Goal: Transaction & Acquisition: Purchase product/service

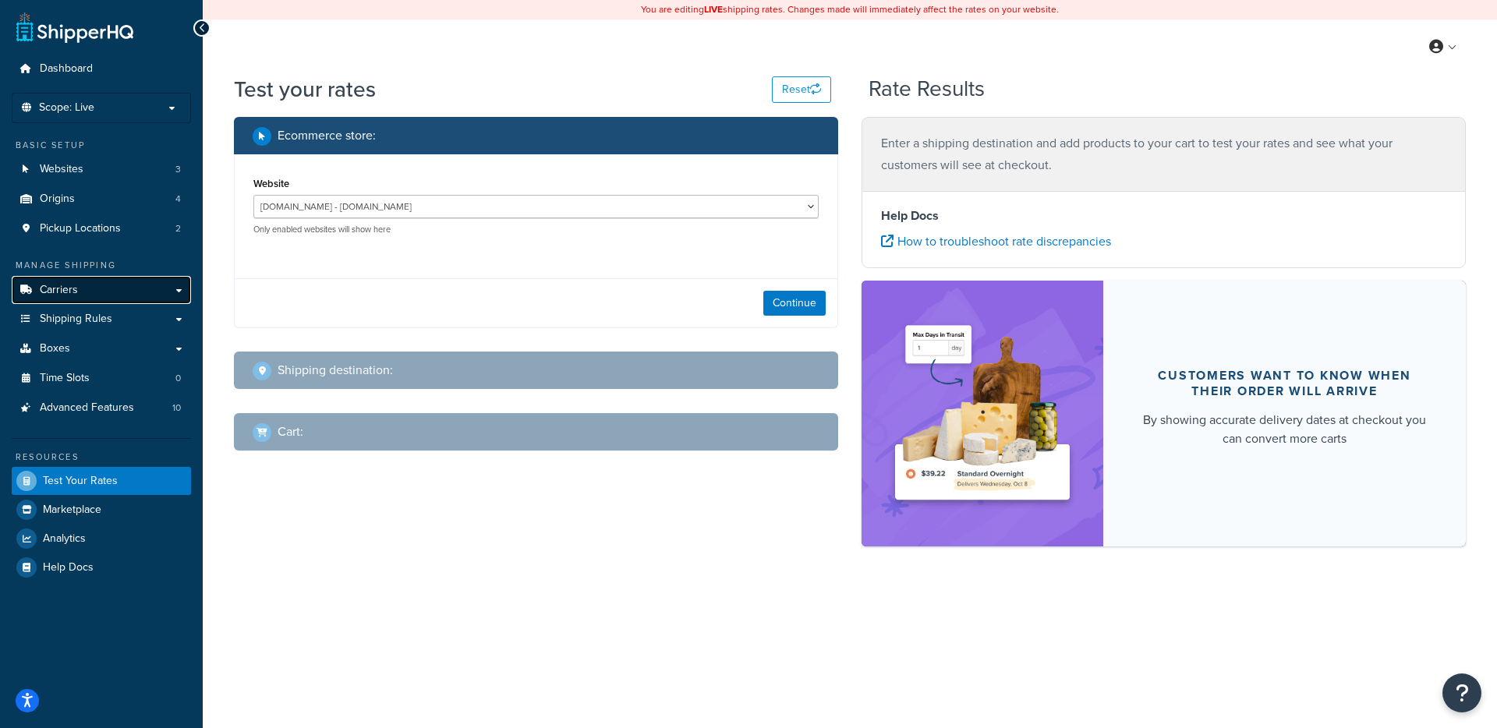
click at [93, 294] on link "Carriers" at bounding box center [101, 290] width 179 height 29
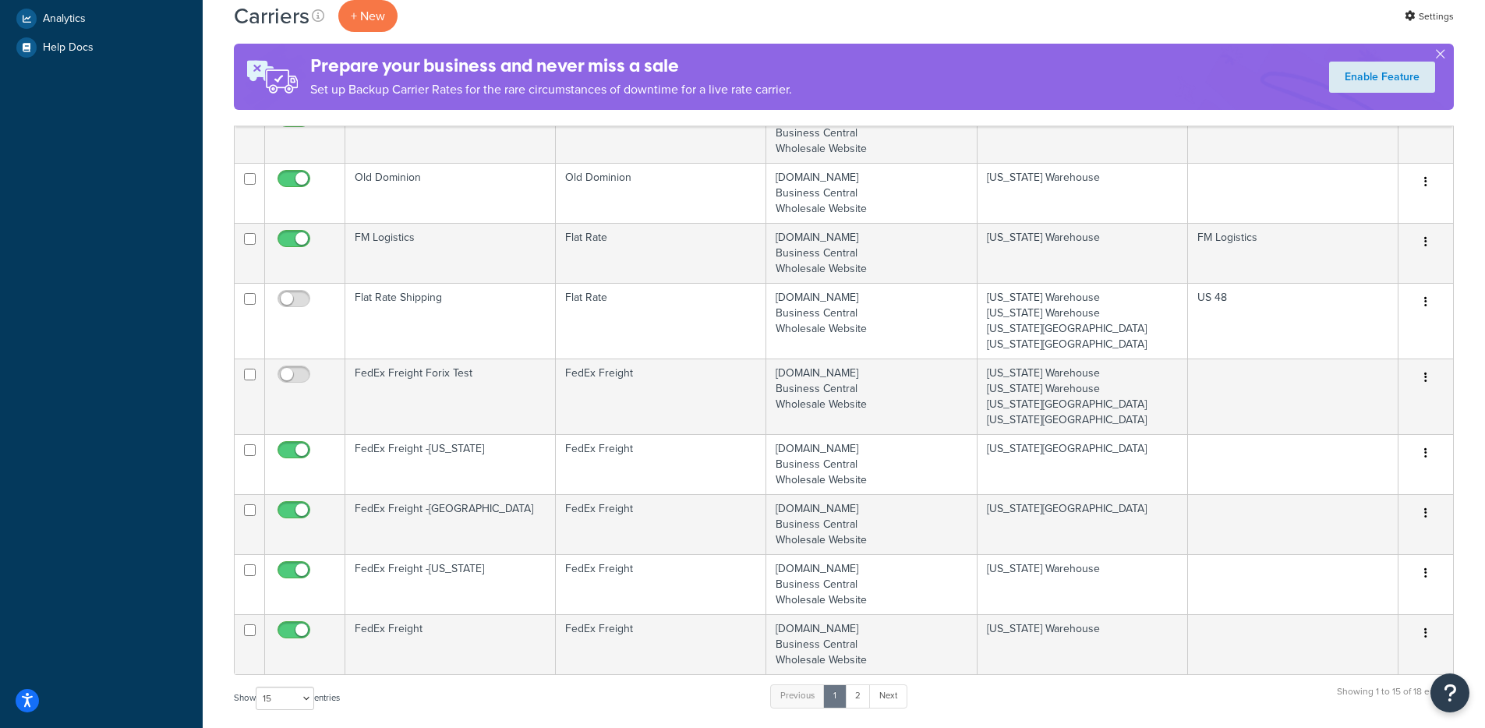
scroll to position [1009, 0]
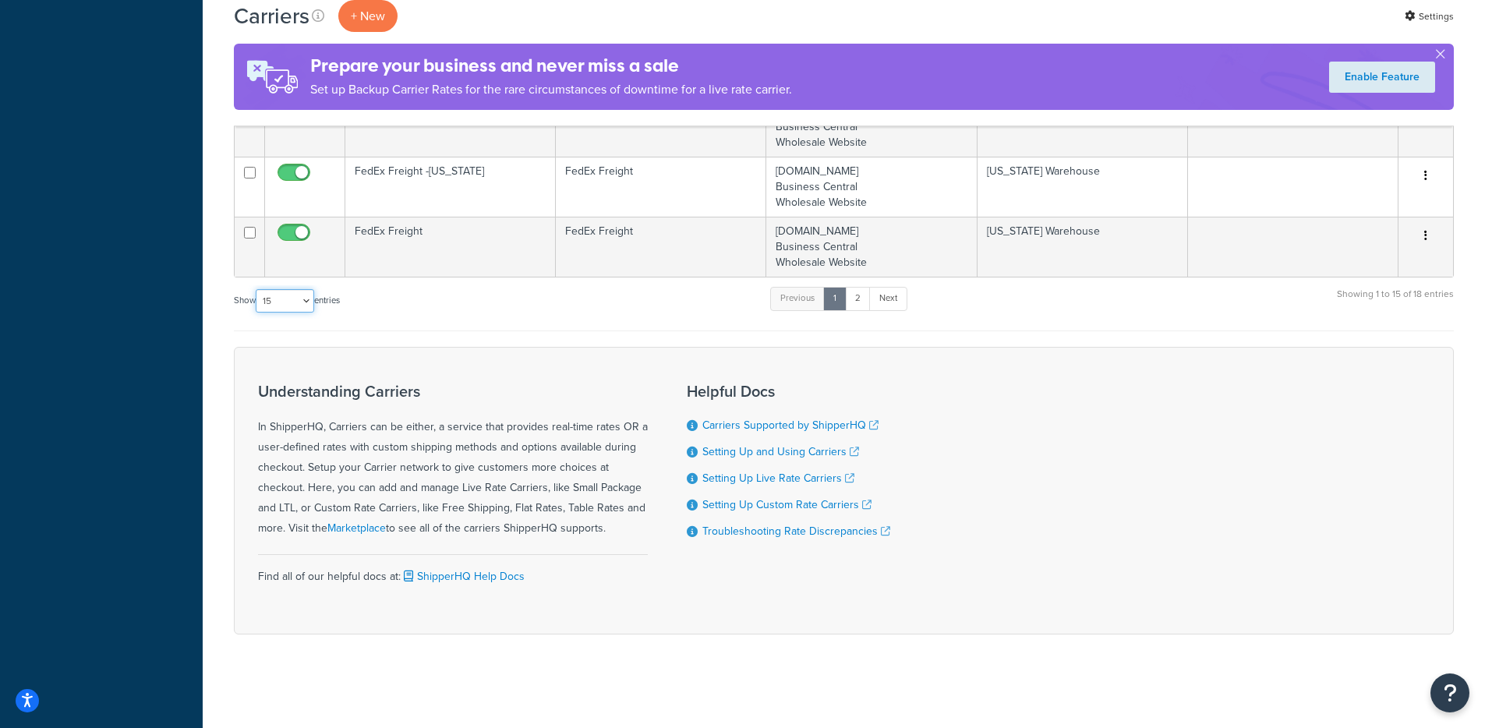
click at [303, 310] on select "10 15 25 50 100" at bounding box center [285, 300] width 58 height 23
select select "50"
click at [257, 313] on select "10 15 25 50 100" at bounding box center [285, 300] width 58 height 23
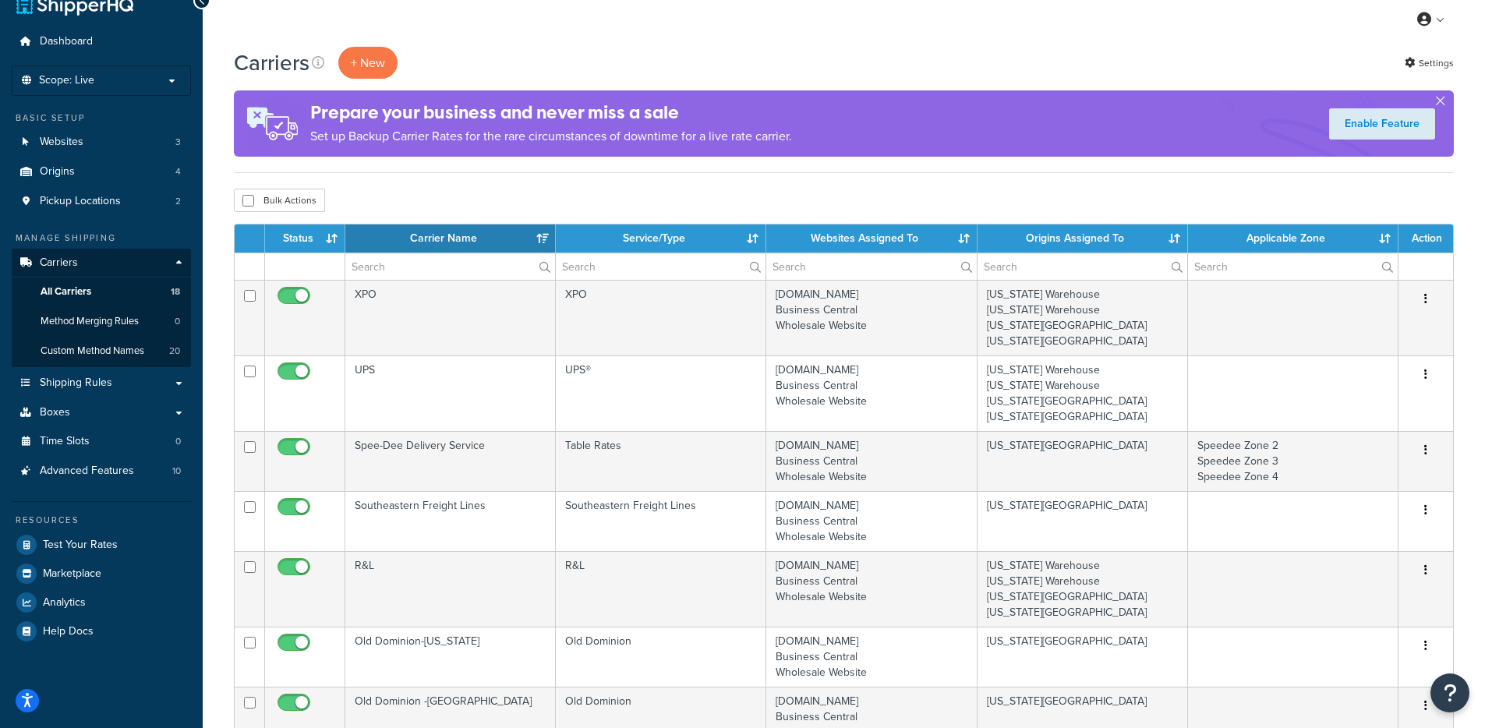
scroll to position [0, 0]
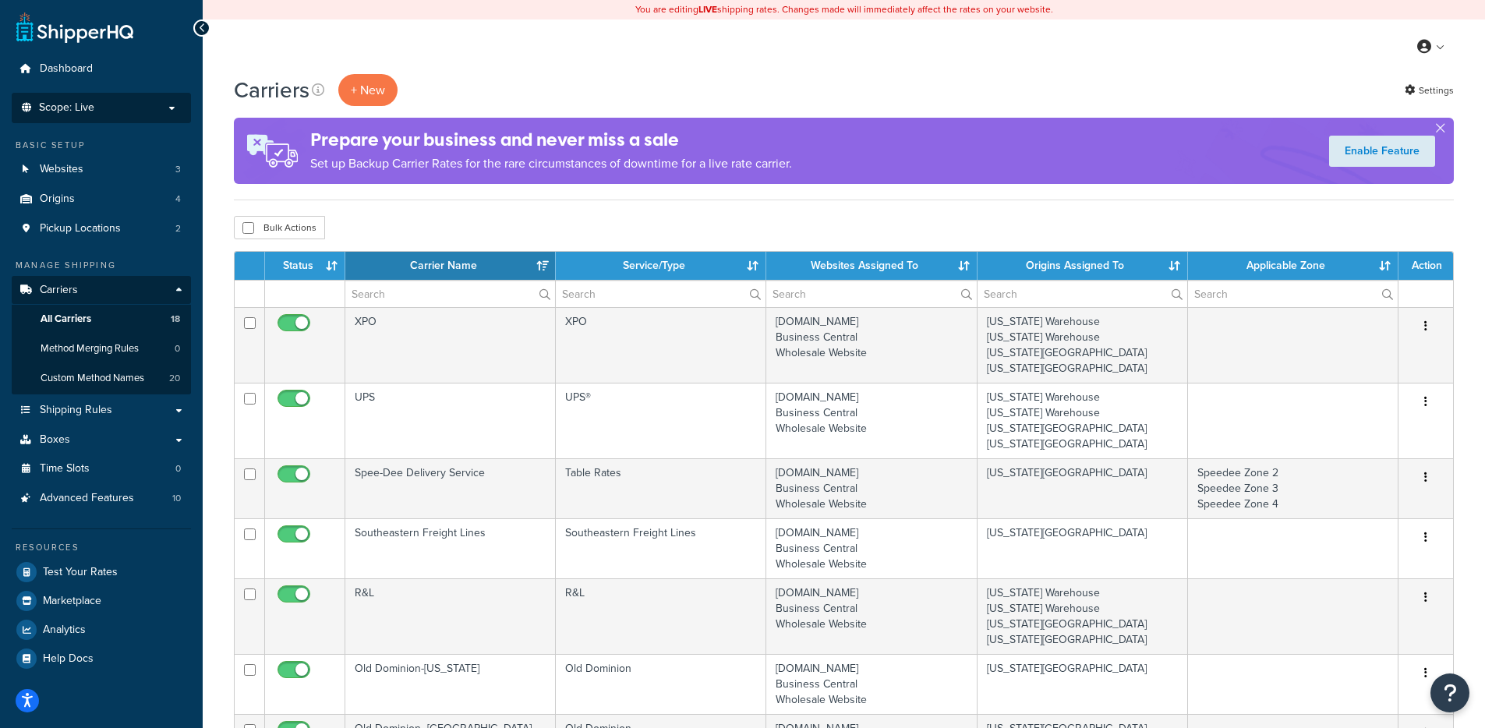
drag, startPoint x: 94, startPoint y: 106, endPoint x: 102, endPoint y: 110, distance: 8.7
click at [94, 107] on p "Scope: Live" at bounding box center [101, 107] width 165 height 13
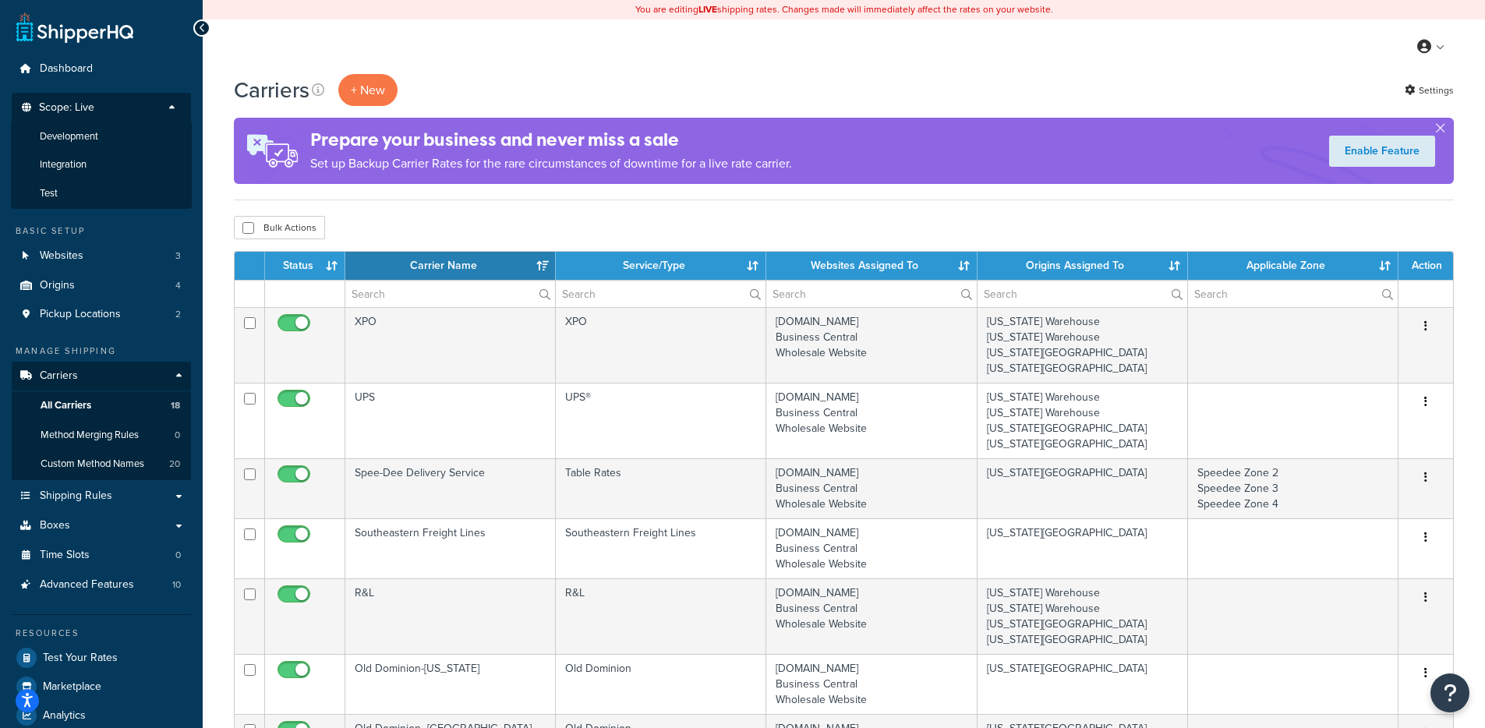
click at [104, 133] on li "Development" at bounding box center [101, 136] width 181 height 29
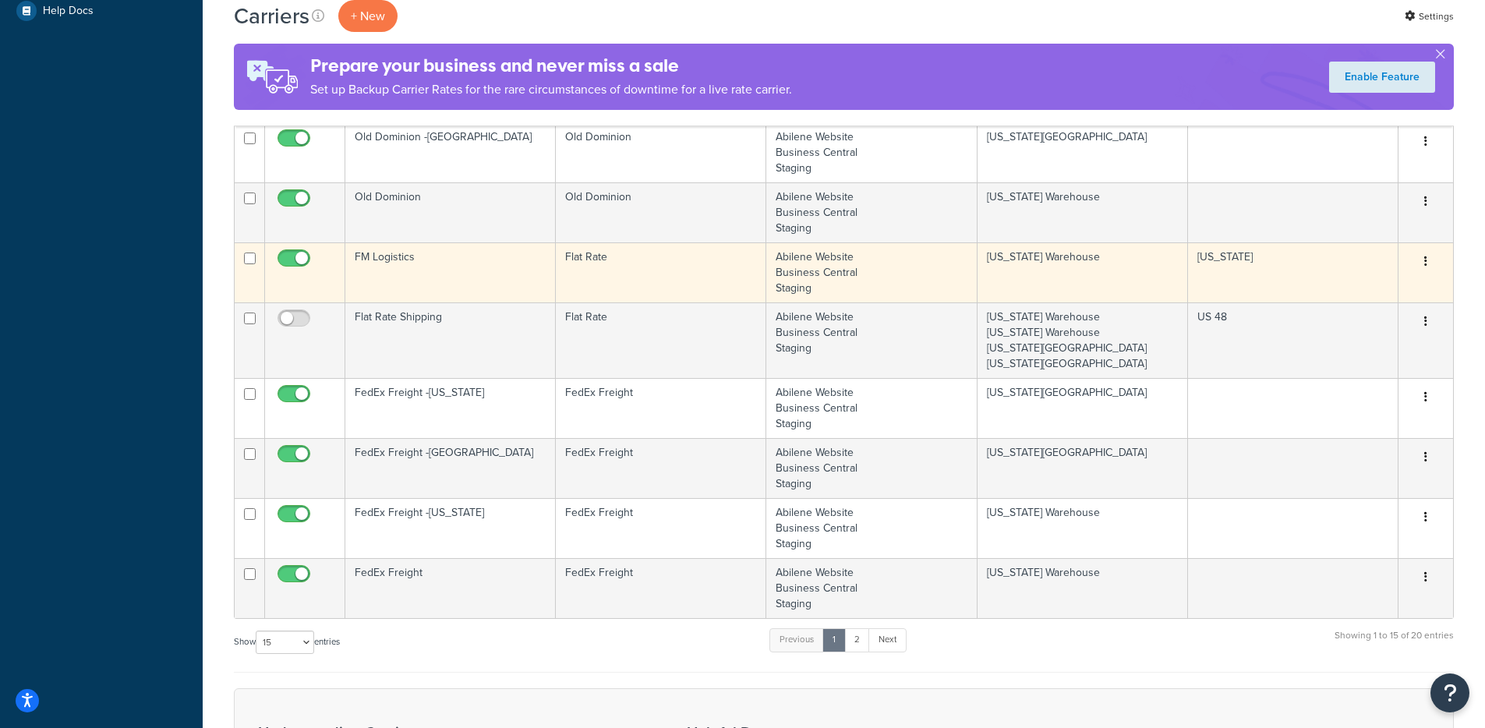
scroll to position [631, 0]
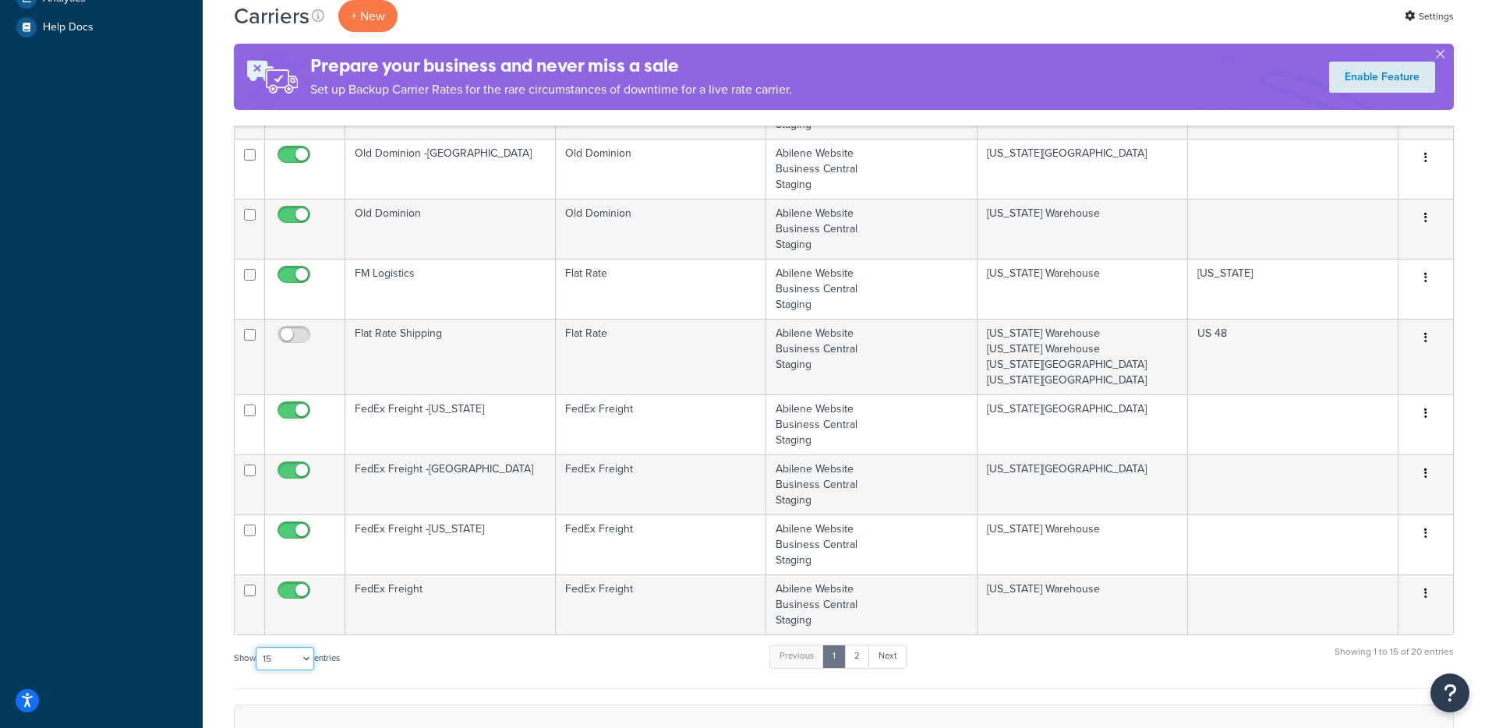
click at [286, 664] on select "10 15 25 50 100" at bounding box center [285, 658] width 58 height 23
select select "50"
click at [257, 670] on select "10 15 25 50 100" at bounding box center [285, 658] width 58 height 23
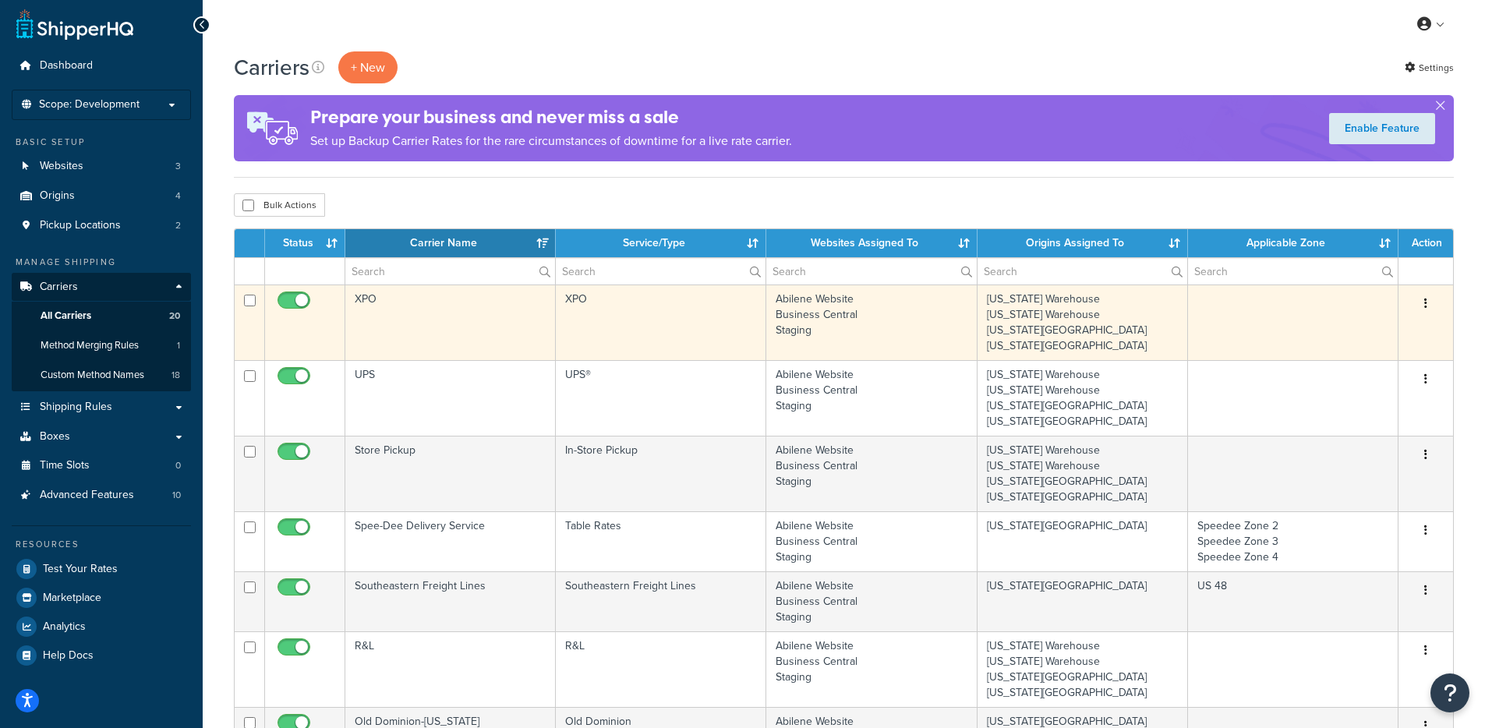
scroll to position [0, 0]
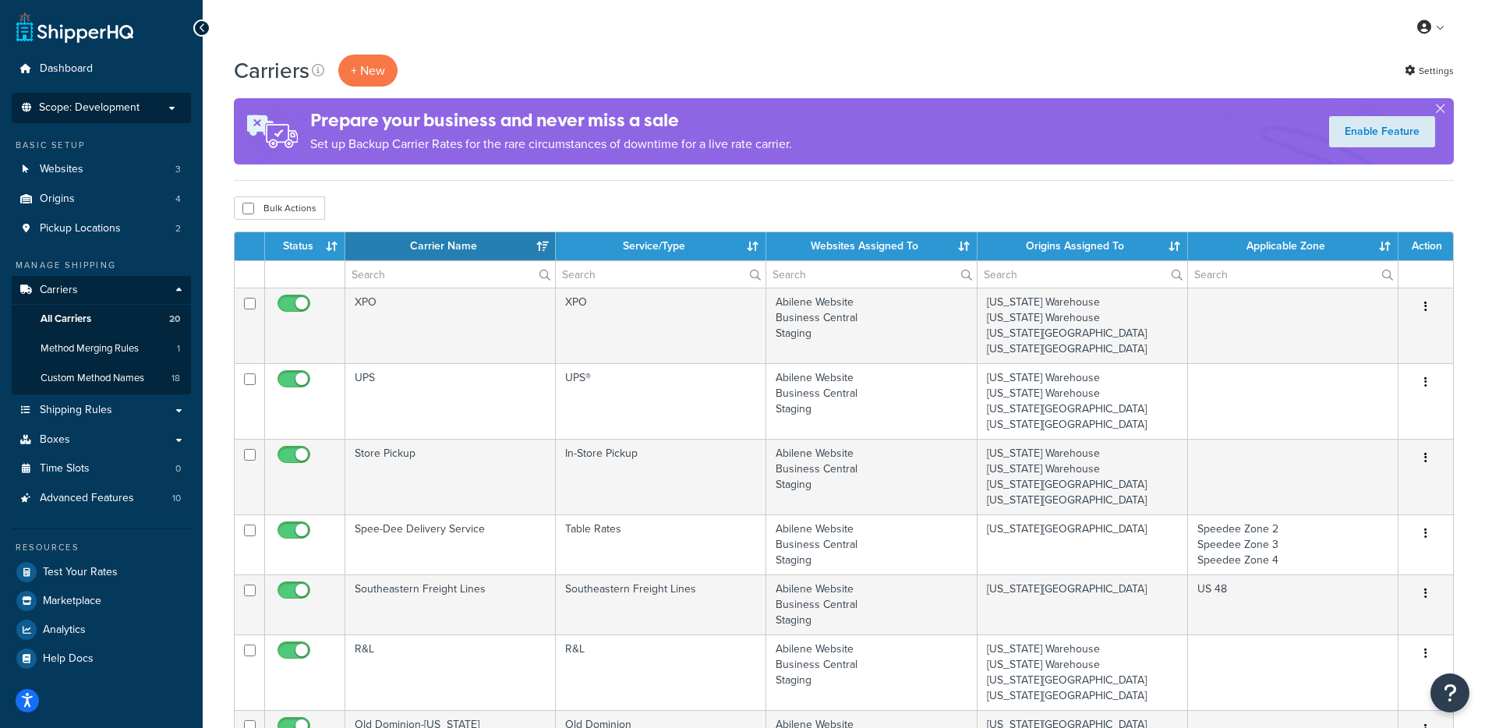
click at [101, 110] on span "Scope: Development" at bounding box center [89, 107] width 101 height 13
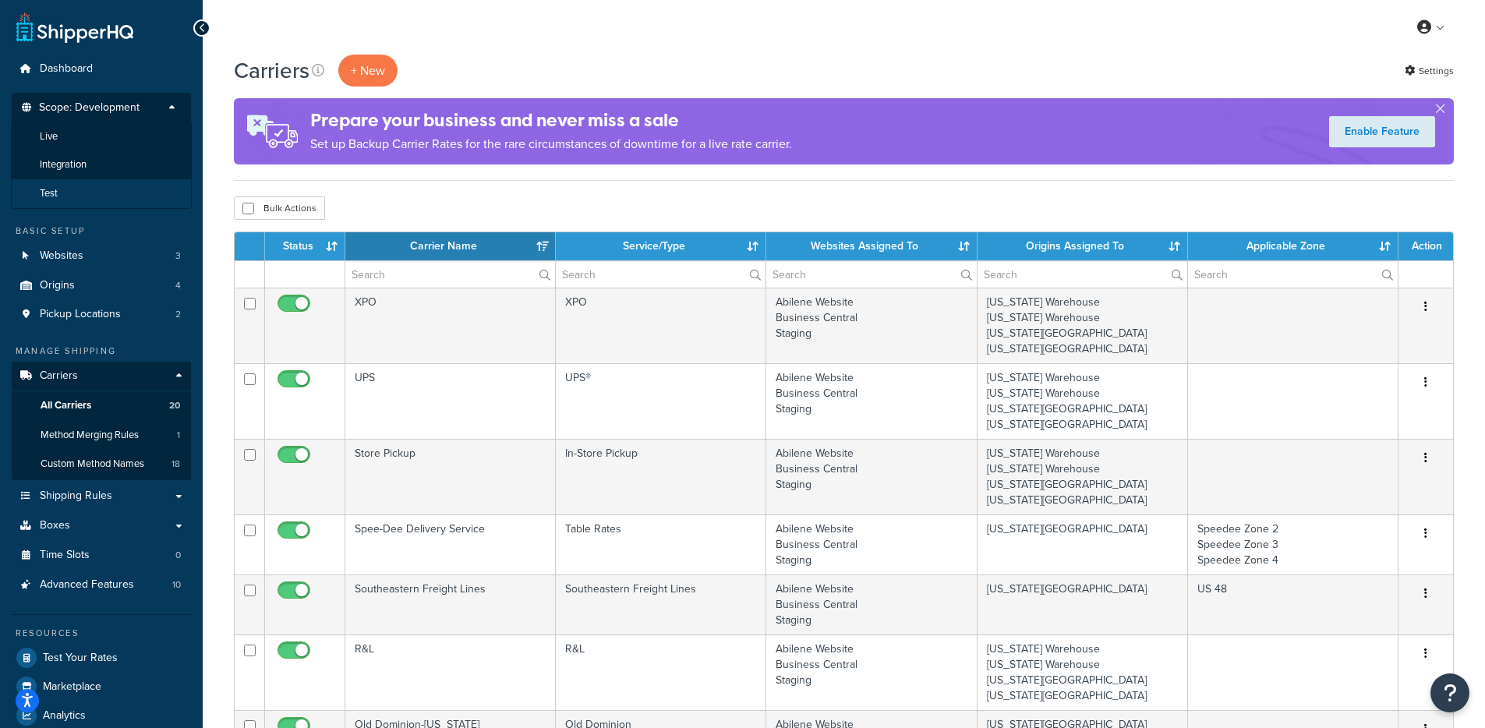
click at [97, 189] on li "Test" at bounding box center [101, 193] width 181 height 29
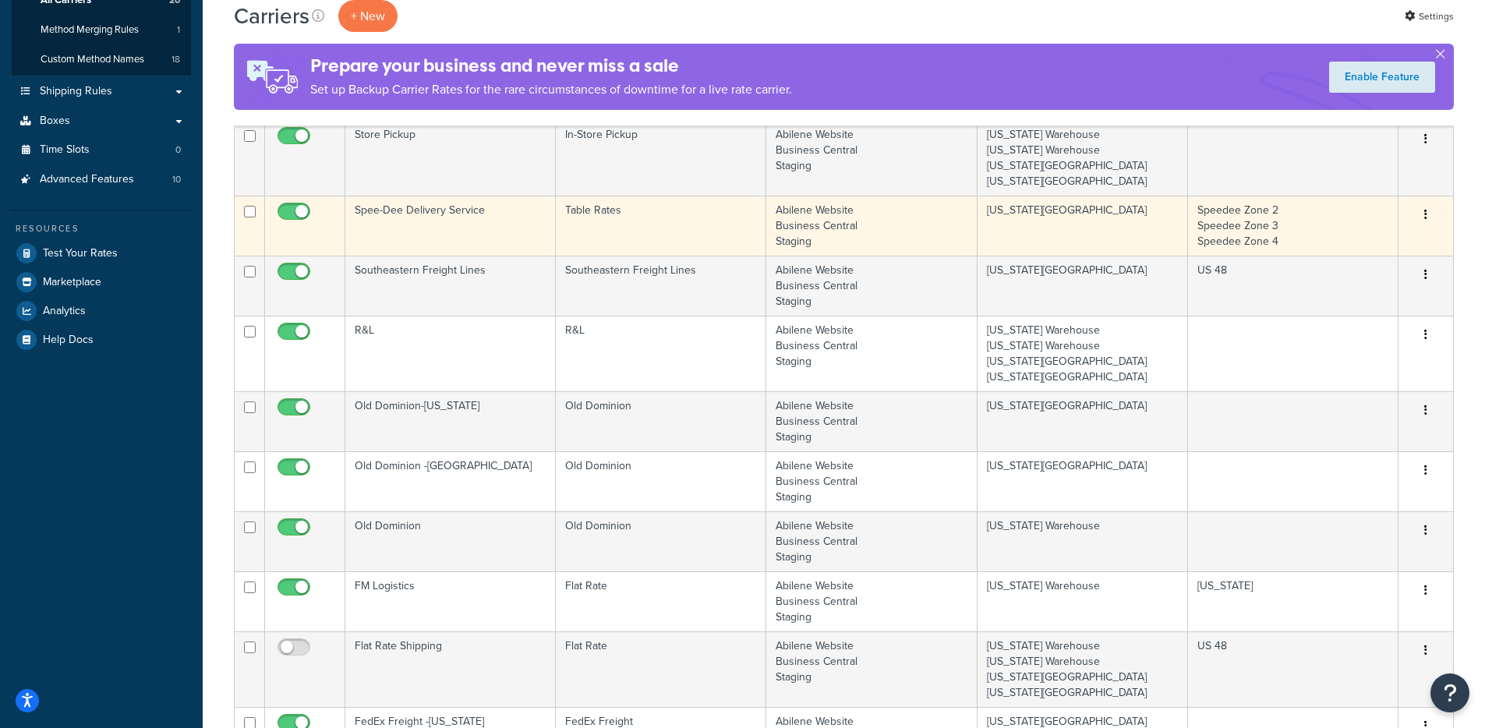
scroll to position [329, 0]
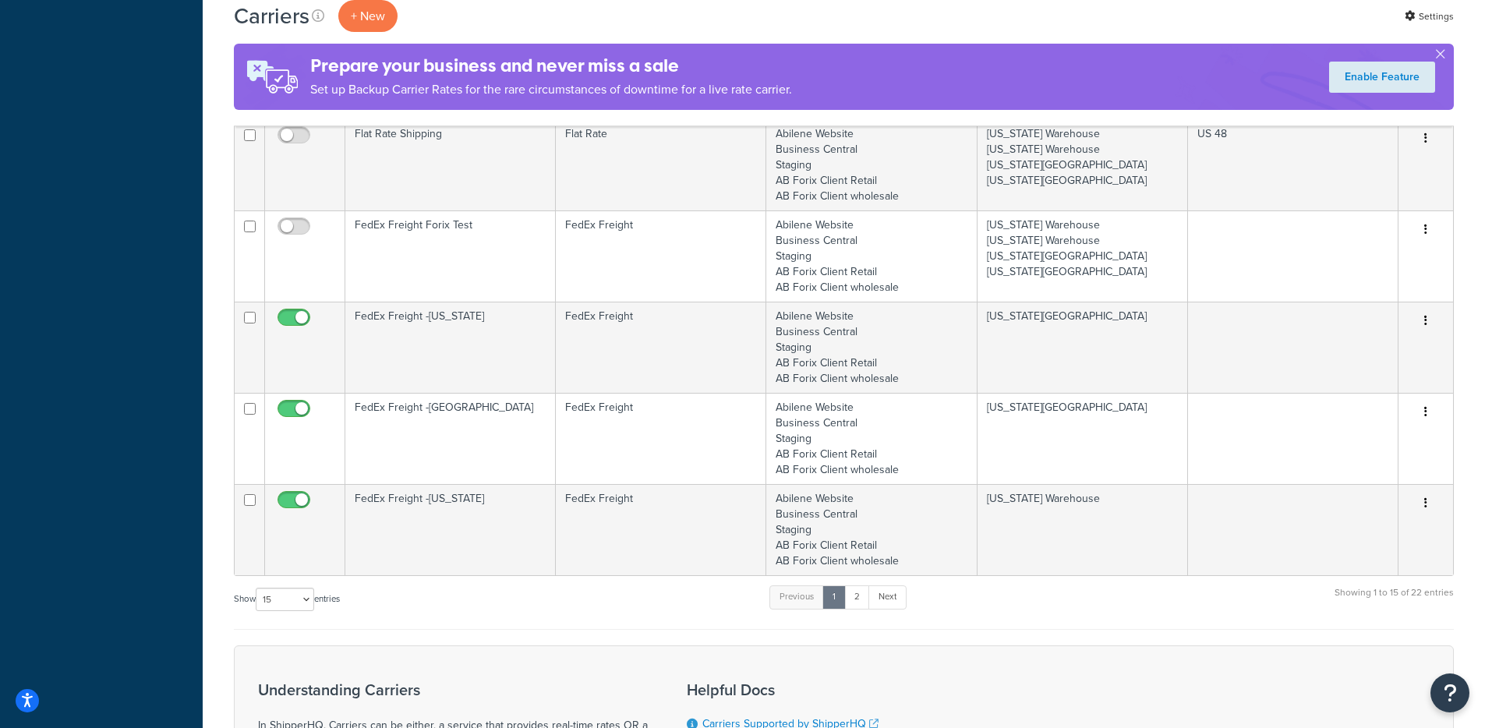
scroll to position [1084, 0]
click at [297, 599] on select "10 15 25 50 100" at bounding box center [285, 596] width 58 height 23
select select "50"
click at [257, 608] on select "10 15 25 50 100" at bounding box center [285, 596] width 58 height 23
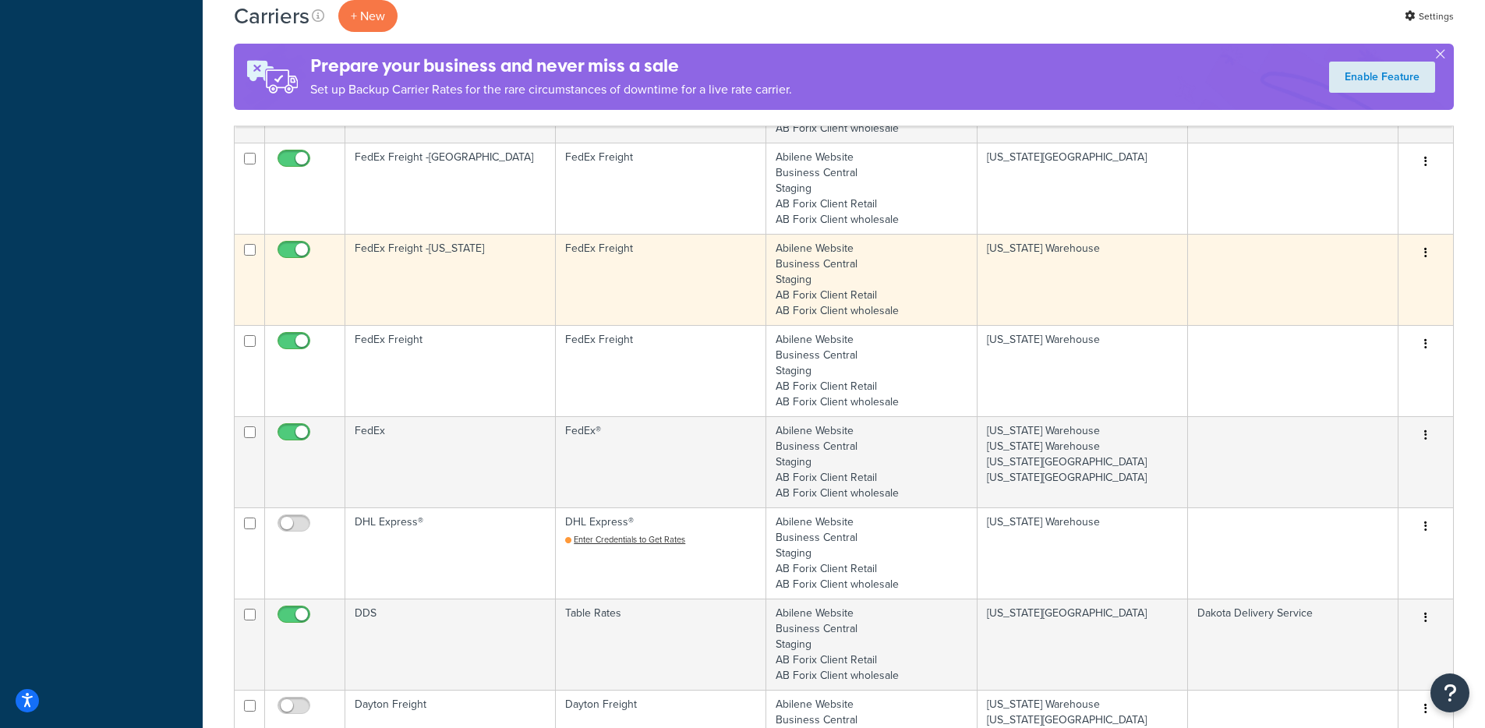
scroll to position [1528, 0]
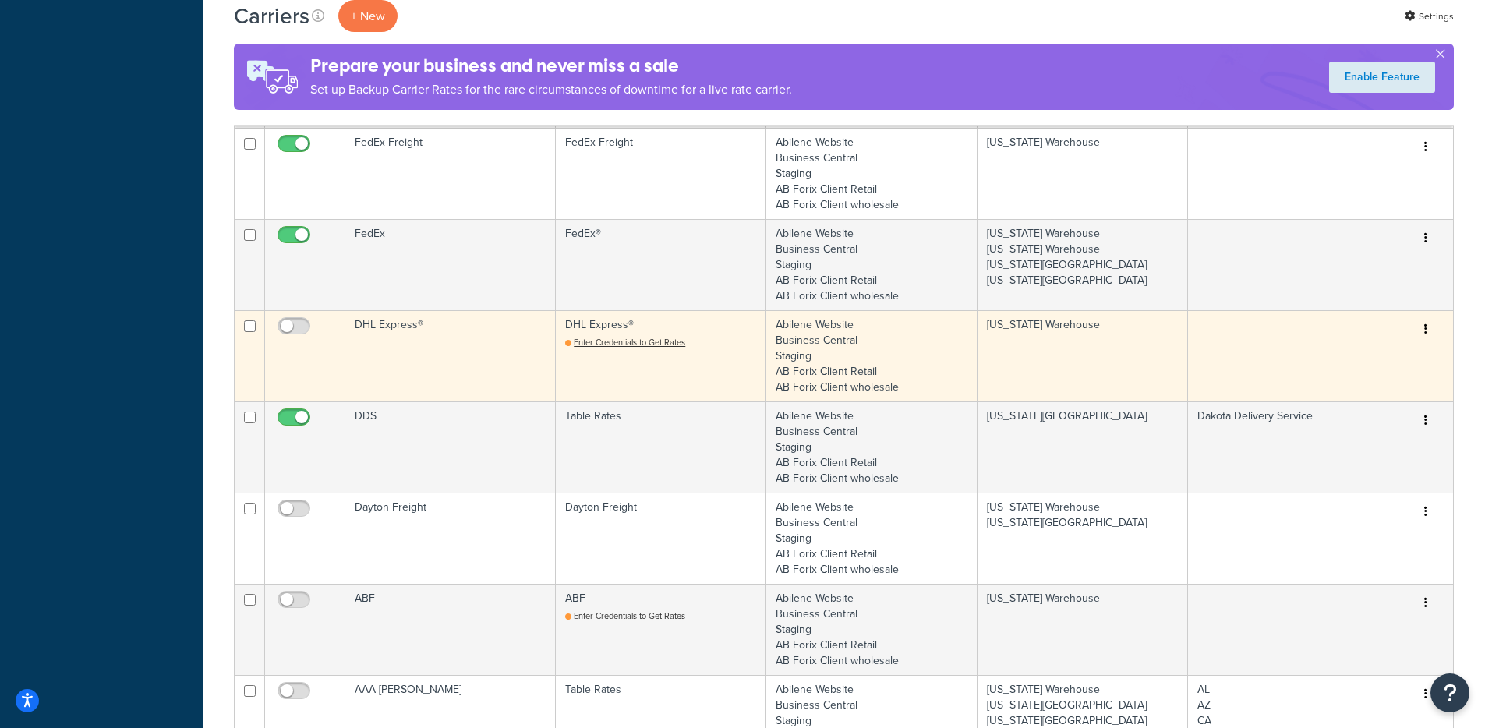
click at [472, 352] on td "DHL Express®" at bounding box center [450, 355] width 210 height 91
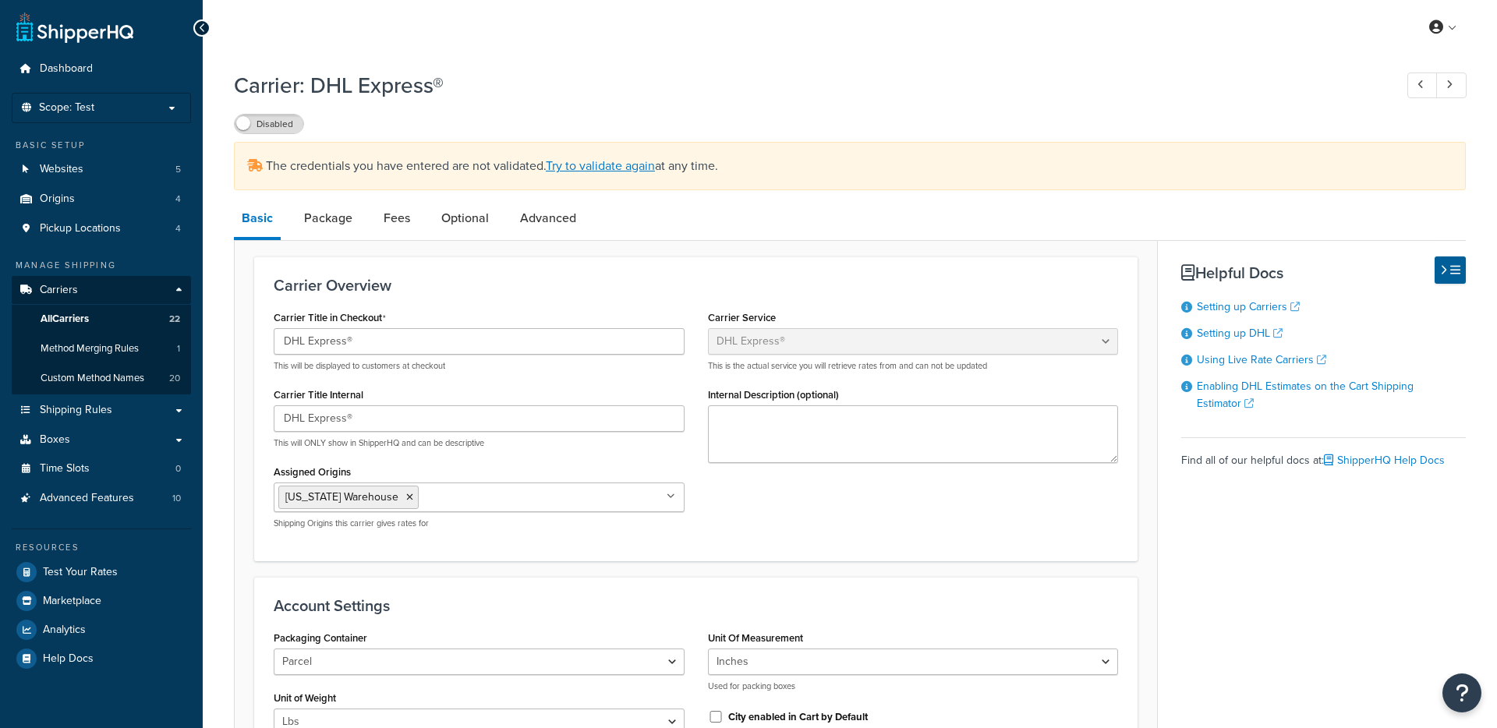
select select "dhl"
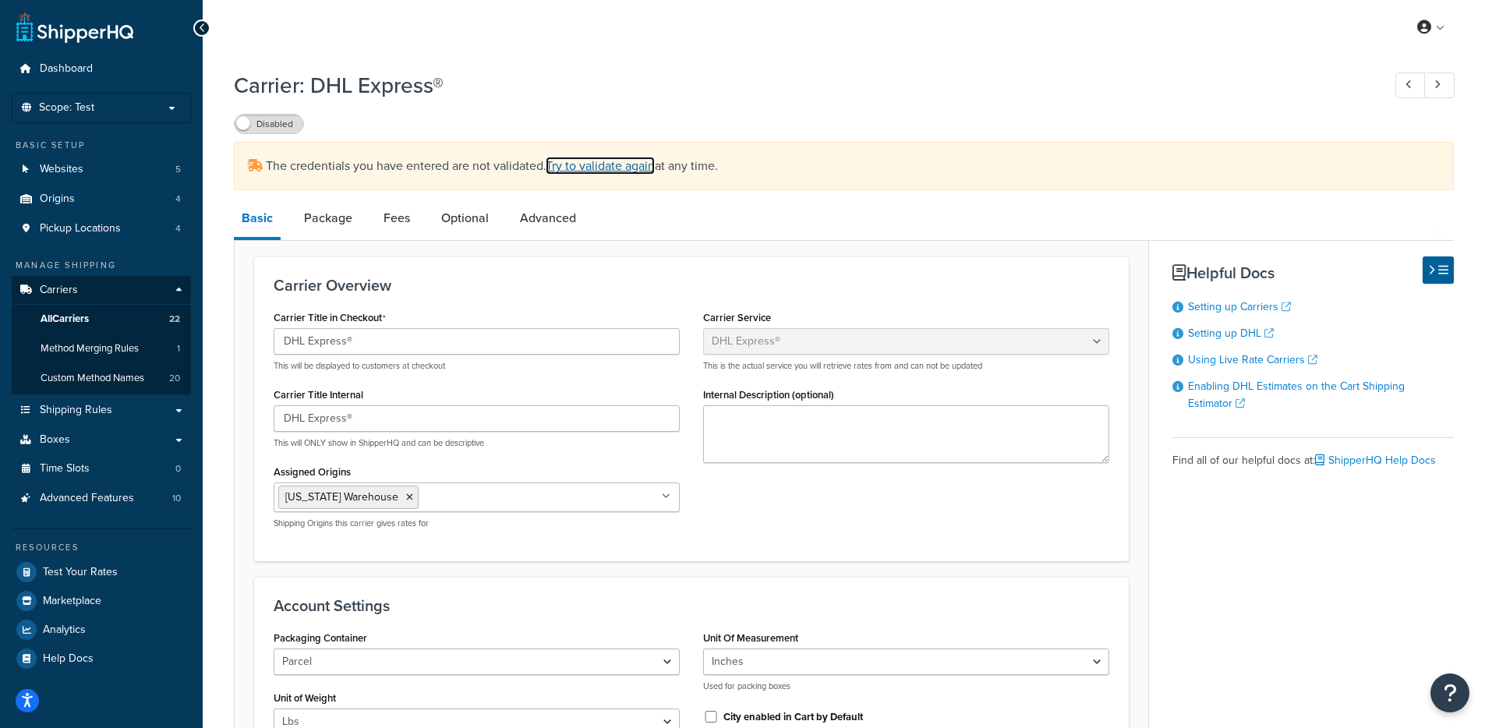
click at [587, 162] on link "Try to validate again" at bounding box center [600, 166] width 109 height 18
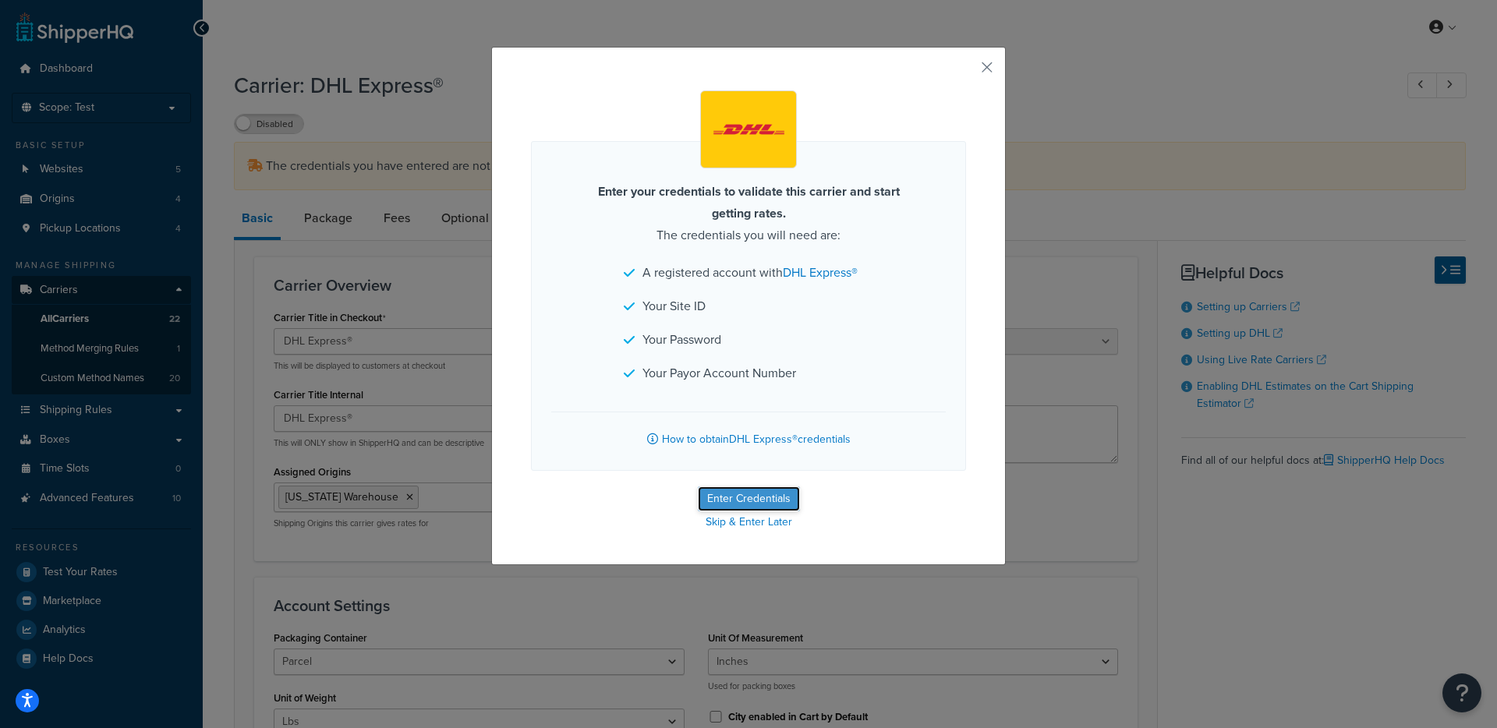
click at [741, 495] on button "Enter Credentials" at bounding box center [749, 498] width 102 height 25
select select "US"
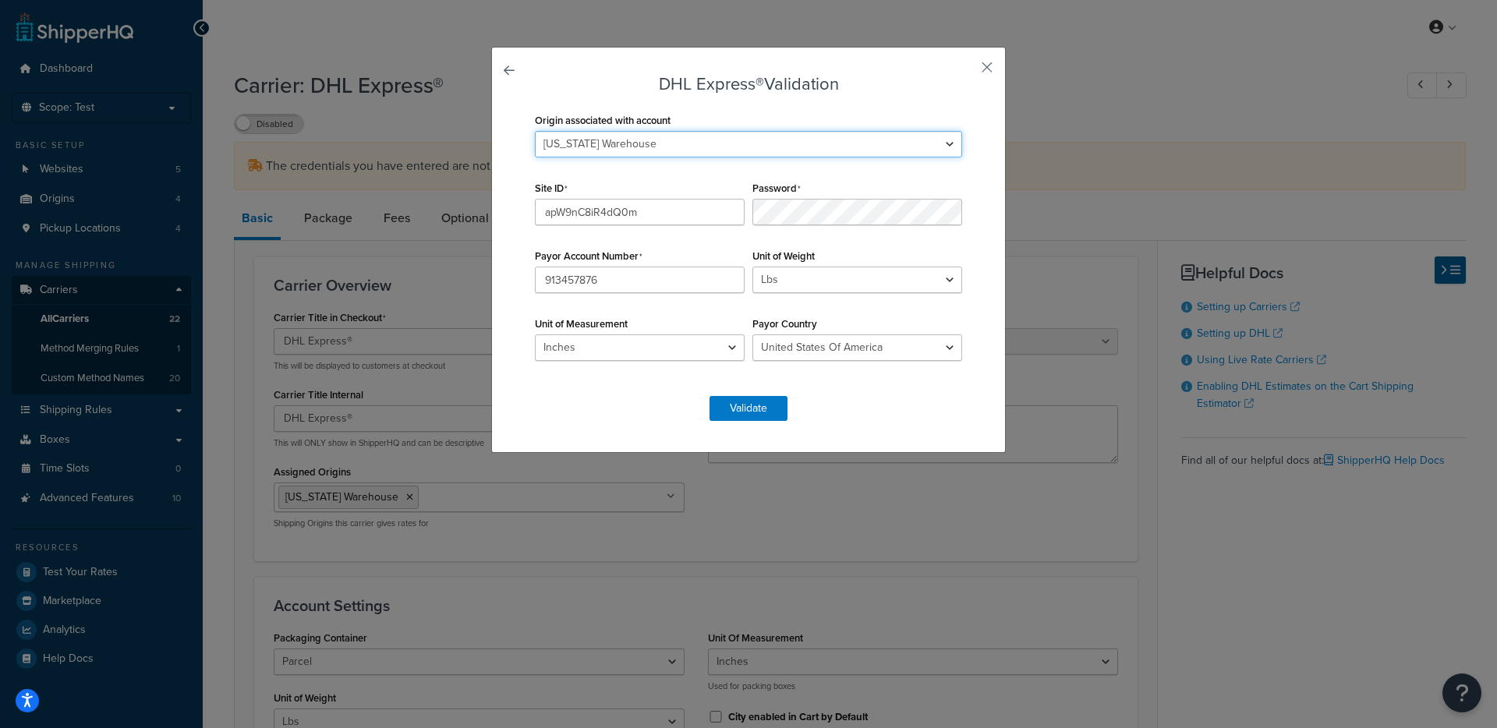
click at [737, 144] on select "Kansas Warehouse Montana Warehouse South Carolina Warehouse South Dakota Wareho…" at bounding box center [748, 144] width 427 height 27
click at [652, 222] on input "apW9nC8iR4dQ0m" at bounding box center [640, 212] width 210 height 27
drag, startPoint x: 628, startPoint y: 278, endPoint x: 535, endPoint y: 275, distance: 93.6
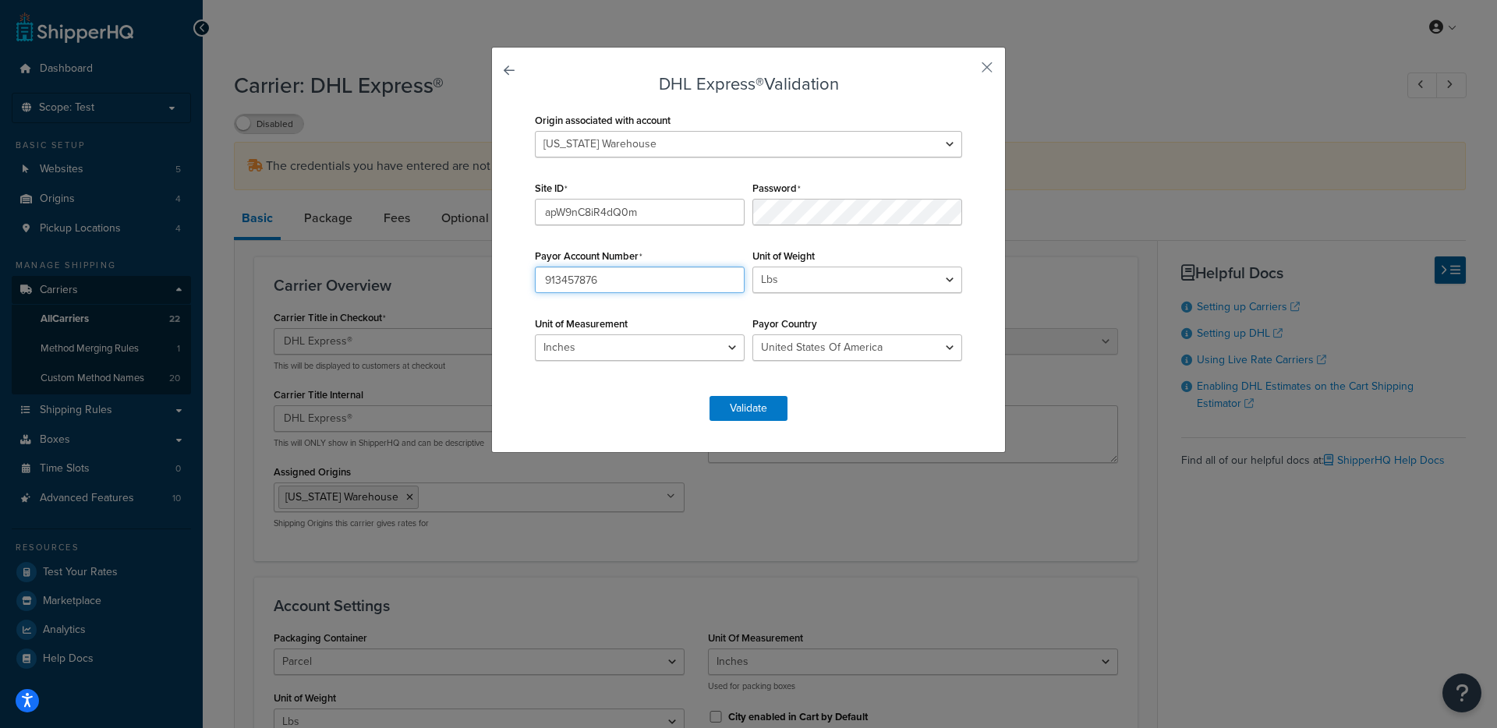
click at [478, 275] on div "DHL Express® Validation Origin associated with account Kansas Warehouse Montana…" at bounding box center [748, 364] width 1497 height 728
paste input "Z$0sO!3fR@6bK#2e"
type input "Z$0sO!3fR@6bK#2e"
drag, startPoint x: 665, startPoint y: 285, endPoint x: 450, endPoint y: 280, distance: 215.2
click at [451, 279] on div "DHL Express® Validation Origin associated with account Kansas Warehouse Montana…" at bounding box center [748, 364] width 1497 height 728
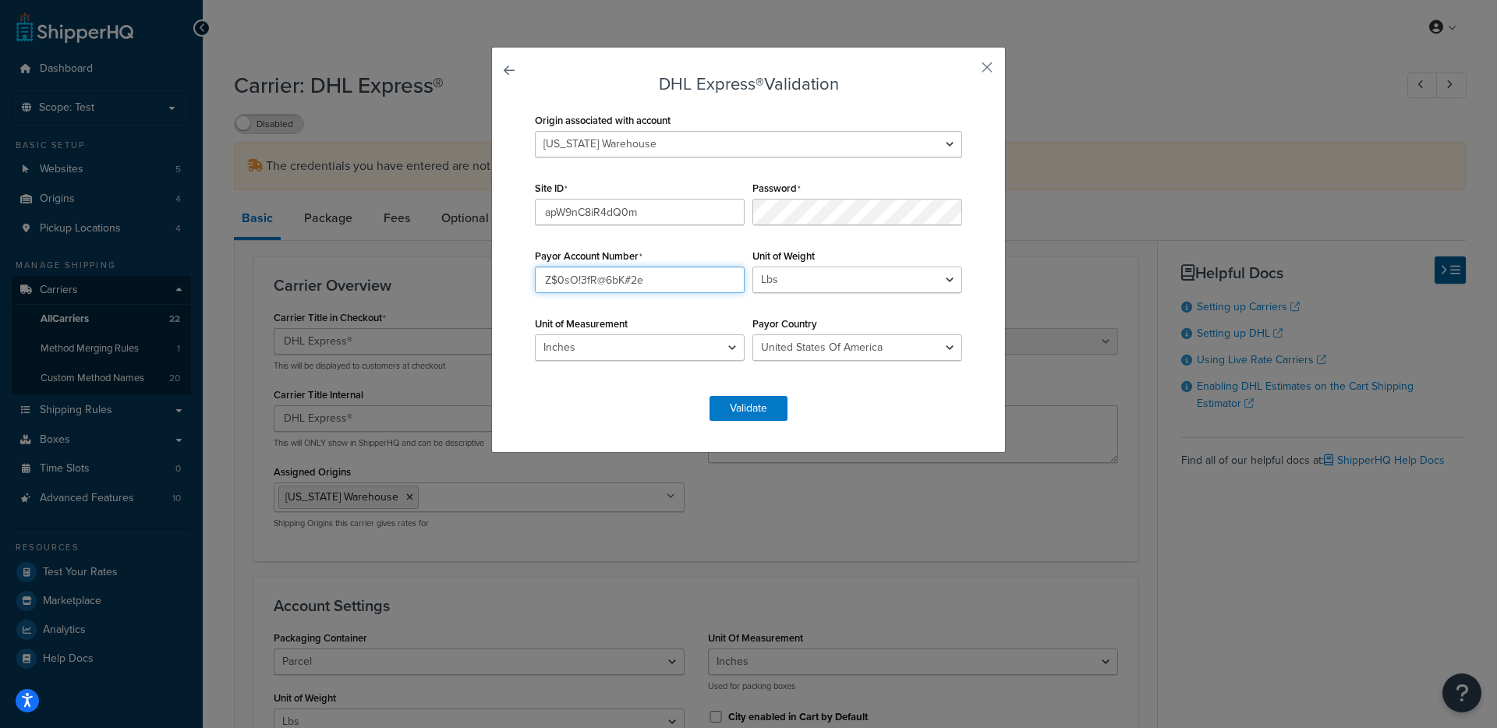
click at [653, 281] on input "Z$0sO!3fR@6bK#2e" at bounding box center [640, 280] width 210 height 27
click at [652, 282] on input "Z$0sO!3fR@6bK#2e" at bounding box center [640, 280] width 210 height 27
click at [601, 274] on input "Payor Account Number" at bounding box center [640, 280] width 210 height 27
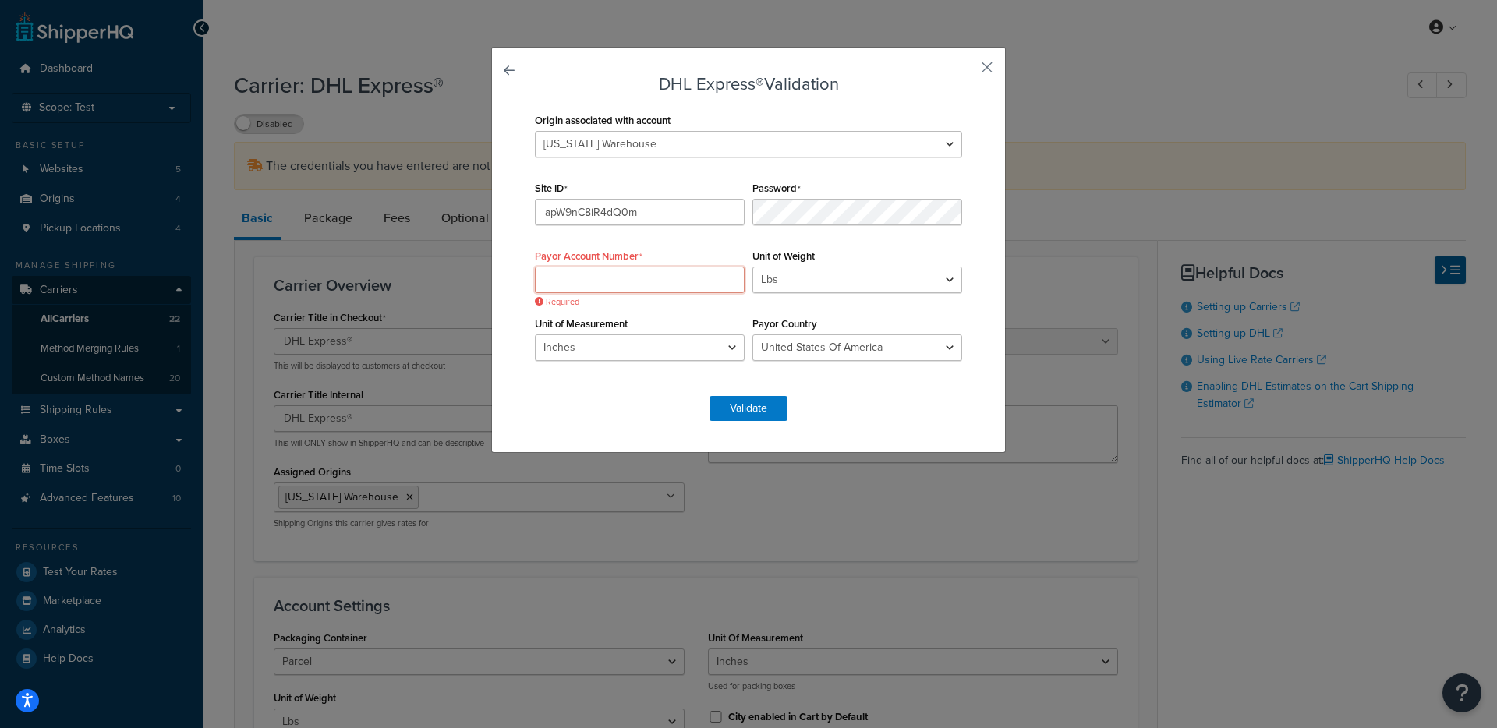
paste input "913457876"
type input "913457876"
click at [610, 419] on form "DHL Express® Validation Origin associated with account Kansas Warehouse Montana…" at bounding box center [748, 248] width 435 height 346
click at [727, 410] on button "Validate" at bounding box center [748, 408] width 78 height 25
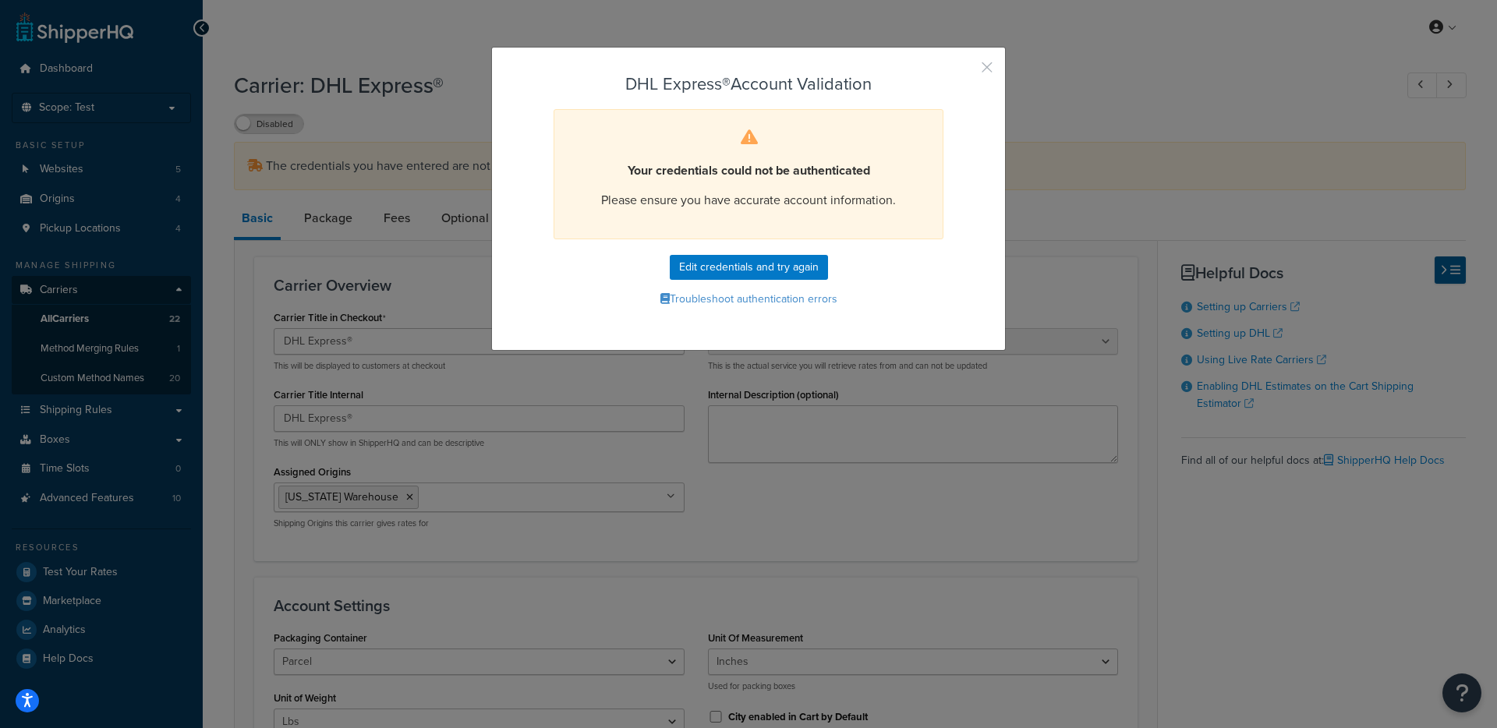
click at [966, 71] on button "button" at bounding box center [964, 73] width 4 height 4
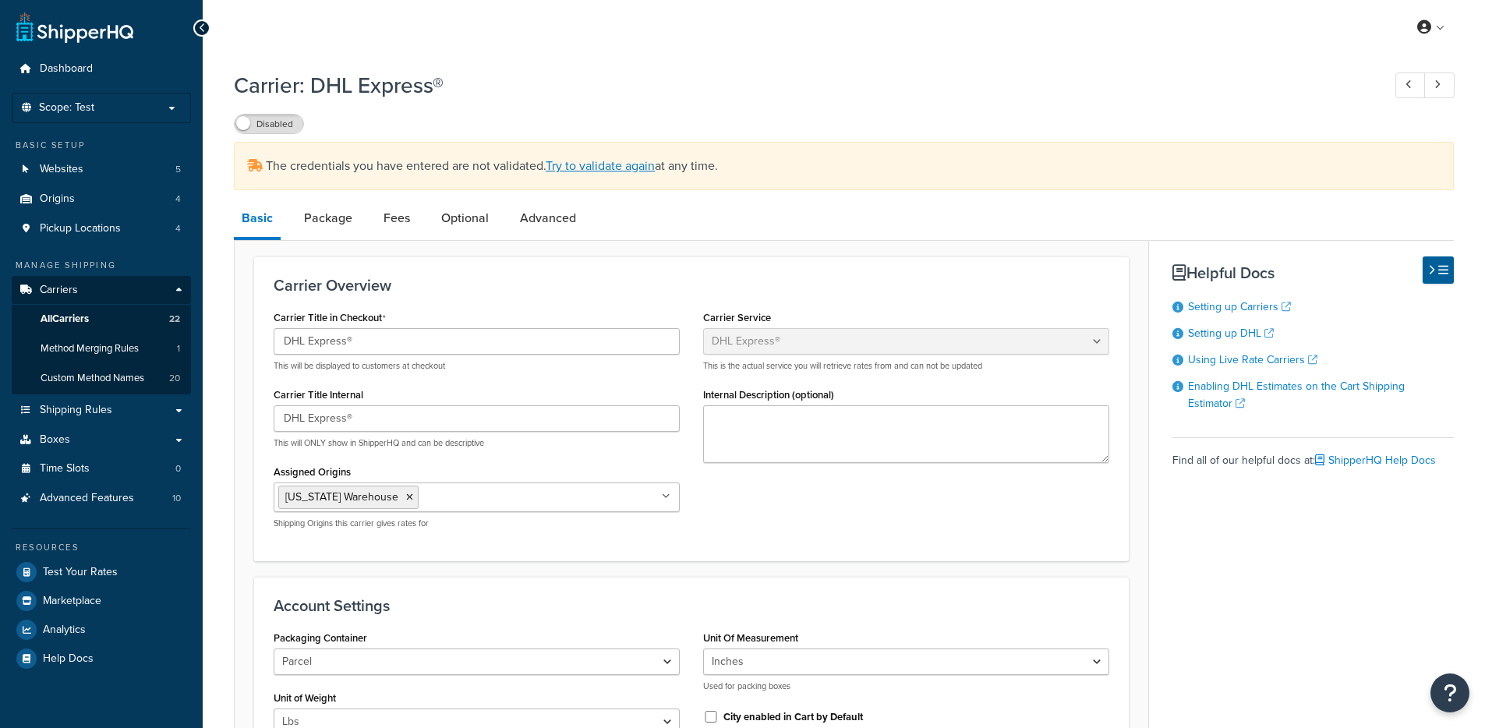
select select "dhl"
click at [114, 225] on span "Pickup Locations" at bounding box center [80, 228] width 81 height 13
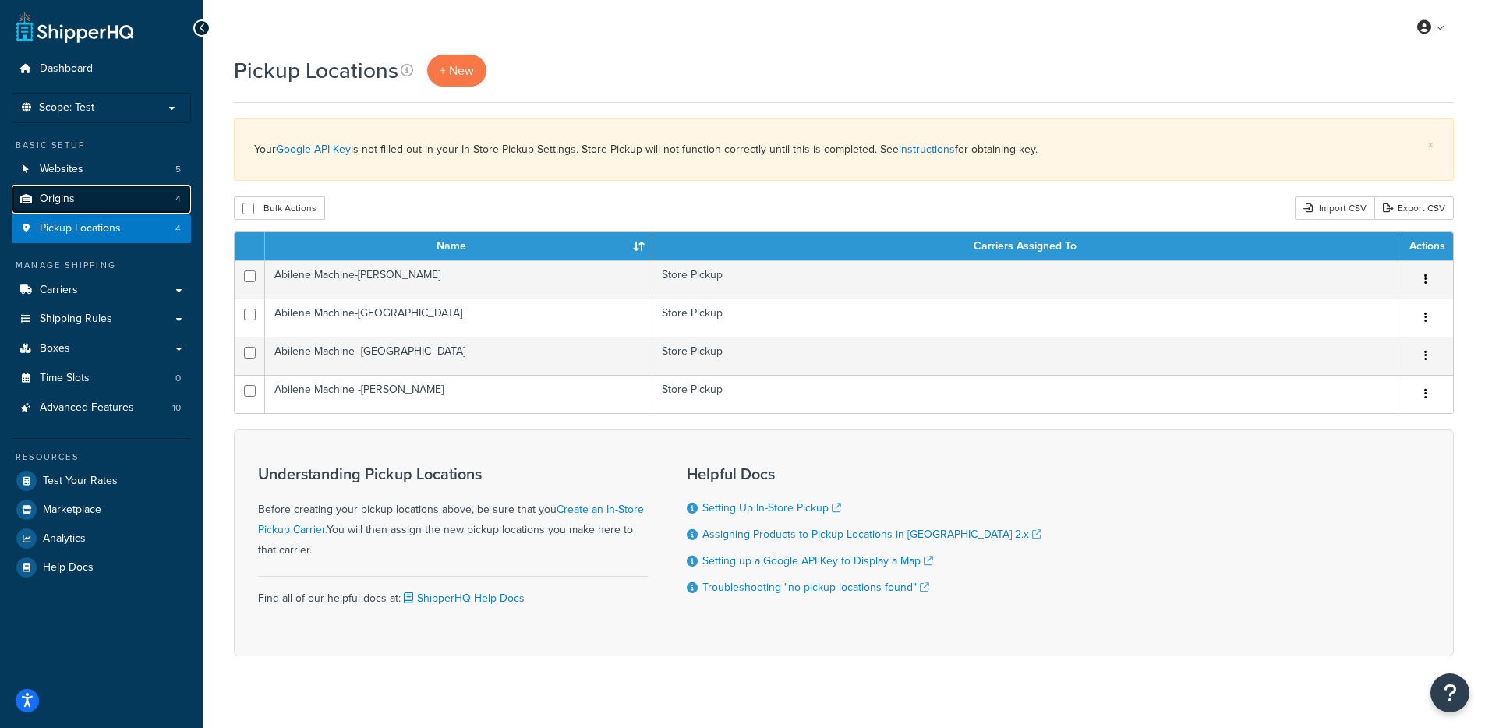
click at [104, 210] on link "Origins 4" at bounding box center [101, 199] width 179 height 29
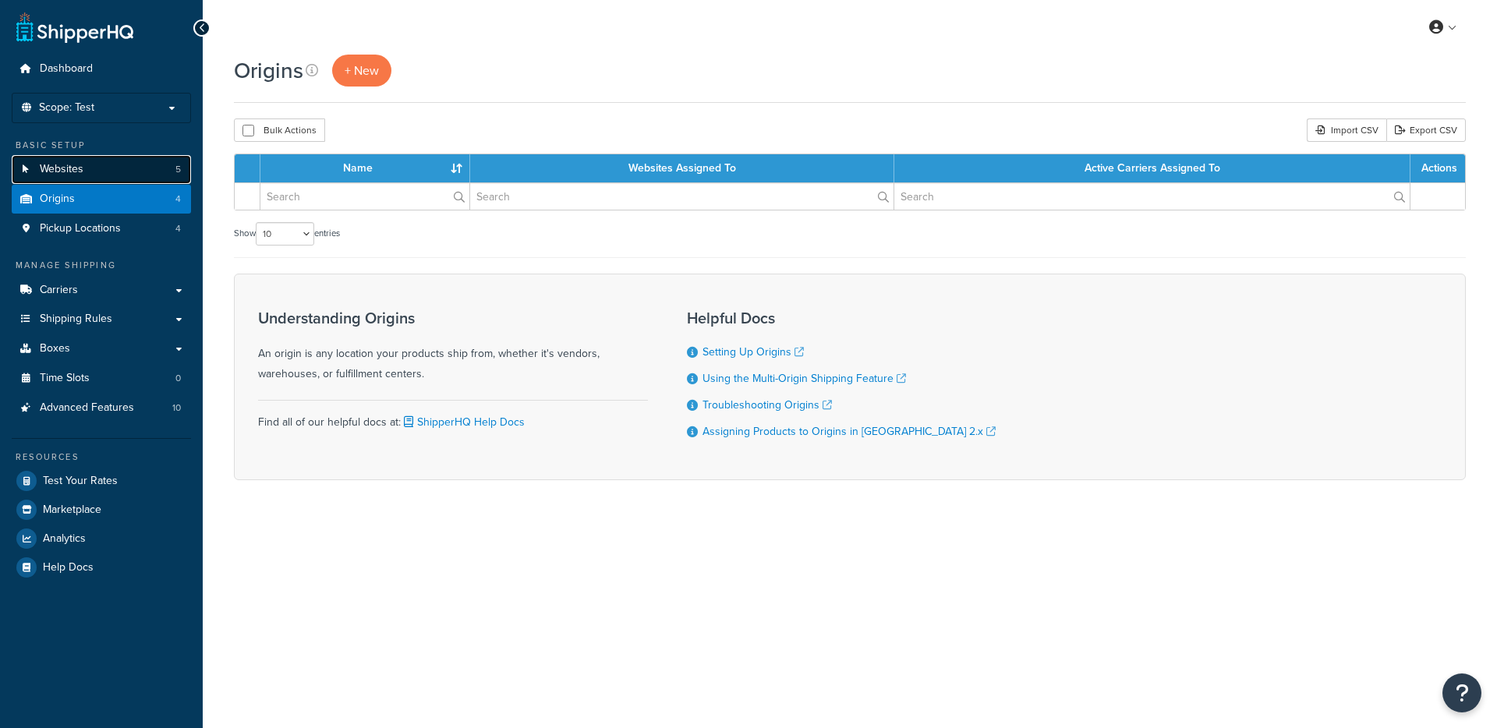
click at [120, 174] on link "Websites 5" at bounding box center [101, 169] width 179 height 29
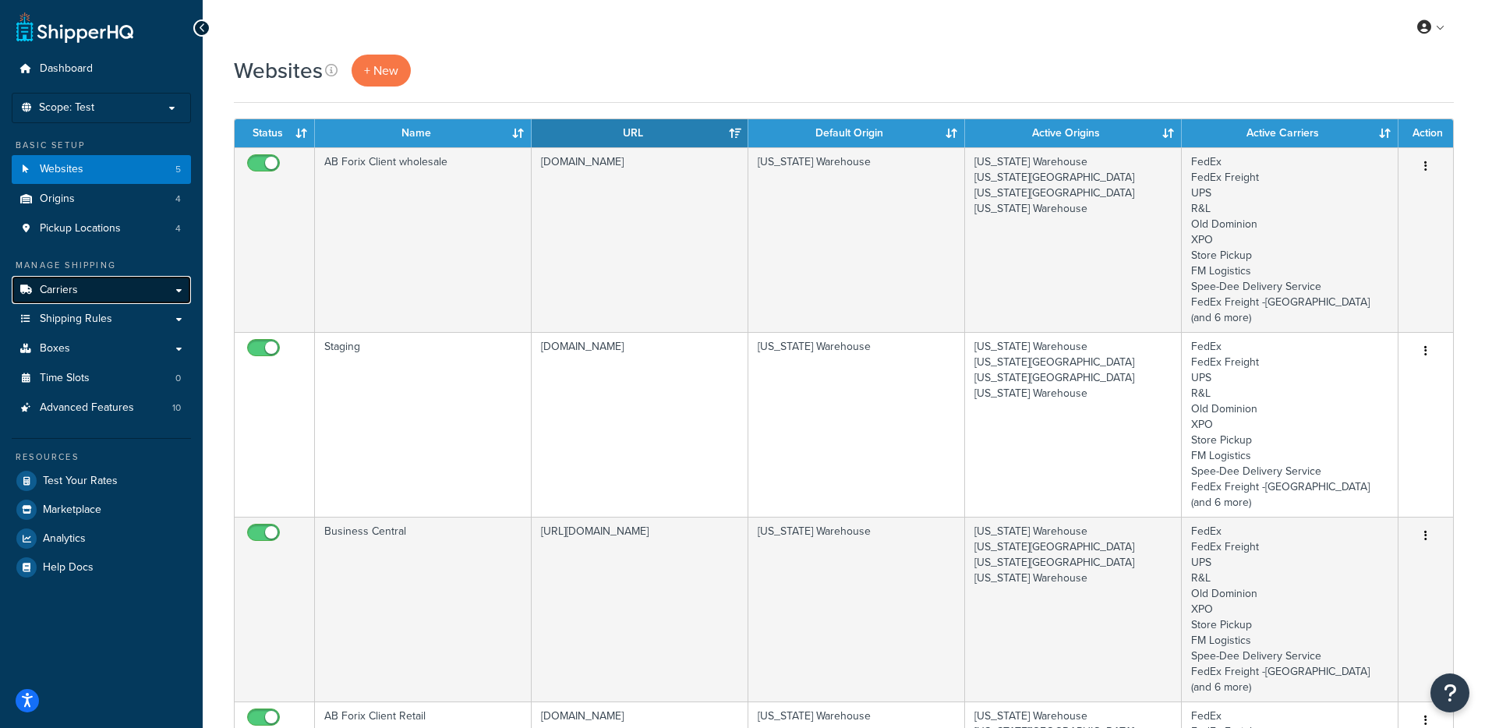
click at [112, 301] on link "Carriers" at bounding box center [101, 290] width 179 height 29
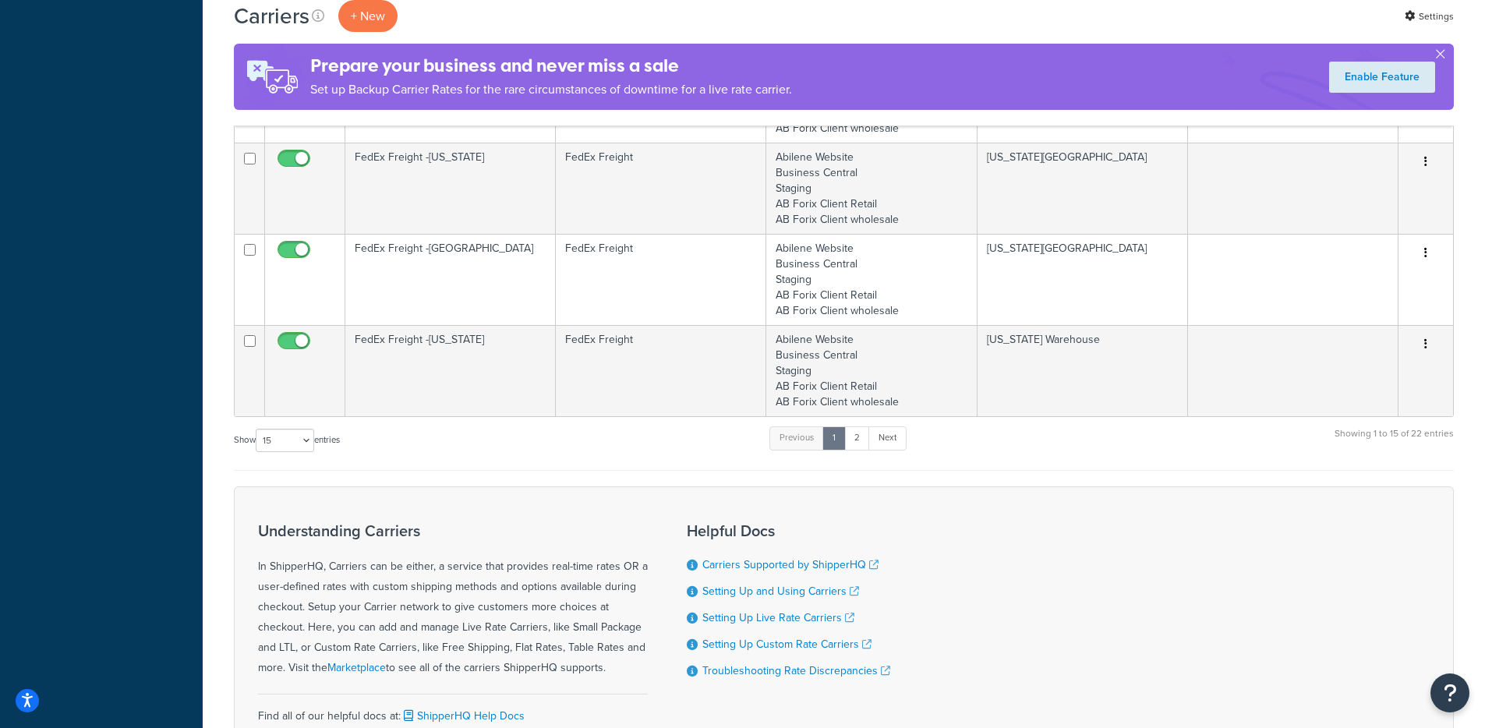
scroll to position [1379, 0]
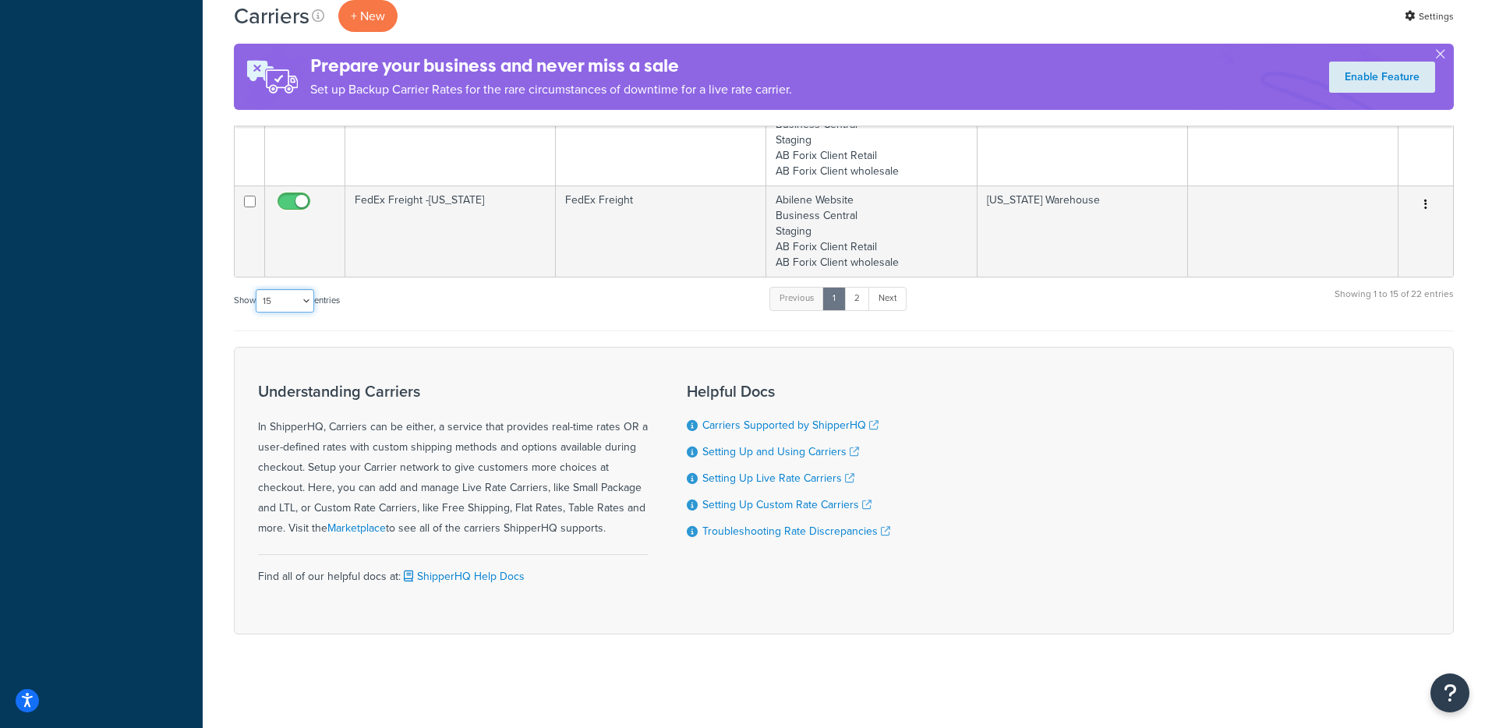
click at [279, 295] on select "10 15 25 50 100" at bounding box center [285, 300] width 58 height 23
select select "100"
click at [257, 313] on select "10 15 25 50 100" at bounding box center [285, 300] width 58 height 23
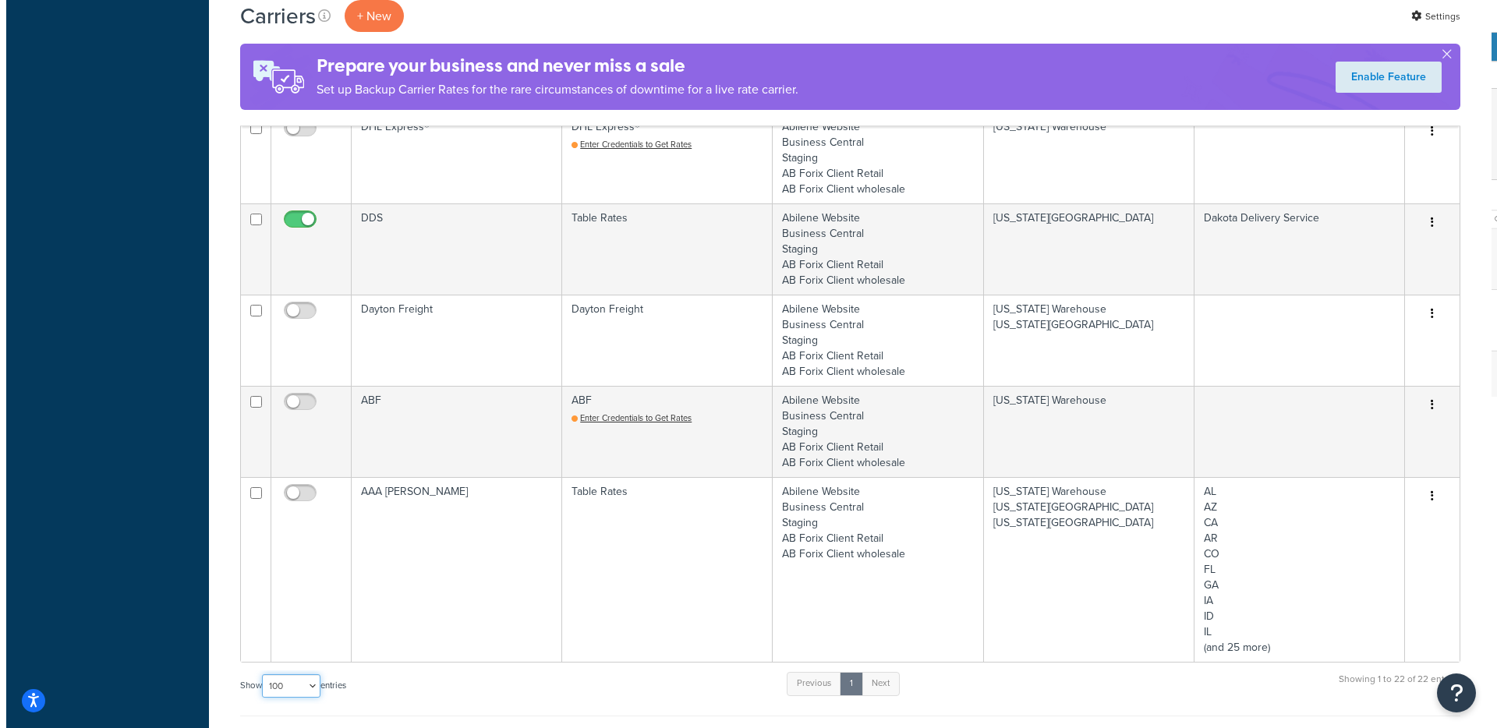
scroll to position [1579, 0]
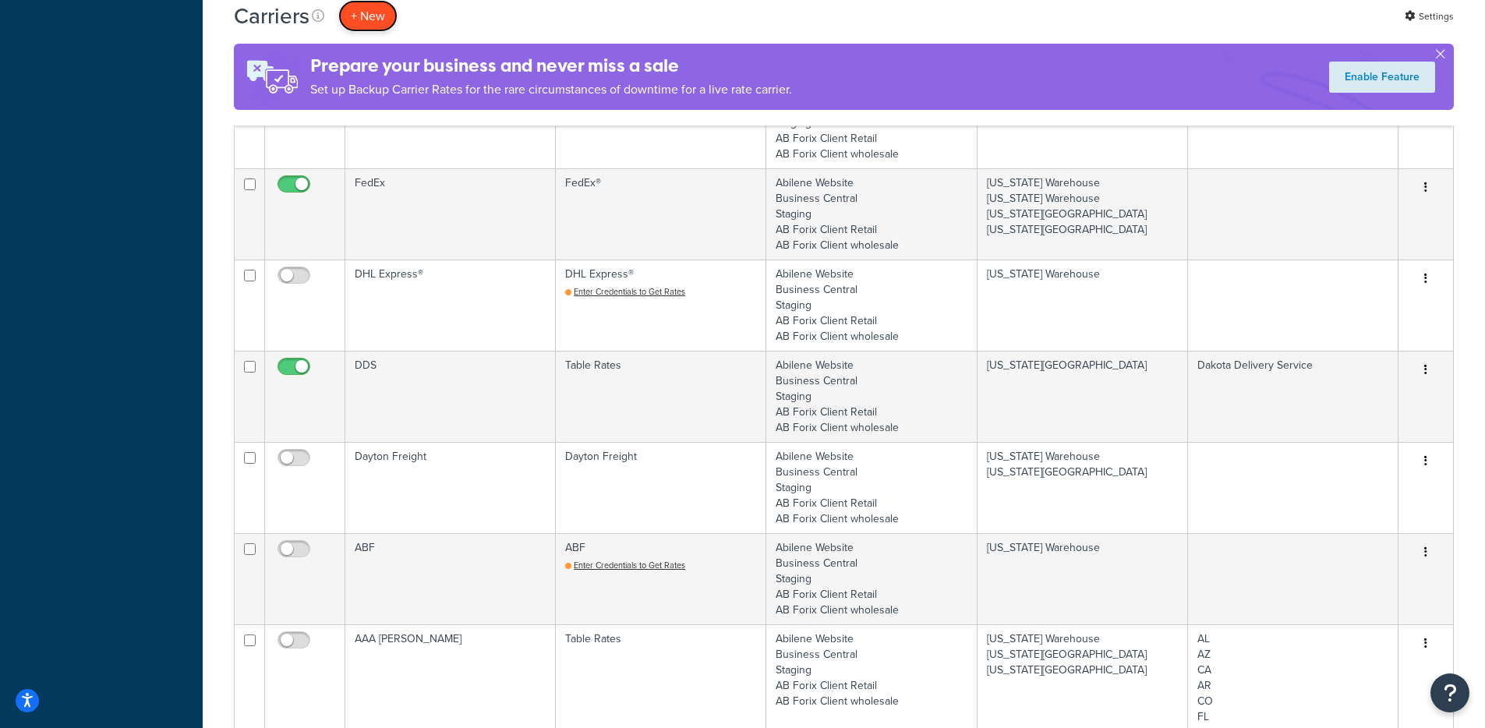
click at [378, 9] on button "+ New" at bounding box center [367, 16] width 59 height 32
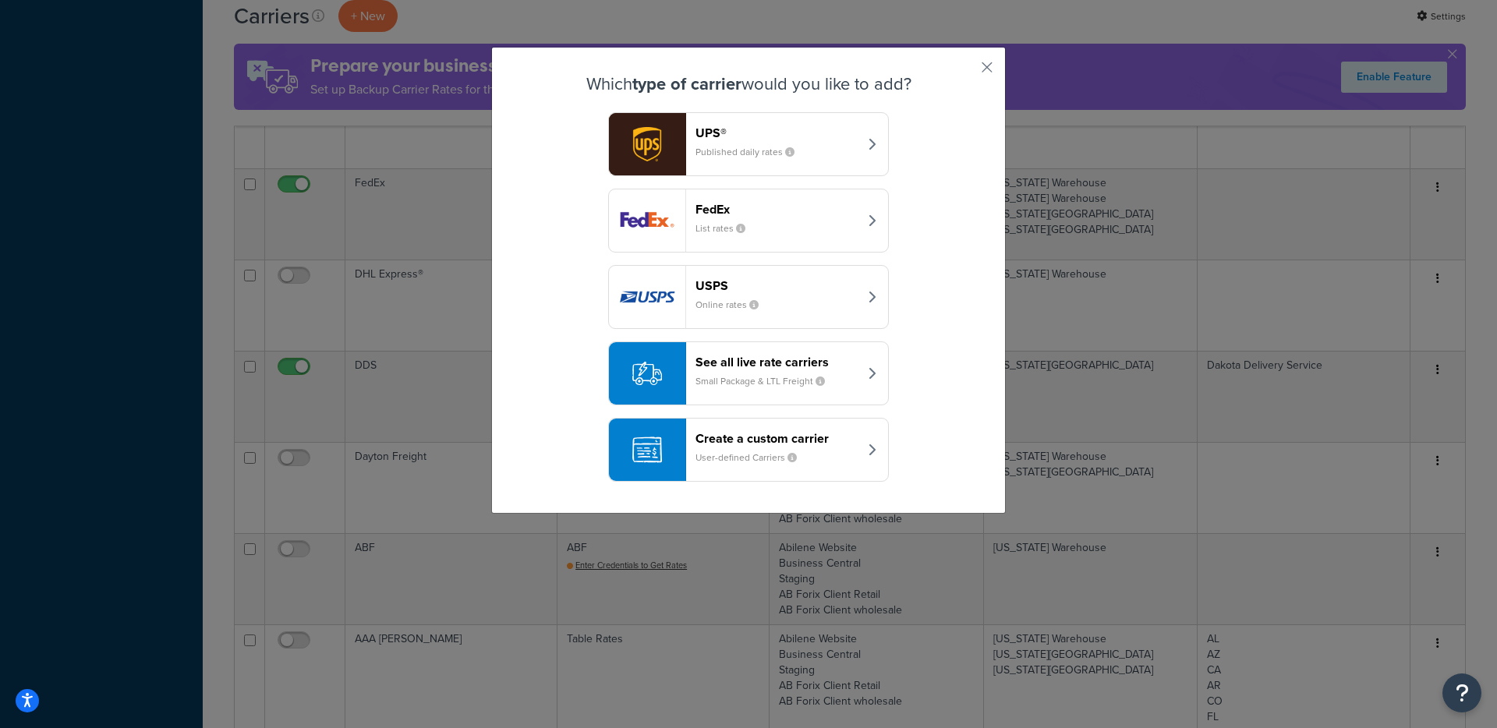
click at [762, 374] on small "Small Package & LTL Freight" at bounding box center [766, 381] width 142 height 14
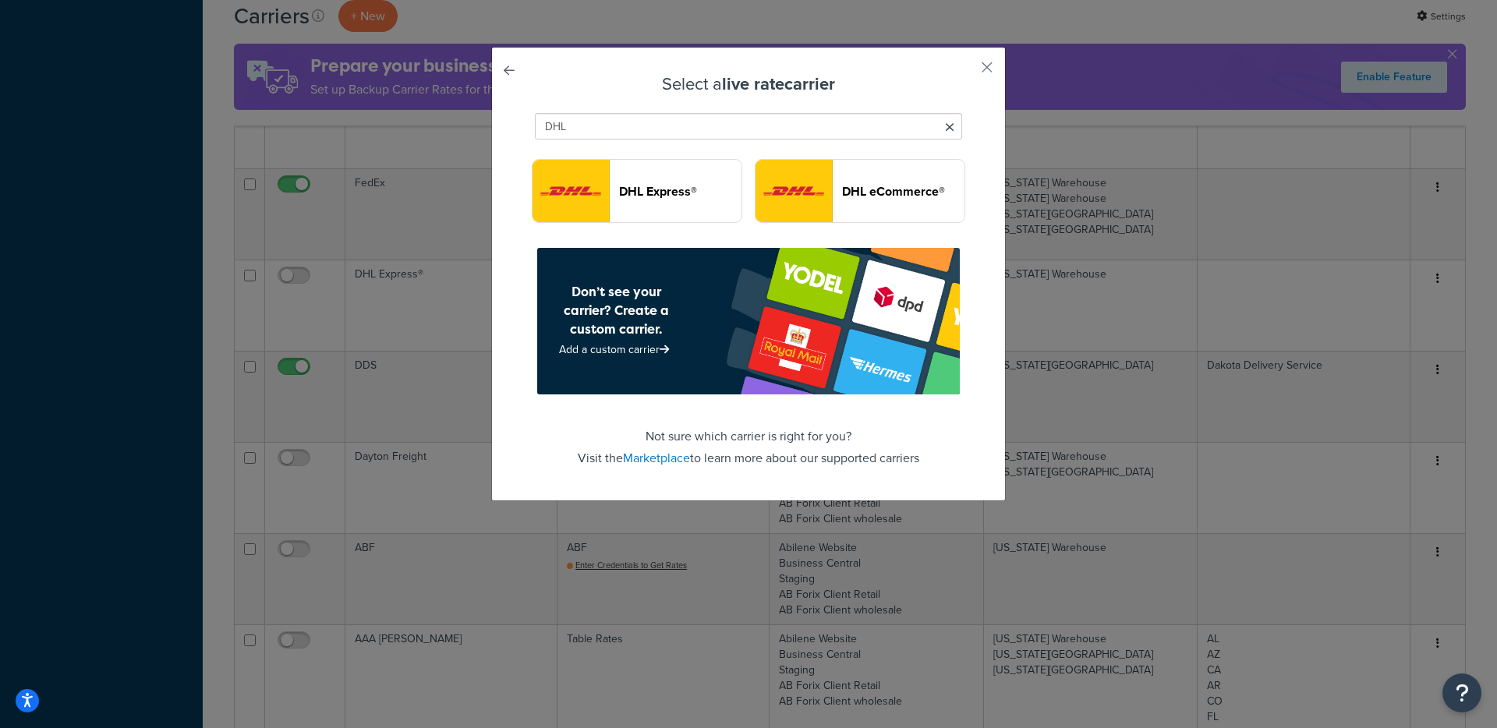
type input "DHL"
click at [705, 191] on header "DHL Express®" at bounding box center [680, 191] width 122 height 15
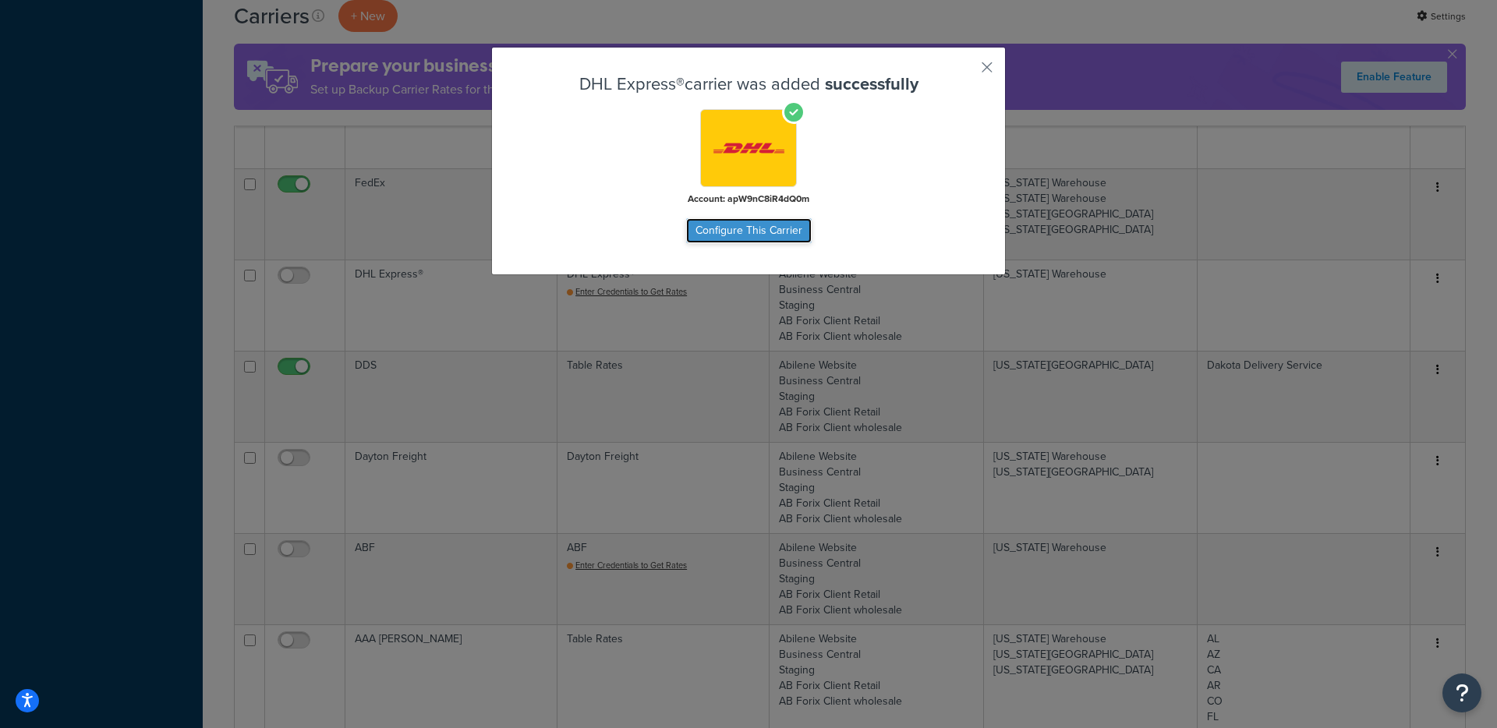
click at [701, 235] on button "Configure This Carrier" at bounding box center [749, 230] width 126 height 25
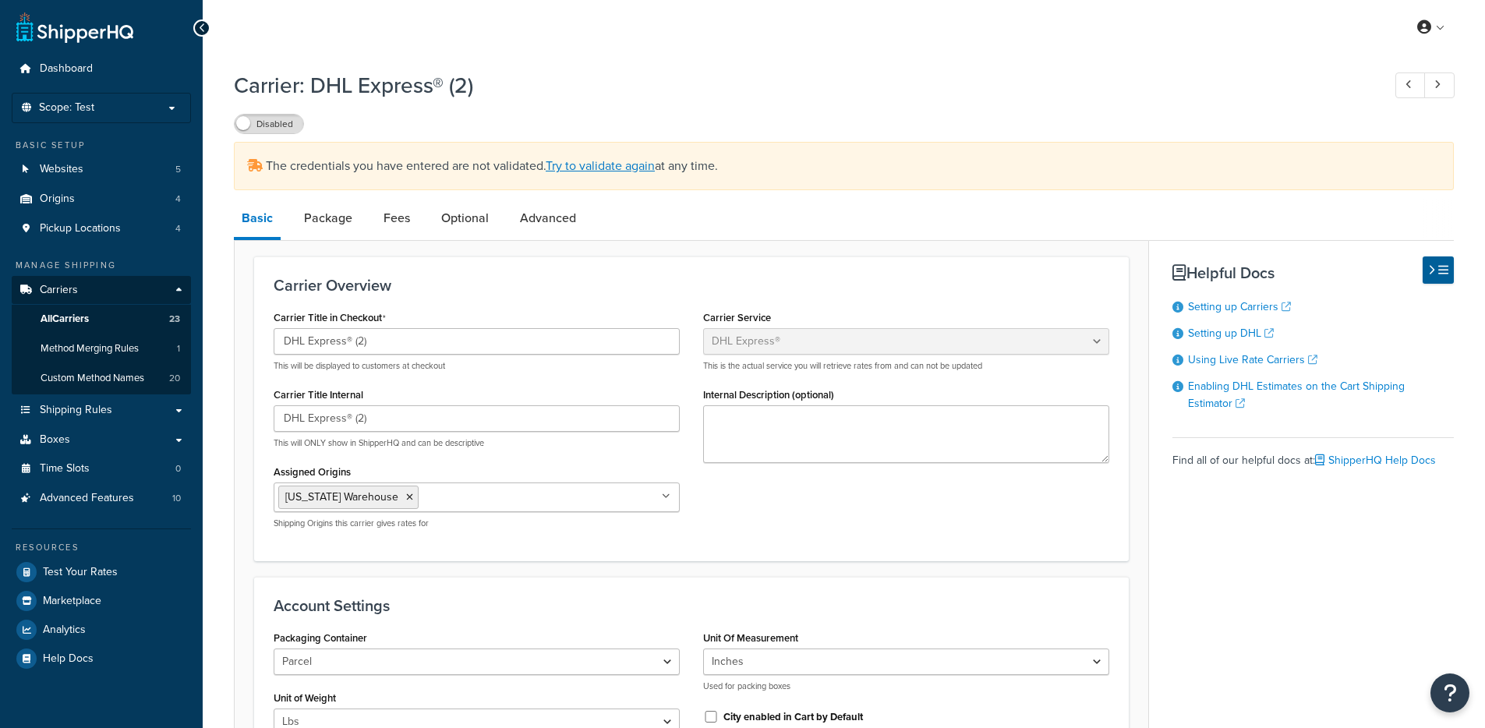
select select "dhl"
click at [622, 169] on link "Try to validate again" at bounding box center [600, 166] width 109 height 18
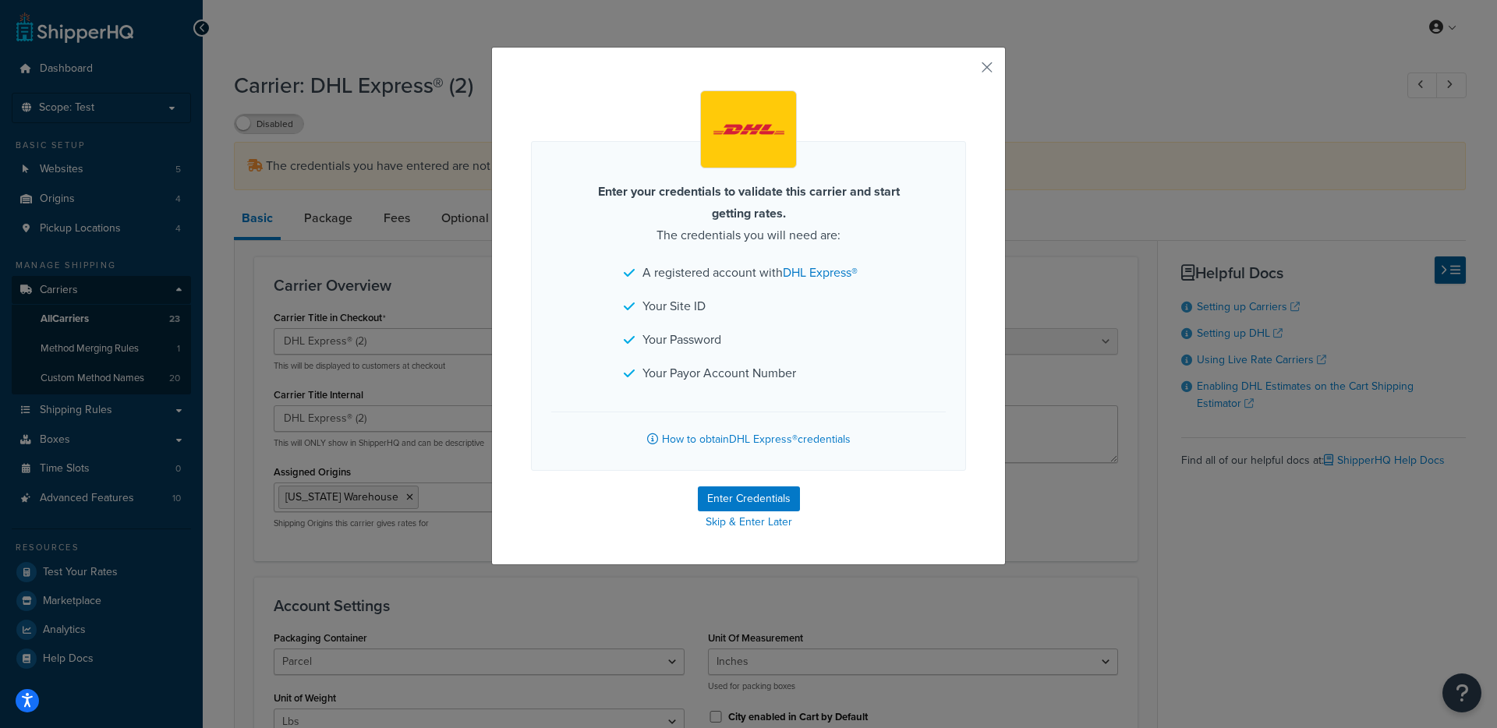
click at [967, 55] on div "Enter your credentials to validate this carrier and start getting rates. The cr…" at bounding box center [748, 306] width 514 height 518
click at [974, 62] on div "Enter your credentials to validate this carrier and start getting rates. The cr…" at bounding box center [748, 306] width 514 height 518
click at [966, 71] on button "button" at bounding box center [964, 73] width 4 height 4
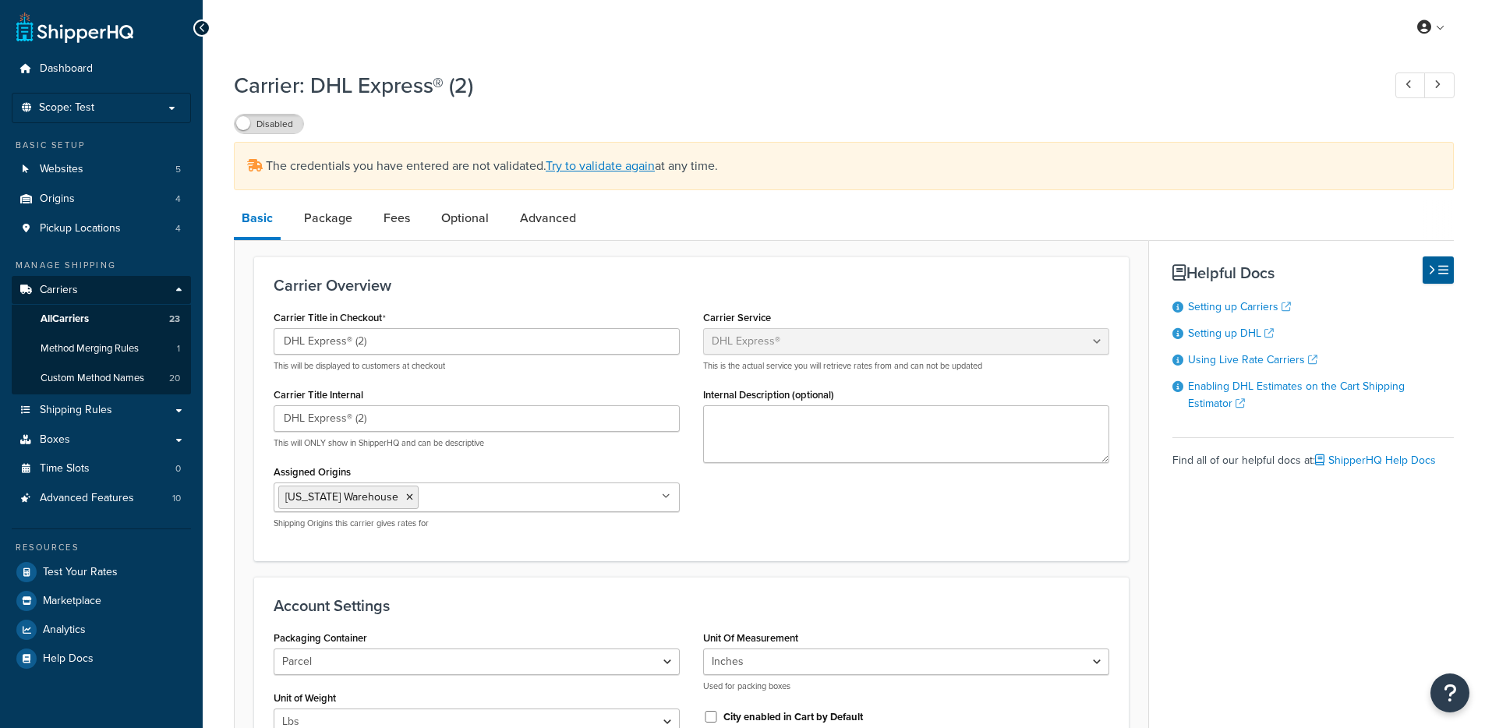
select select "dhl"
click at [88, 322] on span "All Carriers" at bounding box center [65, 319] width 48 height 13
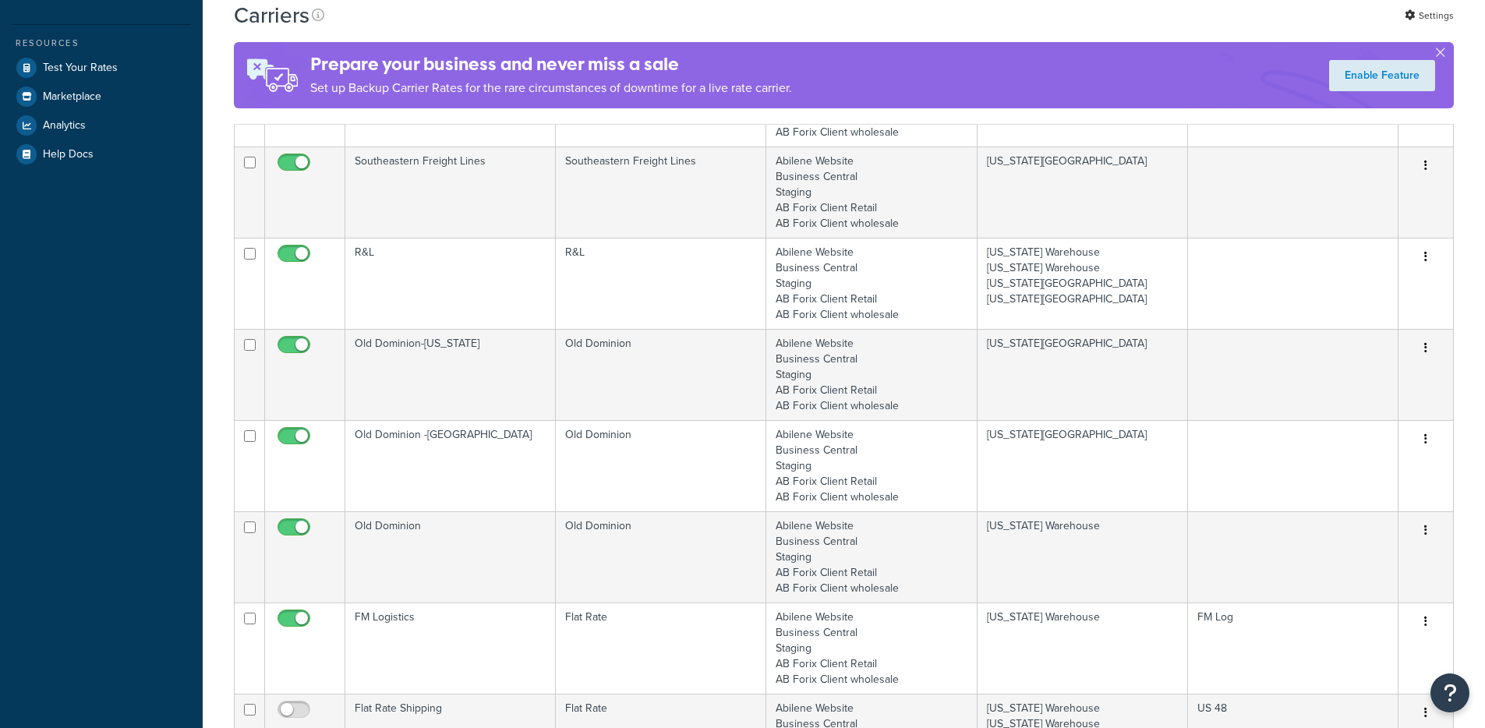
scroll to position [1379, 0]
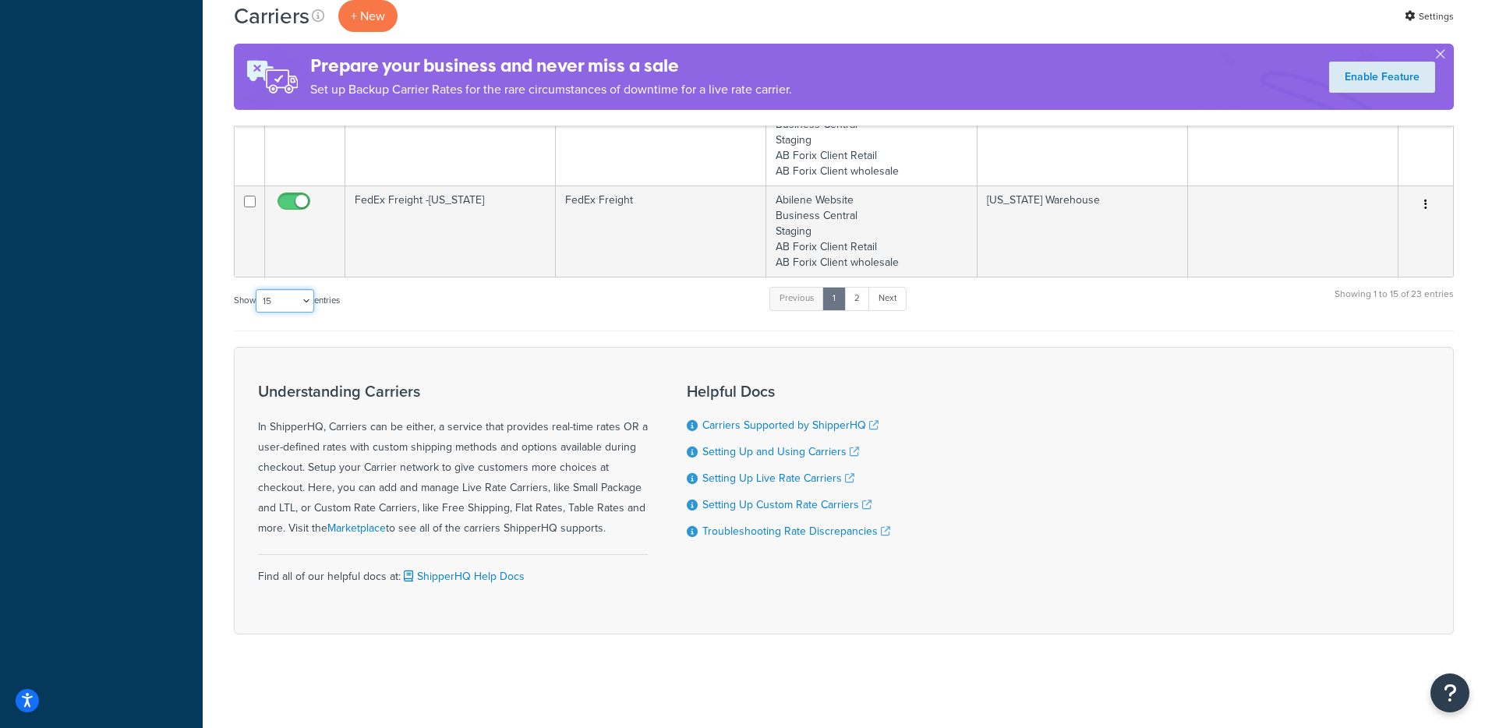
click at [301, 306] on select "10 15 25 50 100" at bounding box center [285, 300] width 58 height 23
select select "100"
click at [257, 313] on select "10 15 25 50 100" at bounding box center [285, 300] width 58 height 23
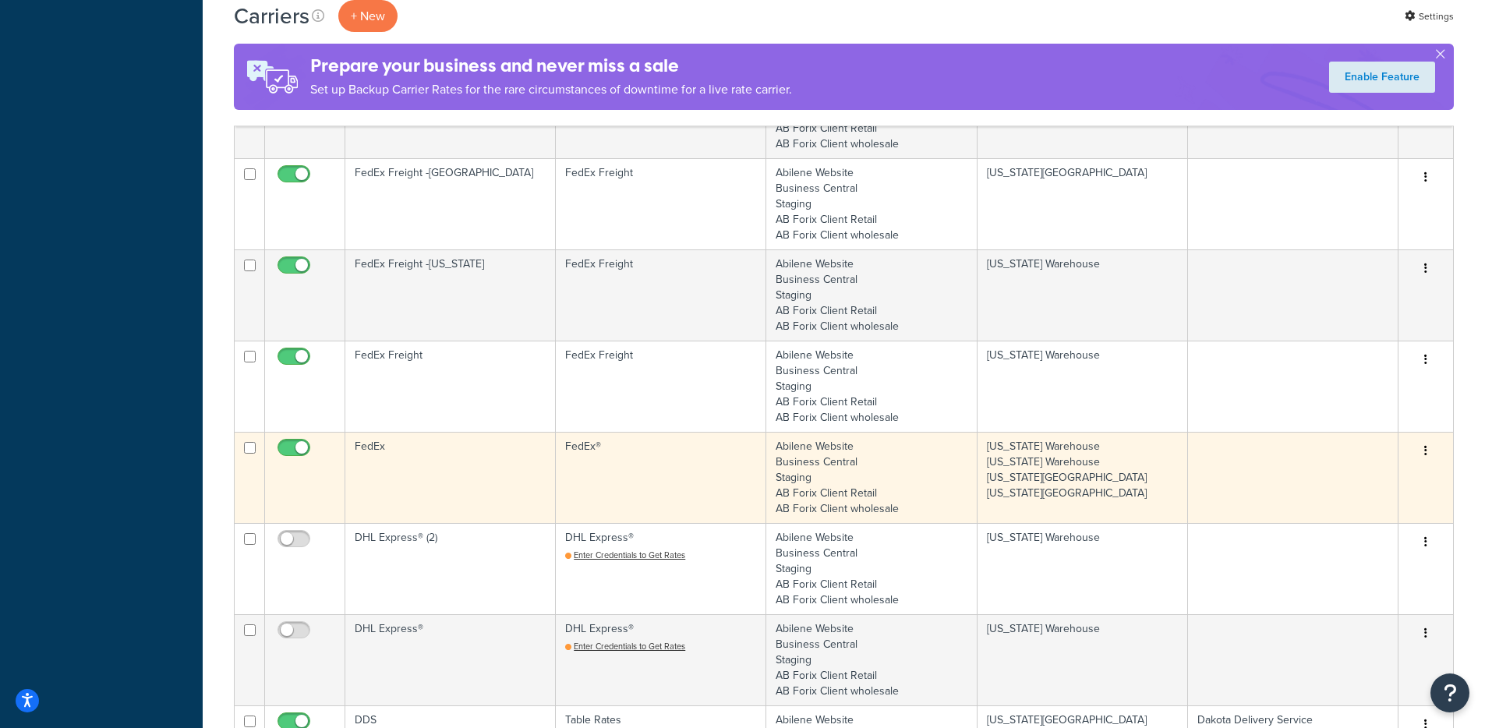
scroll to position [1350, 0]
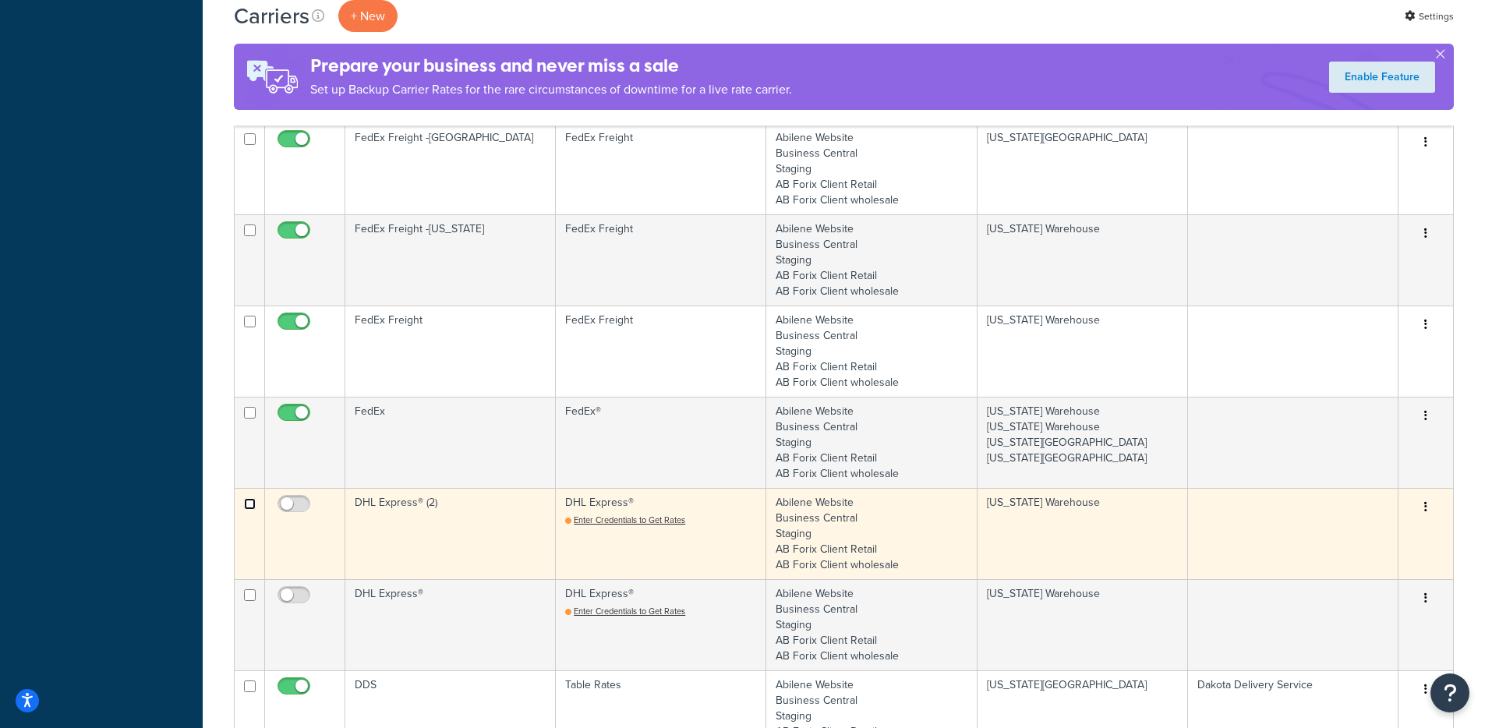
click at [249, 503] on input "checkbox" at bounding box center [250, 504] width 12 height 12
checkbox input "true"
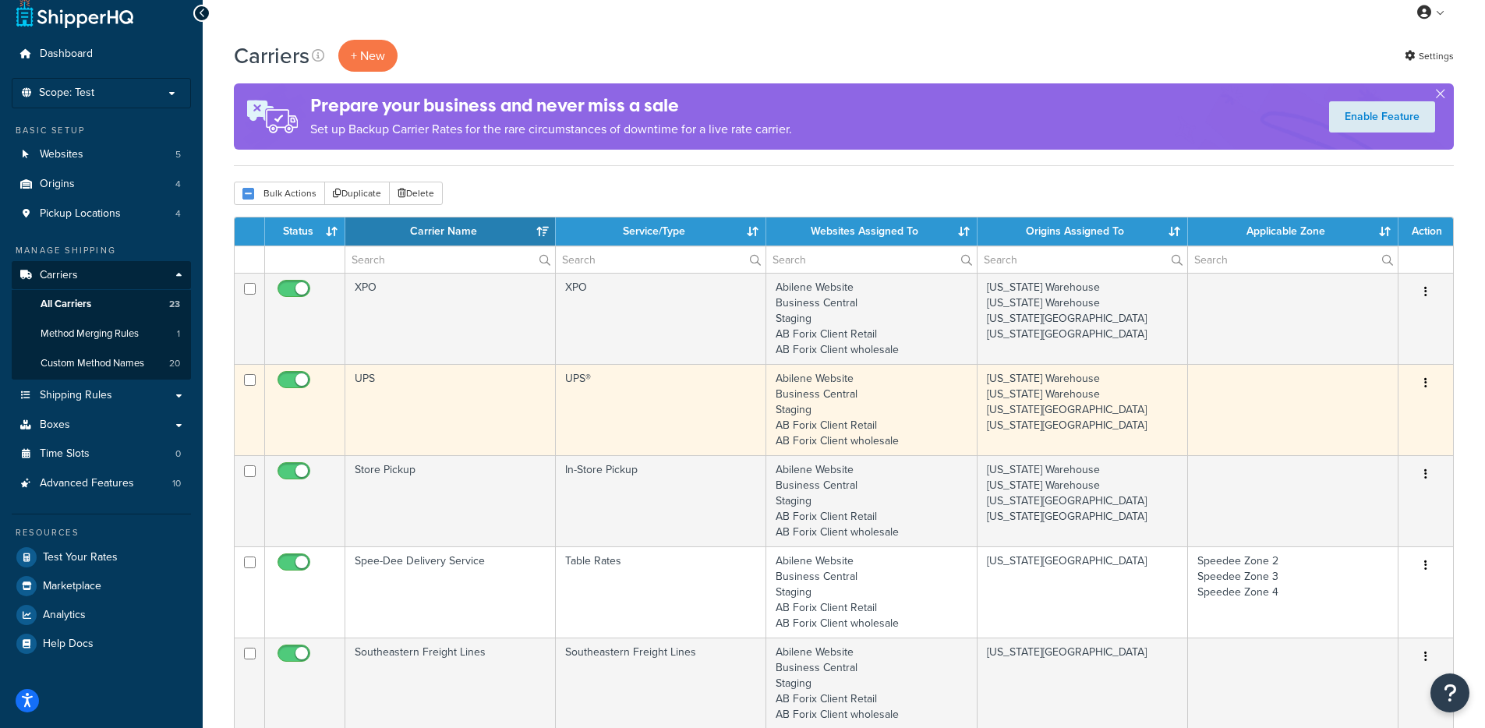
scroll to position [0, 0]
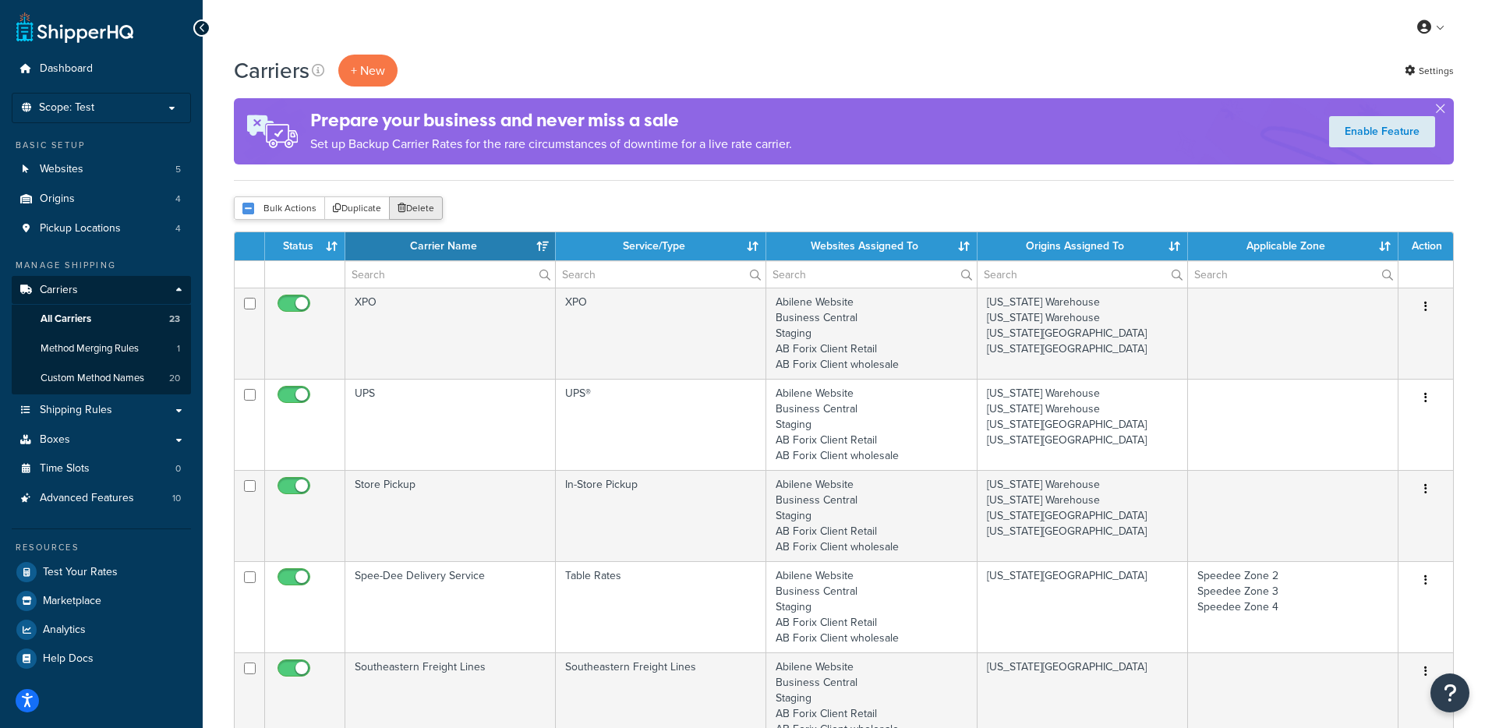
click at [416, 211] on button "Delete" at bounding box center [416, 207] width 54 height 23
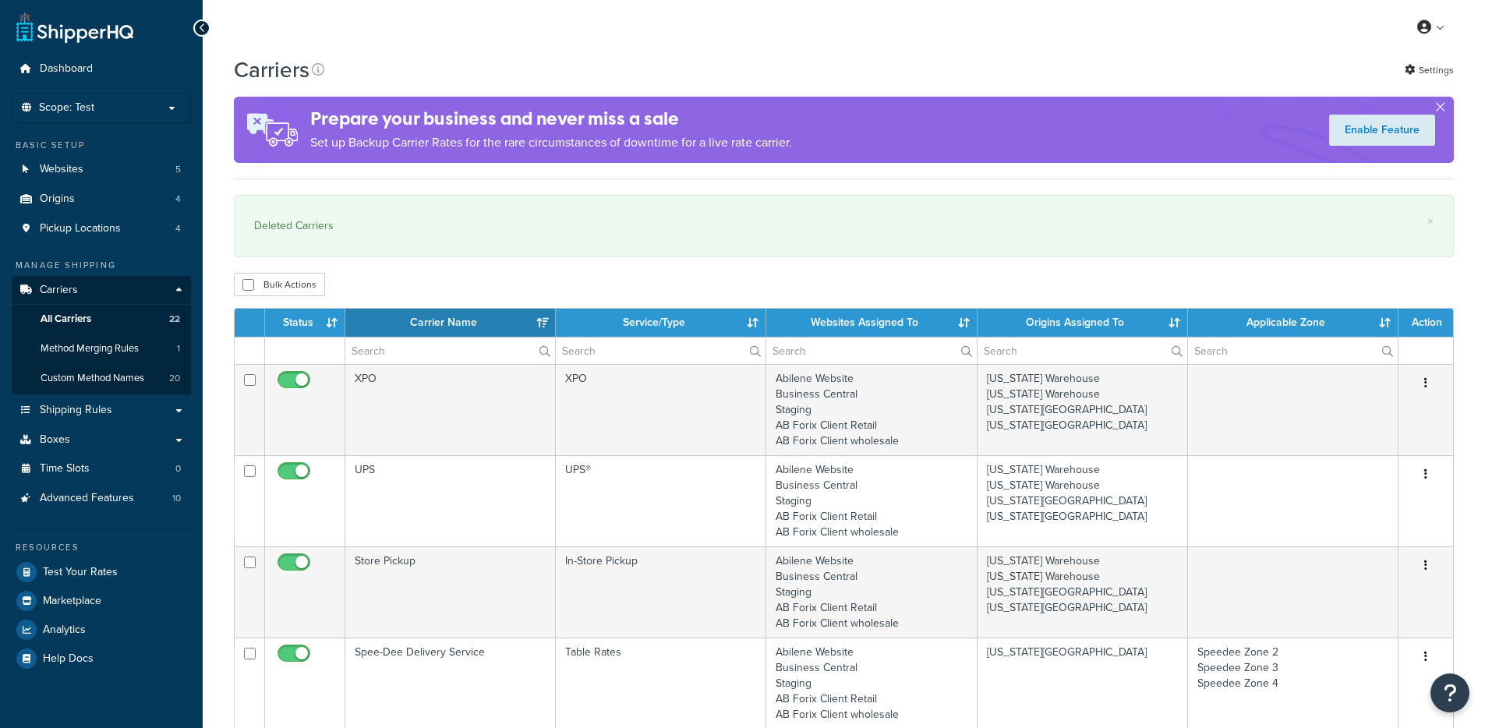
select select "15"
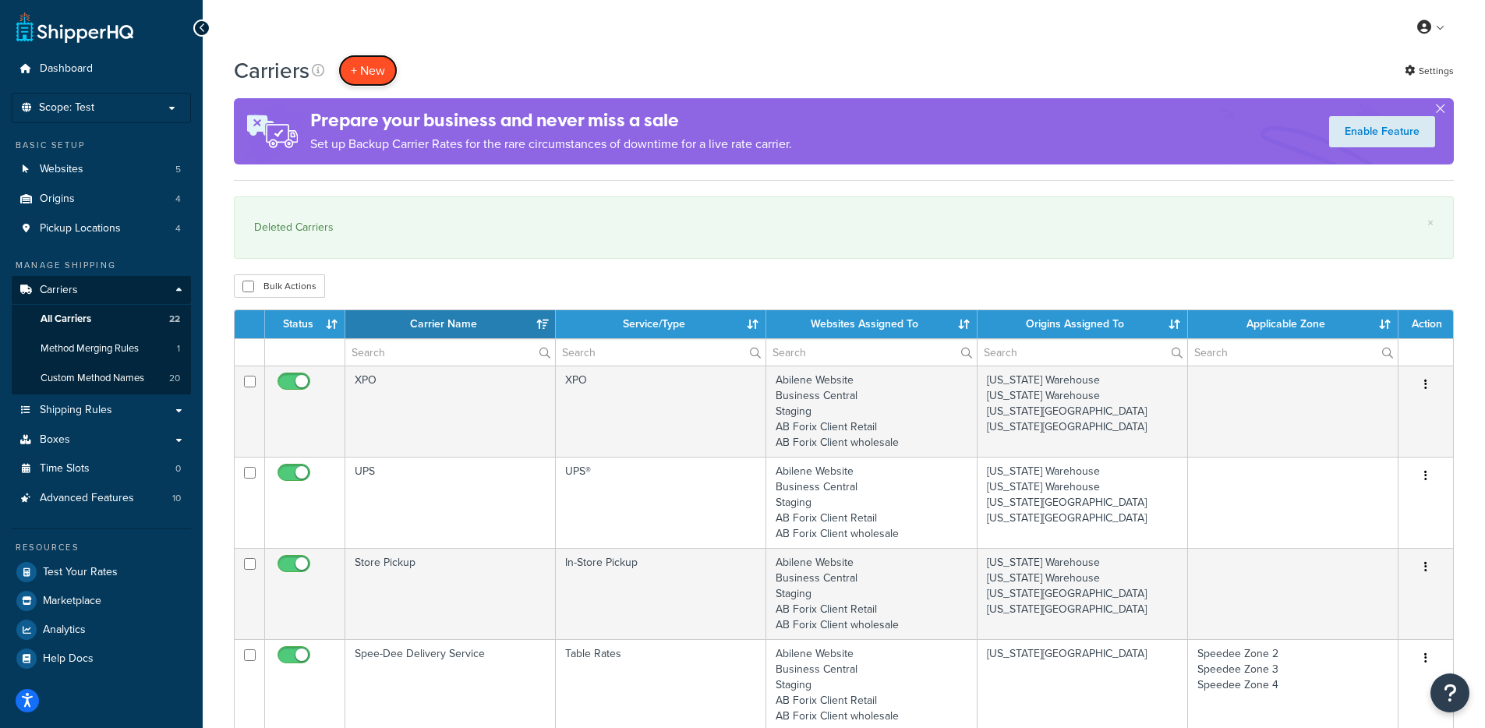
click at [353, 70] on button "+ New" at bounding box center [367, 71] width 59 height 32
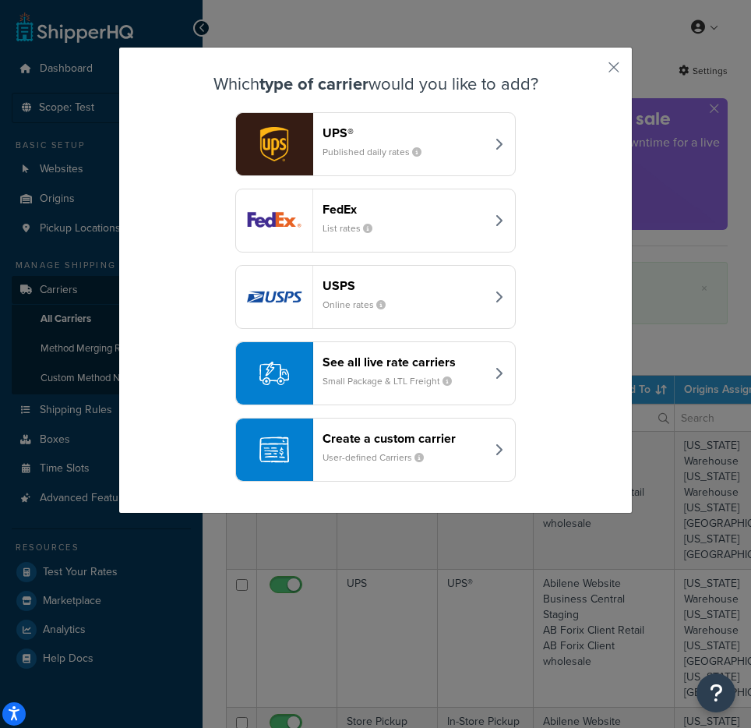
click at [421, 369] on div "See all live rate carriers Small Package & LTL Freight" at bounding box center [404, 373] width 163 height 37
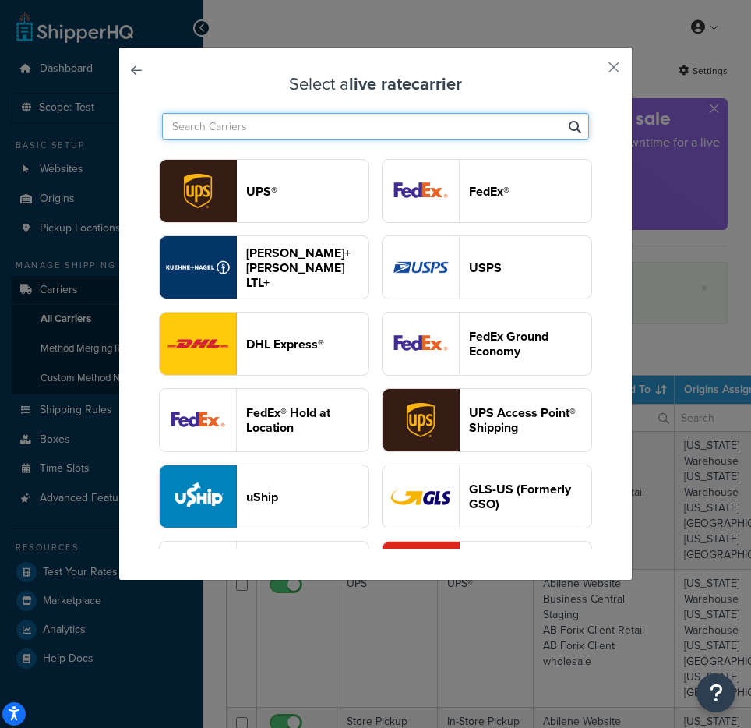
click at [345, 132] on input "text" at bounding box center [375, 126] width 427 height 27
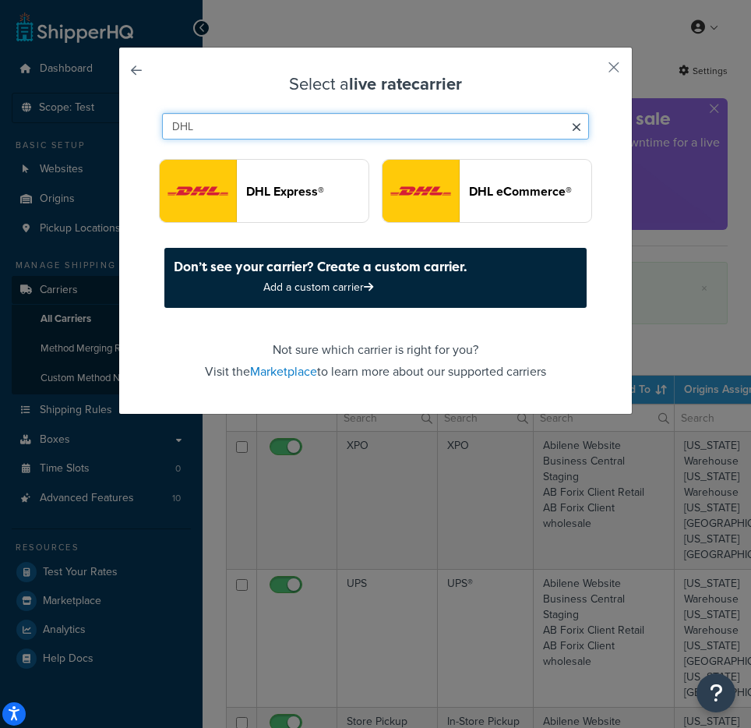
type input "DHL"
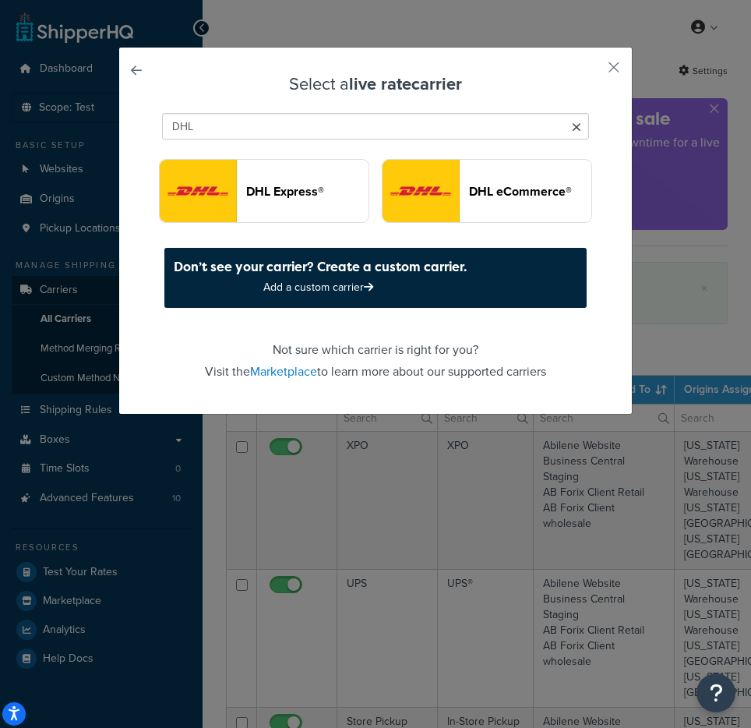
click at [252, 191] on header "DHL Express®" at bounding box center [307, 191] width 122 height 15
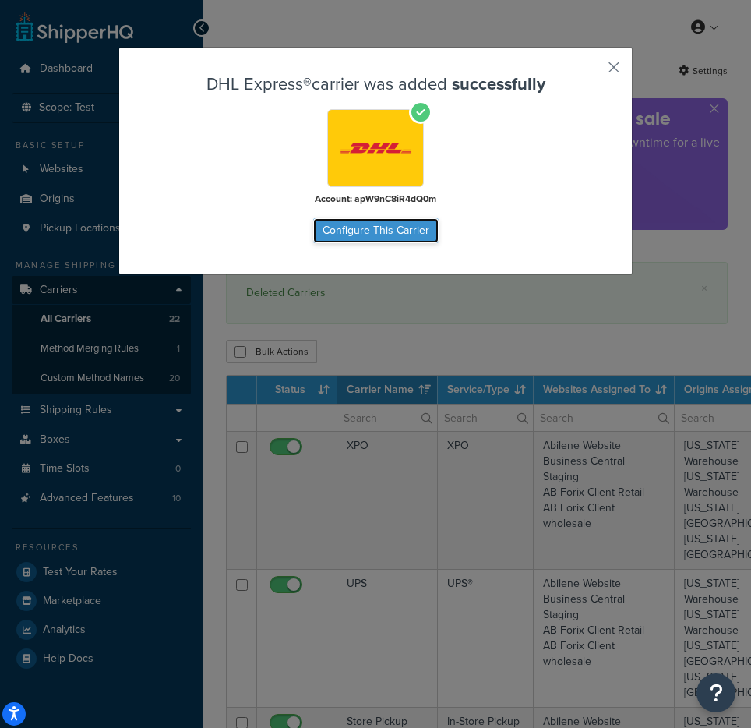
click at [405, 231] on button "Configure This Carrier" at bounding box center [376, 230] width 126 height 25
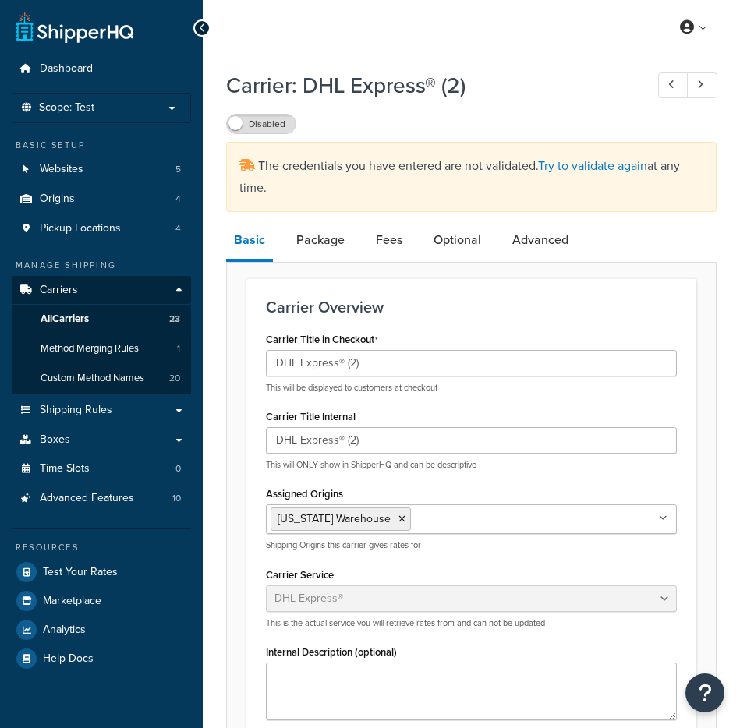
select select "dhl"
click at [600, 174] on link "Try to validate again" at bounding box center [592, 166] width 109 height 18
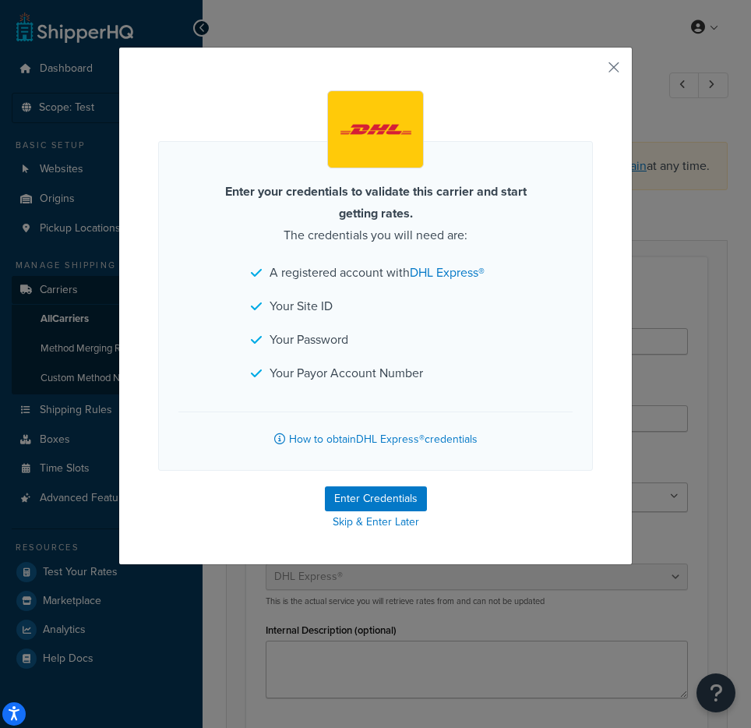
click at [373, 484] on form "Enter your credentials to validate this carrier and start getting rates. The cr…" at bounding box center [375, 311] width 435 height 443
click at [345, 500] on button "Enter Credentials" at bounding box center [376, 498] width 102 height 25
select select "US"
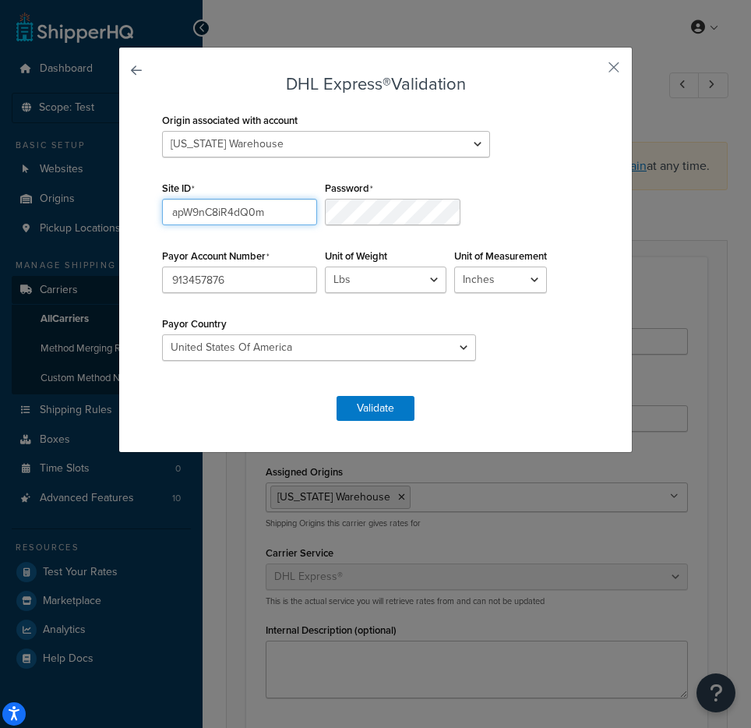
click at [247, 218] on input "apW9nC8iR4dQ0m" at bounding box center [239, 212] width 155 height 27
click at [492, 251] on div "Origin associated with account [US_STATE] Warehouse [US_STATE] Warehouse [US_ST…" at bounding box center [375, 244] width 435 height 271
click at [317, 267] on input "913457876" at bounding box center [239, 280] width 155 height 27
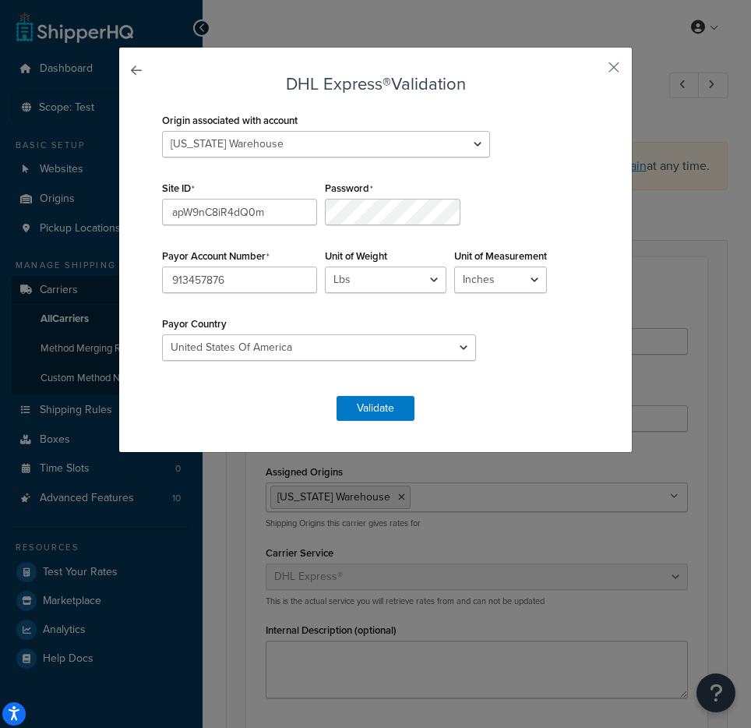
click at [545, 278] on div "Origin associated with account Kansas Warehouse Montana Warehouse South Carolin…" at bounding box center [375, 244] width 435 height 271
click at [380, 409] on button "Validate" at bounding box center [376, 408] width 78 height 25
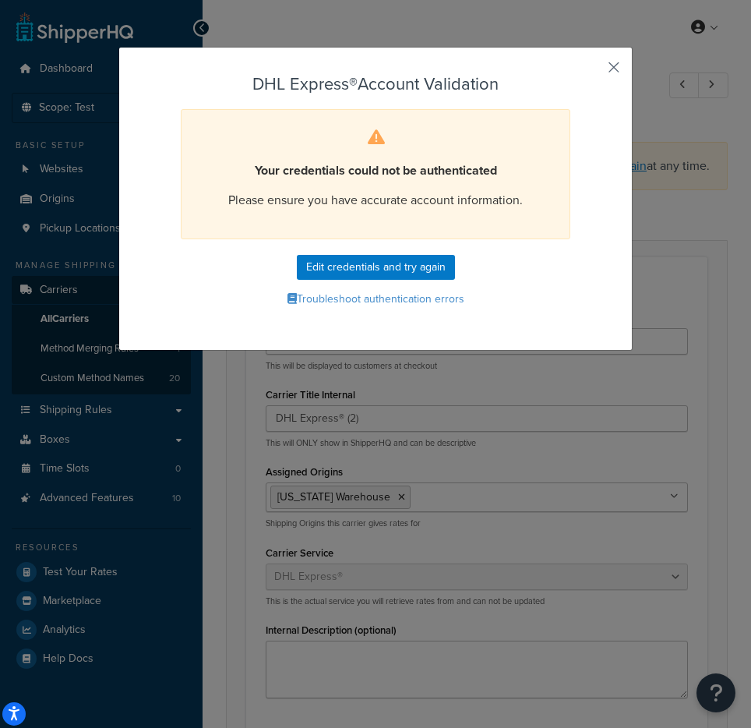
click at [593, 71] on button "button" at bounding box center [591, 73] width 4 height 4
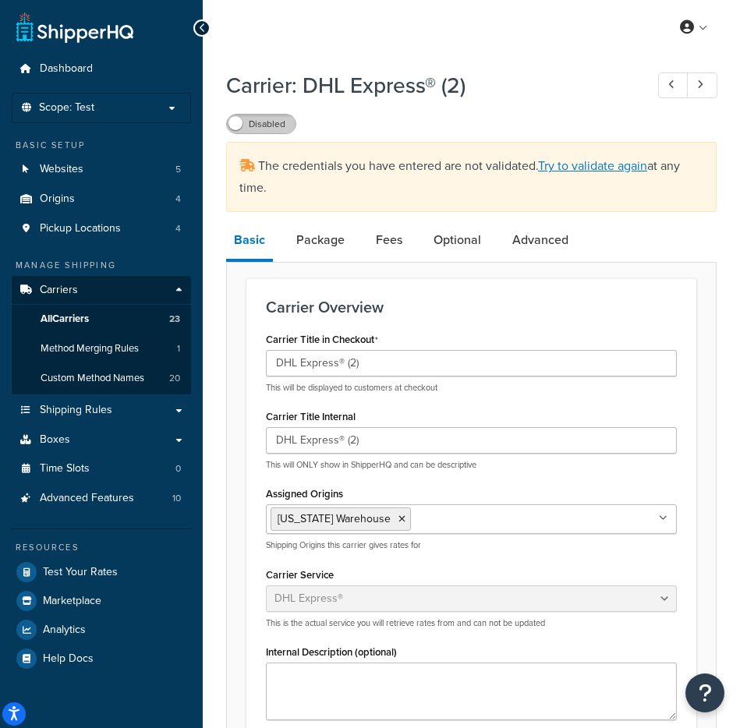
click at [289, 132] on label "Disabled" at bounding box center [261, 124] width 69 height 19
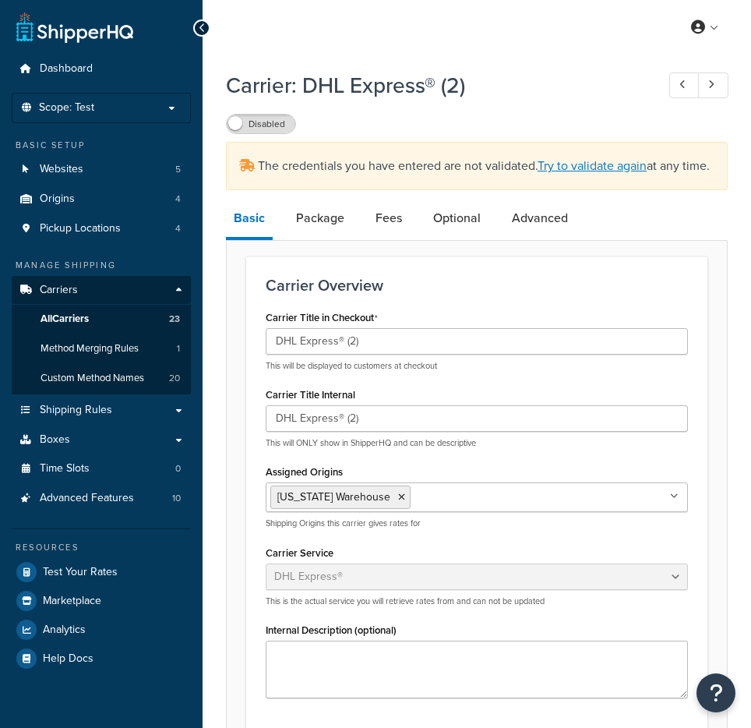
select select "dhl"
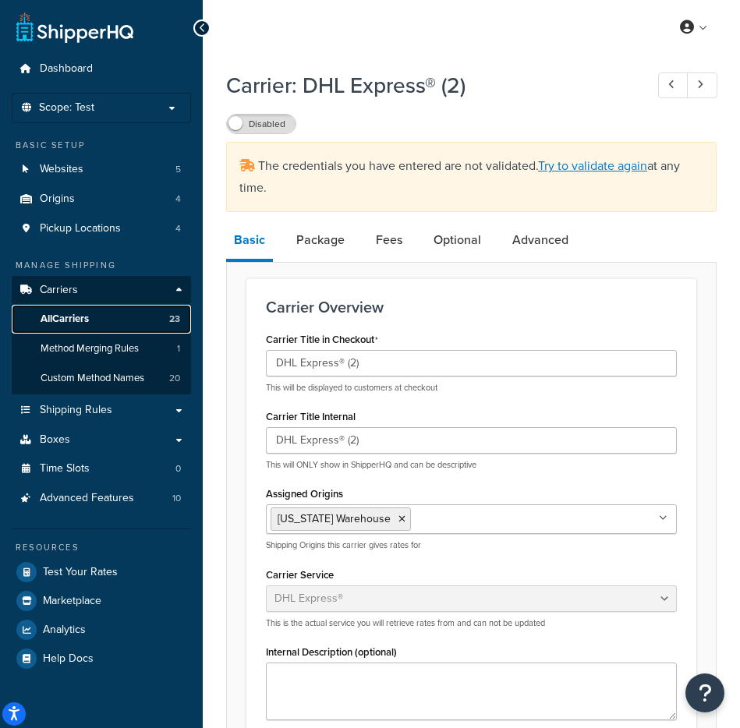
click at [122, 322] on link "All Carriers 23" at bounding box center [101, 319] width 179 height 29
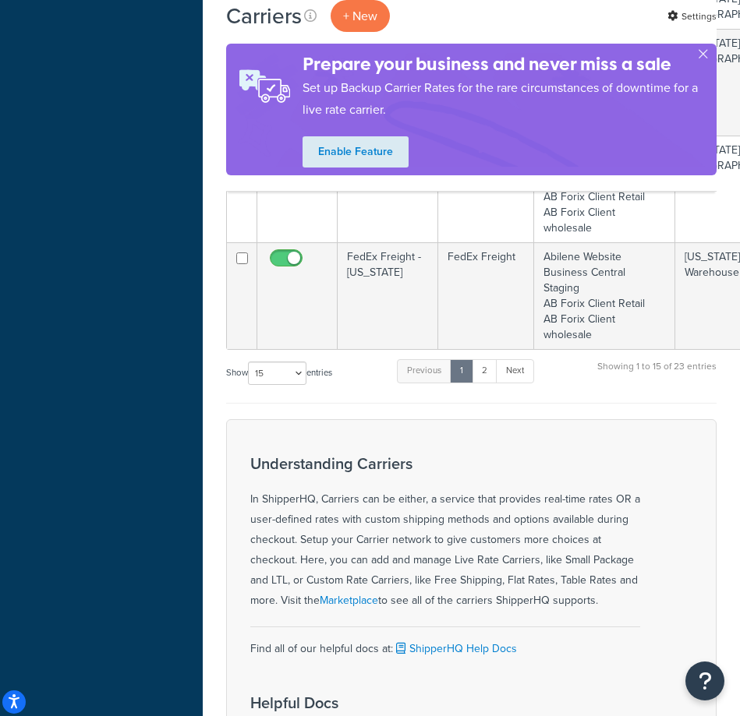
scroll to position [1726, 0]
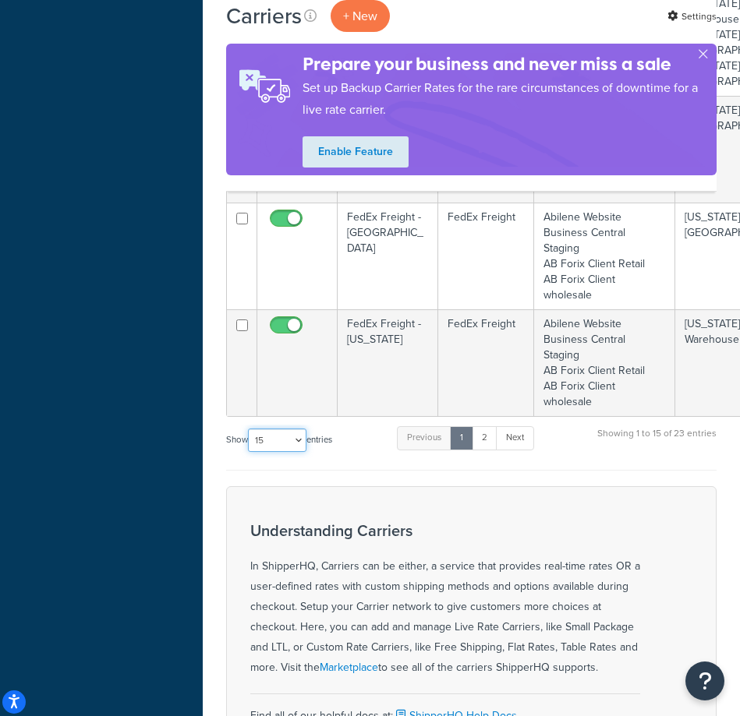
click at [299, 429] on select "10 15 25 50 100" at bounding box center [277, 440] width 58 height 23
select select "50"
click at [249, 452] on select "10 15 25 50 100" at bounding box center [277, 440] width 58 height 23
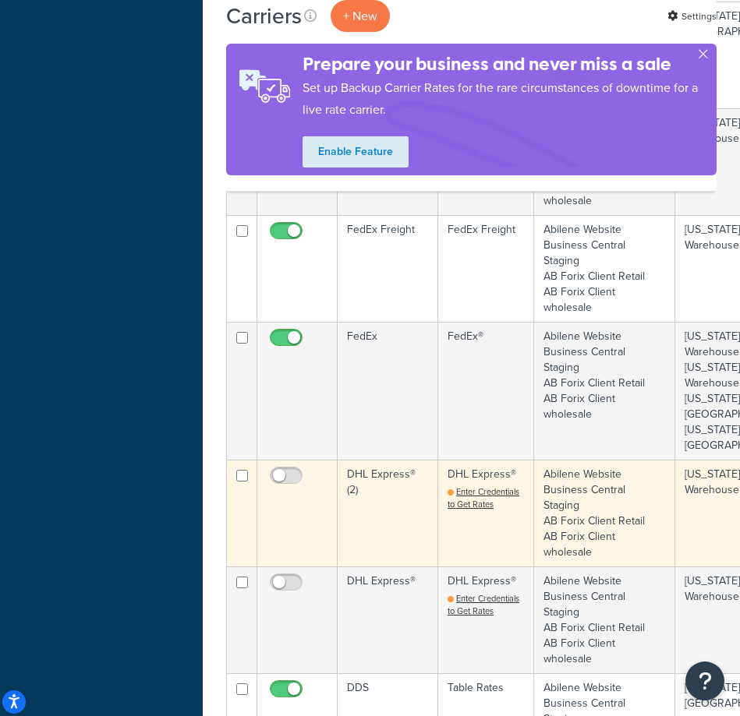
scroll to position [1918, 0]
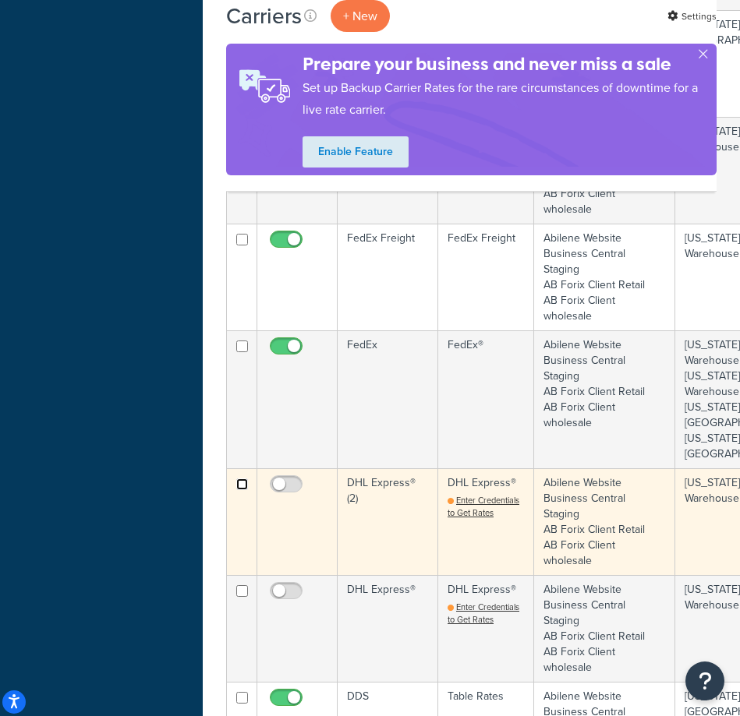
click at [239, 479] on input "checkbox" at bounding box center [242, 485] width 12 height 12
checkbox input "true"
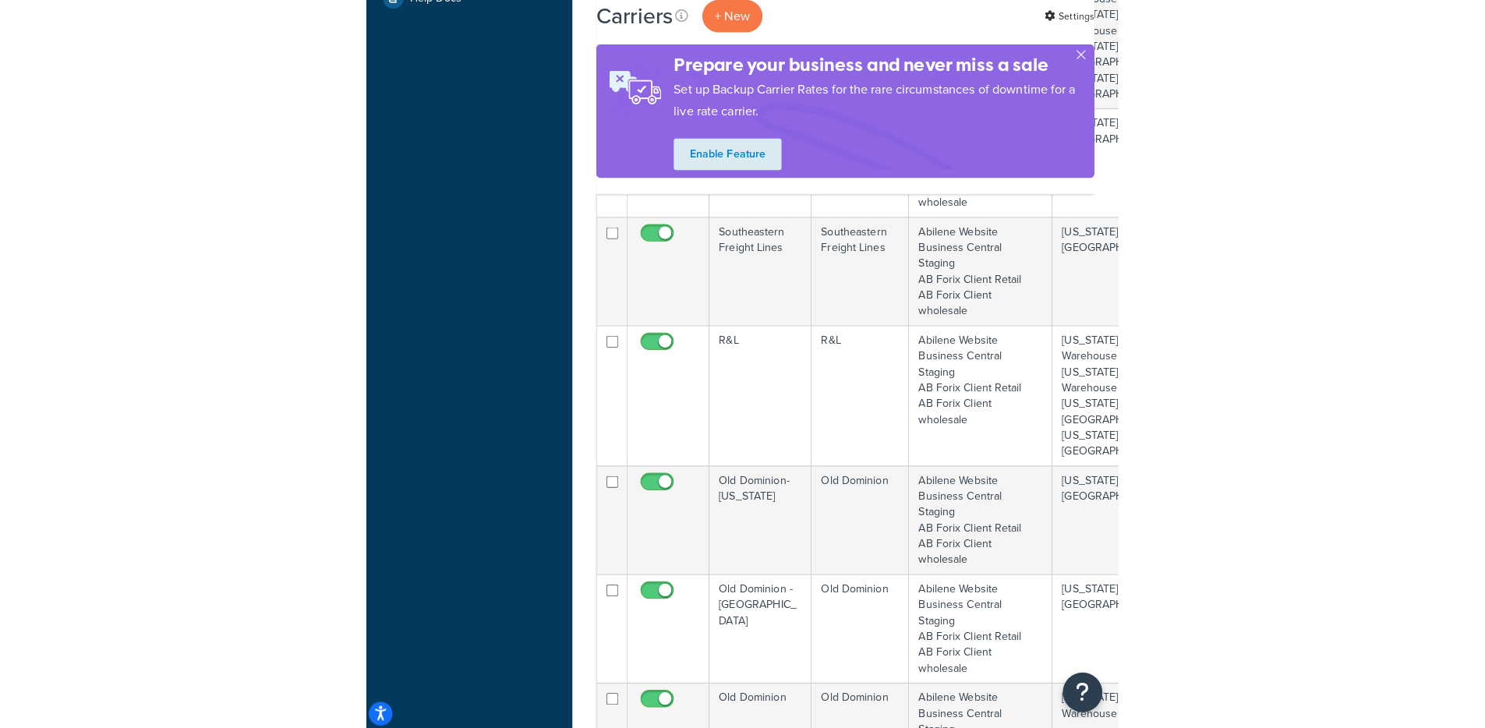
scroll to position [0, 0]
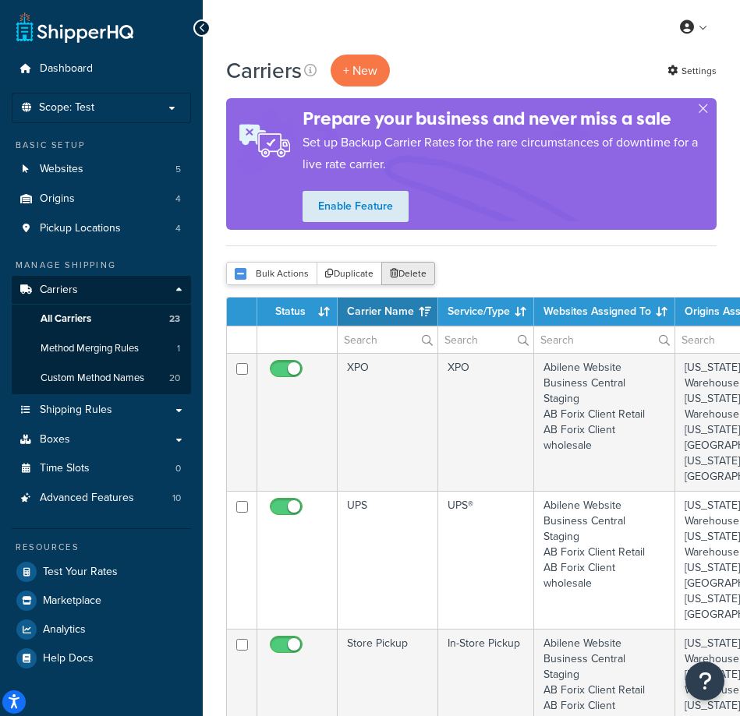
click at [408, 270] on button "Delete" at bounding box center [408, 273] width 54 height 23
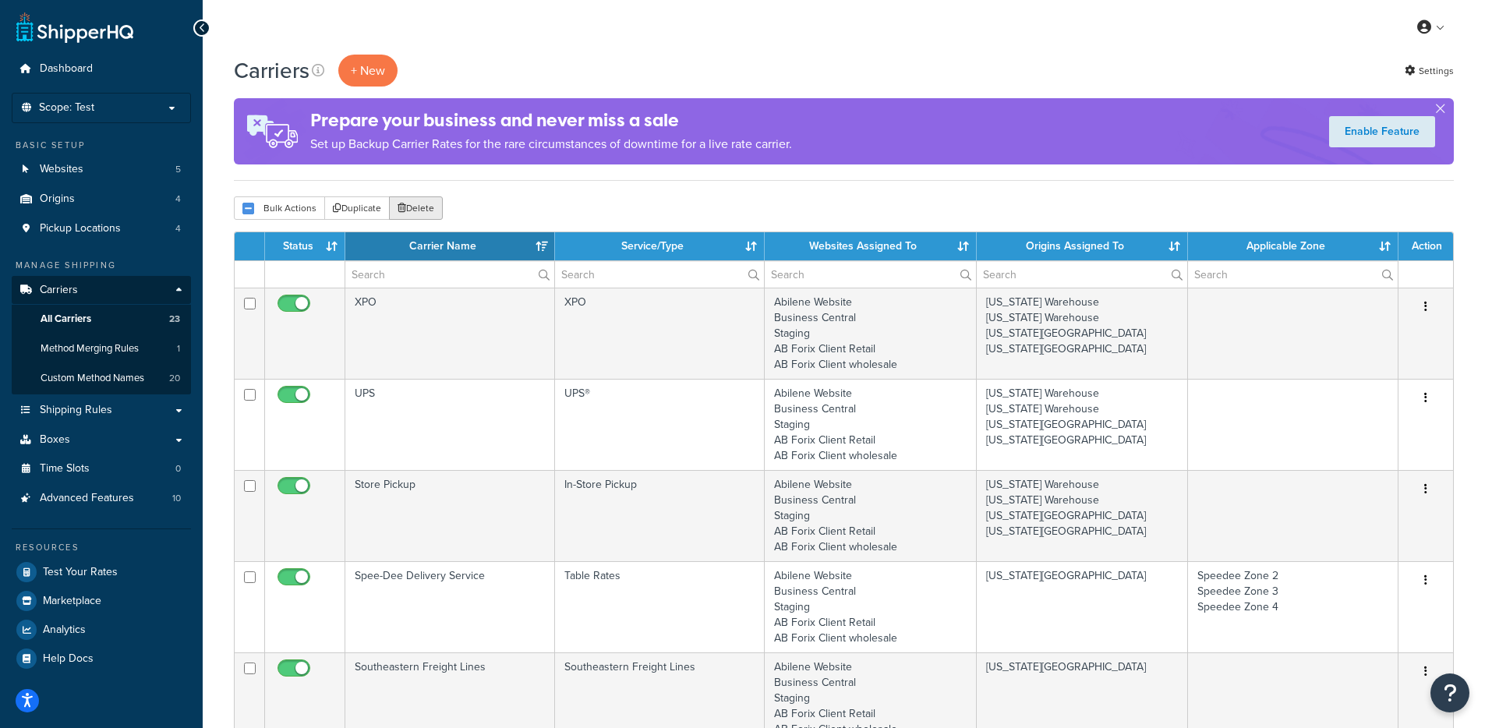
scroll to position [329, 0]
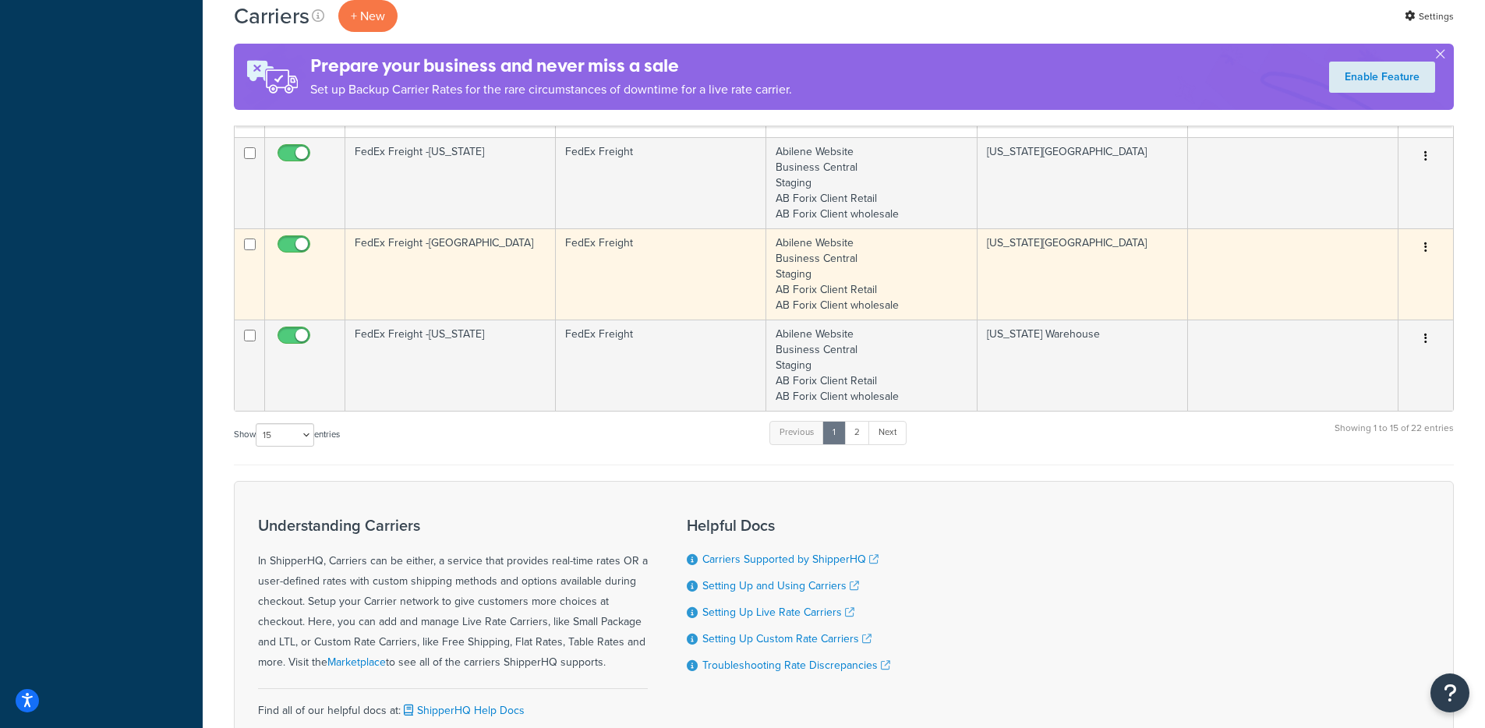
scroll to position [1148, 0]
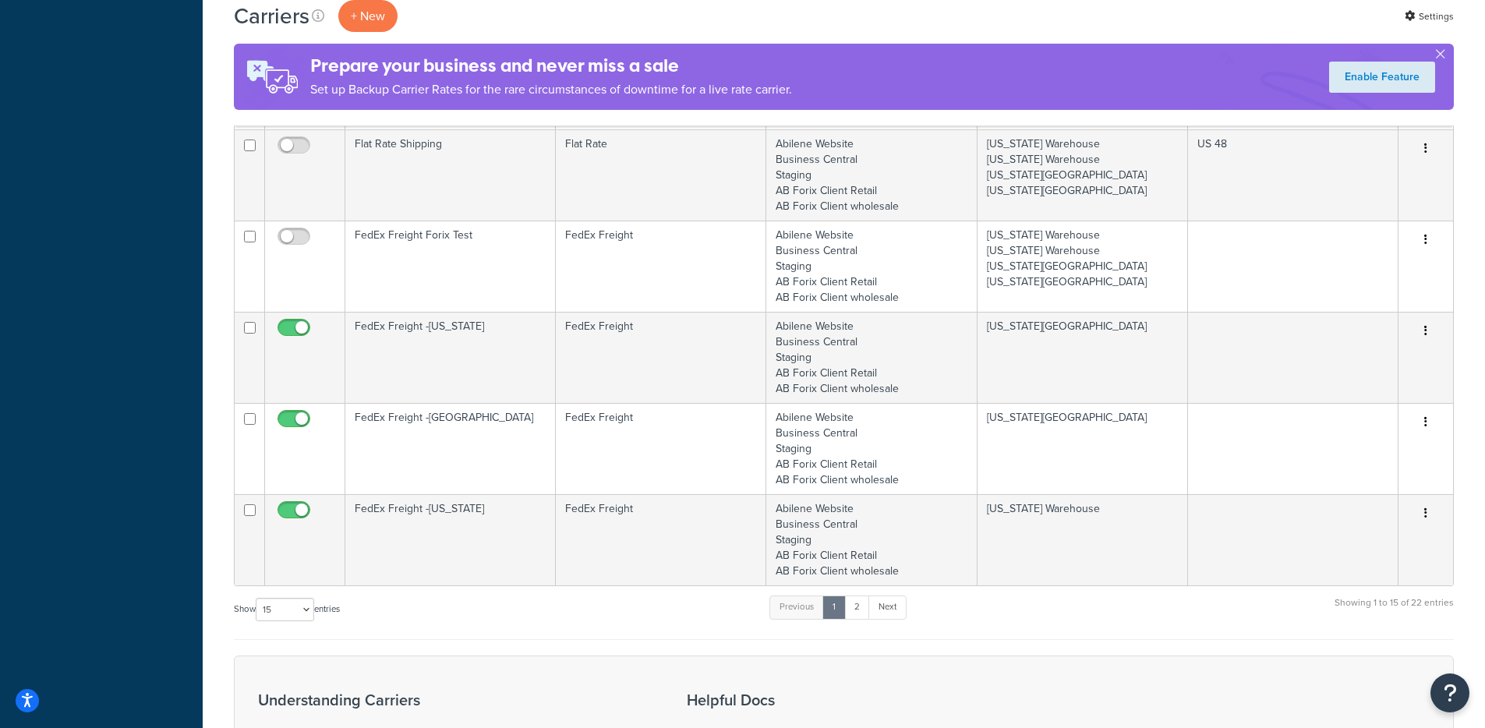
click at [274, 621] on label "Show 10 15 25 50 100 entries" at bounding box center [287, 609] width 106 height 23
click at [274, 621] on select "10 15 25 50 100" at bounding box center [285, 609] width 58 height 23
click at [279, 608] on select "10 15 25 50 100" at bounding box center [285, 609] width 58 height 23
select select "50"
click at [257, 621] on select "10 15 25 50 100" at bounding box center [285, 609] width 58 height 23
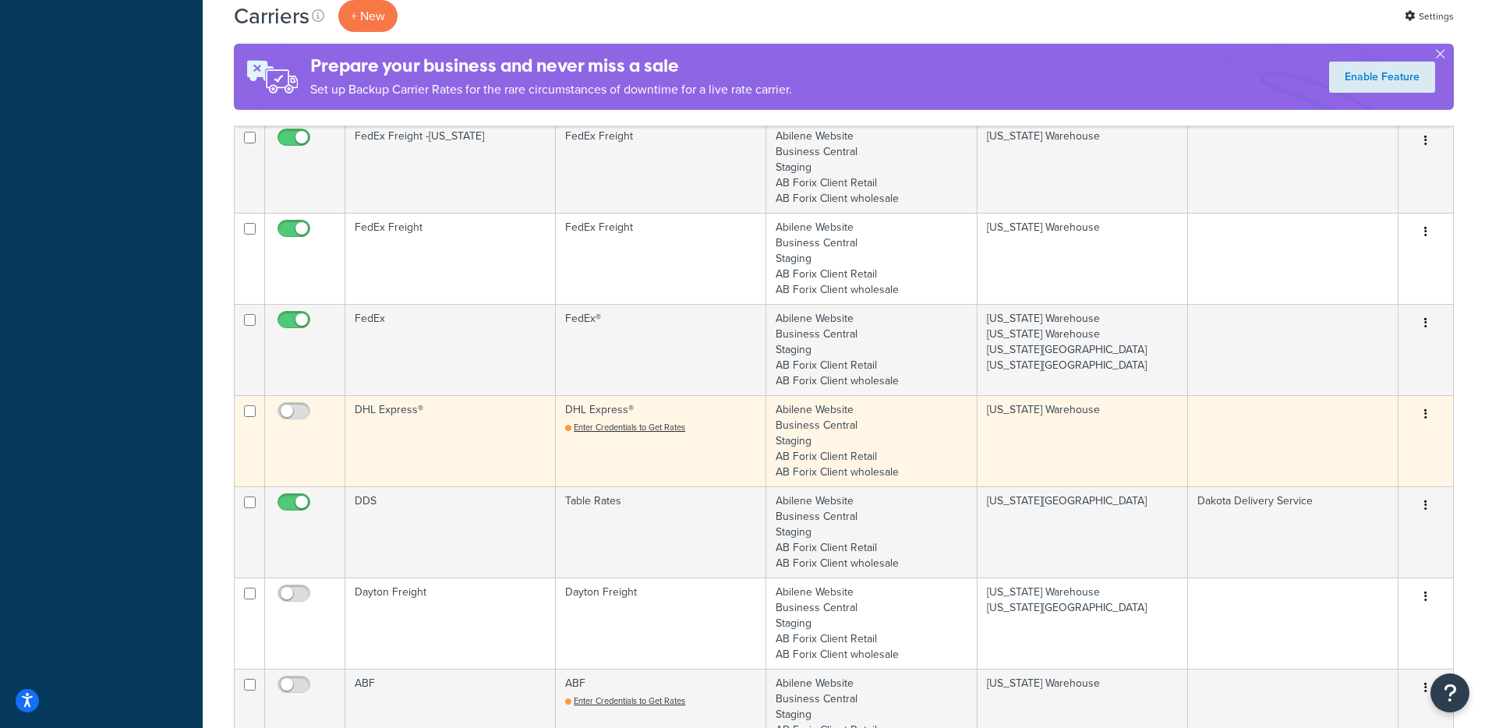
scroll to position [1427, 0]
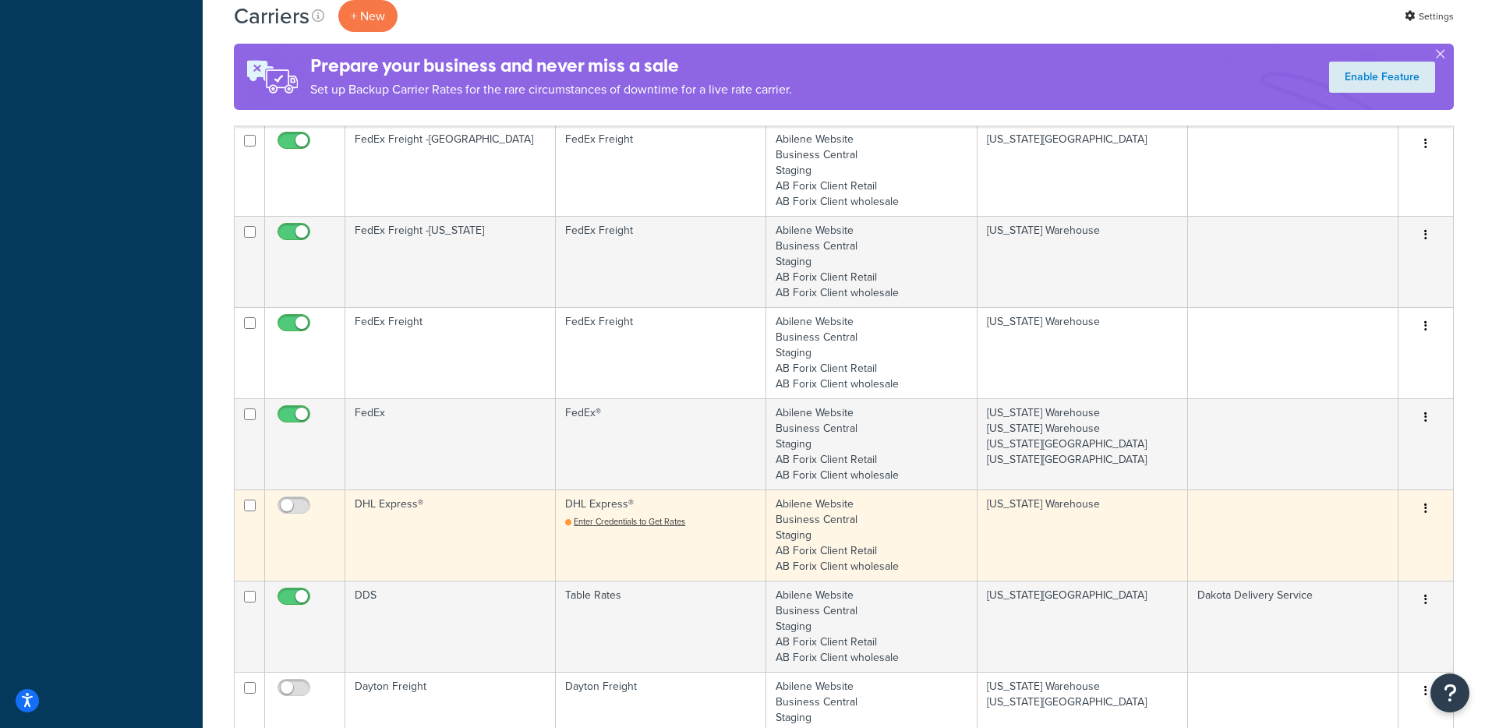
click at [474, 510] on td "DHL Express®" at bounding box center [450, 535] width 210 height 91
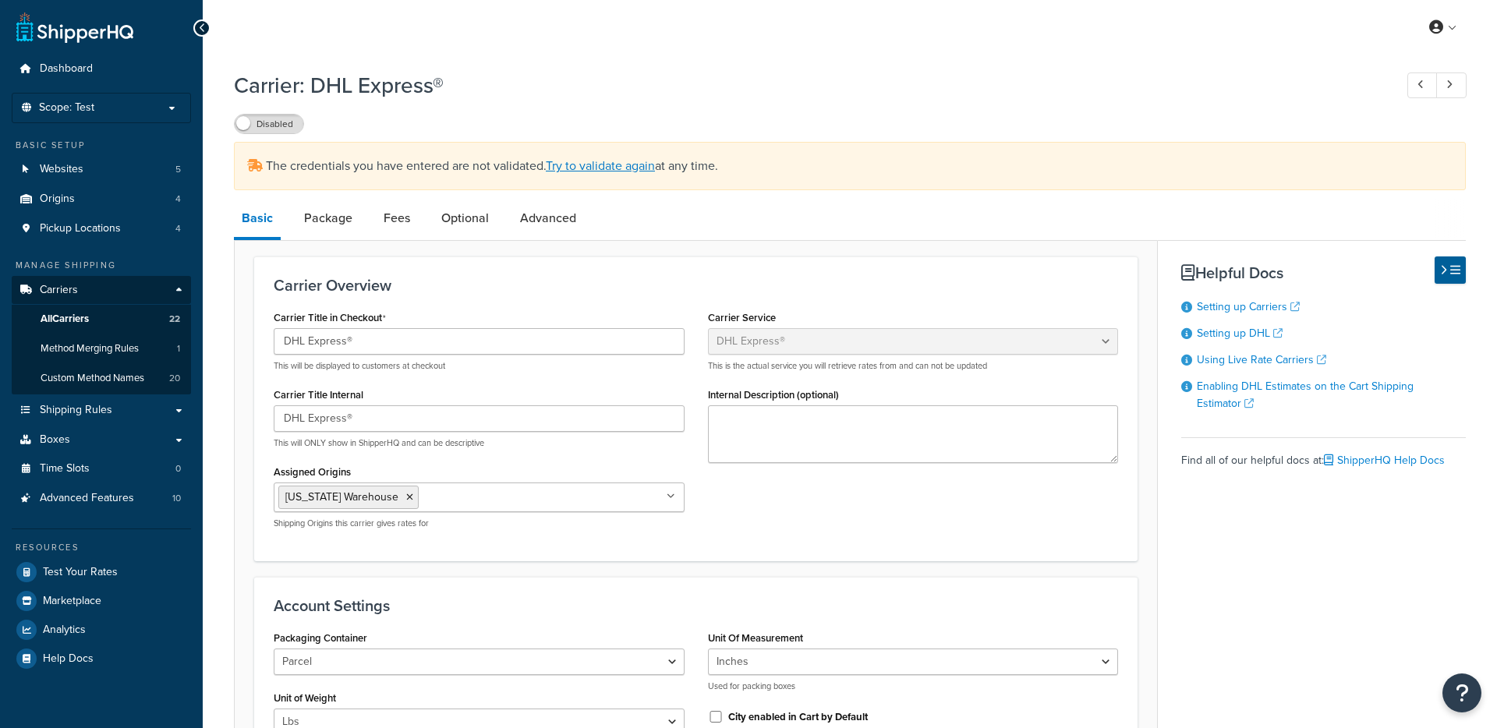
select select "dhl"
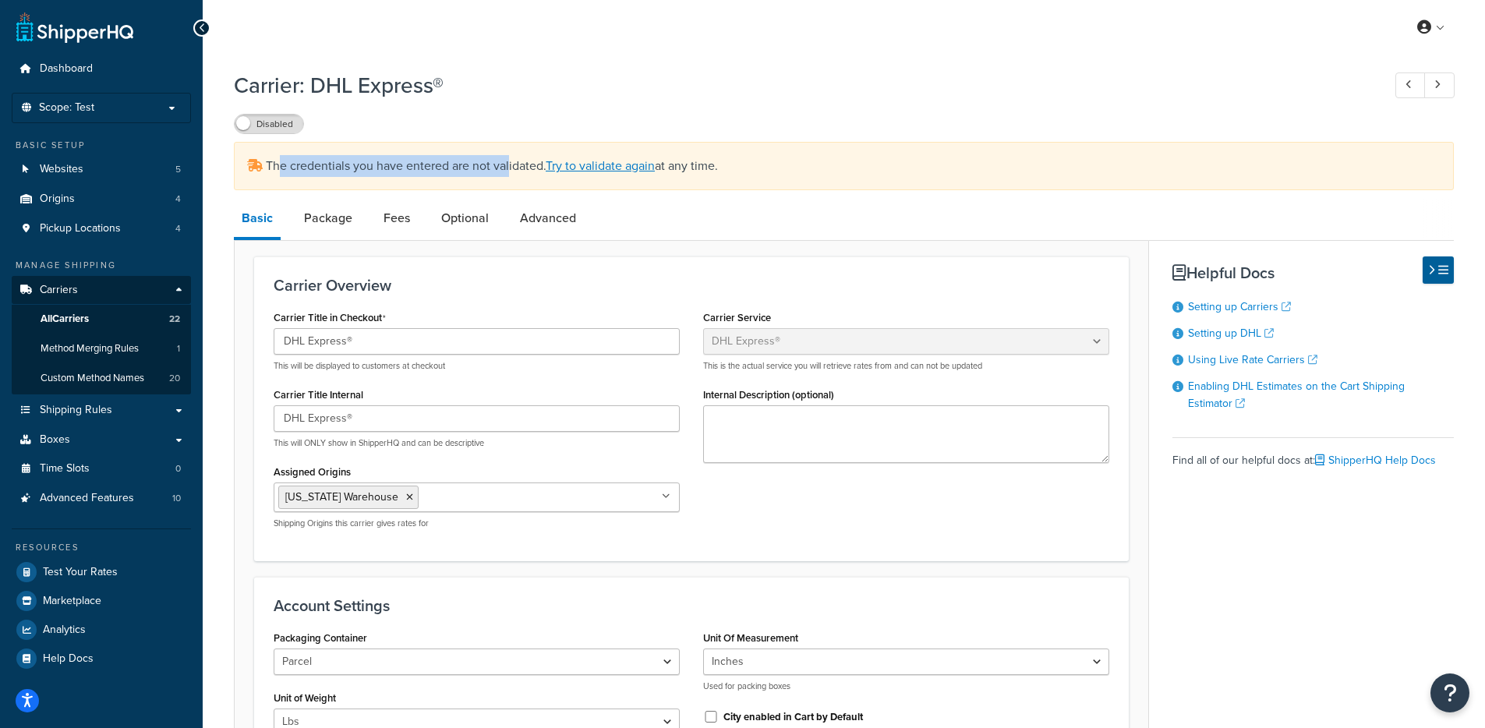
drag, startPoint x: 281, startPoint y: 163, endPoint x: 503, endPoint y: 179, distance: 221.9
click at [509, 173] on span "The credentials you have entered are not validated. Try to validate again at an…" at bounding box center [492, 166] width 452 height 18
click at [476, 186] on div "The credentials you have entered are not validated. Try to validate again at an…" at bounding box center [844, 166] width 1220 height 48
click at [73, 112] on span "Scope: Test" at bounding box center [66, 107] width 55 height 13
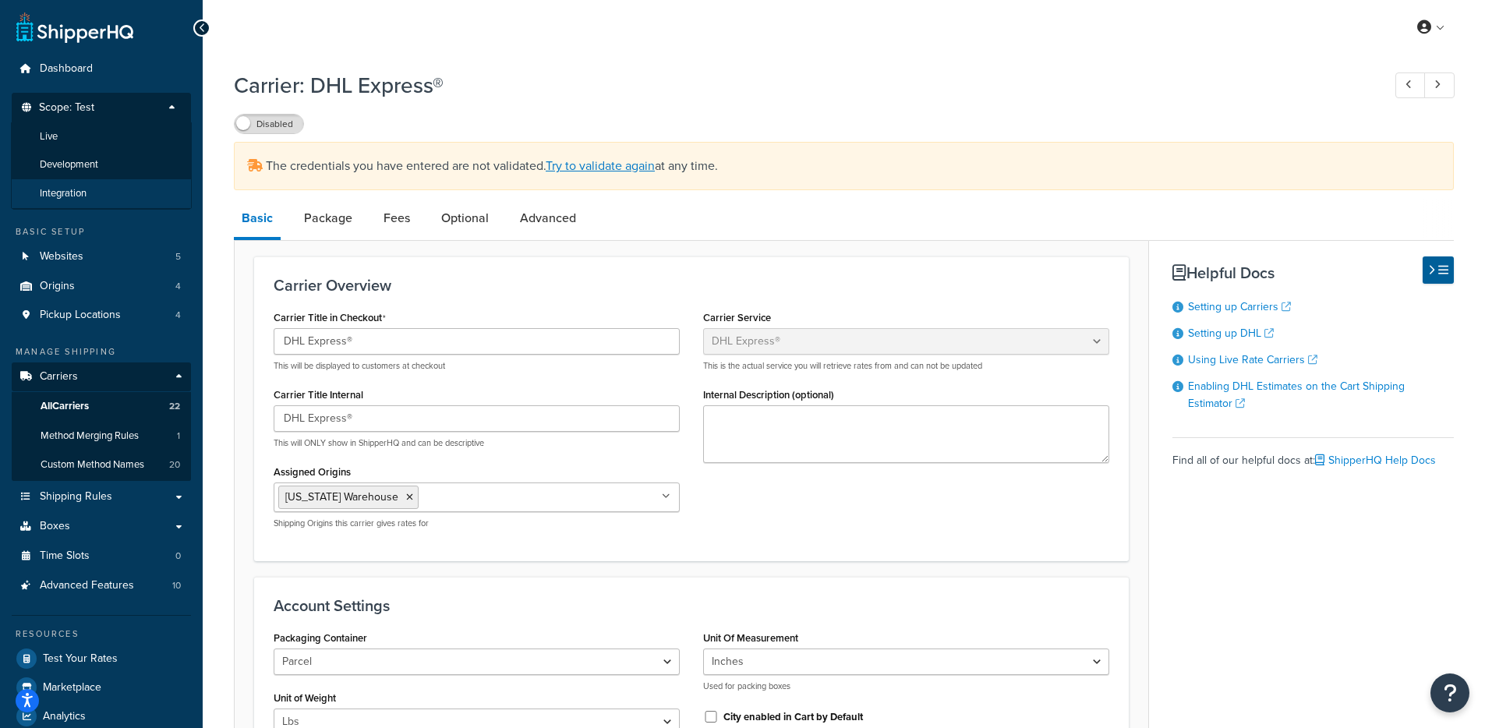
click at [80, 191] on span "Integration" at bounding box center [63, 193] width 47 height 13
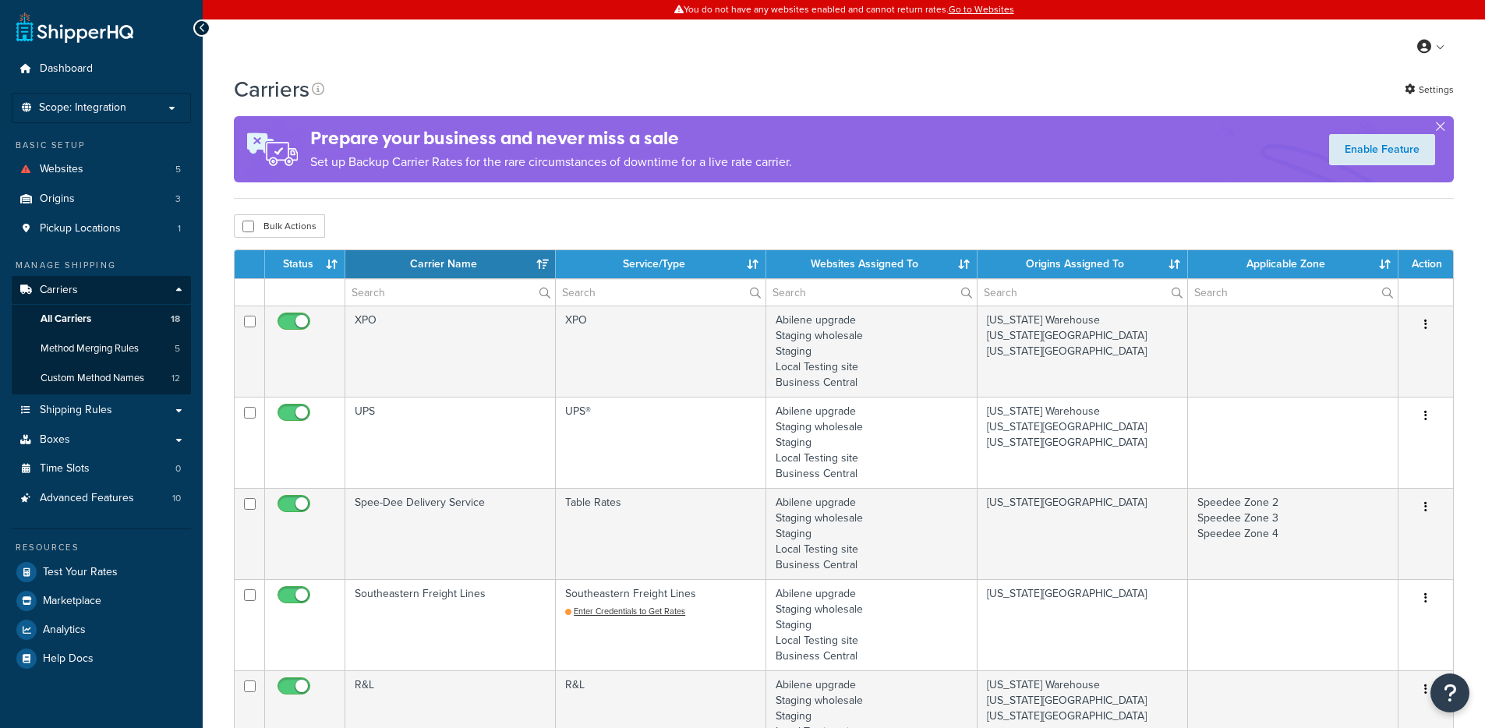
select select "15"
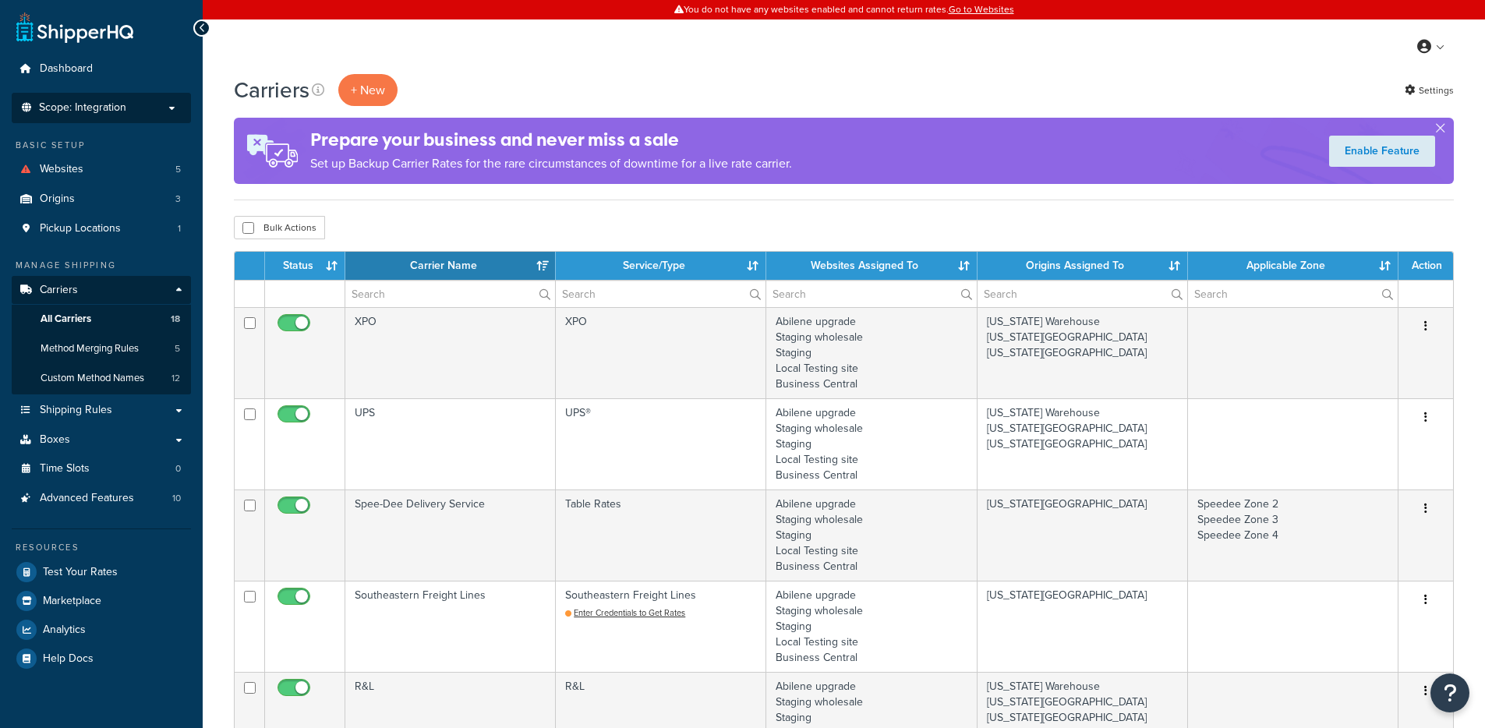
click at [123, 108] on span "Scope: Integration" at bounding box center [82, 107] width 87 height 13
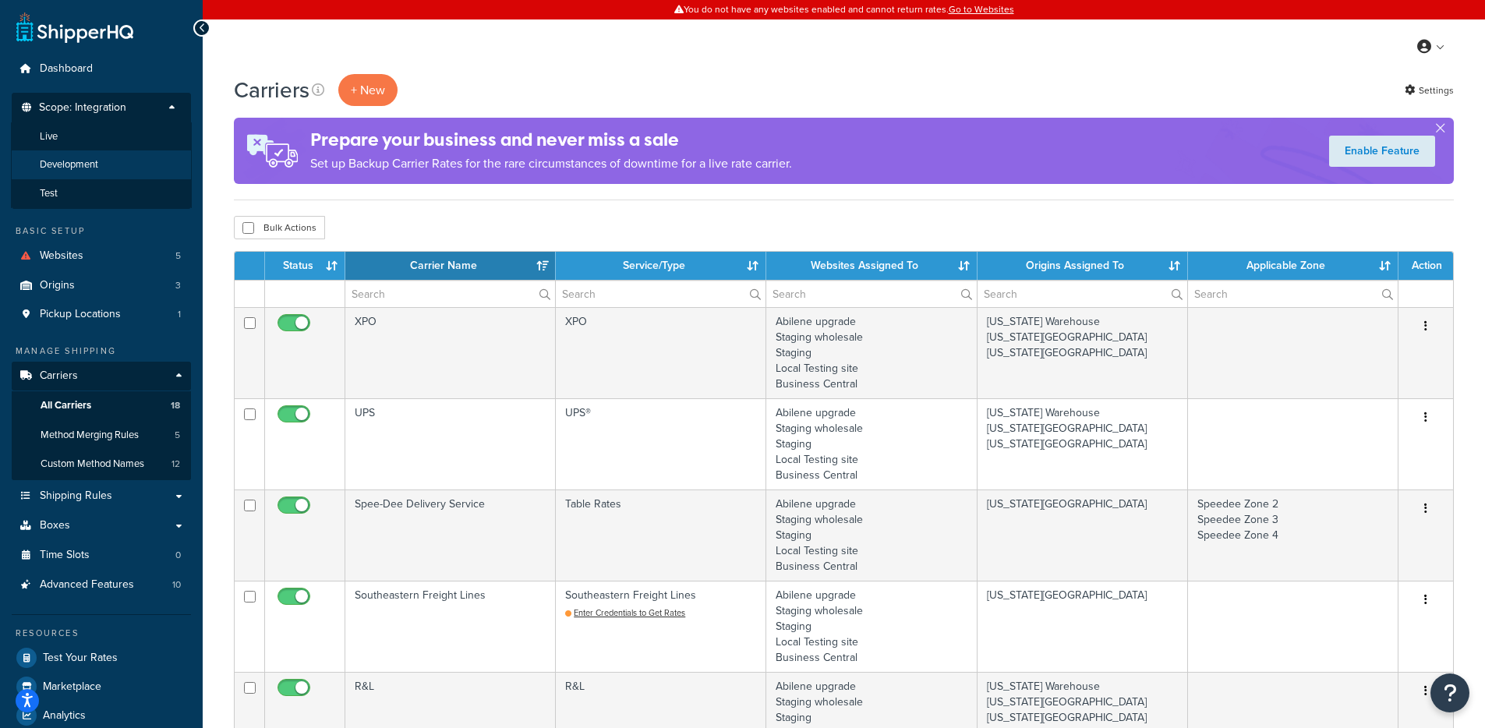
click at [93, 168] on span "Development" at bounding box center [69, 164] width 58 height 13
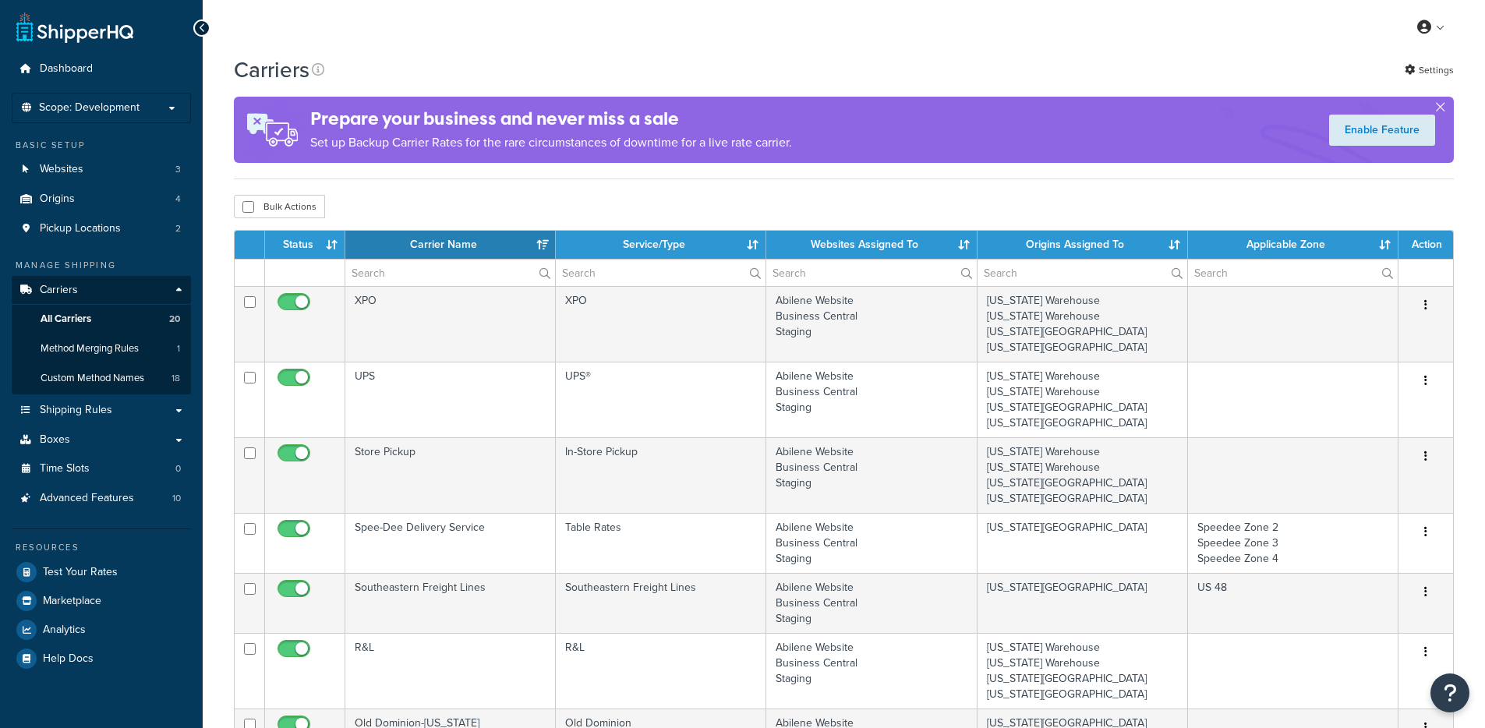
select select "15"
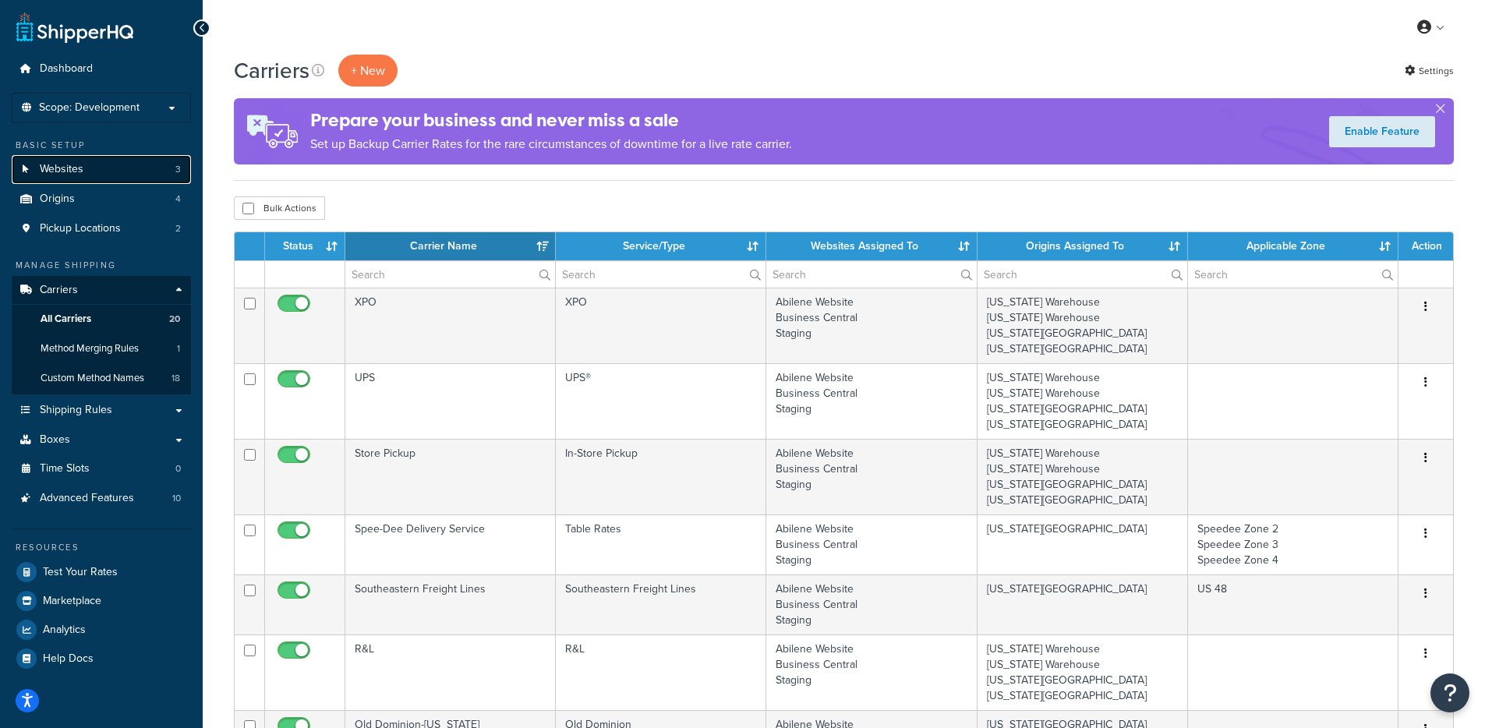
click at [149, 165] on link "Websites 3" at bounding box center [101, 169] width 179 height 29
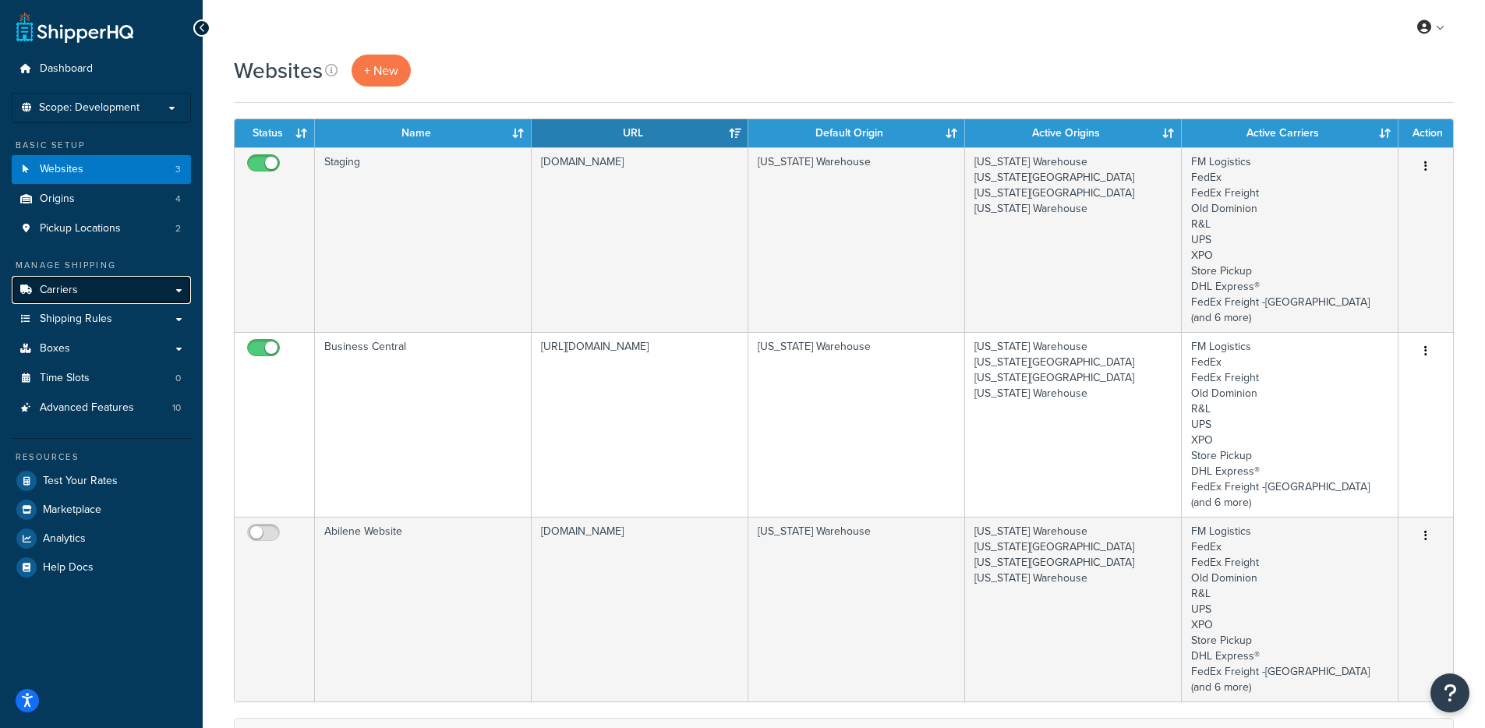
click at [94, 292] on link "Carriers" at bounding box center [101, 290] width 179 height 29
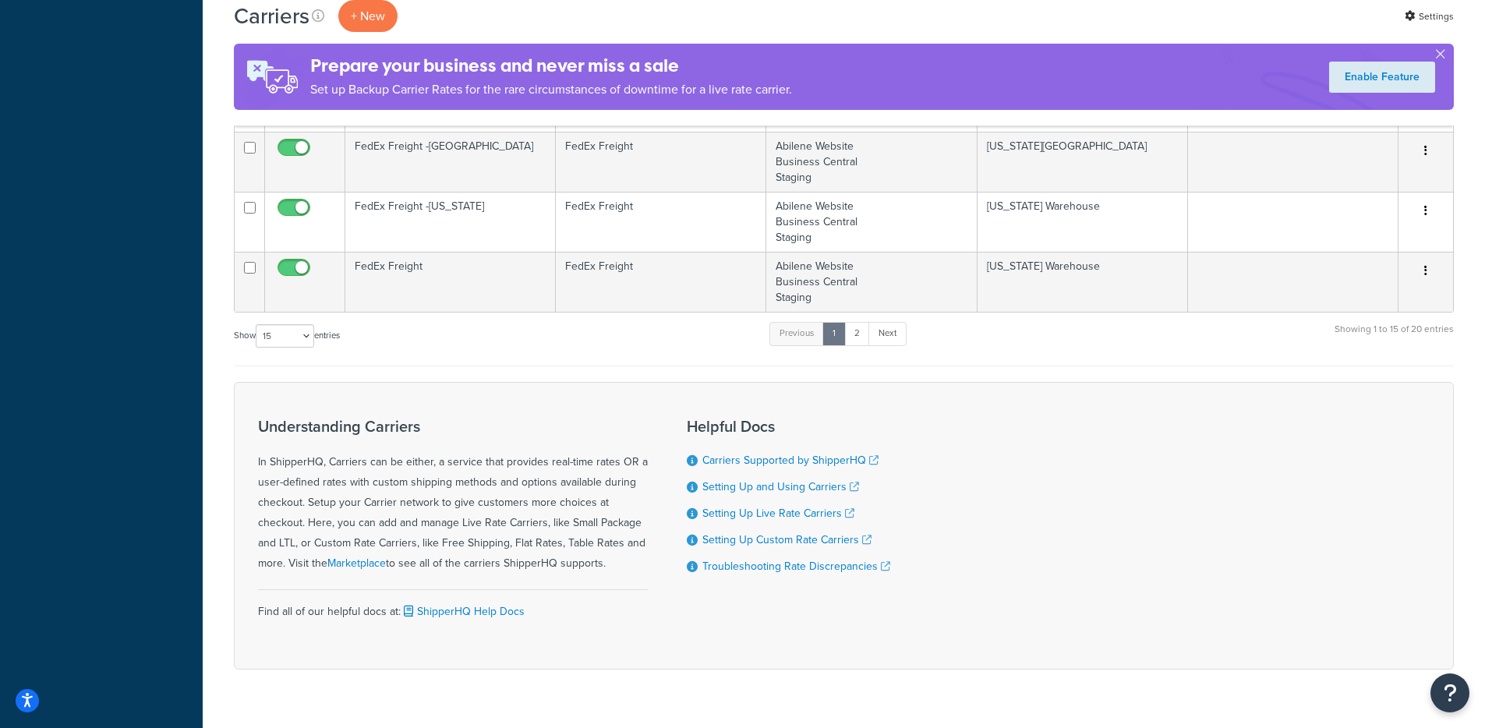
scroll to position [953, 0]
click at [295, 338] on select "10 15 25 50 100" at bounding box center [285, 336] width 58 height 23
select select "100"
click at [257, 348] on select "10 15 25 50 100" at bounding box center [285, 336] width 58 height 23
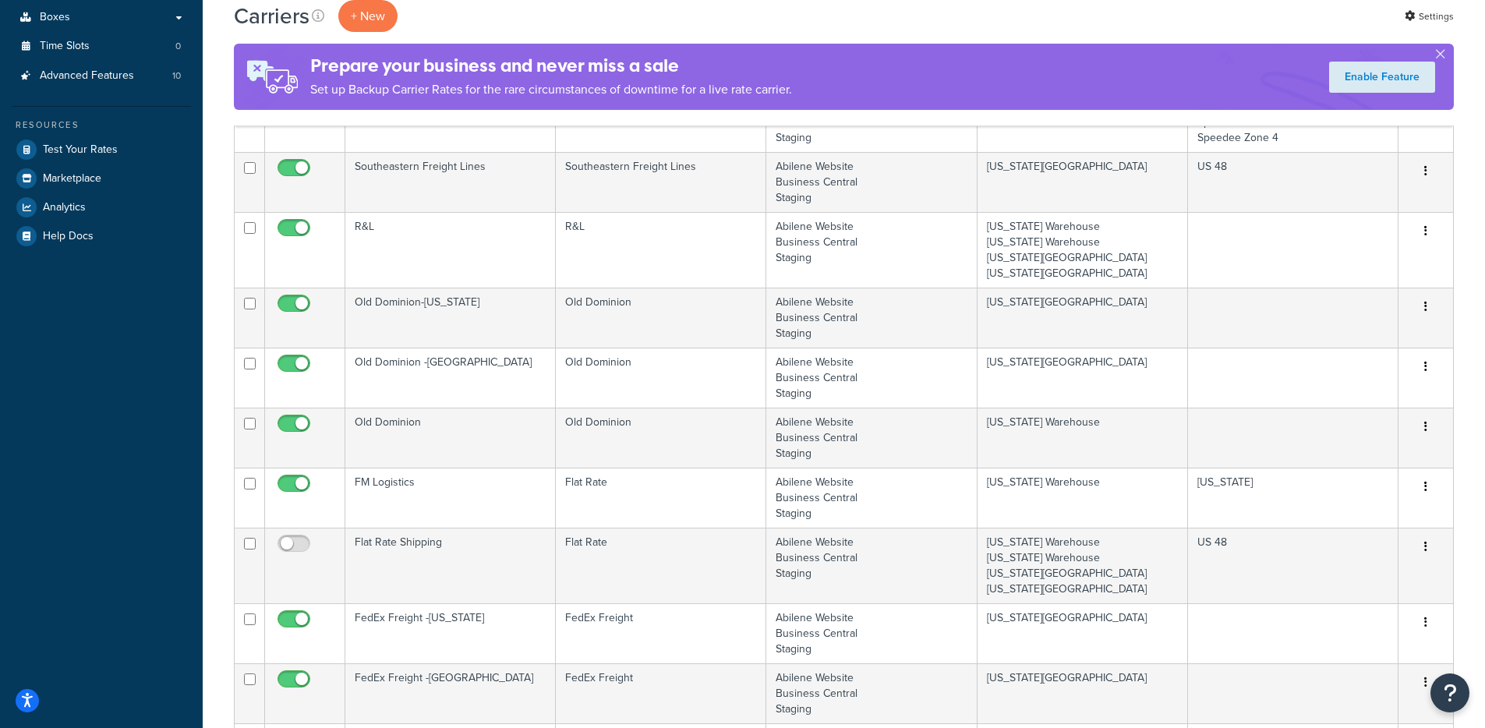
scroll to position [951, 0]
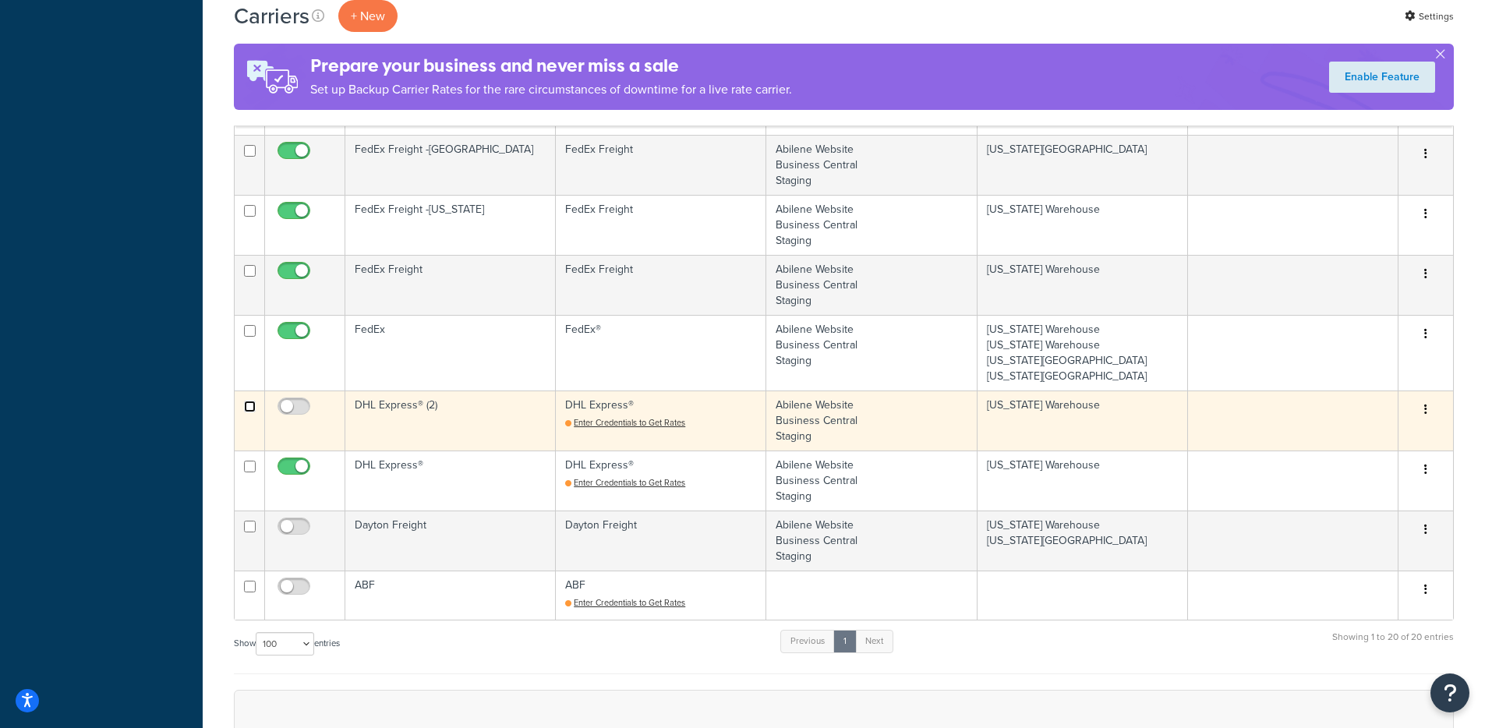
click at [251, 406] on input "checkbox" at bounding box center [250, 407] width 12 height 12
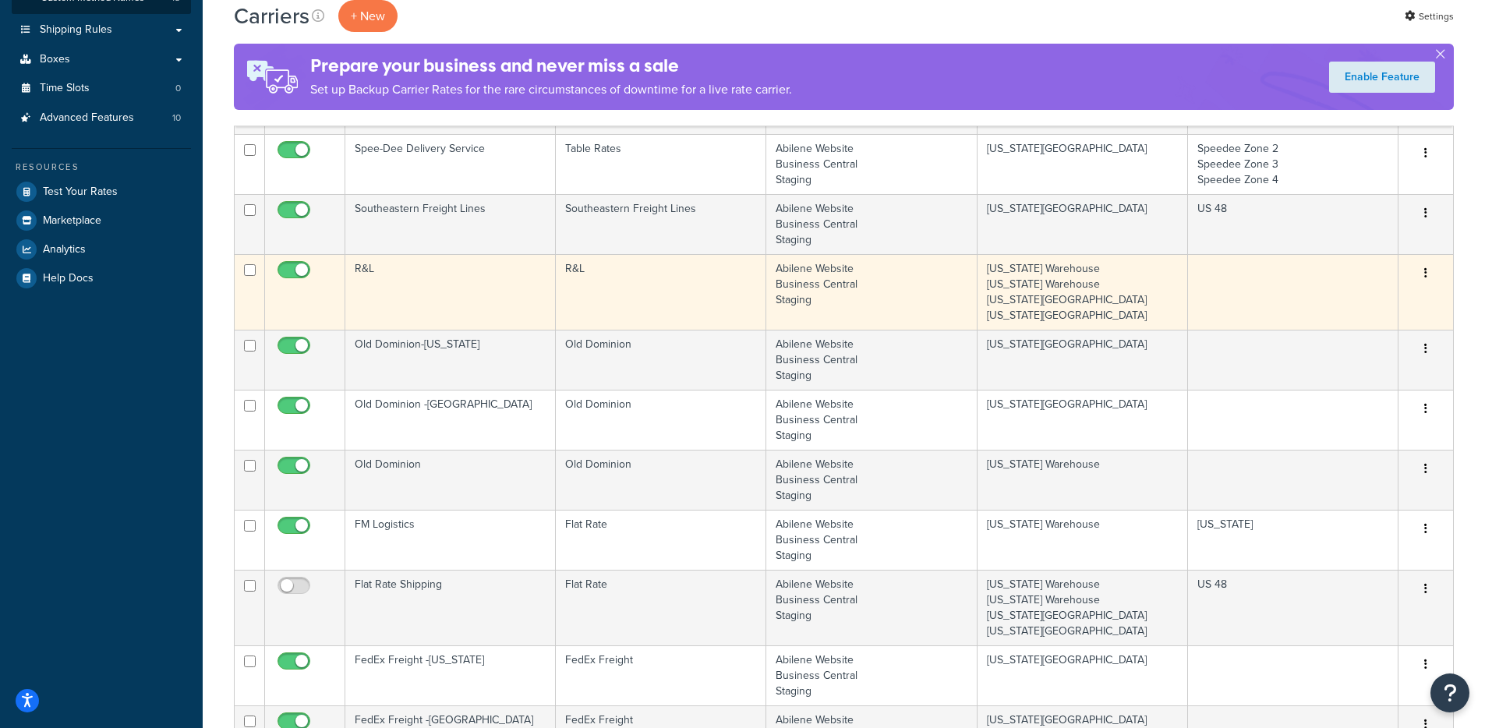
scroll to position [934, 0]
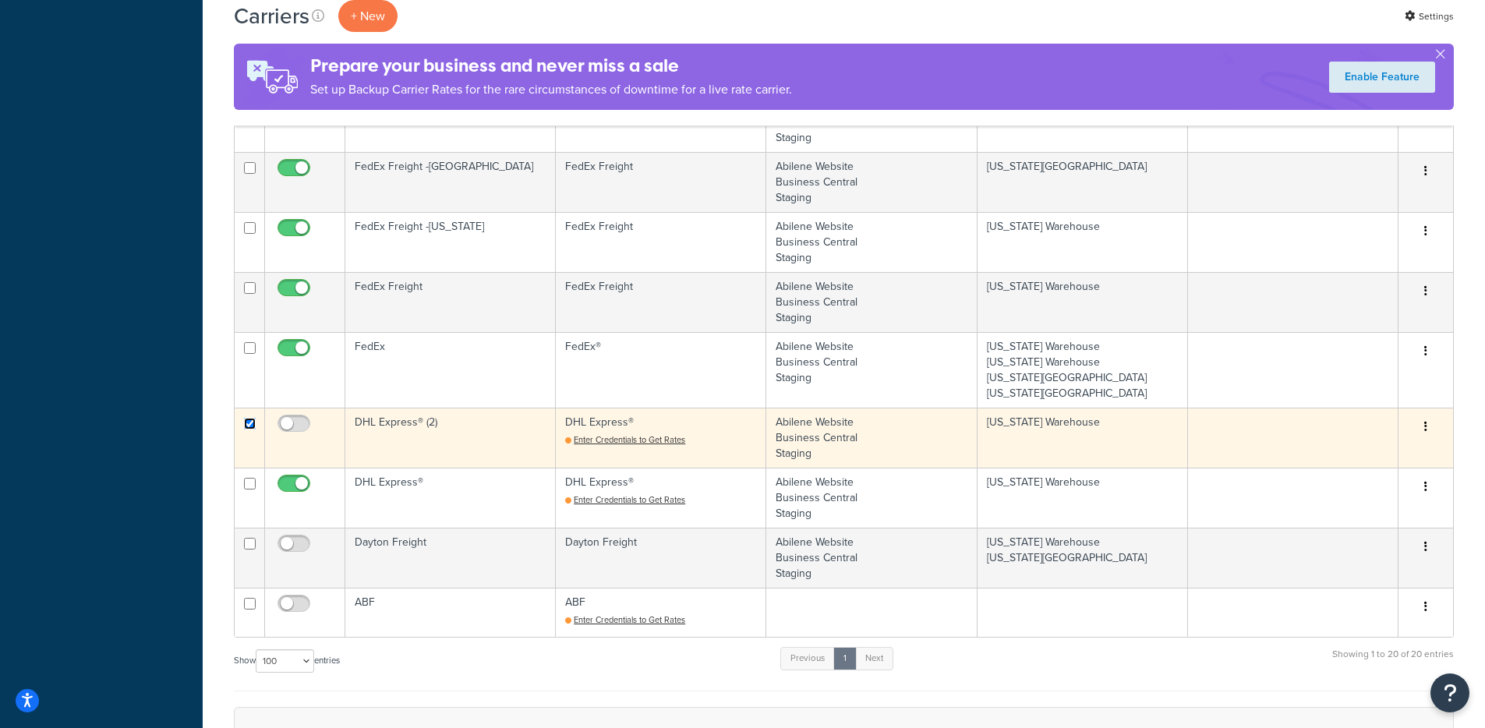
click at [250, 424] on input "checkbox" at bounding box center [250, 424] width 12 height 12
checkbox input "false"
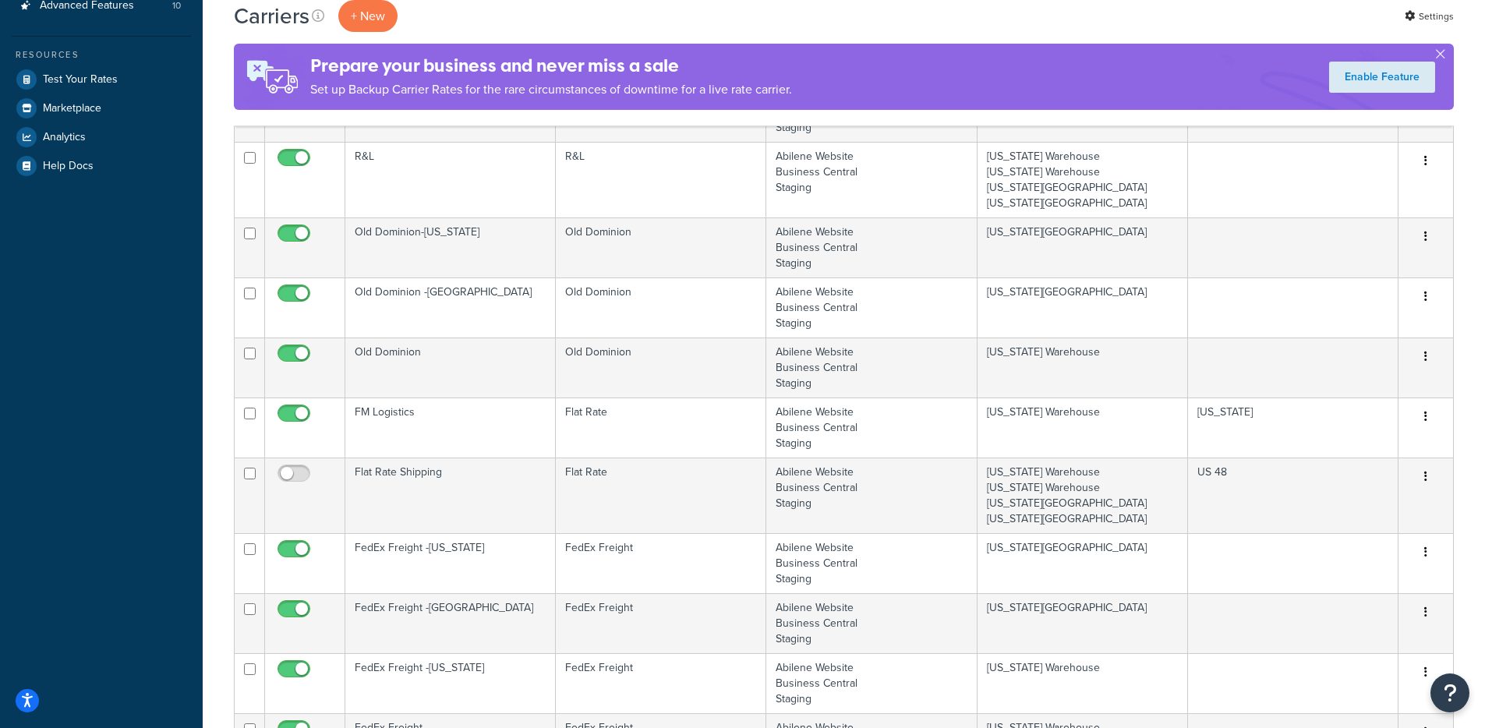
scroll to position [0, 0]
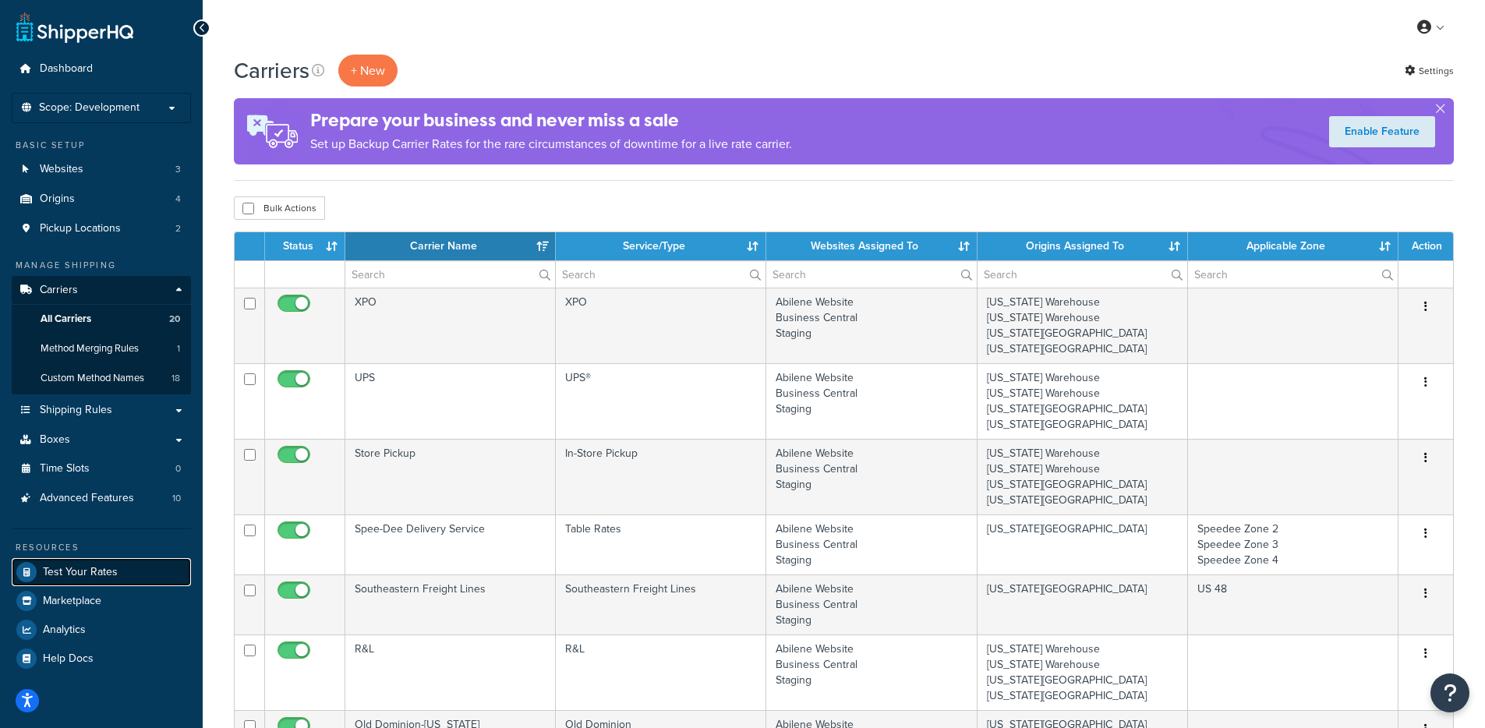
drag, startPoint x: 90, startPoint y: 577, endPoint x: 105, endPoint y: 560, distance: 22.7
click at [90, 577] on span "Test Your Rates" at bounding box center [80, 572] width 75 height 13
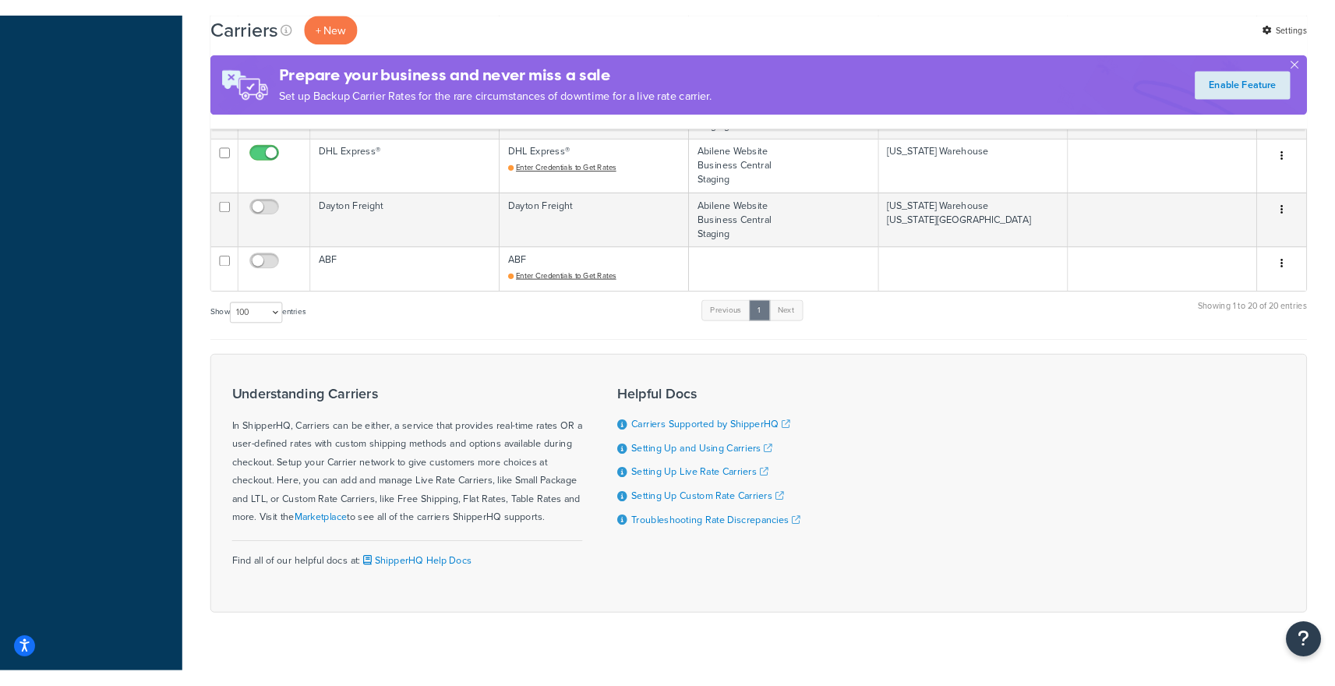
scroll to position [868, 0]
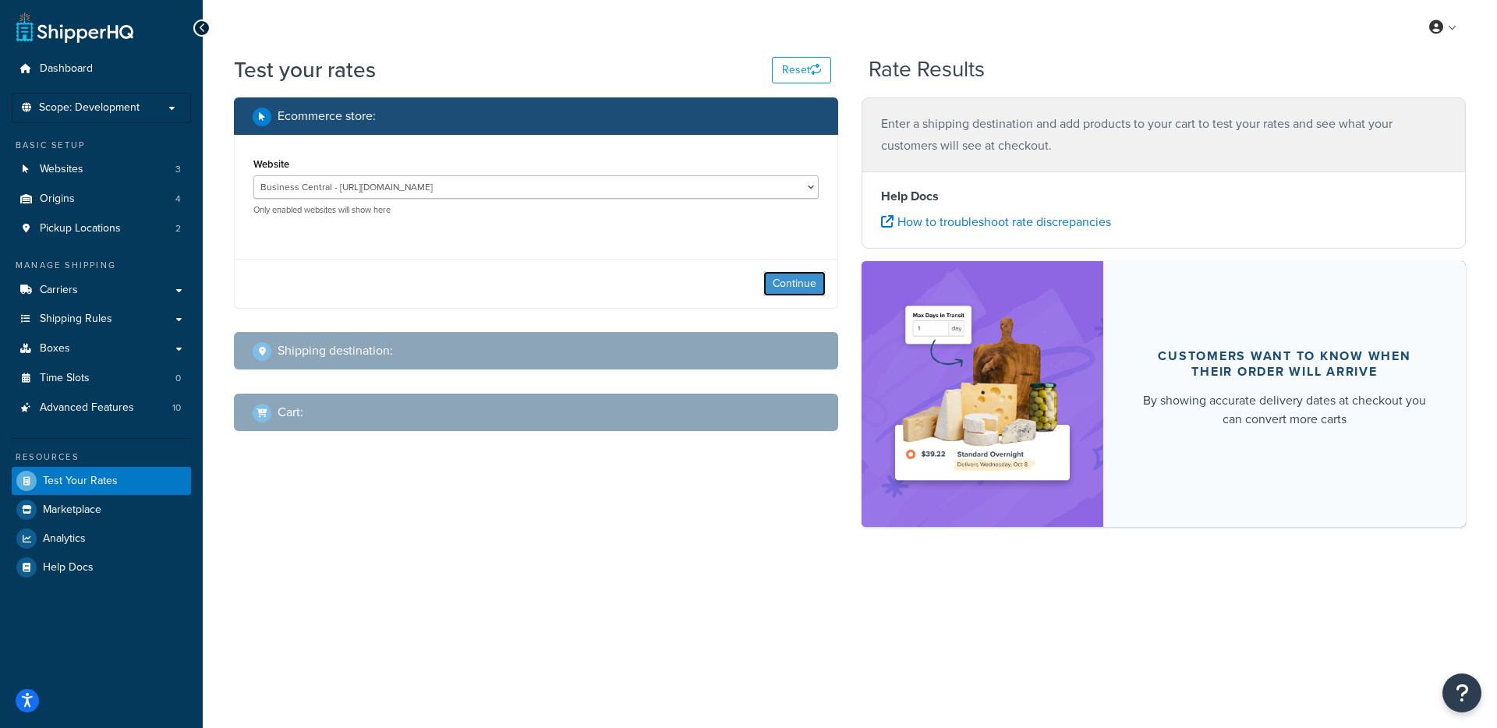
click at [801, 285] on button "Continue" at bounding box center [794, 283] width 62 height 25
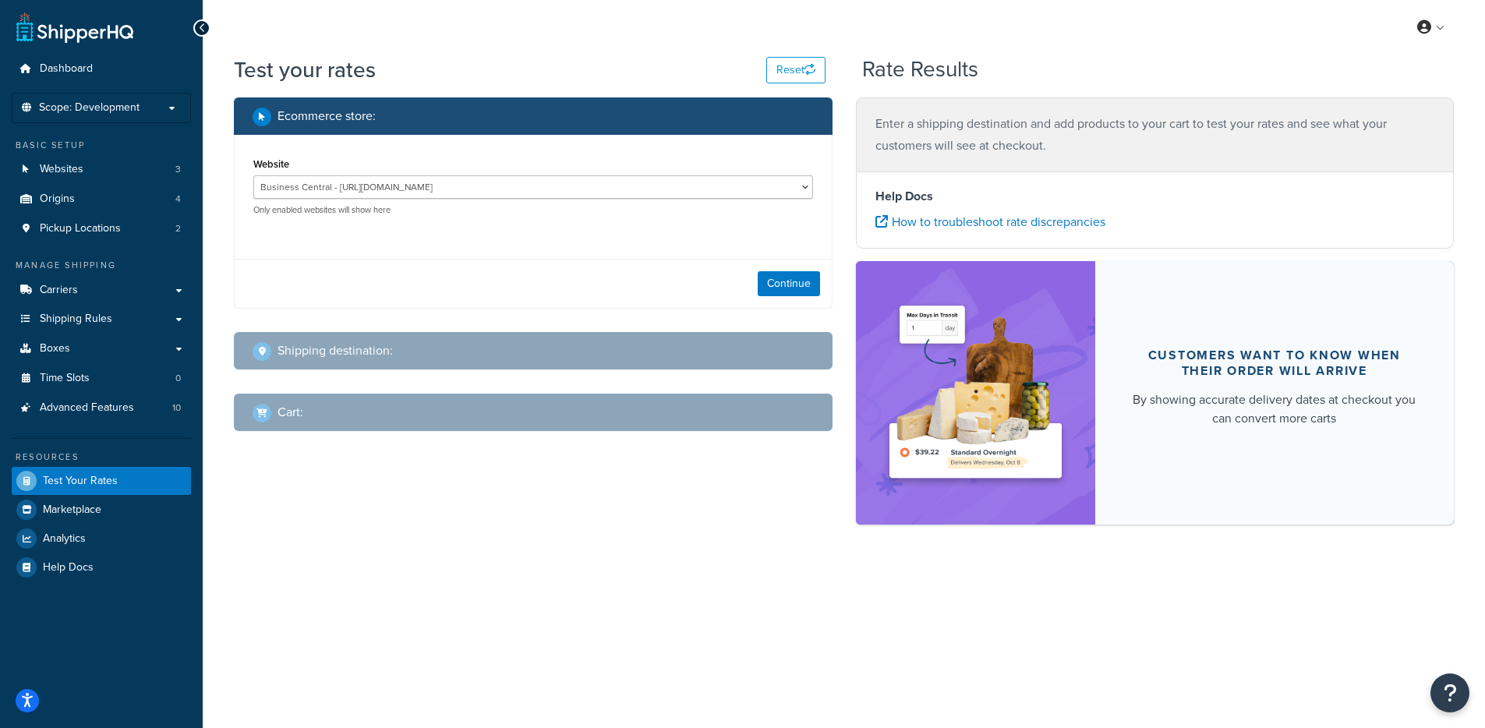
select select "[GEOGRAPHIC_DATA]"
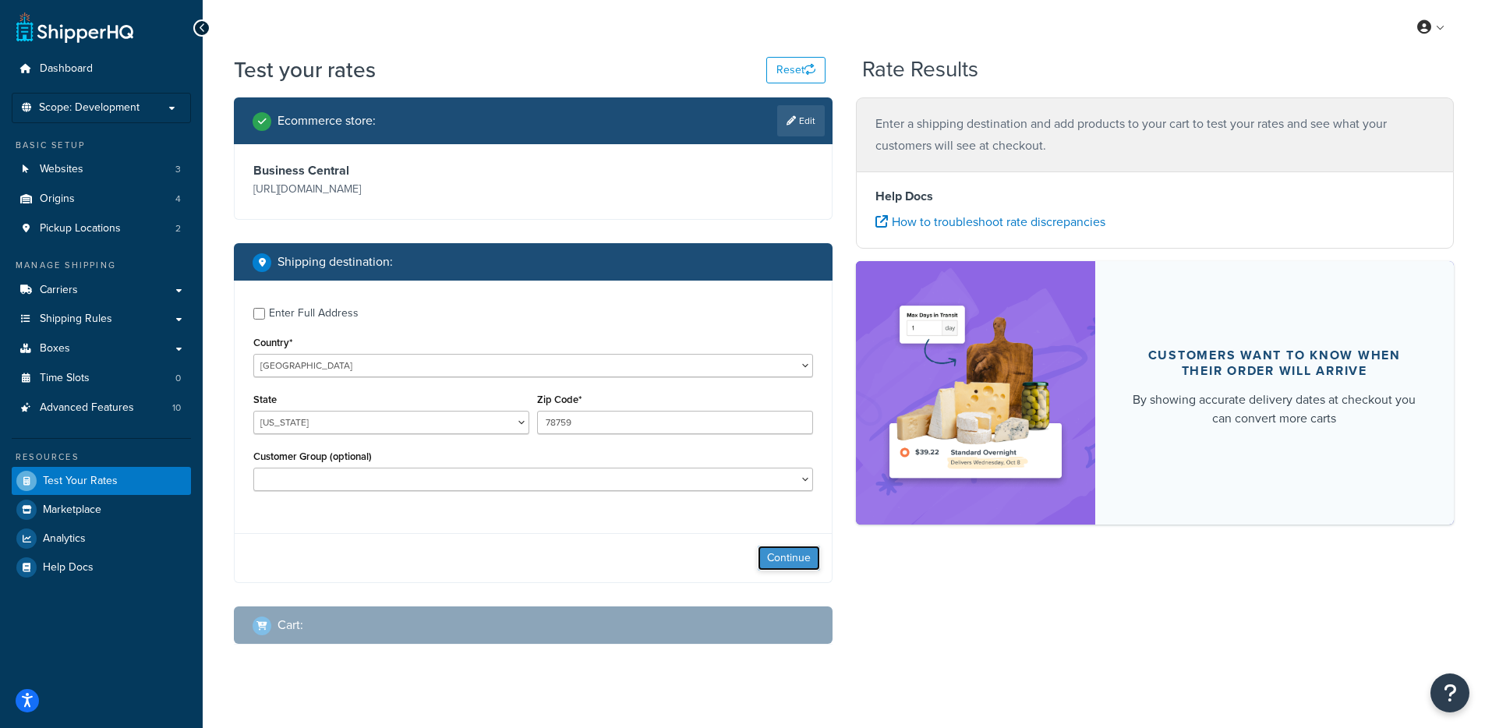
drag, startPoint x: 806, startPoint y: 586, endPoint x: 794, endPoint y: 583, distance: 12.9
click at [806, 571] on button "Continue" at bounding box center [789, 558] width 62 height 25
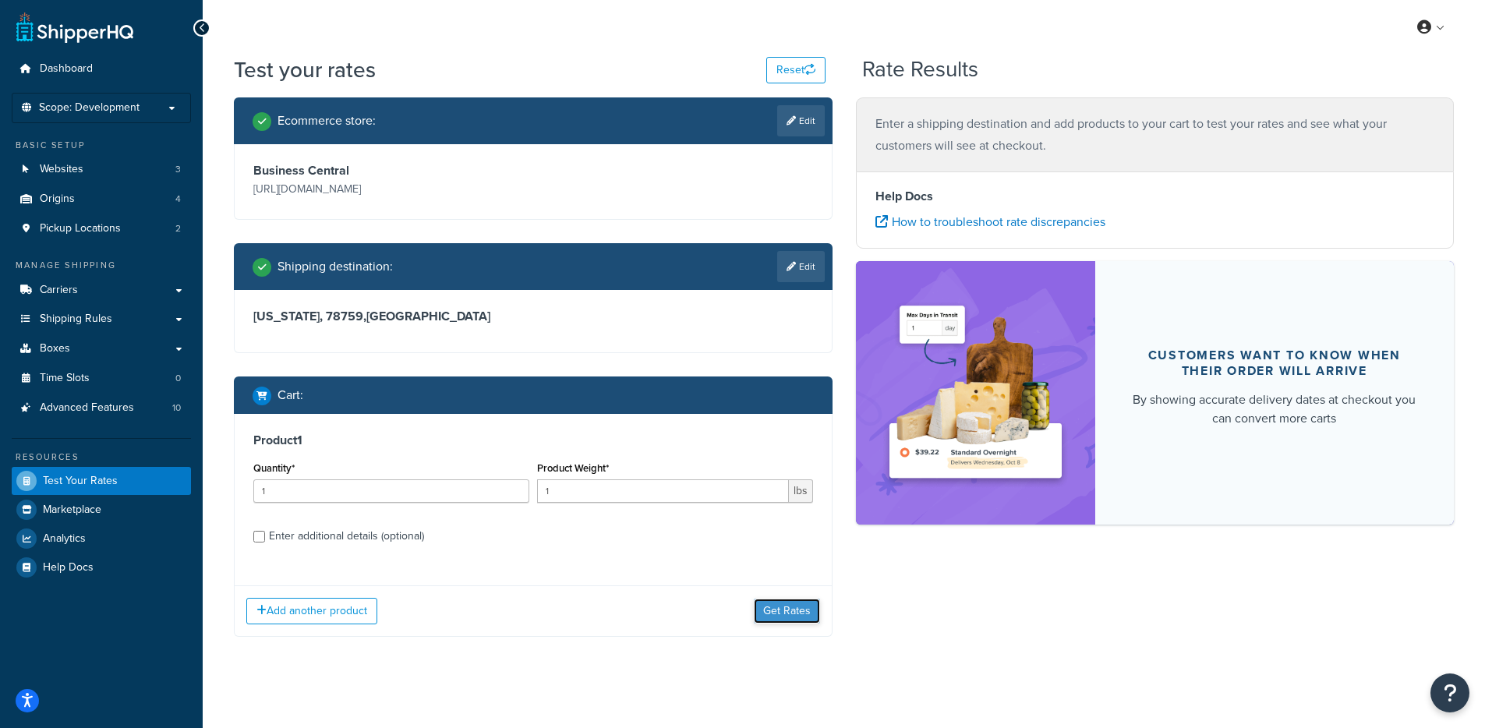
click at [765, 624] on button "Get Rates" at bounding box center [787, 611] width 66 height 25
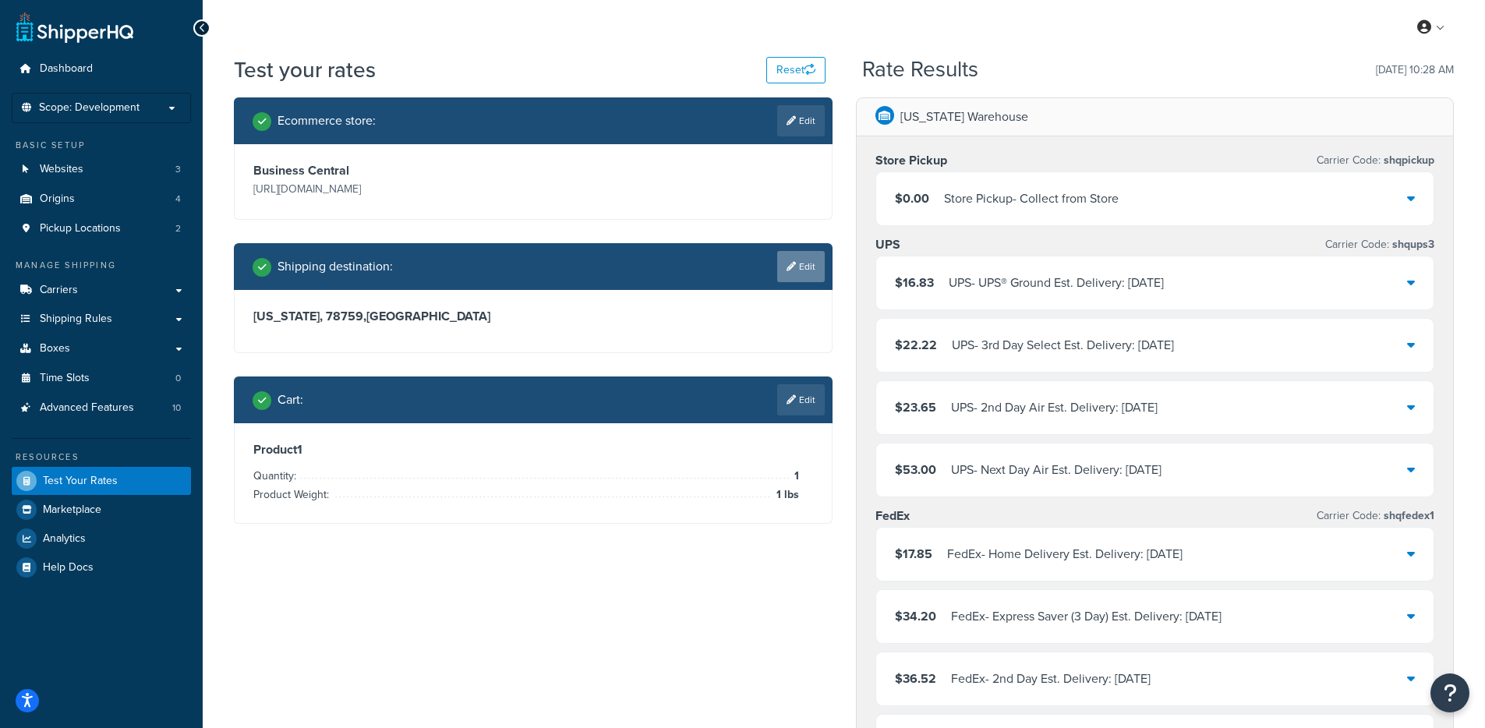
click at [805, 282] on link "Edit" at bounding box center [801, 266] width 48 height 31
select select "[GEOGRAPHIC_DATA]"
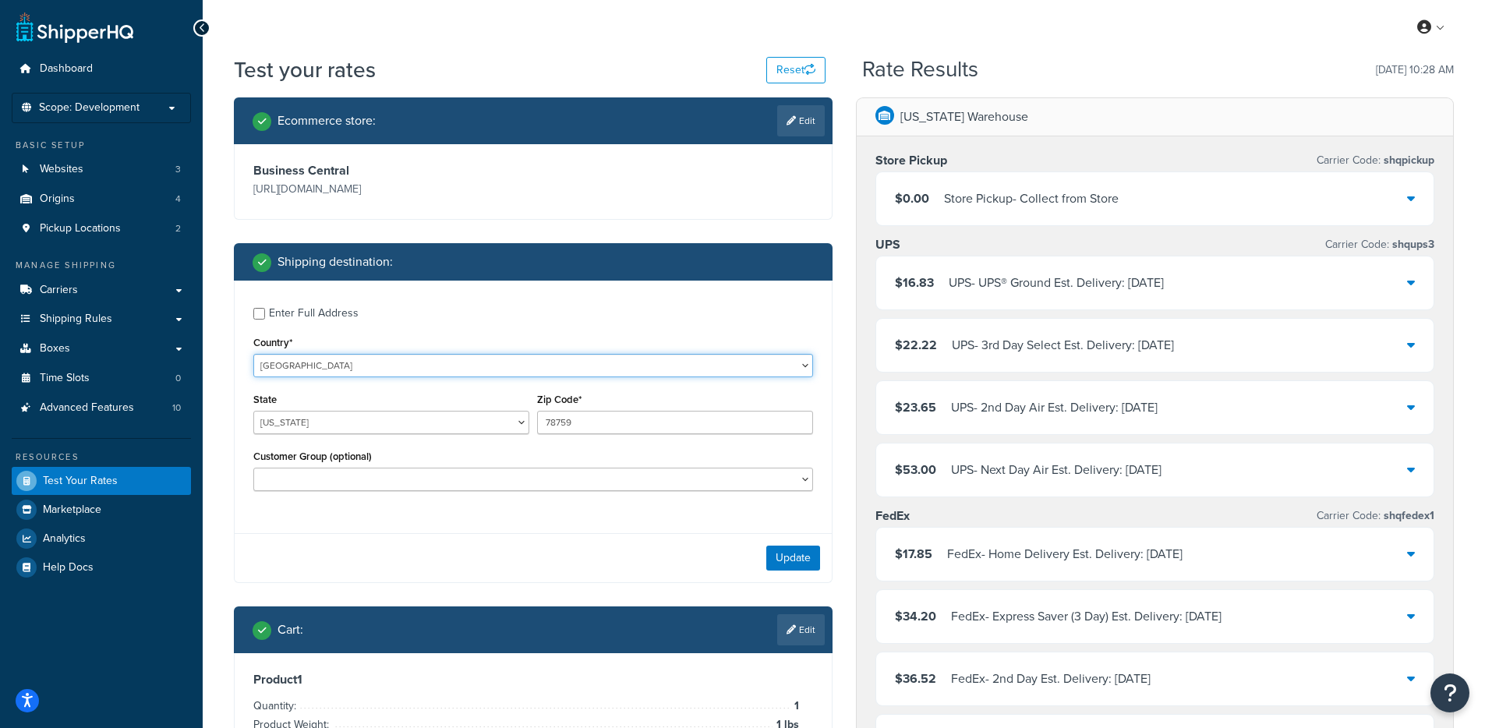
click at [343, 377] on select "[GEOGRAPHIC_DATA] [GEOGRAPHIC_DATA] [GEOGRAPHIC_DATA] [GEOGRAPHIC_DATA] [GEOGRA…" at bounding box center [533, 365] width 560 height 23
select select "KH"
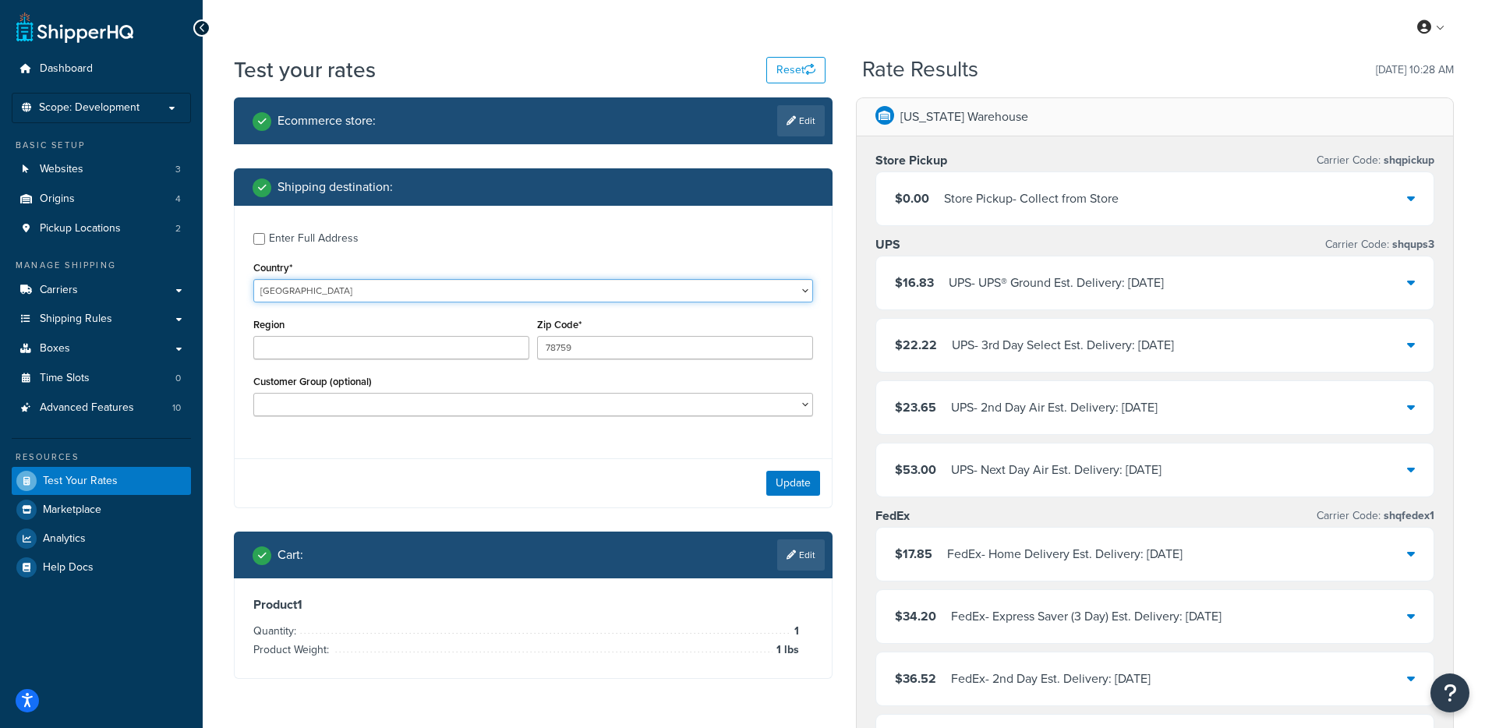
type input "[GEOGRAPHIC_DATA]"
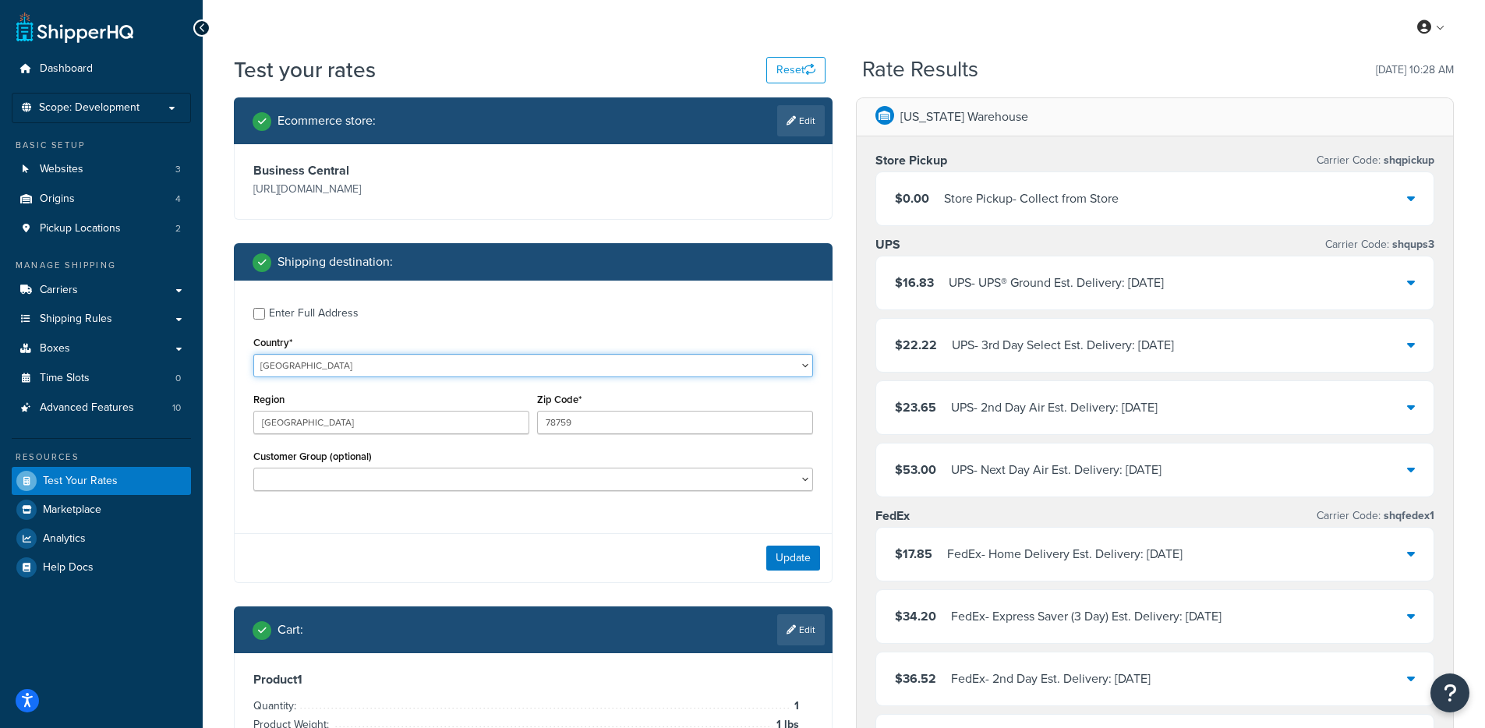
select select "CM"
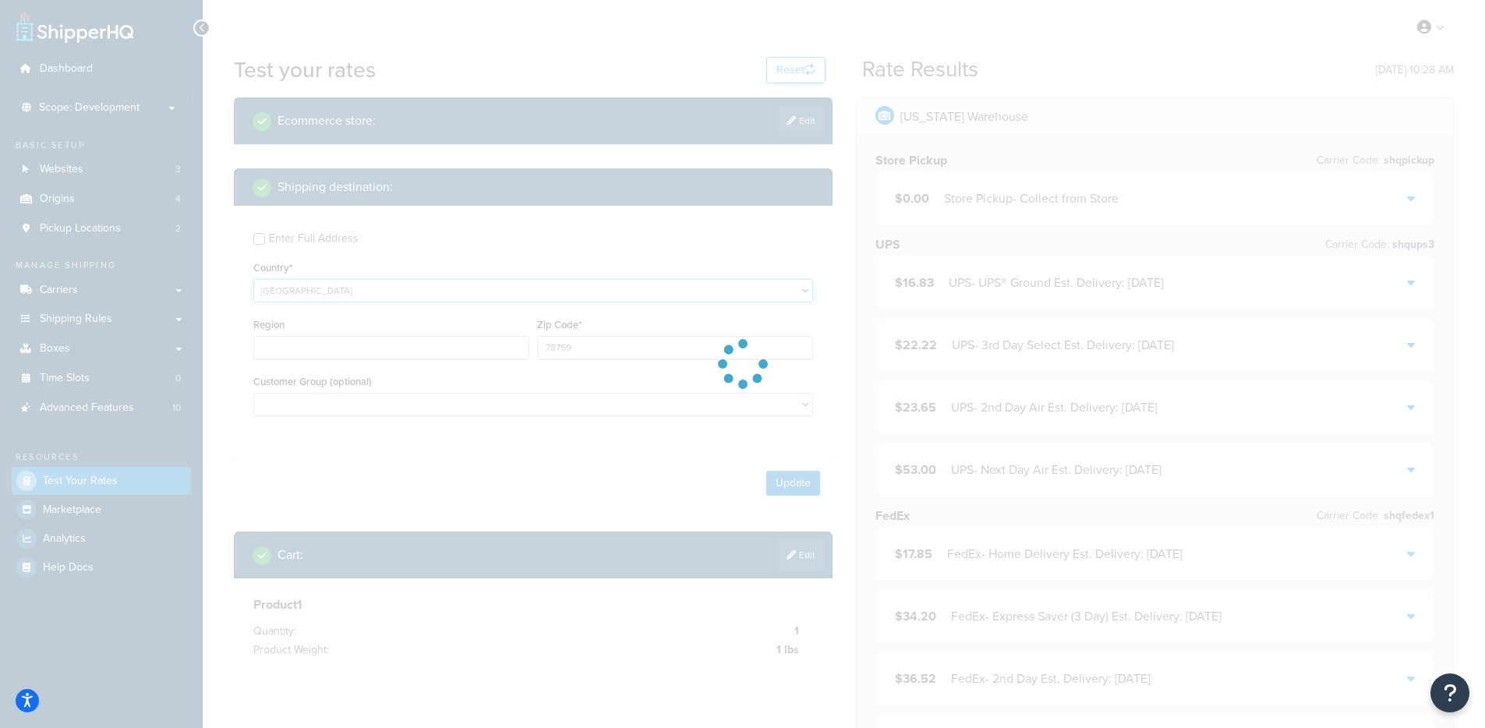
select select "CM"
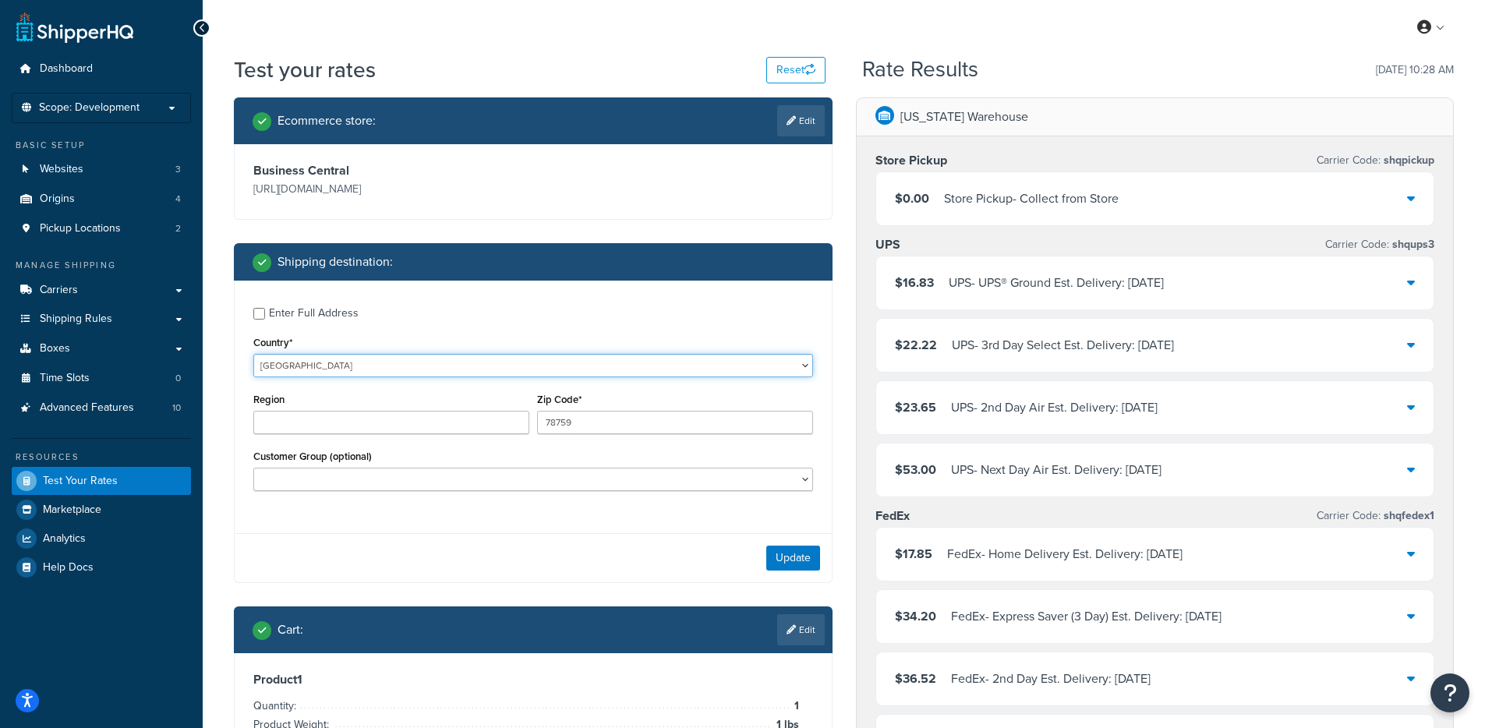
select select "CA"
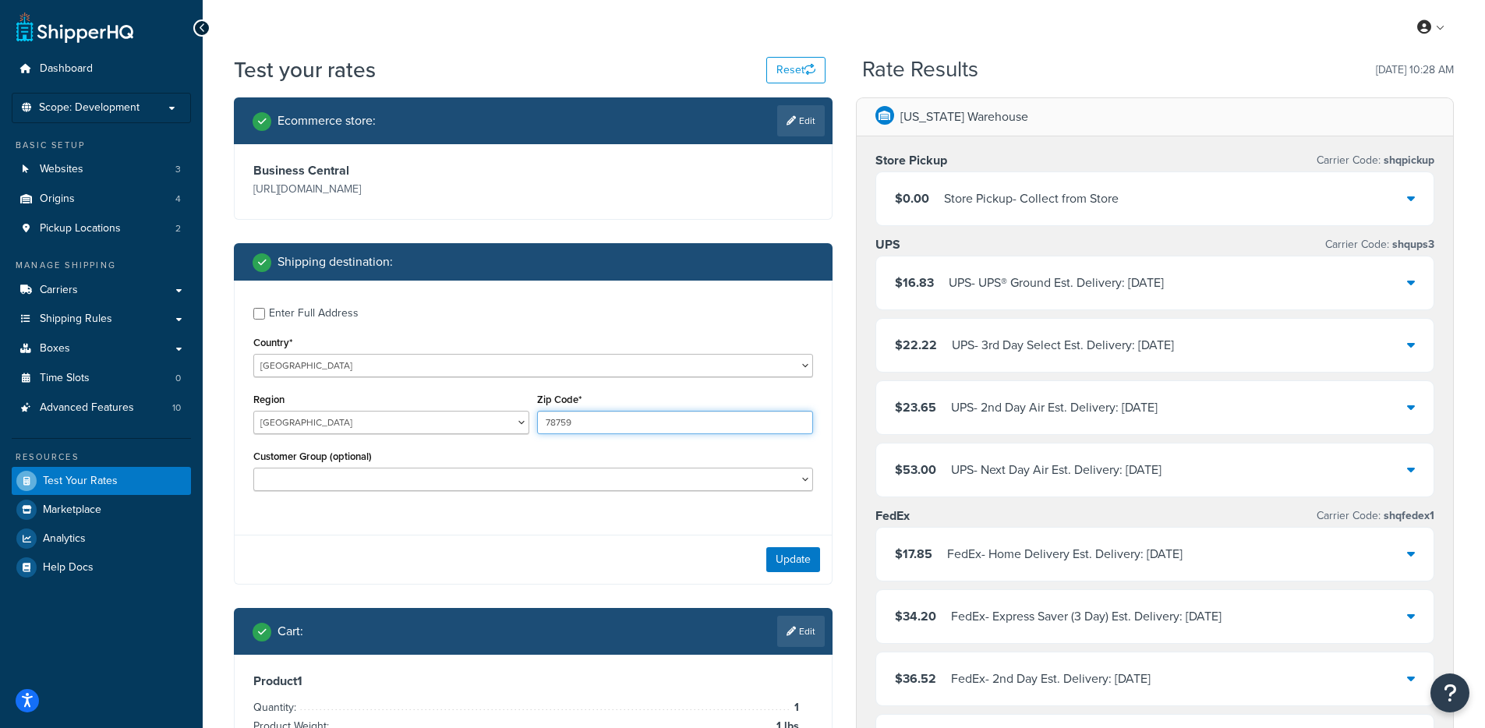
click at [614, 434] on input "78759" at bounding box center [675, 422] width 276 height 23
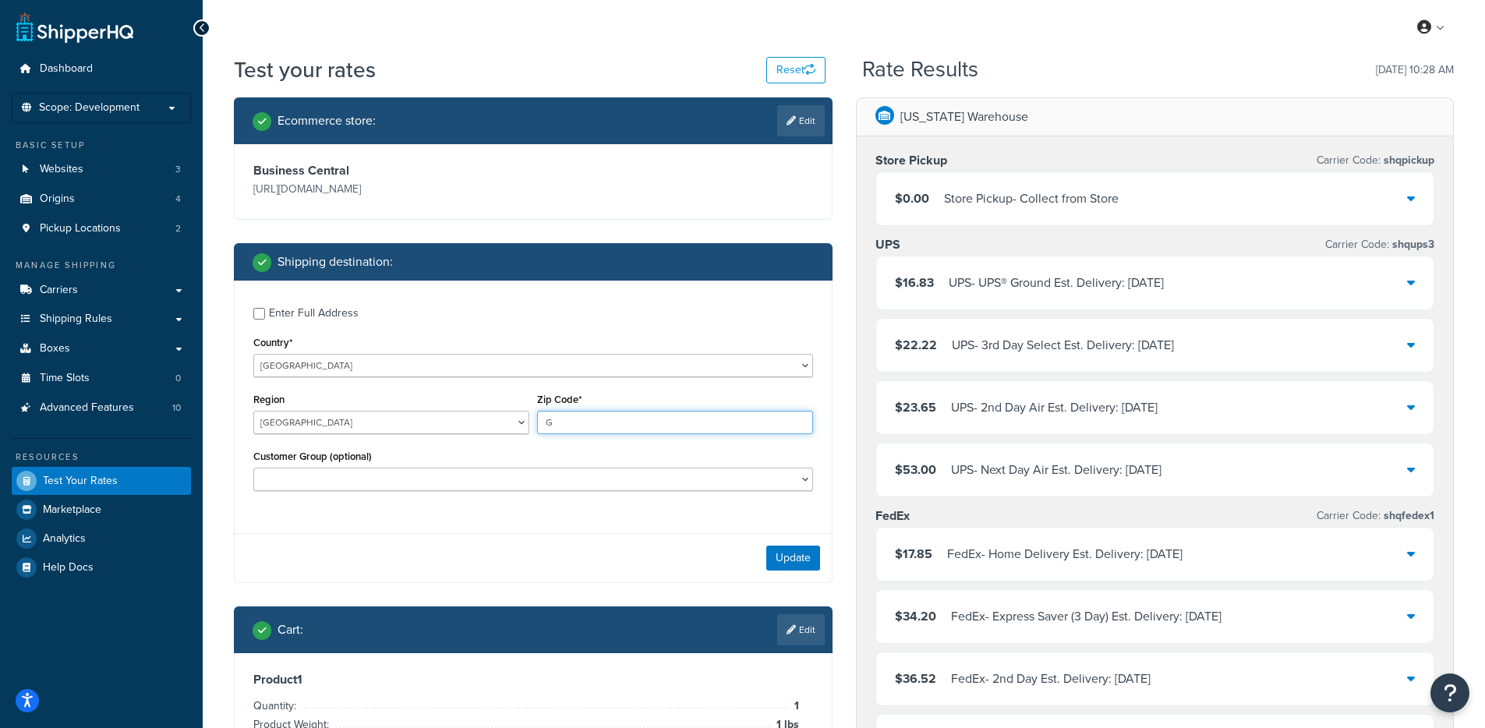
type input "G0A 1H0"
click at [462, 434] on select "Alberta British Columbia Manitoba New Brunswick Newfoundland and Labrador North…" at bounding box center [391, 422] width 276 height 23
select select "ON"
click at [253, 433] on select "Alberta British Columbia Manitoba New Brunswick Newfoundland and Labrador North…" at bounding box center [391, 422] width 276 height 23
click at [794, 571] on button "Update" at bounding box center [793, 558] width 54 height 25
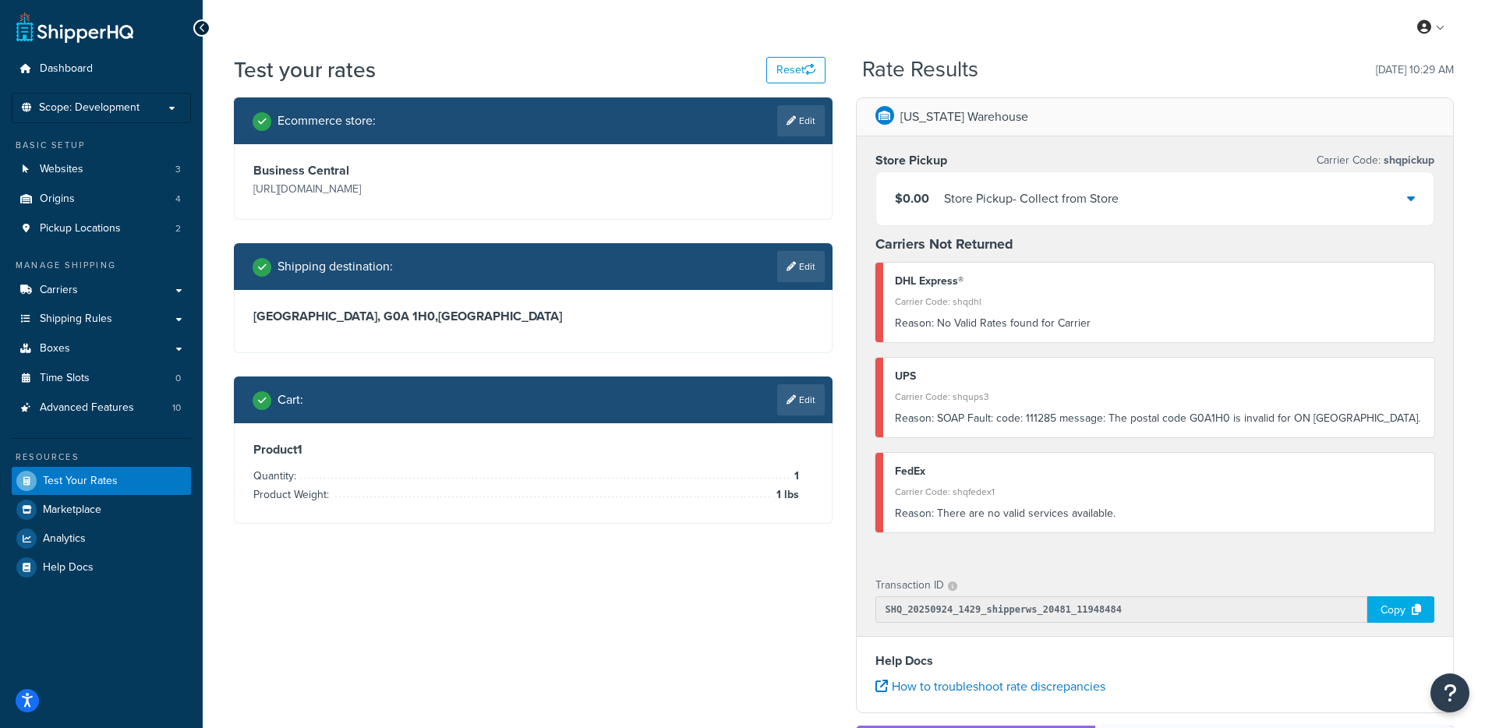
click at [787, 281] on link "Edit" at bounding box center [801, 266] width 48 height 31
select select "CA"
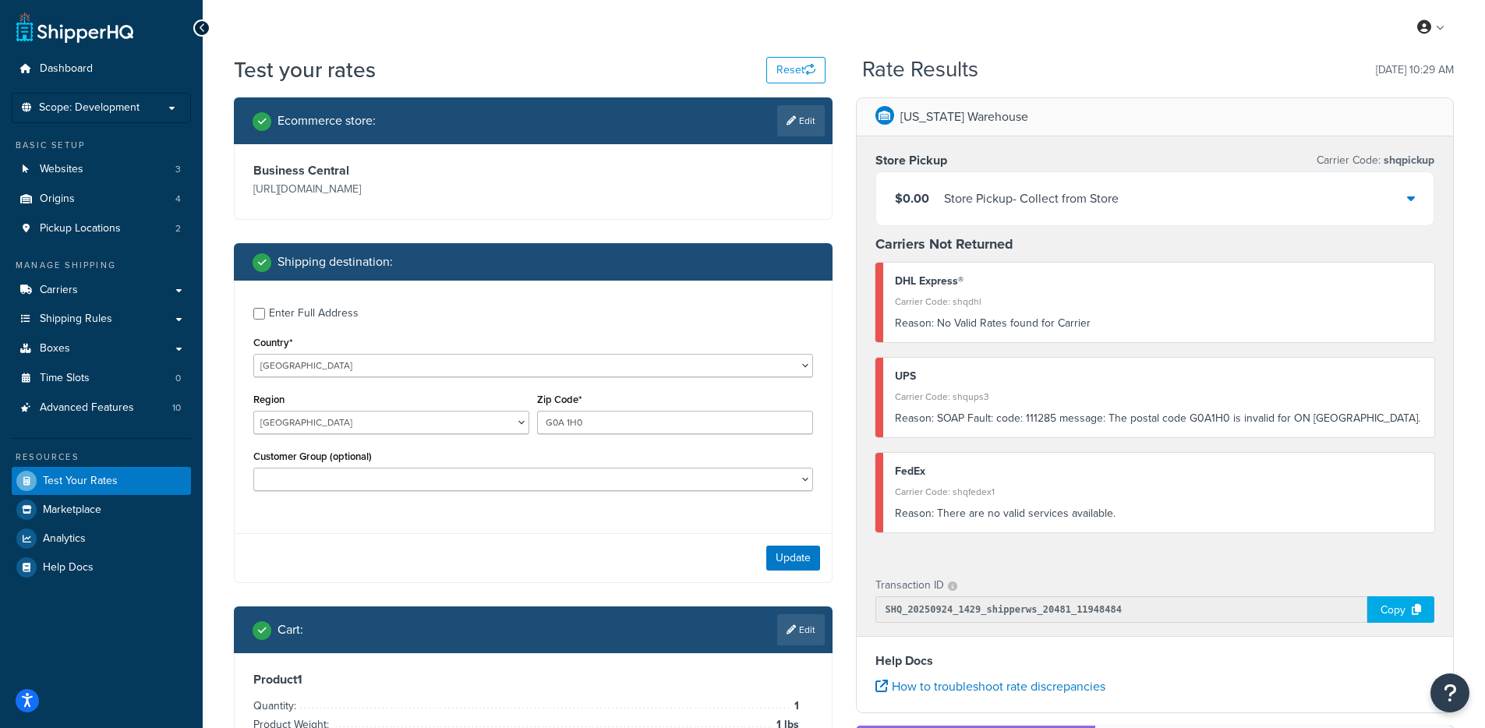
click at [335, 446] on div "Region Alberta British Columbia Manitoba New Brunswick Newfoundland and Labrado…" at bounding box center [391, 417] width 284 height 57
click at [338, 434] on select "Alberta British Columbia Manitoba New Brunswick Newfoundland and Labrador North…" at bounding box center [391, 422] width 276 height 23
select select "QC"
click at [253, 433] on select "Alberta British Columbia Manitoba New Brunswick Newfoundland and Labrador North…" at bounding box center [391, 422] width 276 height 23
click at [818, 571] on button "Update" at bounding box center [793, 558] width 54 height 25
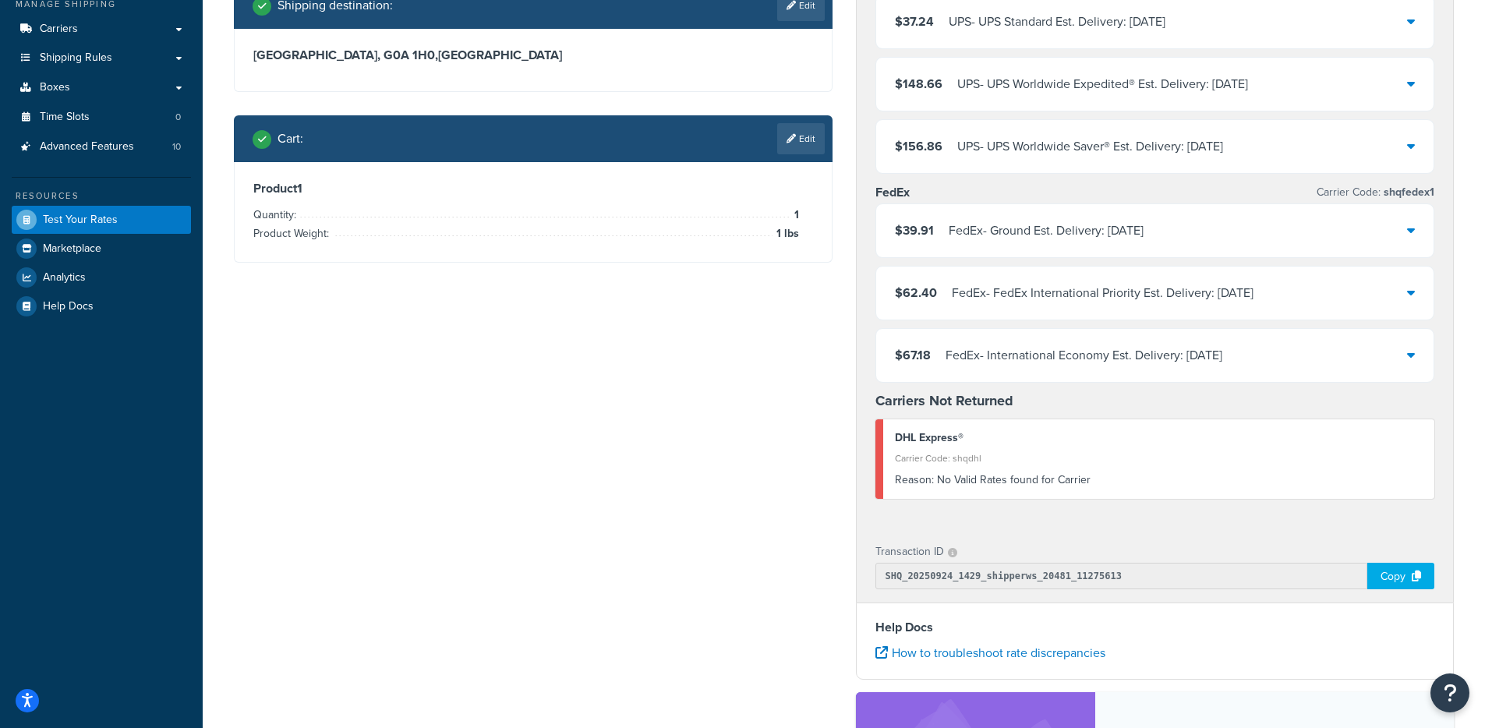
scroll to position [258, 0]
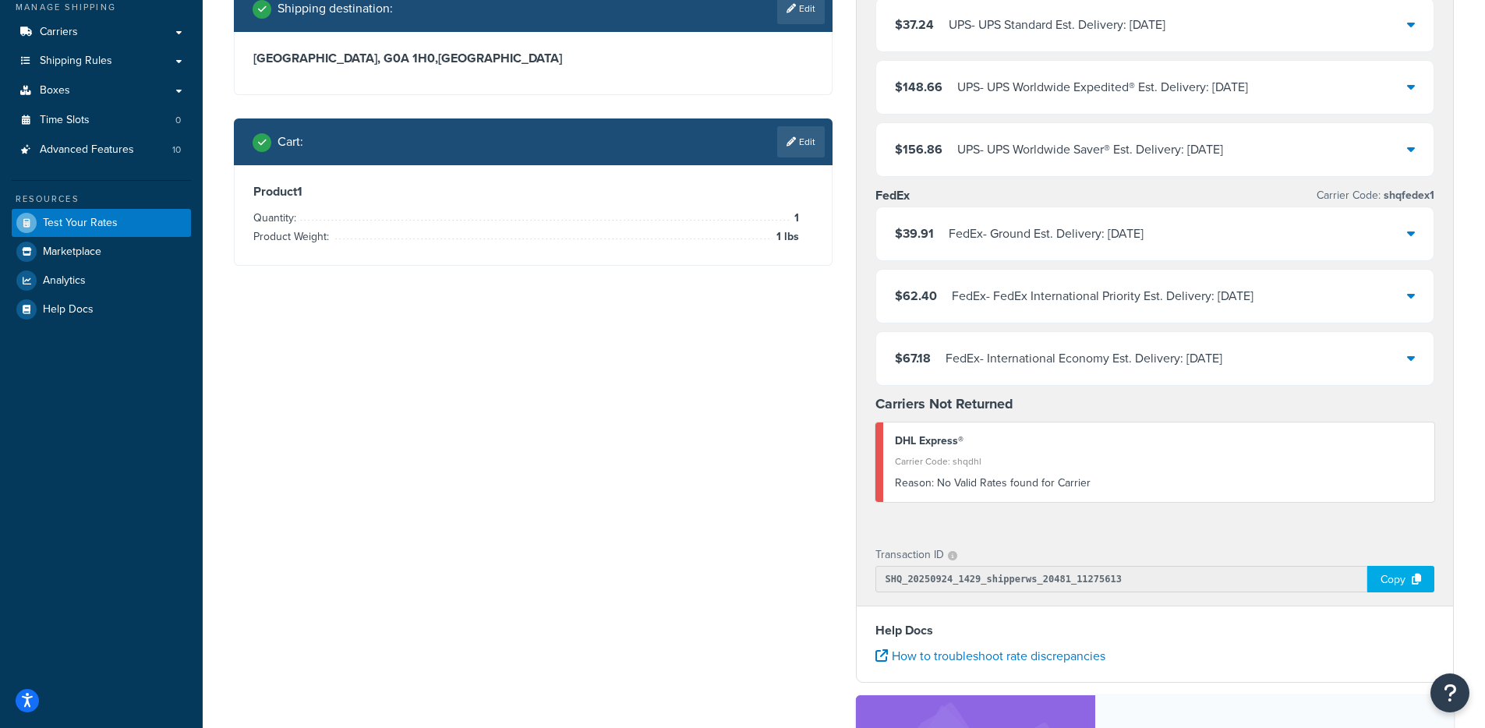
drag, startPoint x: 1168, startPoint y: 451, endPoint x: 981, endPoint y: 490, distance: 191.1
click at [982, 491] on div "DHL Express® Carrier Code: shqdhl Reason: No Valid Rates found for Carrier" at bounding box center [1155, 463] width 560 height 80
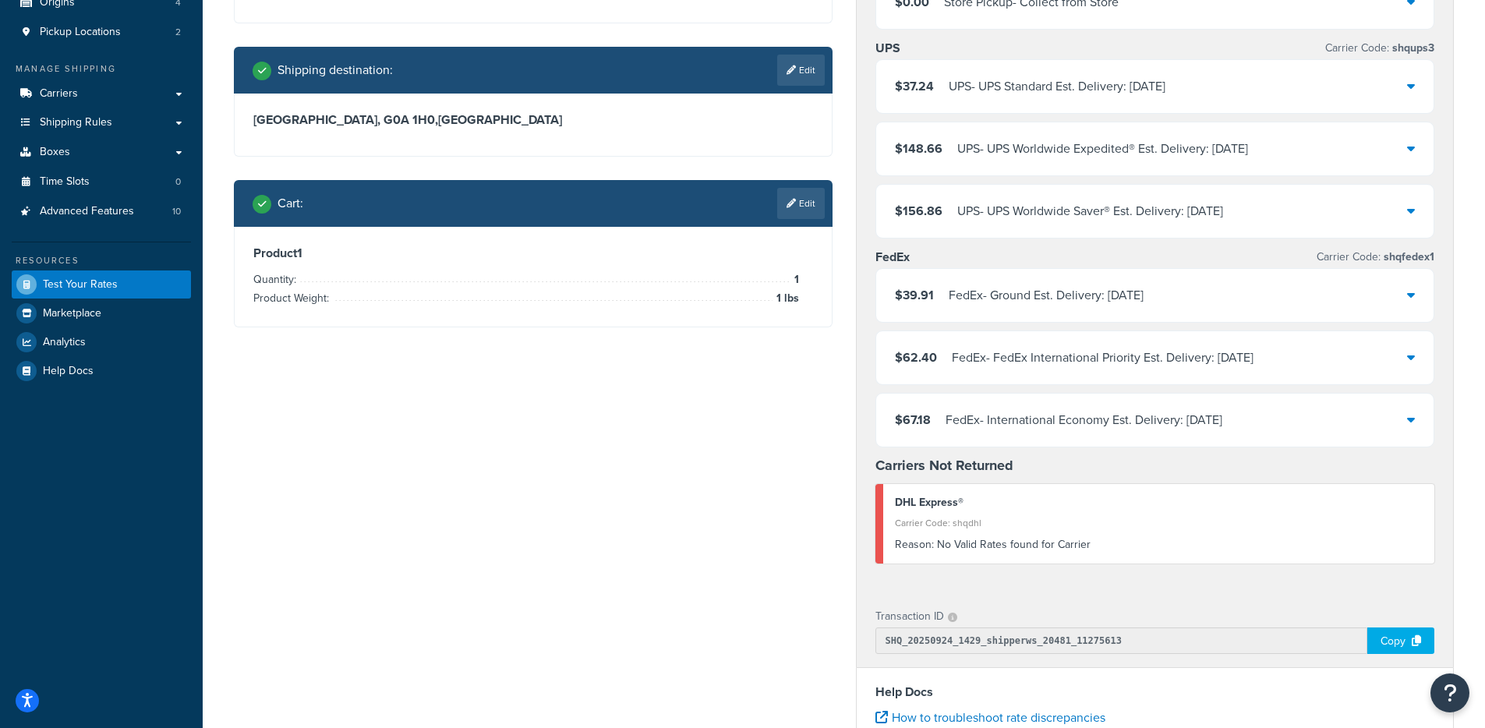
scroll to position [126, 0]
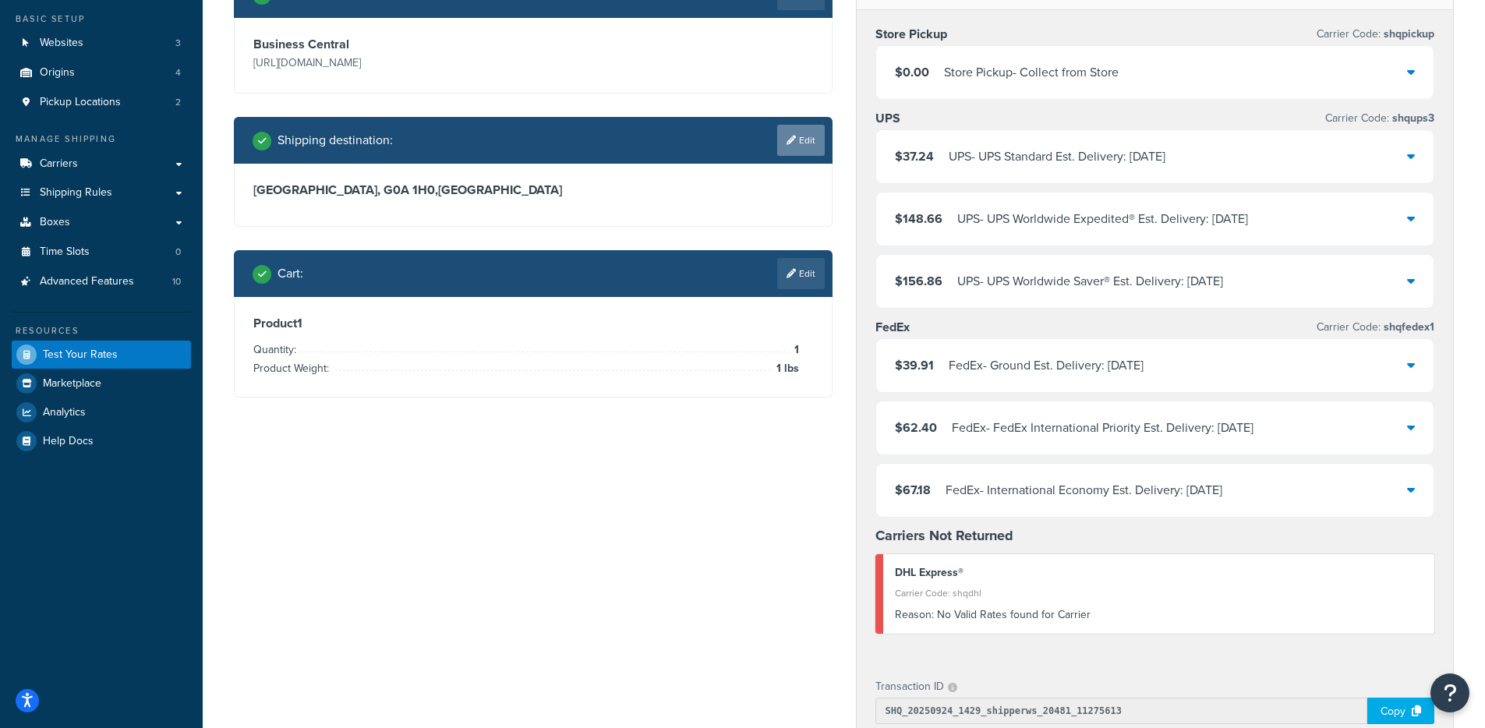
click at [817, 156] on link "Edit" at bounding box center [801, 140] width 48 height 31
select select "CA"
select select "QC"
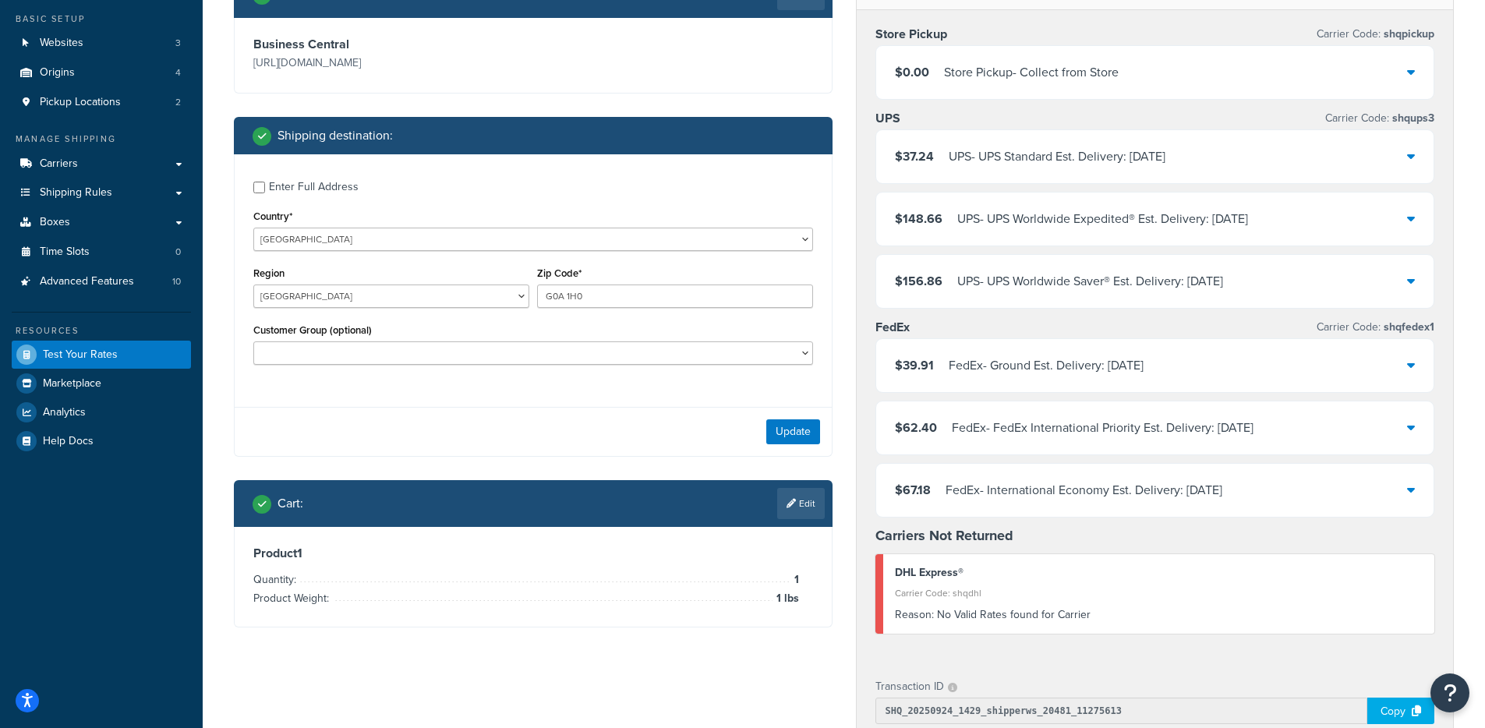
click at [391, 305] on div "Region Alberta British Columbia Manitoba New Brunswick Newfoundland and Labrado…" at bounding box center [391, 285] width 276 height 45
click at [393, 308] on select "Alberta British Columbia Manitoba New Brunswick Newfoundland and Labrador North…" at bounding box center [391, 296] width 276 height 23
click at [304, 198] on div "Enter Full Address" at bounding box center [314, 187] width 90 height 22
click at [265, 193] on input "Enter Full Address" at bounding box center [259, 188] width 12 height 12
checkbox input "true"
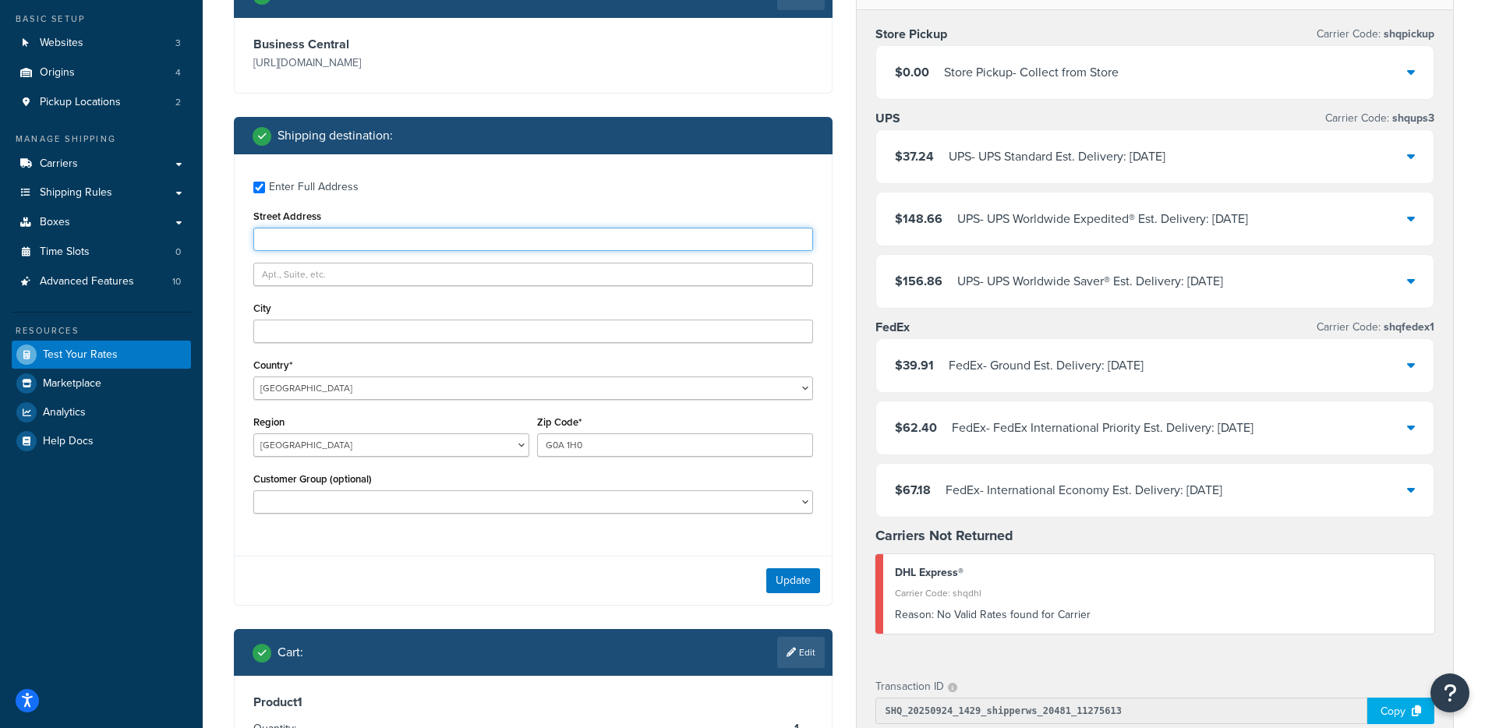
click at [347, 251] on input "Street Address" at bounding box center [533, 239] width 560 height 23
paste input "Steeles Avenue E"
type input "Steeles Avenue E"
click at [349, 342] on div "City" at bounding box center [533, 320] width 560 height 45
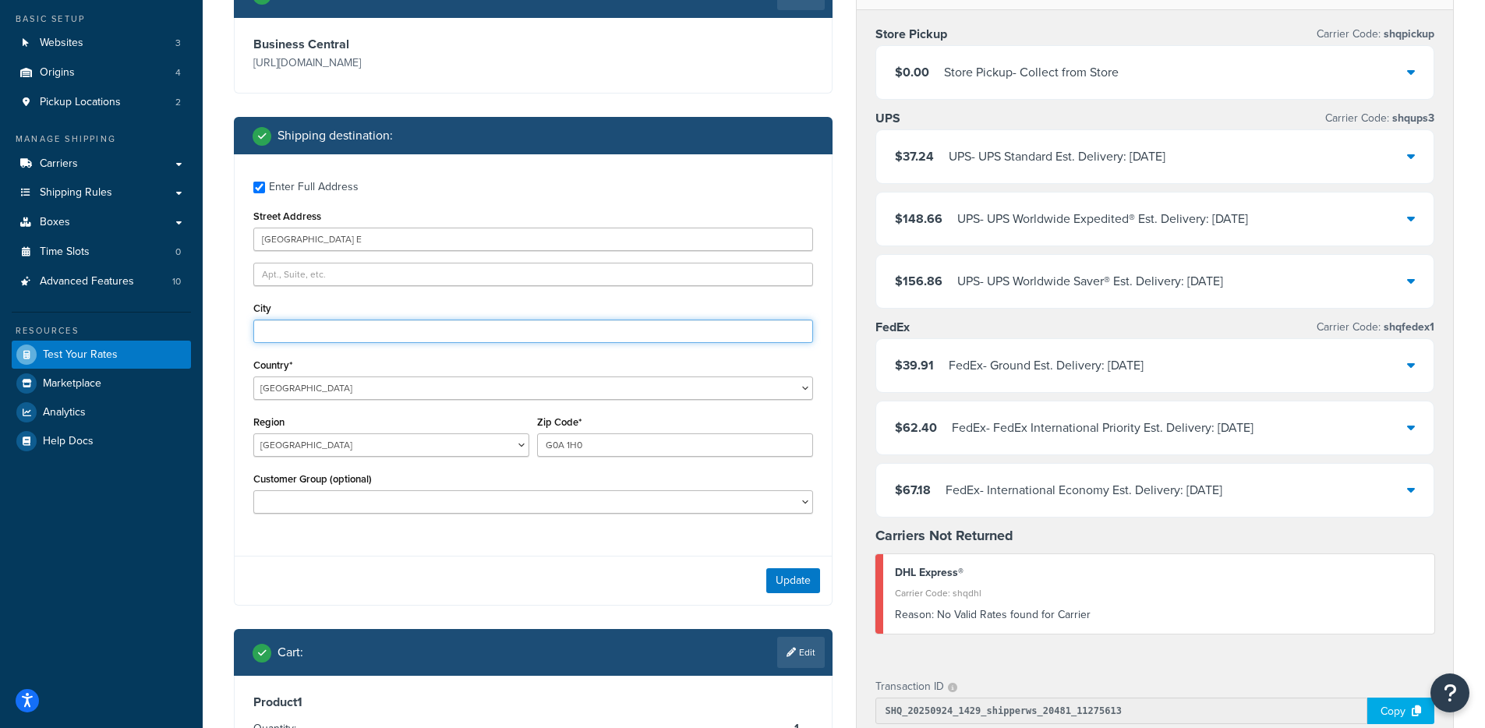
click at [347, 343] on input "City" at bounding box center [533, 331] width 560 height 23
paste input "Markham"
type input "Markham"
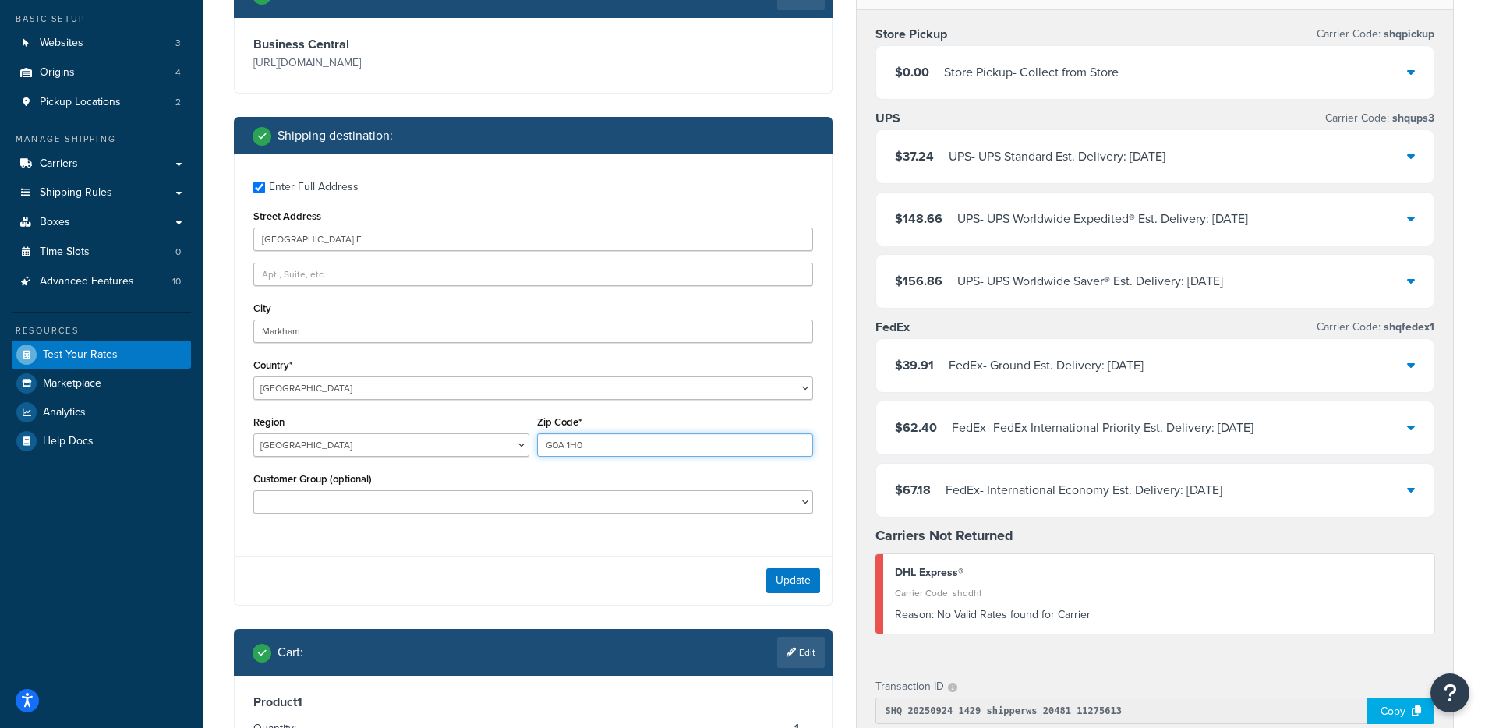
click at [613, 457] on input "G0A 1H0" at bounding box center [675, 444] width 276 height 23
paste input "L3R 1B2"
type input "L3R 1B2"
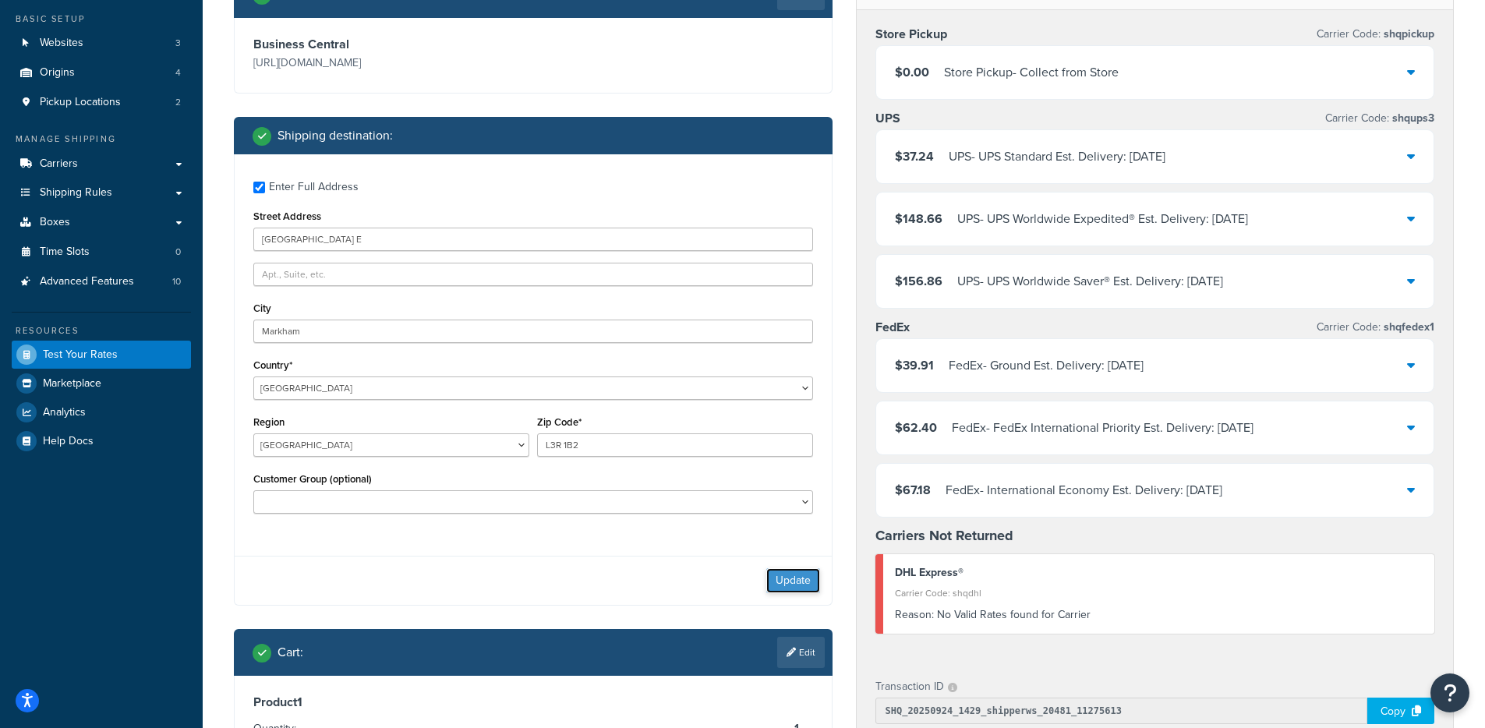
click at [801, 593] on button "Update" at bounding box center [793, 580] width 54 height 25
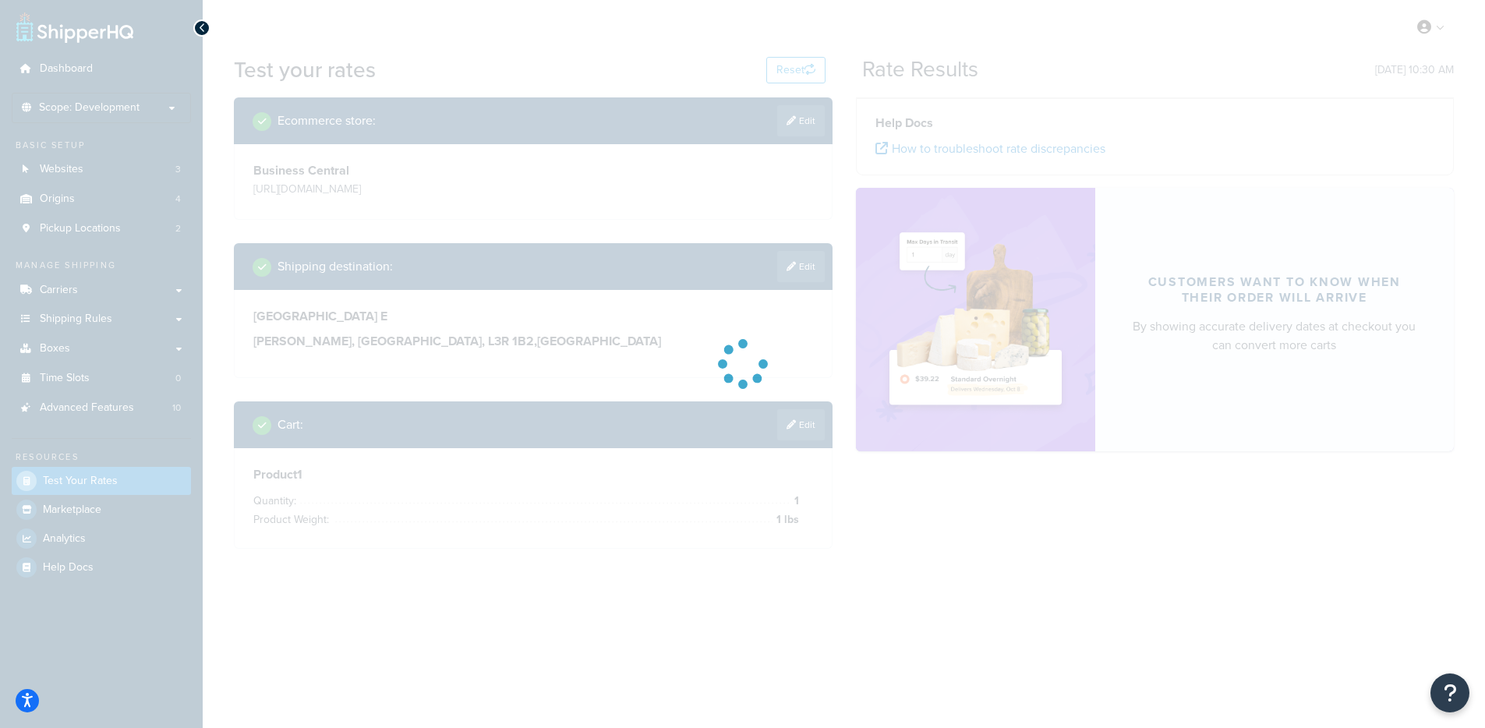
scroll to position [0, 0]
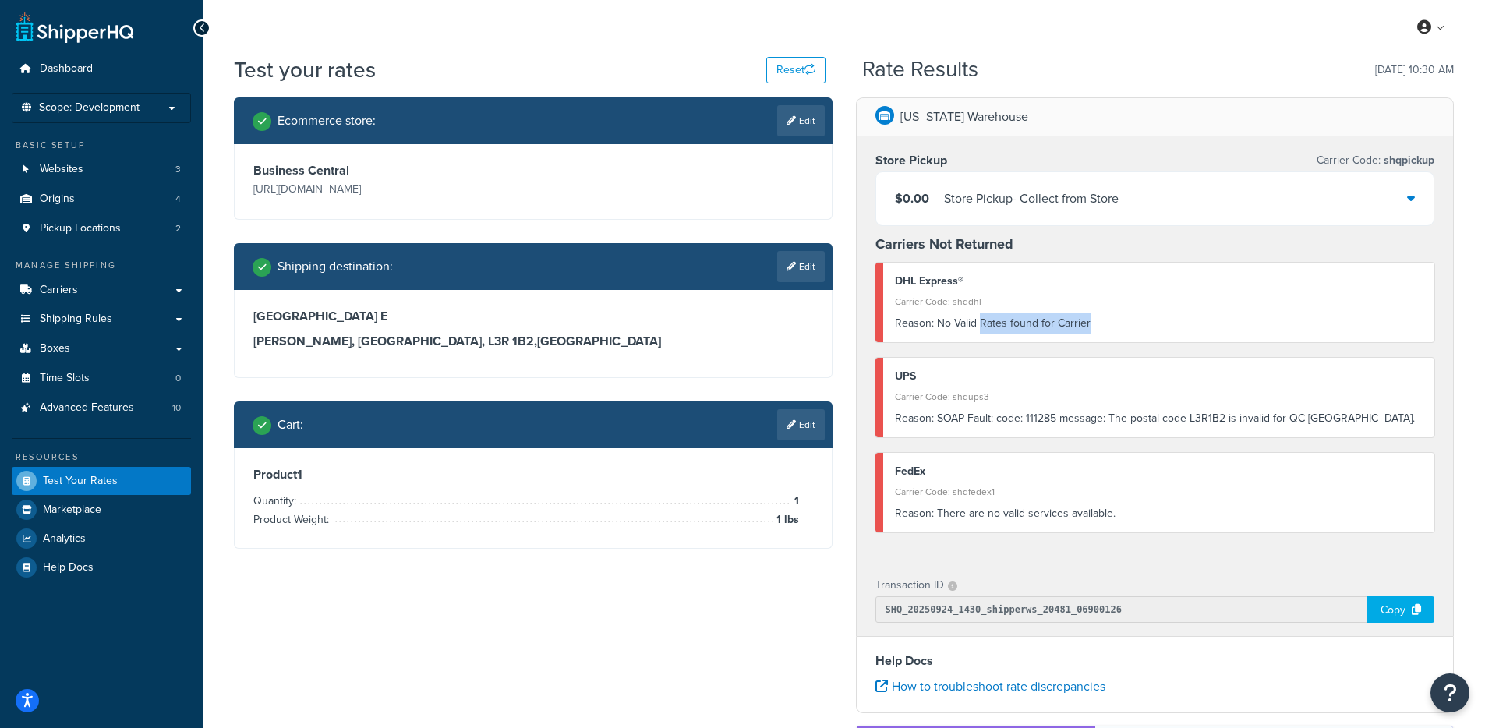
drag, startPoint x: 1123, startPoint y: 322, endPoint x: 966, endPoint y: 354, distance: 159.9
click at [976, 341] on div "DHL Express® Carrier Code: shqdhl Reason: No Valid Rates found for Carrier" at bounding box center [1155, 303] width 560 height 80
click at [819, 132] on link "Edit" at bounding box center [801, 120] width 48 height 31
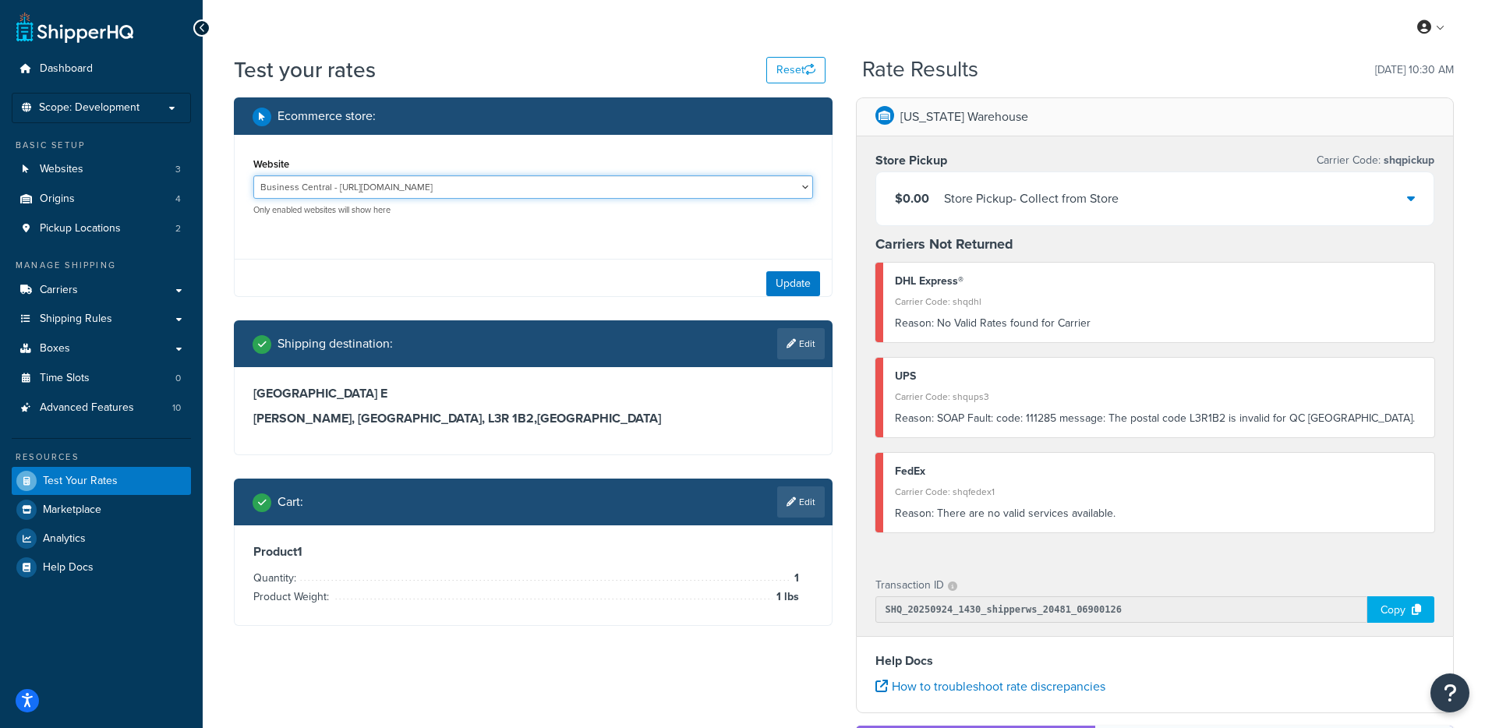
click at [521, 193] on select "Business Central - https://businesscentral.dynamics.com/8044119a-c945-4eb0-a6db…" at bounding box center [533, 186] width 560 height 23
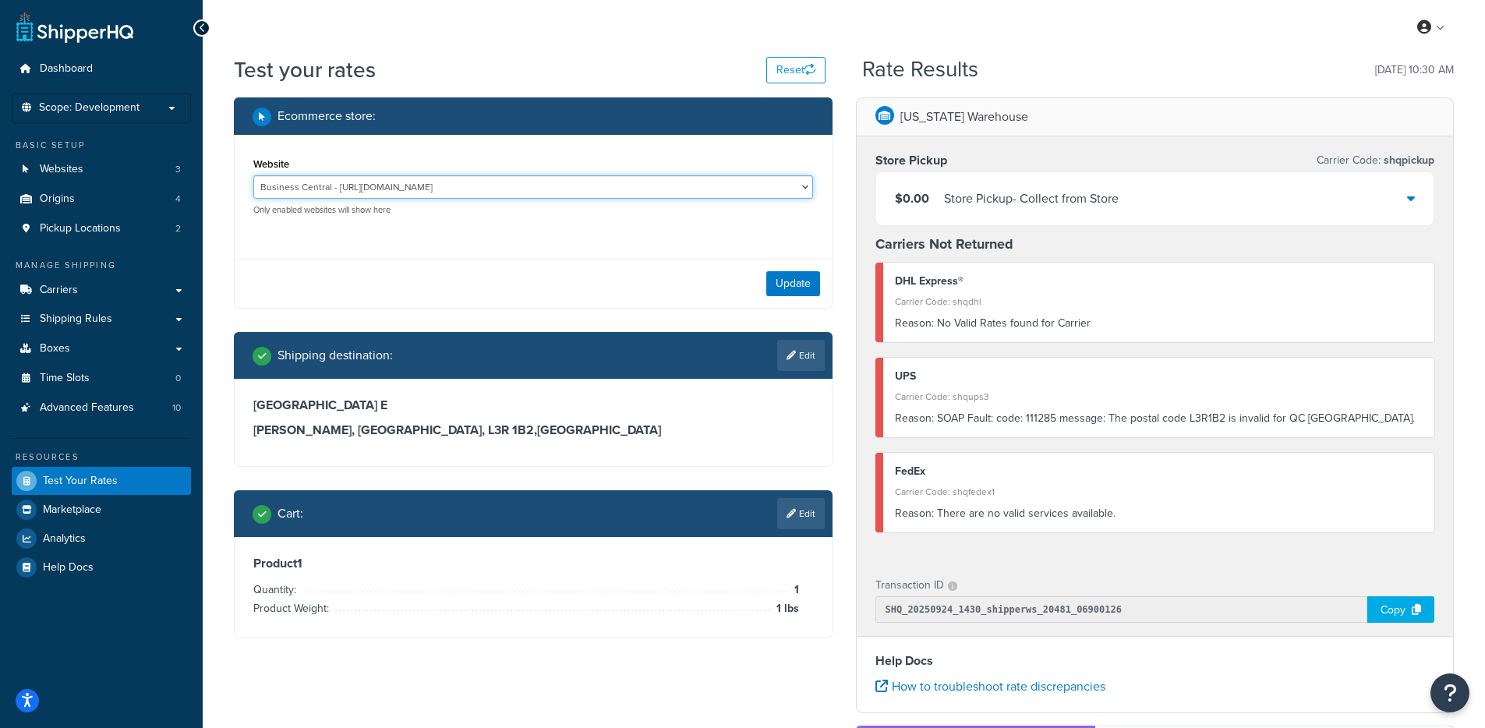
select select "3210c68194661f7341fba2128253f5d7"
click at [253, 175] on select "Business Central - https://businesscentral.dynamics.com/8044119a-c945-4eb0-a6db…" at bounding box center [533, 186] width 560 height 23
click at [791, 286] on button "Update" at bounding box center [793, 283] width 54 height 25
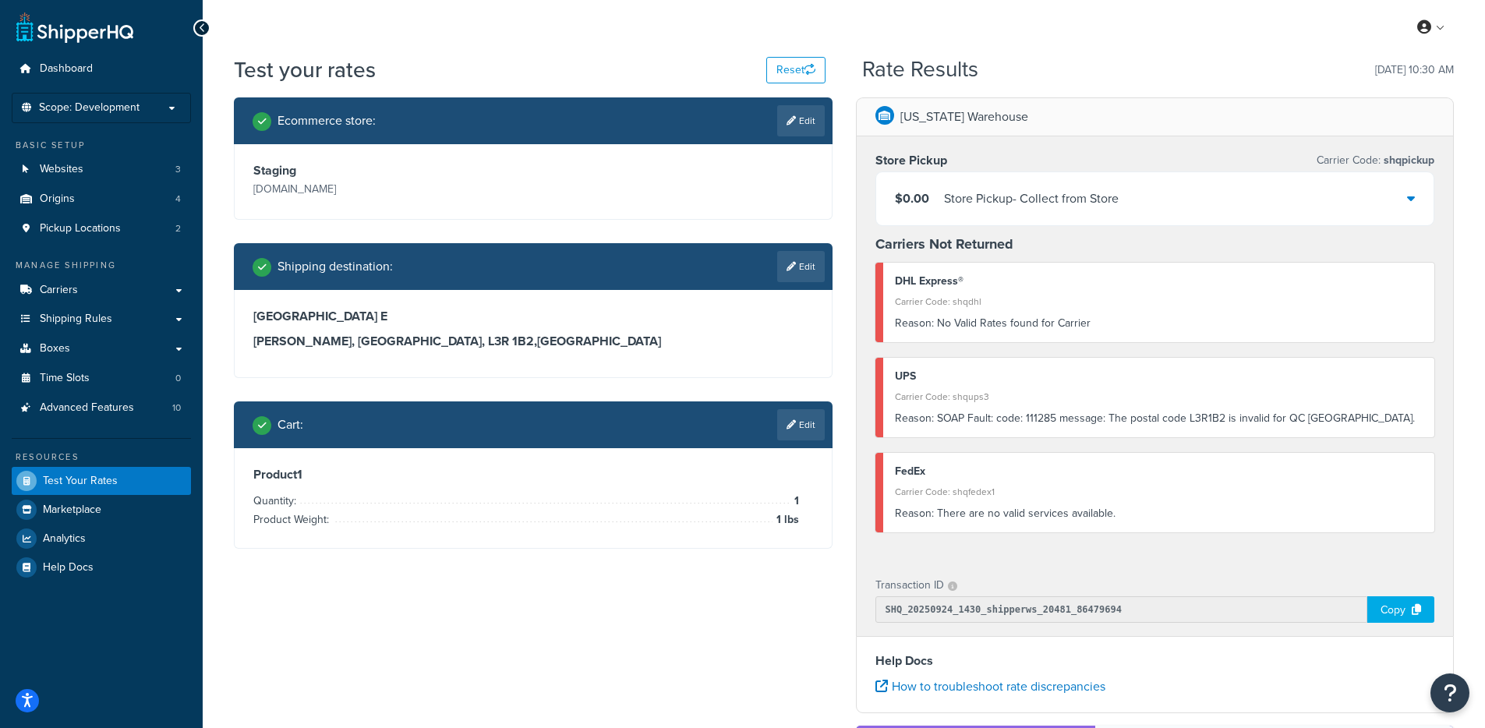
click at [791, 270] on icon at bounding box center [791, 266] width 9 height 9
select select "CA"
select select "QC"
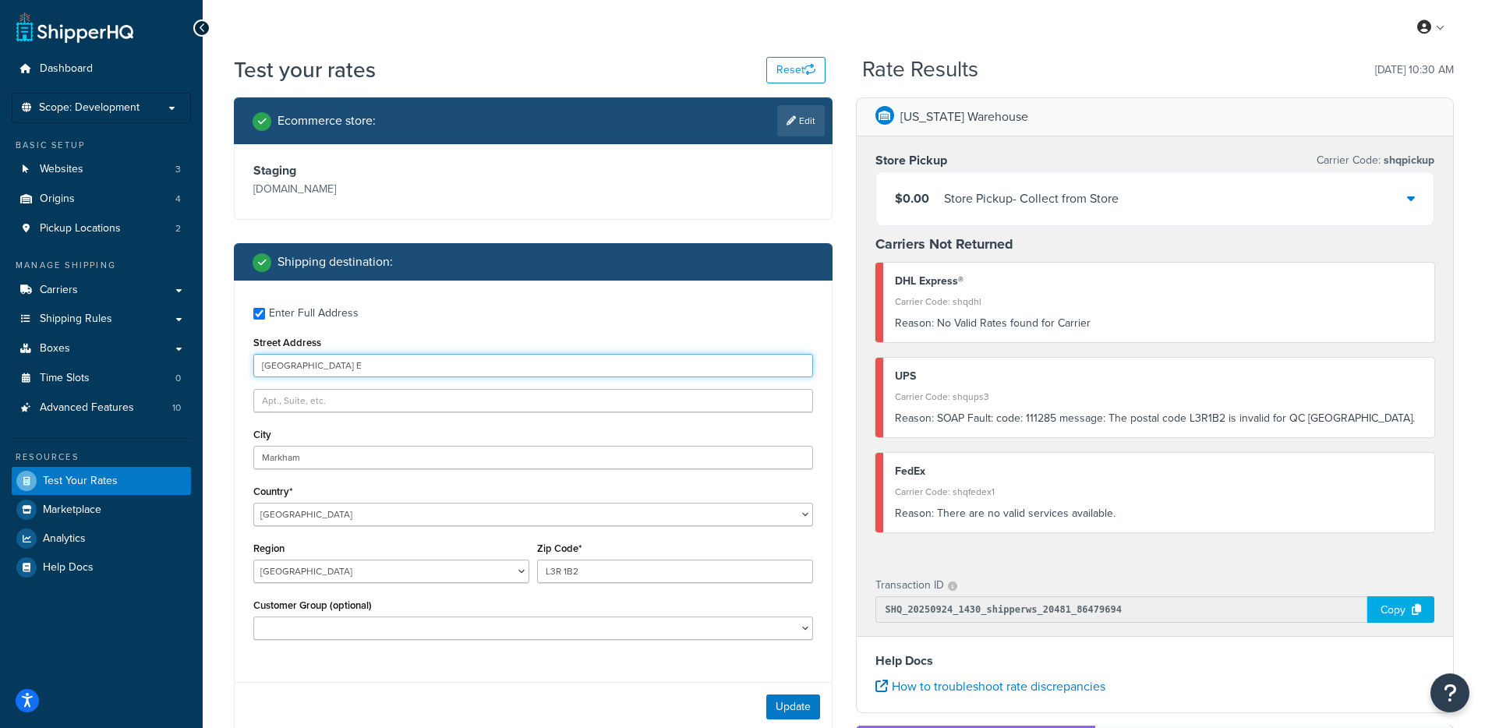
drag, startPoint x: 355, startPoint y: 377, endPoint x: 237, endPoint y: 369, distance: 118.7
click at [237, 369] on div "Enter Full Address Street Address Steeles Avenue E City Markham Country* United…" at bounding box center [533, 476] width 597 height 390
paste input "Pacific Mall"
type input "Pacific Mall"
click at [849, 515] on div "Kansas Warehouse Store Pickup Carrier Code: shqpickup $0.00 Store Pickup - Coll…" at bounding box center [1155, 550] width 622 height 907
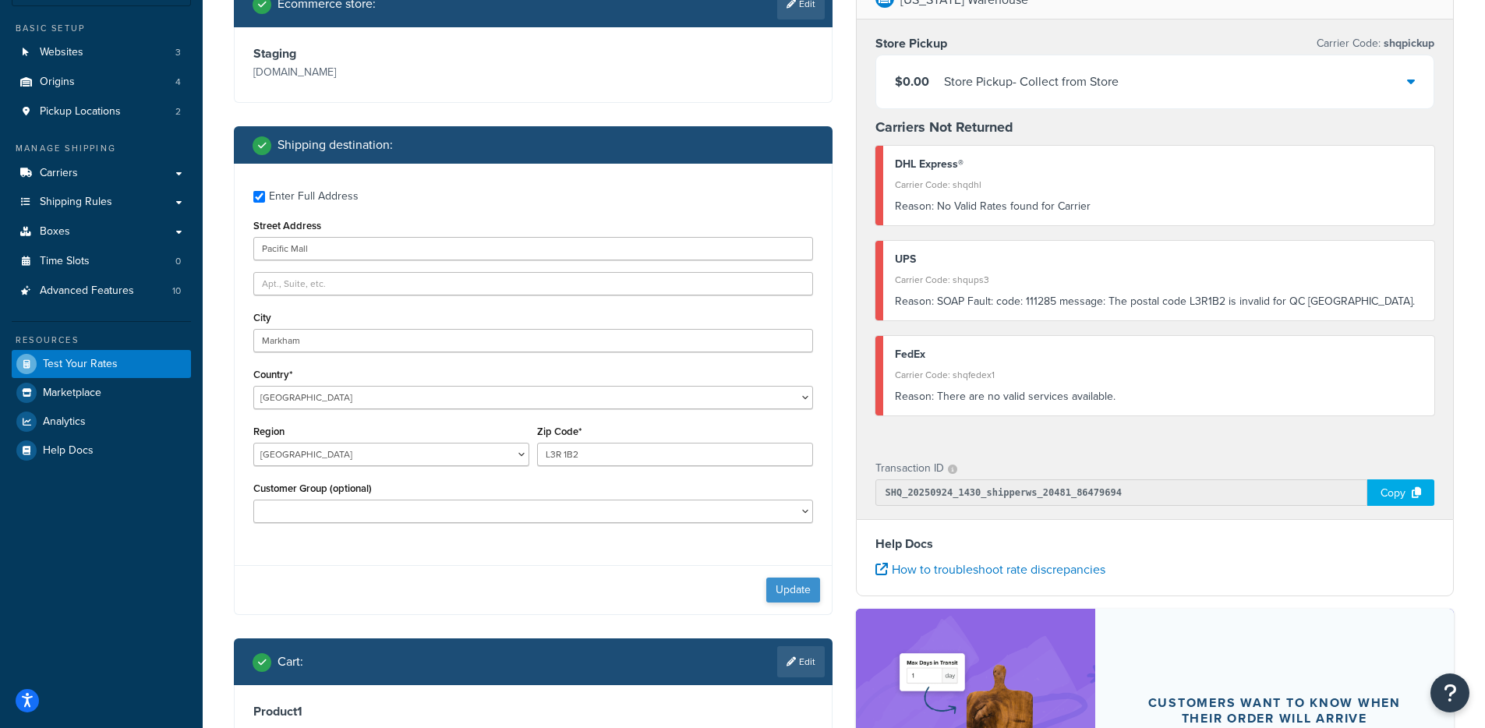
scroll to position [118, 0]
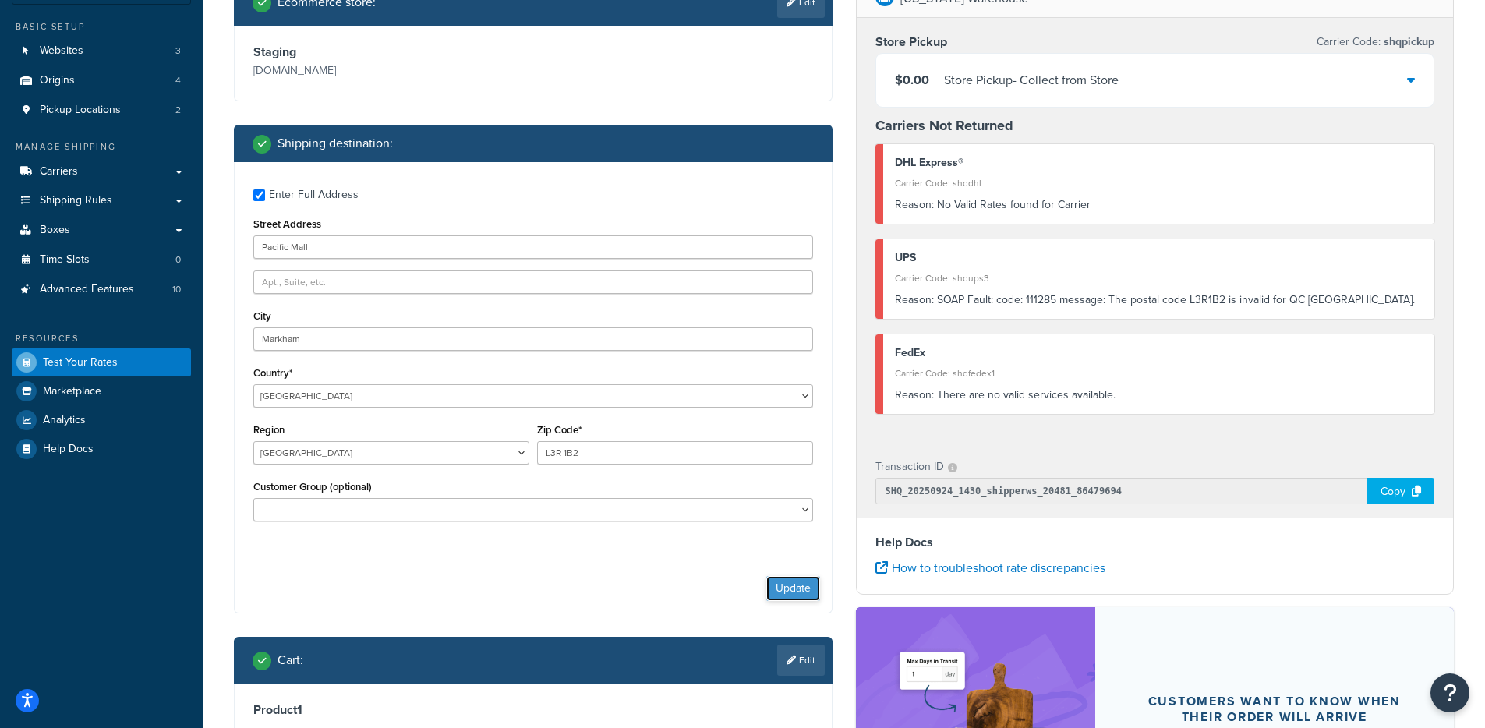
click at [794, 581] on button "Update" at bounding box center [793, 588] width 54 height 25
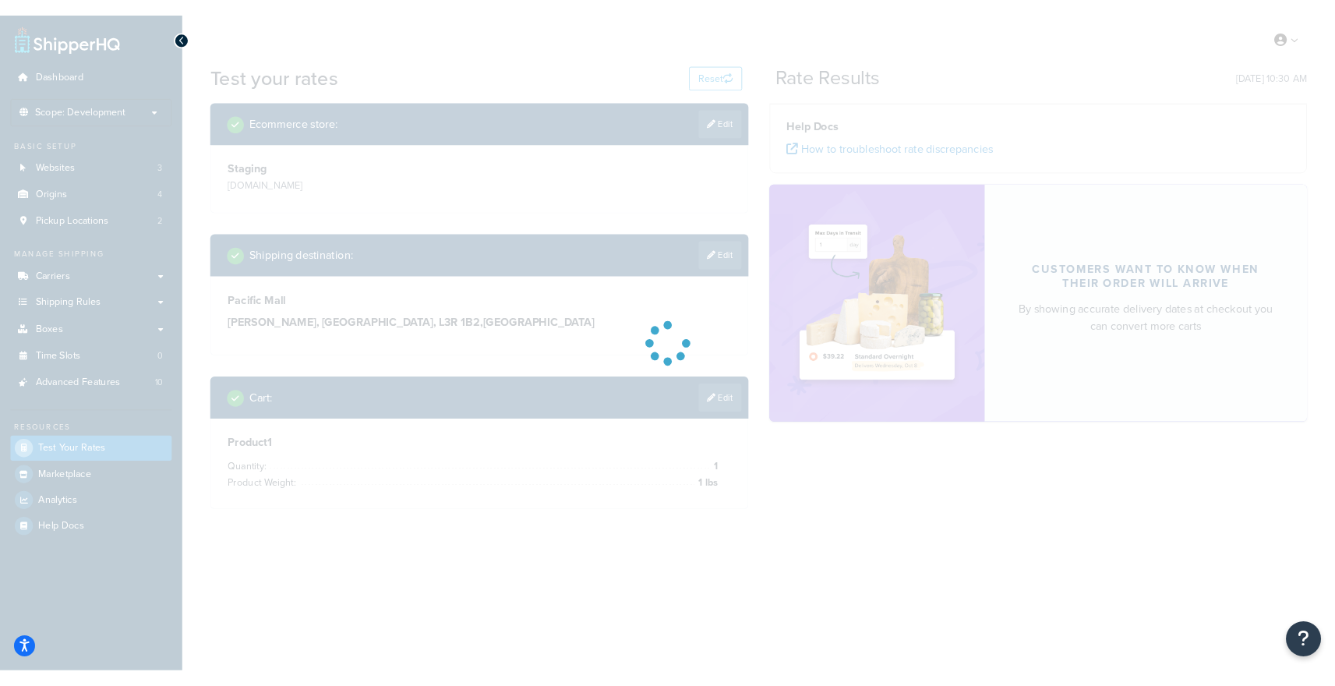
scroll to position [0, 0]
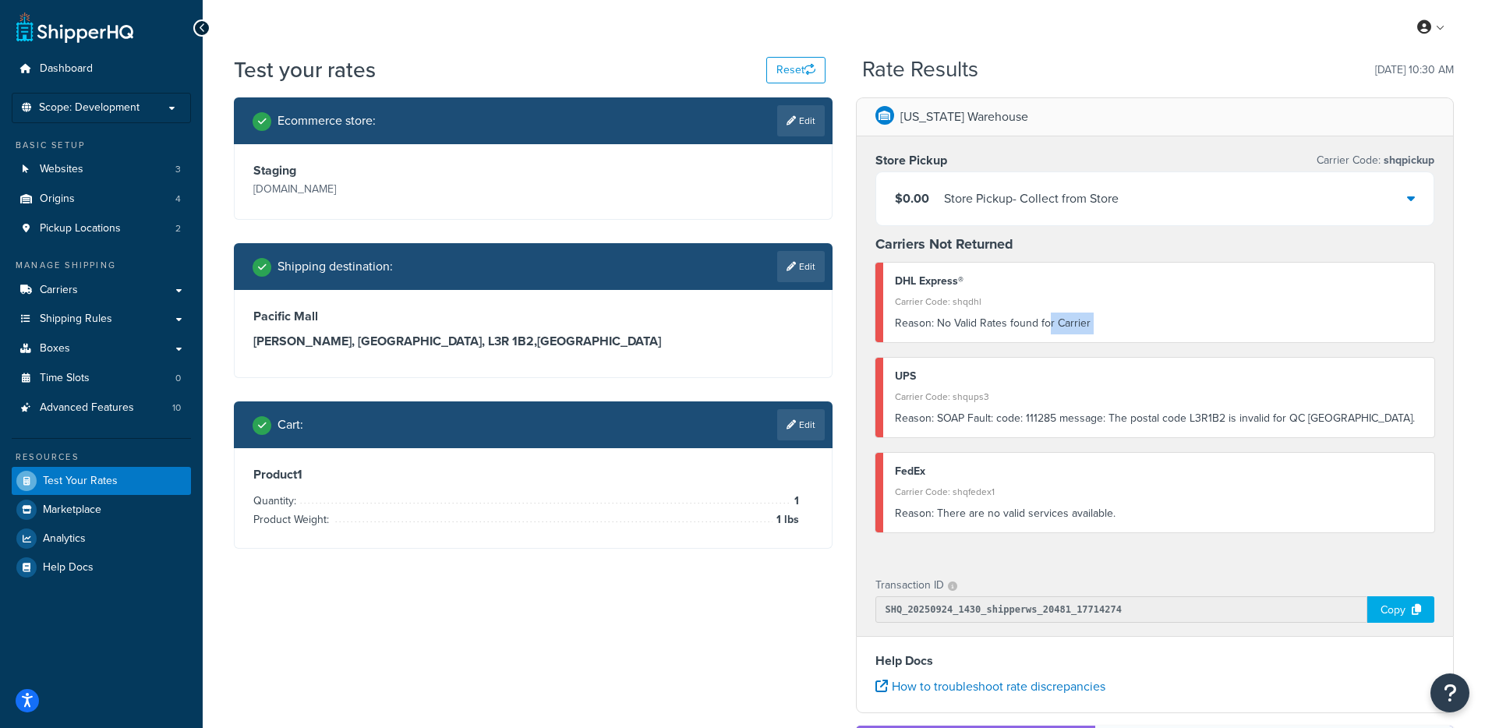
drag, startPoint x: 1033, startPoint y: 355, endPoint x: 1049, endPoint y: 321, distance: 38.0
click at [1049, 321] on div "Store Pickup Carrier Code: shqpickup $0.00 Store Pickup - Collect from Store Ca…" at bounding box center [1155, 348] width 597 height 425
click at [1052, 324] on div "Reason: No Valid Rates found for Carrier" at bounding box center [1159, 324] width 529 height 22
drag, startPoint x: 1030, startPoint y: 325, endPoint x: 942, endPoint y: 325, distance: 87.3
click at [942, 325] on div "Reason: No Valid Rates found for Carrier" at bounding box center [1159, 324] width 529 height 22
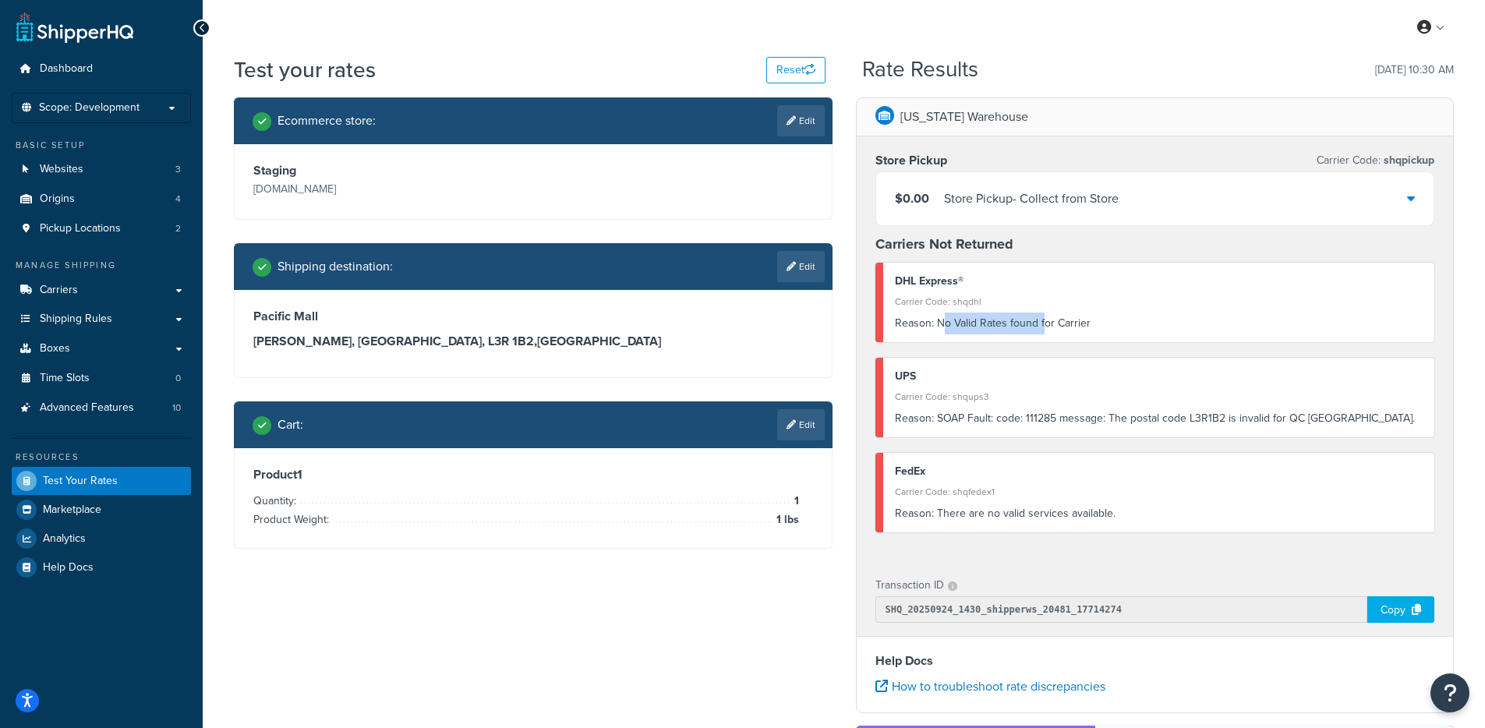
click at [942, 326] on div "Reason: No Valid Rates found for Carrier" at bounding box center [1159, 324] width 529 height 22
drag, startPoint x: 940, startPoint y: 325, endPoint x: 1114, endPoint y: 343, distance: 174.8
click at [1099, 320] on div "Reason: No Valid Rates found for Carrier" at bounding box center [1159, 324] width 529 height 22
drag, startPoint x: 1115, startPoint y: 349, endPoint x: 1276, endPoint y: 536, distance: 246.5
click at [1142, 407] on div "Store Pickup Carrier Code: shqpickup $0.00 Store Pickup - Collect from Store Ca…" at bounding box center [1155, 348] width 597 height 425
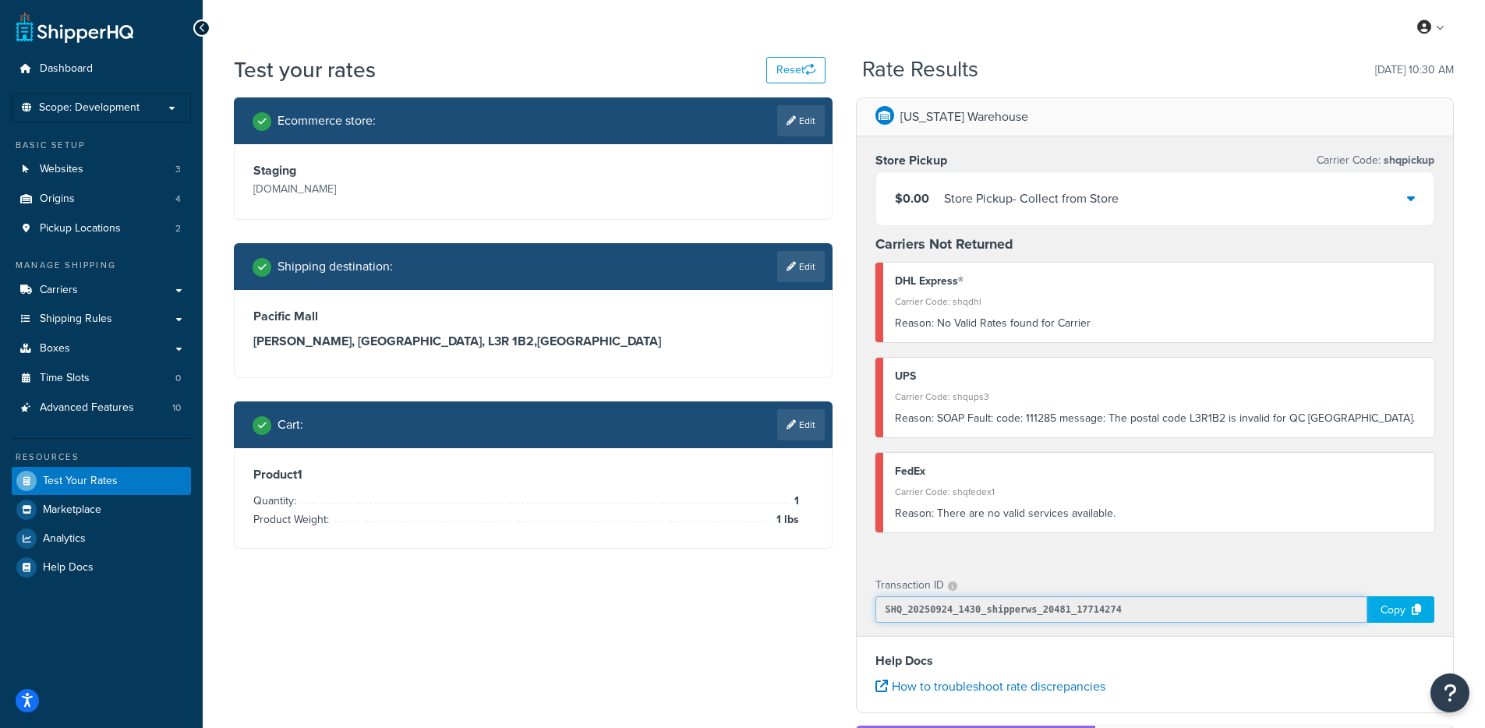
click at [1075, 611] on input "SHQ_20250924_1430_shipperws_20481_17714274" at bounding box center [1121, 609] width 493 height 27
drag, startPoint x: 1121, startPoint y: 606, endPoint x: 878, endPoint y: 615, distance: 243.4
click at [878, 615] on input "SHQ_20250924_1430_shipperws_20481_17714274" at bounding box center [1121, 609] width 493 height 27
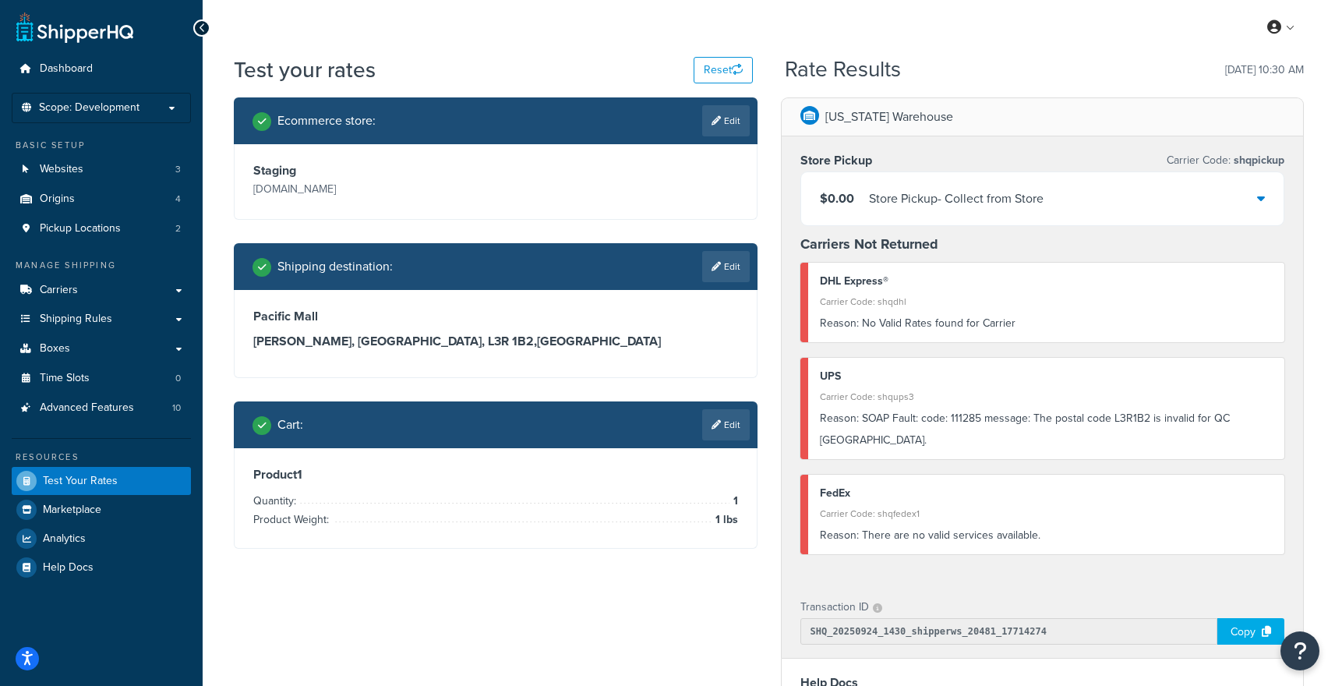
click at [584, 154] on div "Staging mcstaging.abilenemachine.com" at bounding box center [496, 181] width 522 height 75
click at [702, 268] on link "Edit" at bounding box center [726, 266] width 48 height 31
select select "CA"
select select "QC"
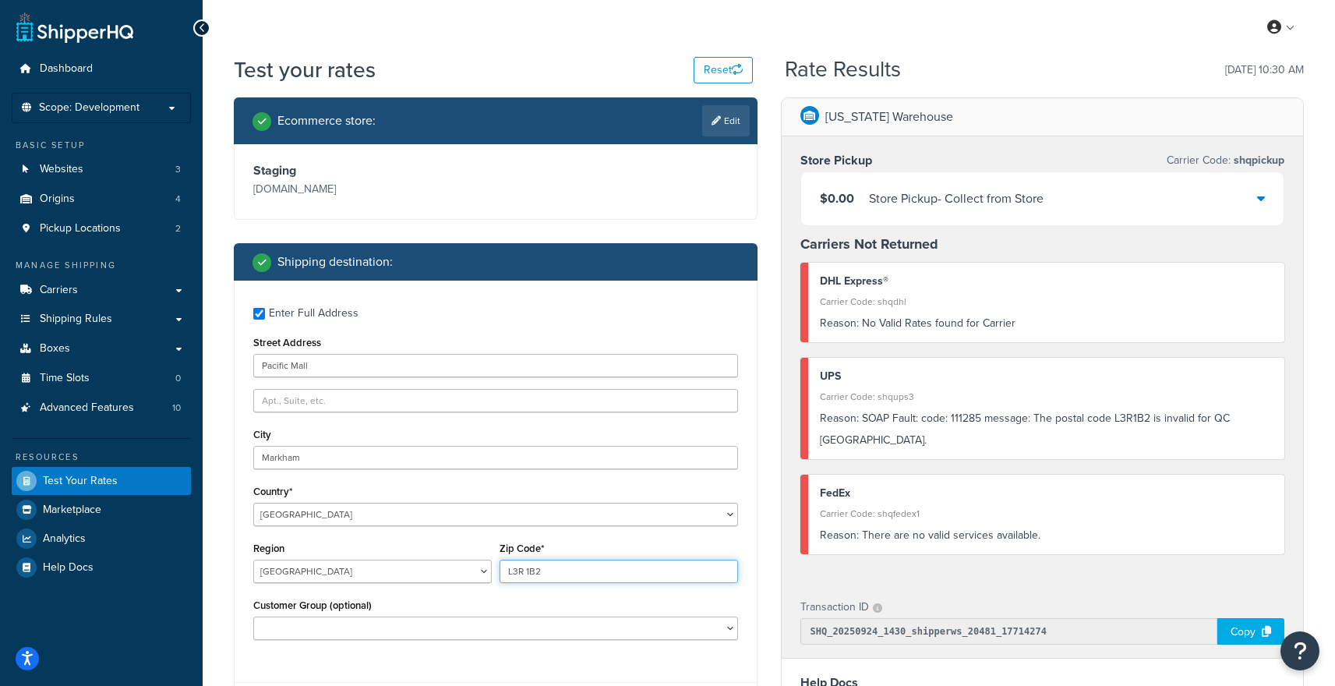
click at [549, 576] on input "L3R 1B2" at bounding box center [619, 571] width 239 height 23
paste input "M1H 1A1"
type input "M1H 1A1"
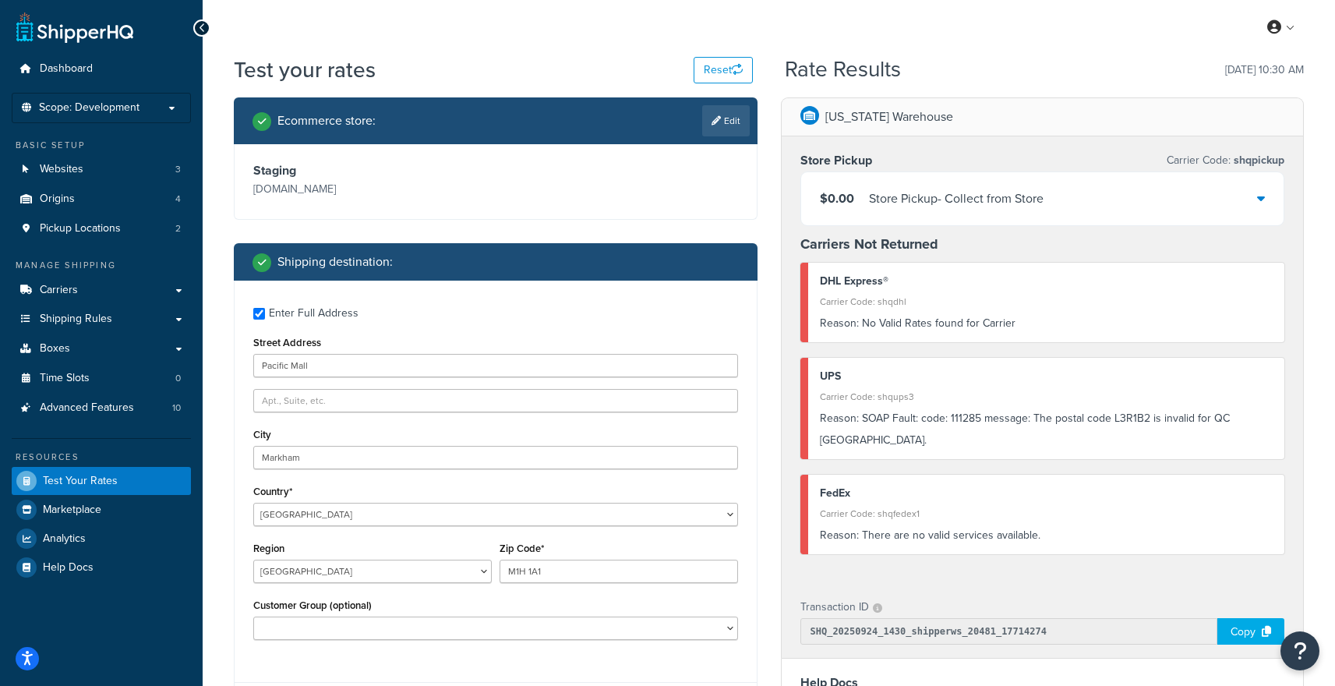
click at [364, 555] on div "Region Alberta British Columbia Manitoba New Brunswick Newfoundland and Labrado…" at bounding box center [372, 560] width 239 height 45
click at [362, 568] on select "Alberta British Columbia Manitoba New Brunswick Newfoundland and Labrador North…" at bounding box center [372, 571] width 239 height 23
select select "ON"
click at [253, 560] on select "Alberta British Columbia Manitoba New Brunswick Newfoundland and Labrador North…" at bounding box center [372, 571] width 239 height 23
click at [377, 375] on input "Pacific Mall" at bounding box center [495, 365] width 485 height 23
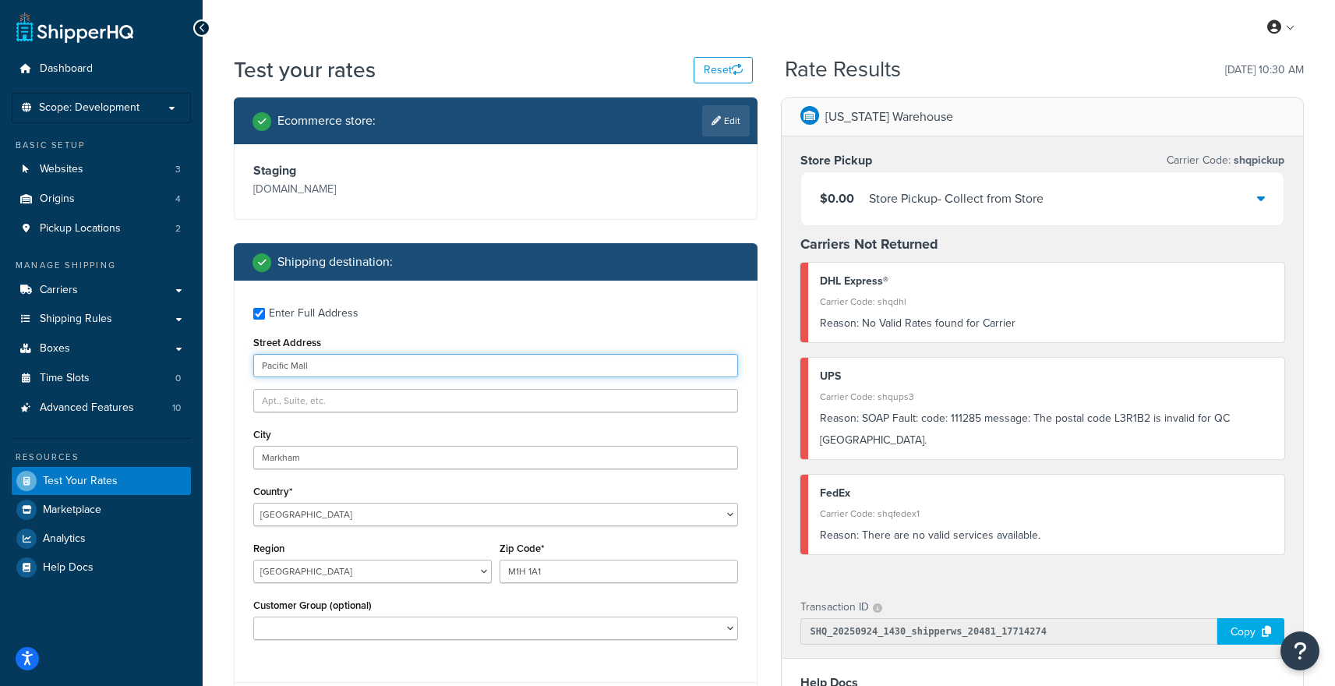
click at [377, 375] on input "Pacific Mall" at bounding box center [495, 365] width 485 height 23
paste input "Markville Shopping Centre"
type input "Markville Shopping Centre"
click at [378, 473] on div "Enter Full Address Street Address Markville Shopping Centre City Markham Countr…" at bounding box center [496, 476] width 522 height 390
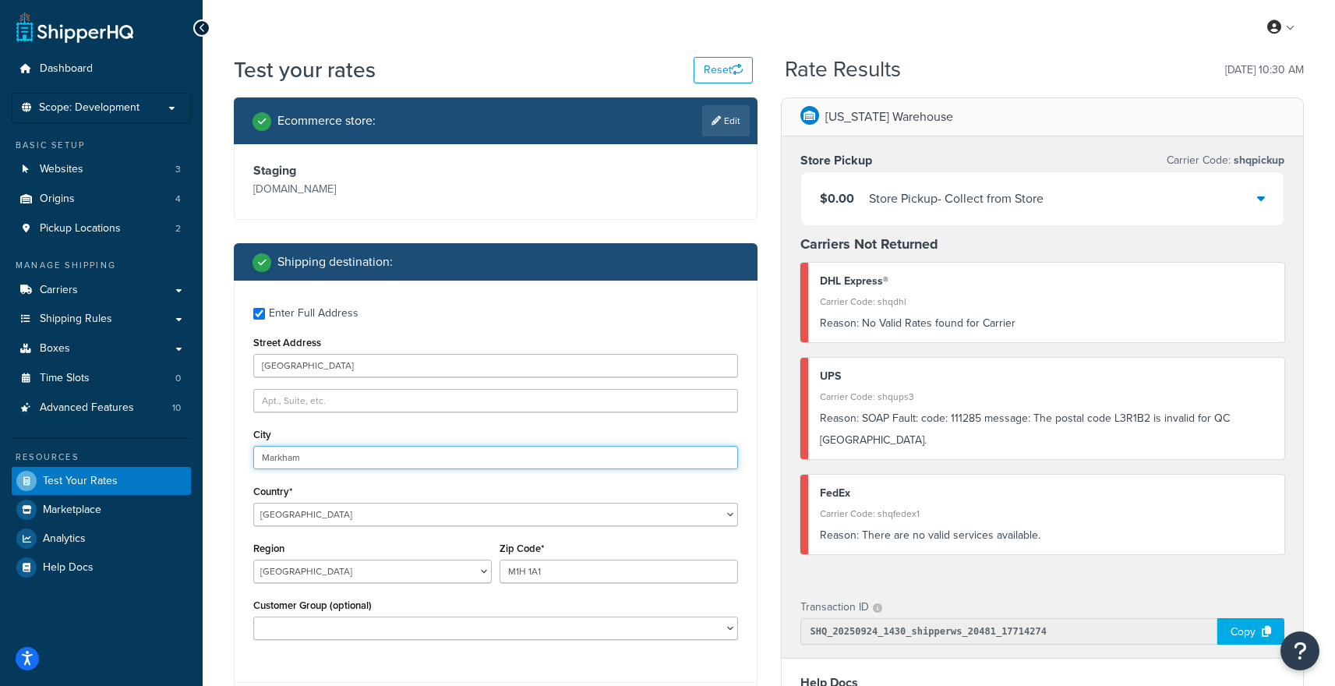
click at [384, 451] on input "Markham" at bounding box center [495, 457] width 485 height 23
paste input "Scarborough"
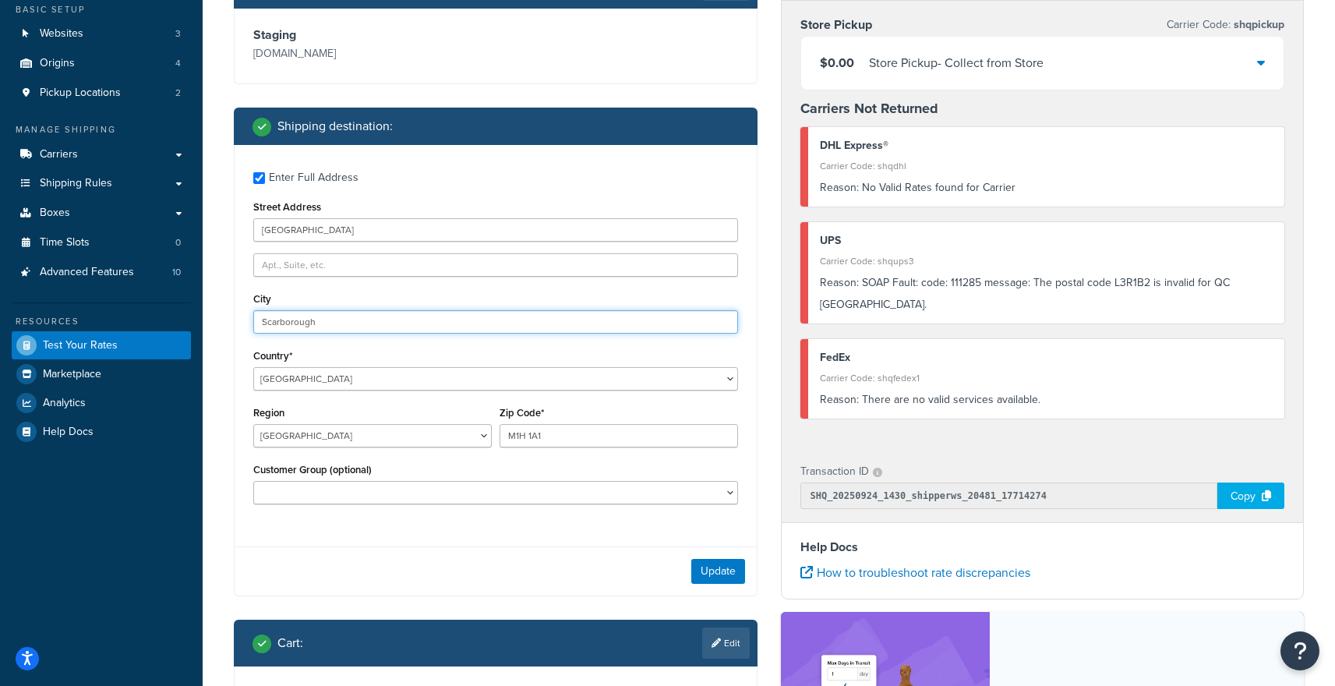
scroll to position [136, 0]
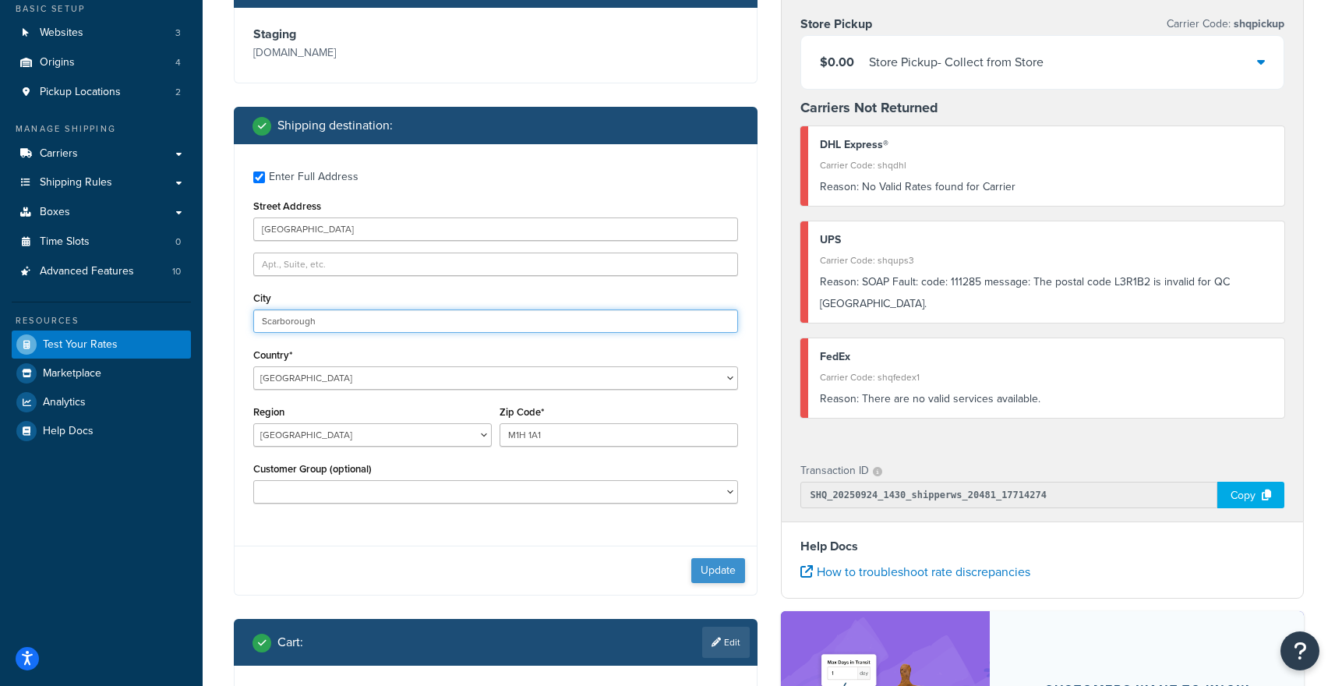
type input "Scarborough"
click at [695, 571] on button "Update" at bounding box center [718, 570] width 54 height 25
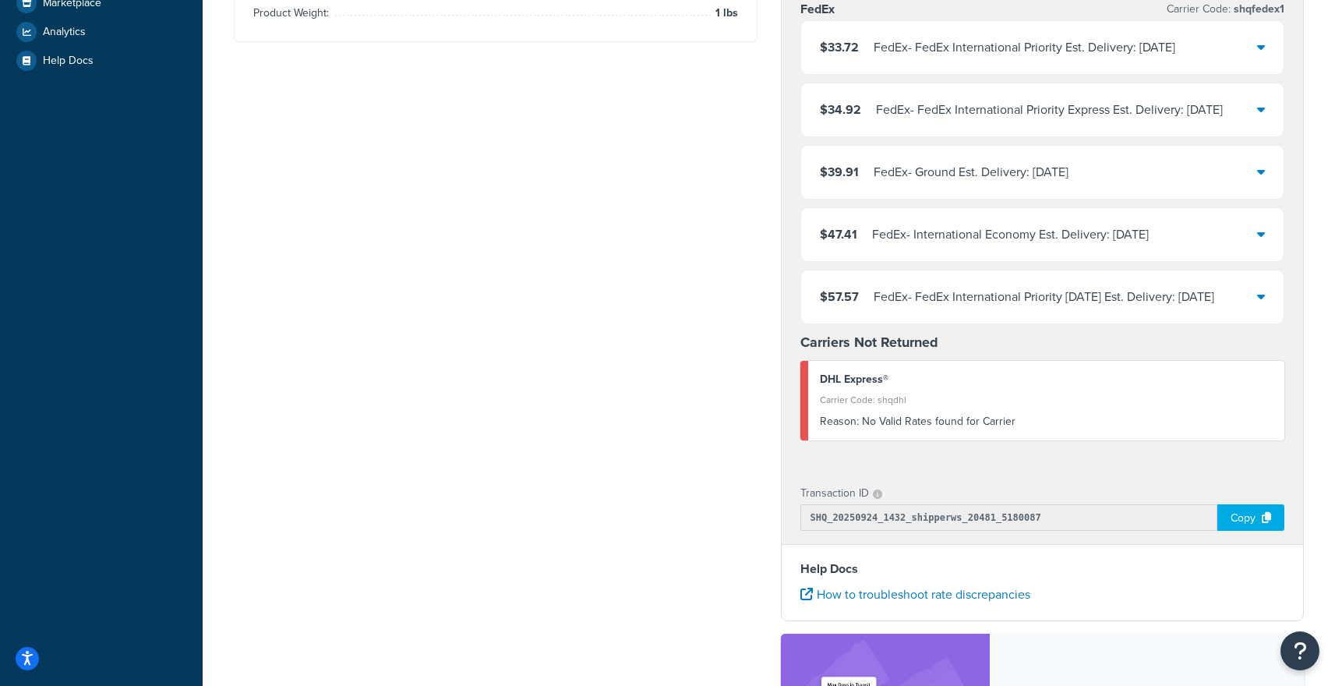
scroll to position [525, 0]
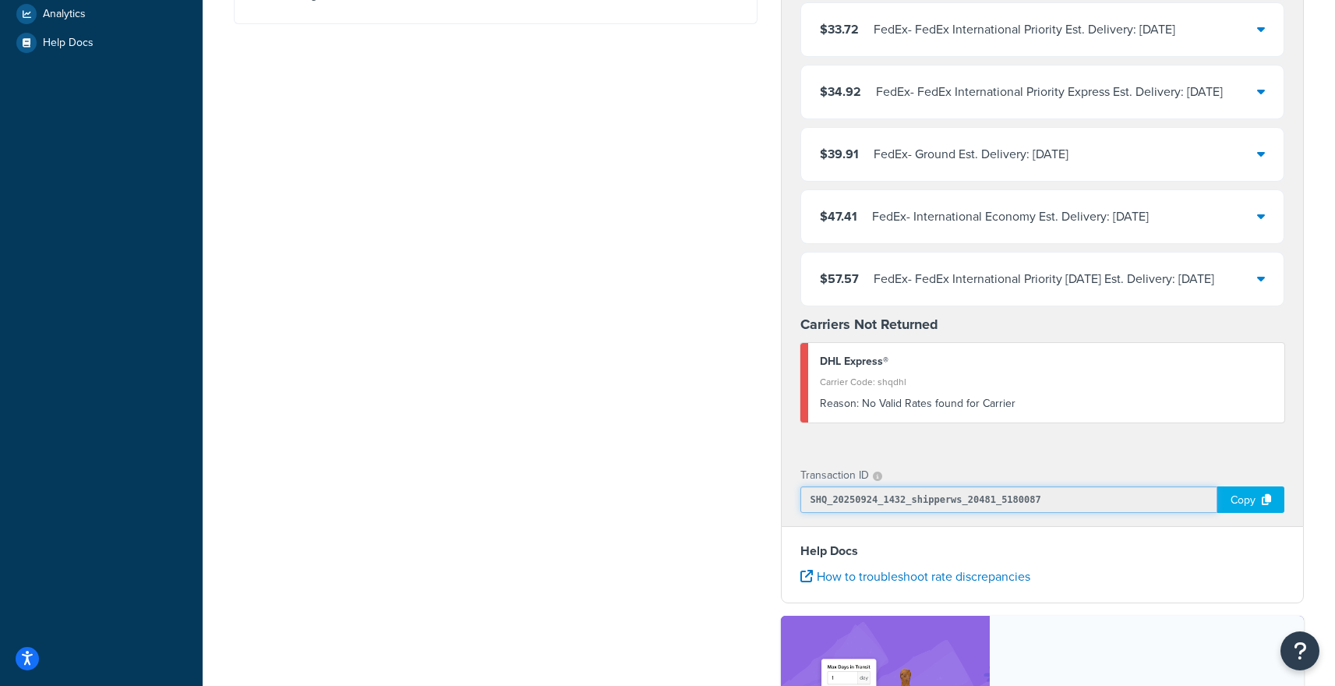
drag, startPoint x: 917, startPoint y: 498, endPoint x: 909, endPoint y: 498, distance: 8.6
click at [909, 498] on input "SHQ_20250924_1432_shipperws_20481_5180087" at bounding box center [1010, 499] width 418 height 27
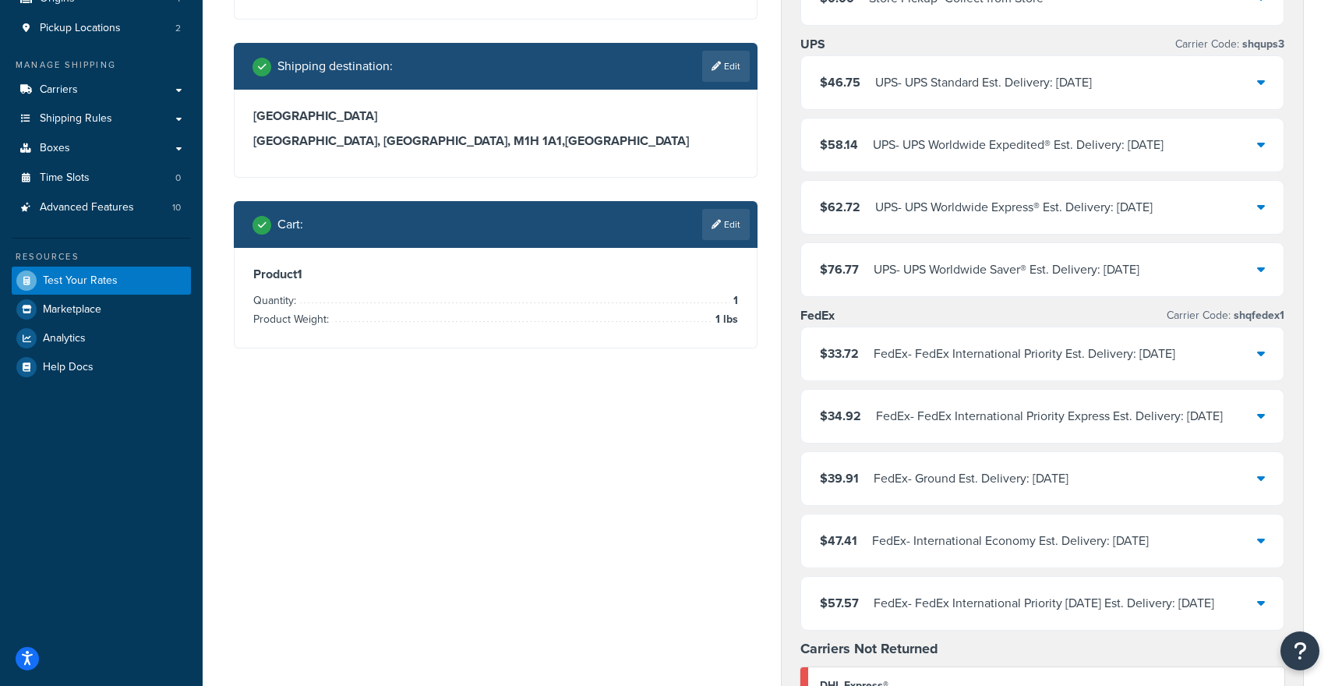
scroll to position [0, 0]
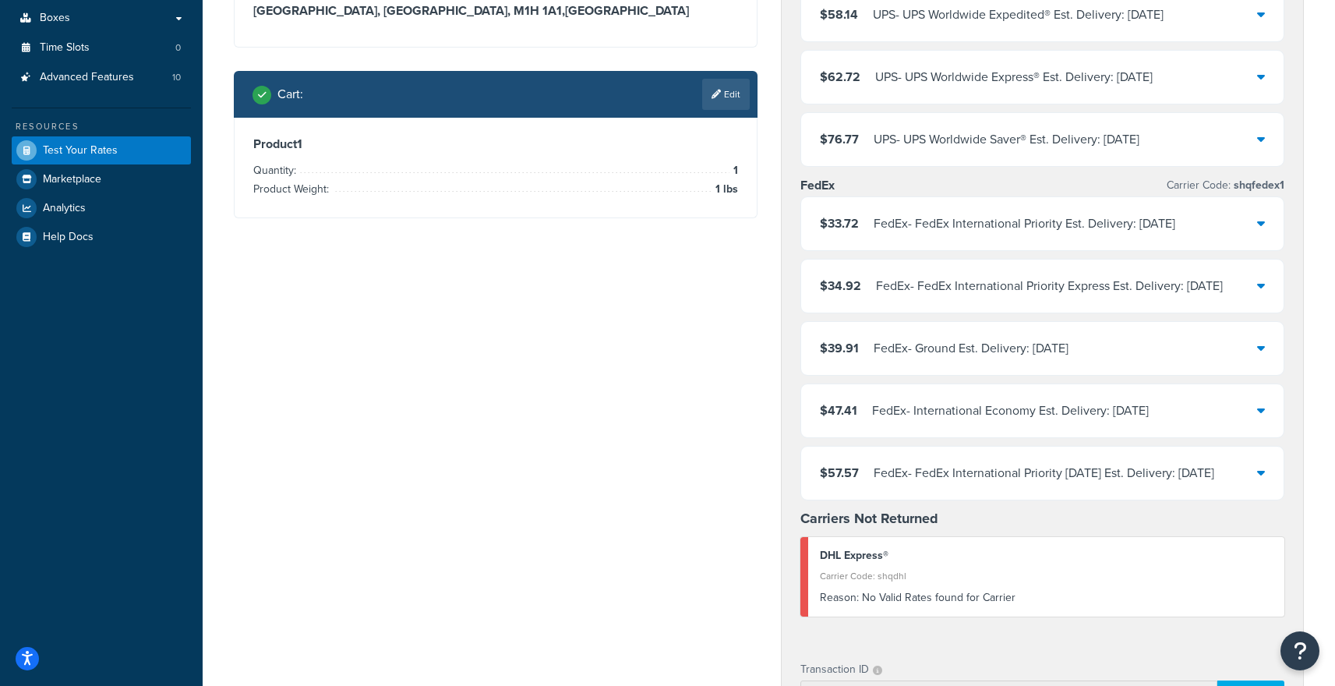
click at [553, 303] on div "Ecommerce store : Edit Staging mcstaging.abilenemachine.com Shipping destinatio…" at bounding box center [769, 413] width 1094 height 1292
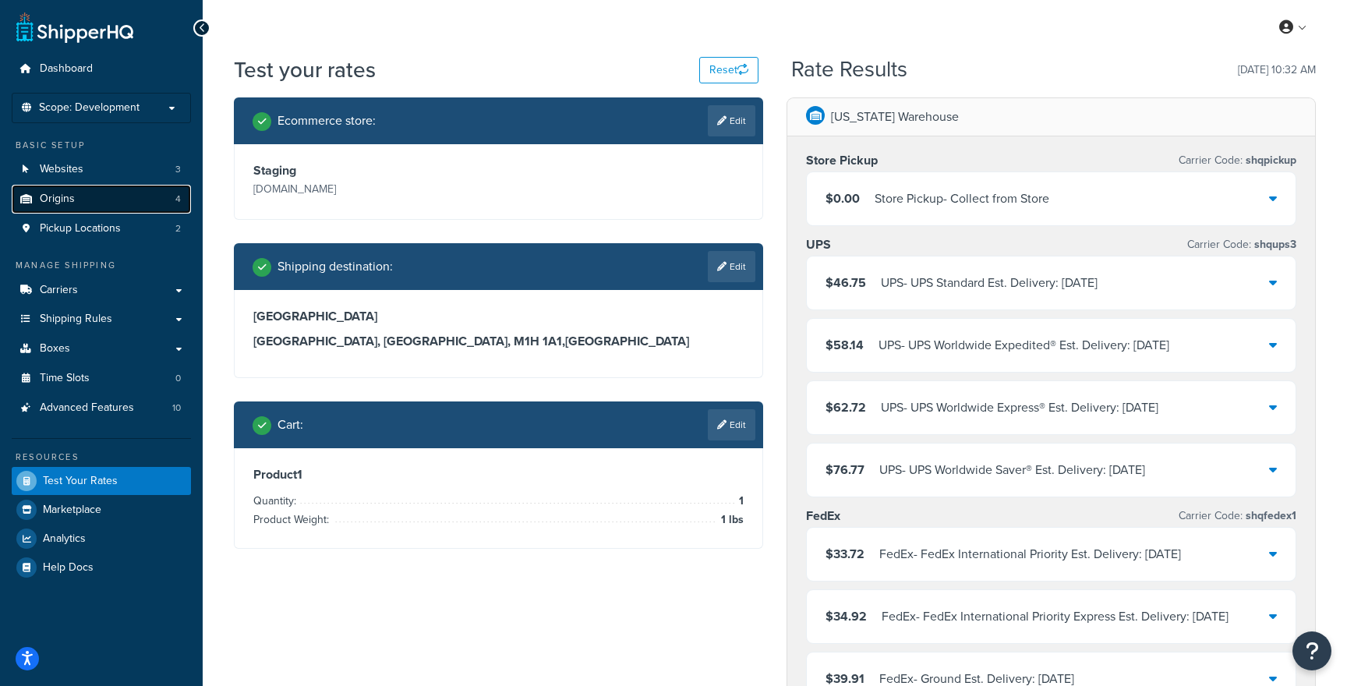
click at [87, 197] on link "Origins 4" at bounding box center [101, 199] width 179 height 29
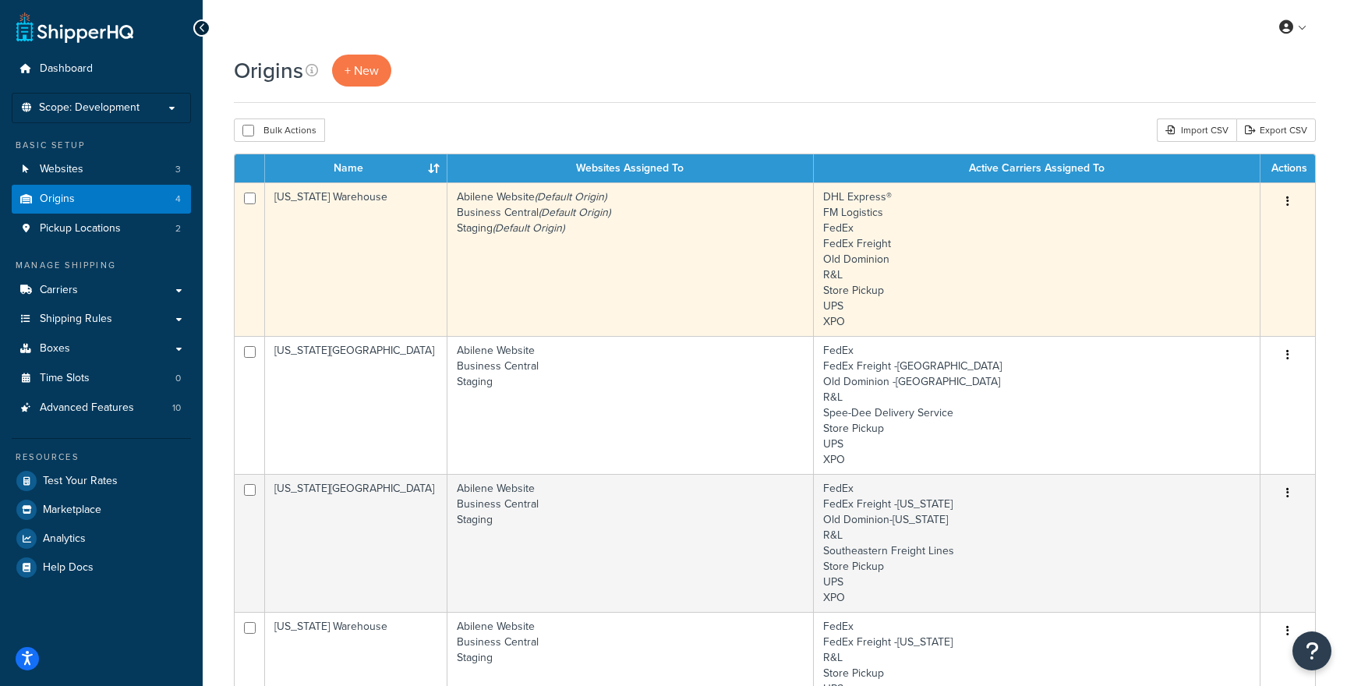
click at [502, 272] on td "Abilene Website (Default Origin) Business Central (Default Origin) Staging (Def…" at bounding box center [630, 259] width 366 height 154
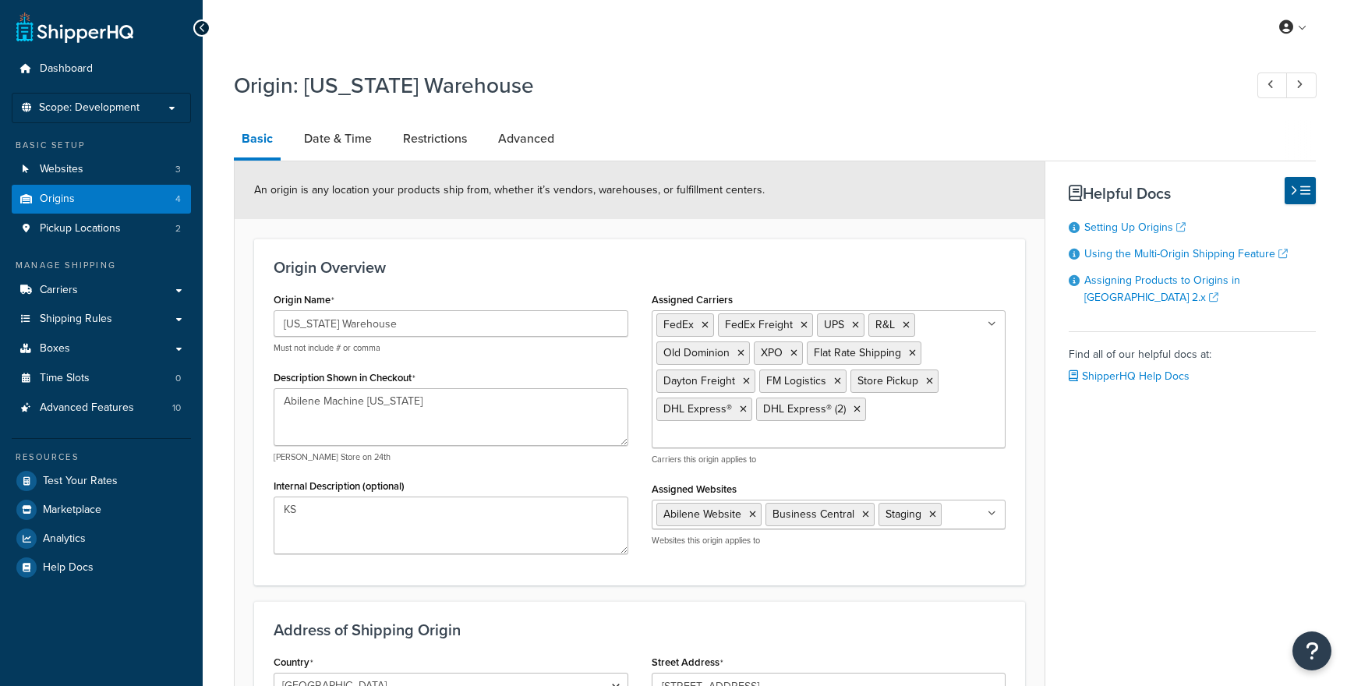
select select "16"
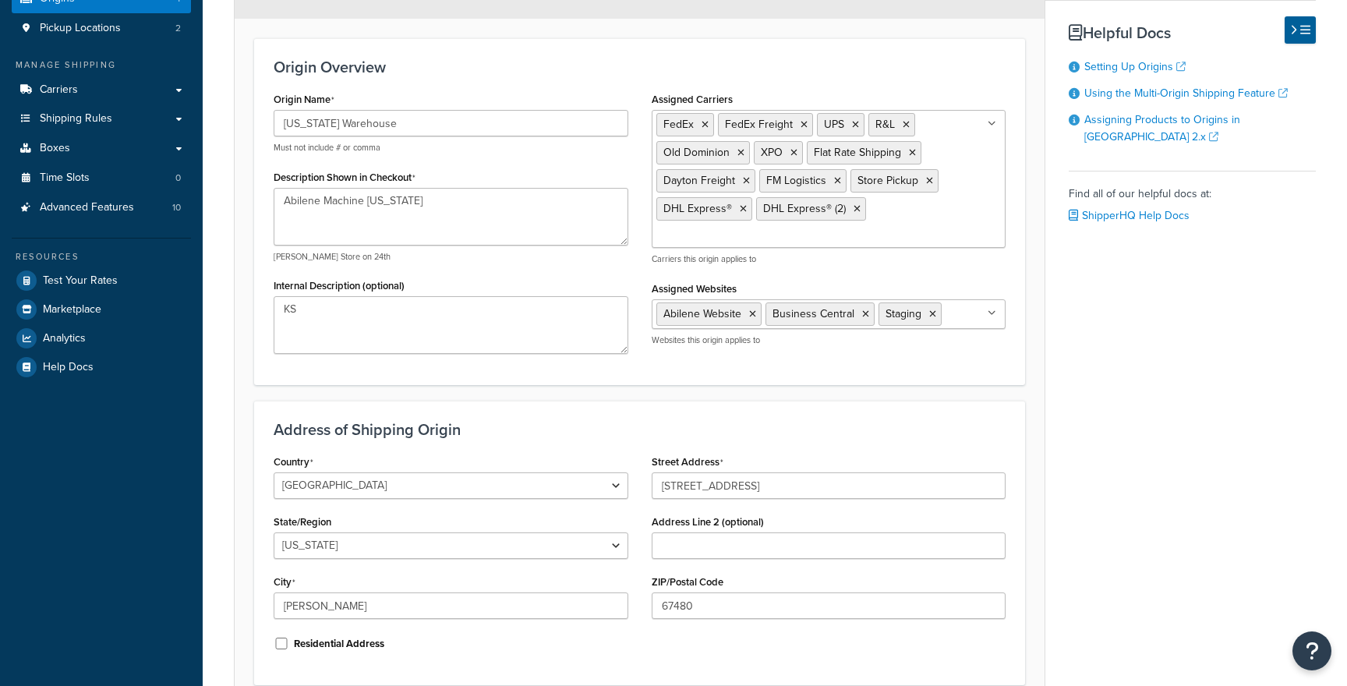
scroll to position [342, 0]
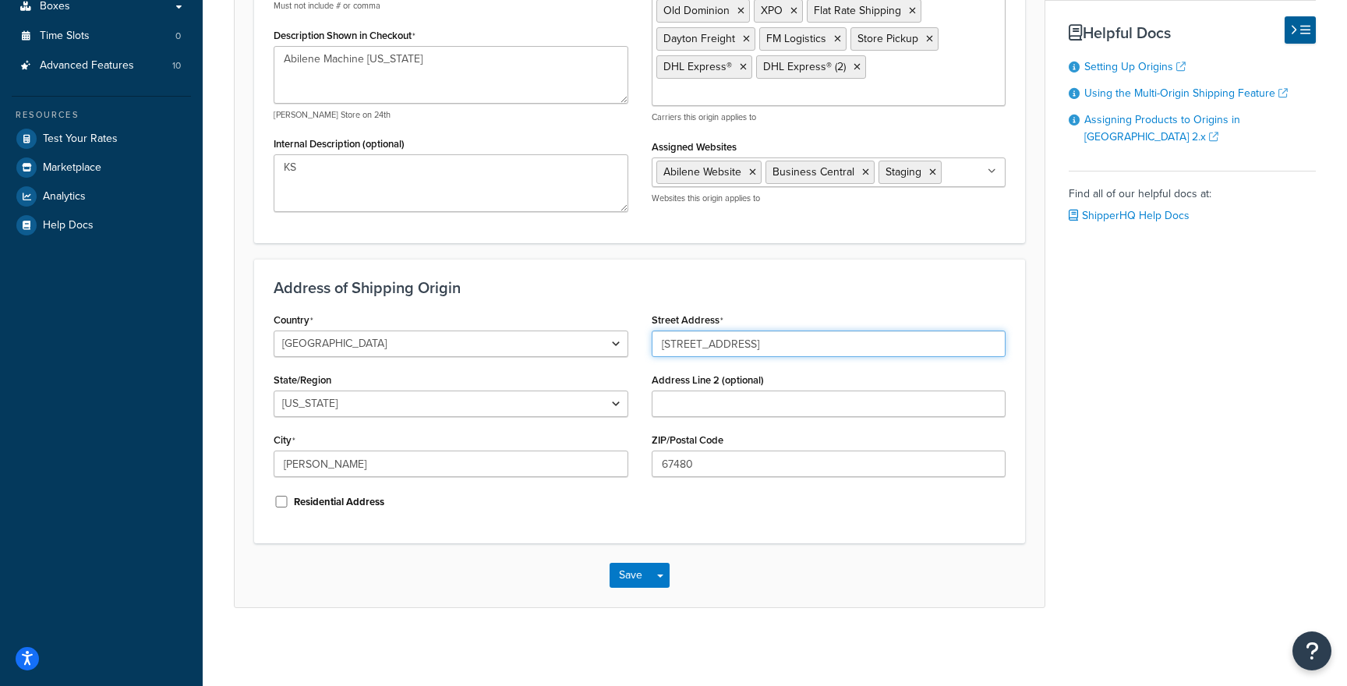
drag, startPoint x: 790, startPoint y: 348, endPoint x: 655, endPoint y: 345, distance: 134.9
click at [655, 345] on input "[STREET_ADDRESS]" at bounding box center [829, 344] width 355 height 27
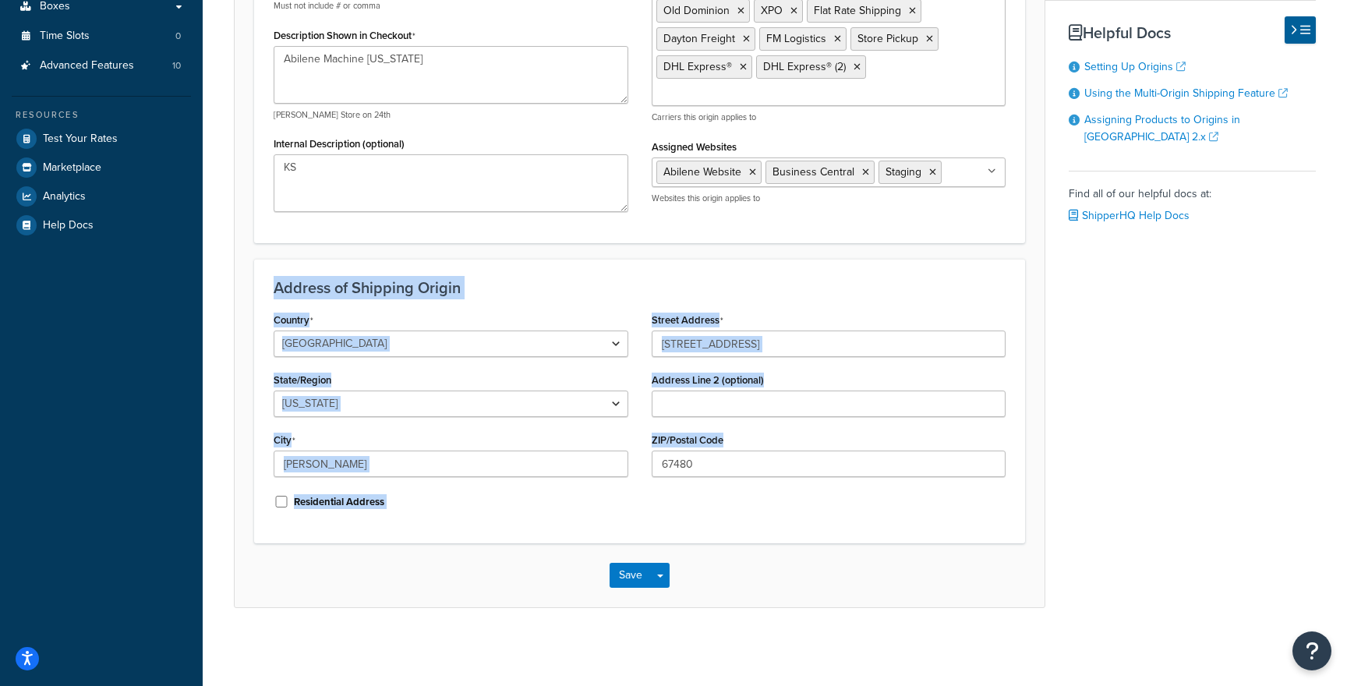
drag, startPoint x: 266, startPoint y: 273, endPoint x: 965, endPoint y: 501, distance: 735.6
click at [965, 501] on div "Address of Shipping Origin Country [GEOGRAPHIC_DATA] [GEOGRAPHIC_DATA] [GEOGRAP…" at bounding box center [639, 401] width 771 height 285
copy div "Loremip do Sitametc Adipis Elitsed Doeius Tempor Incidi Utlabor Etdoloremag Ali…"
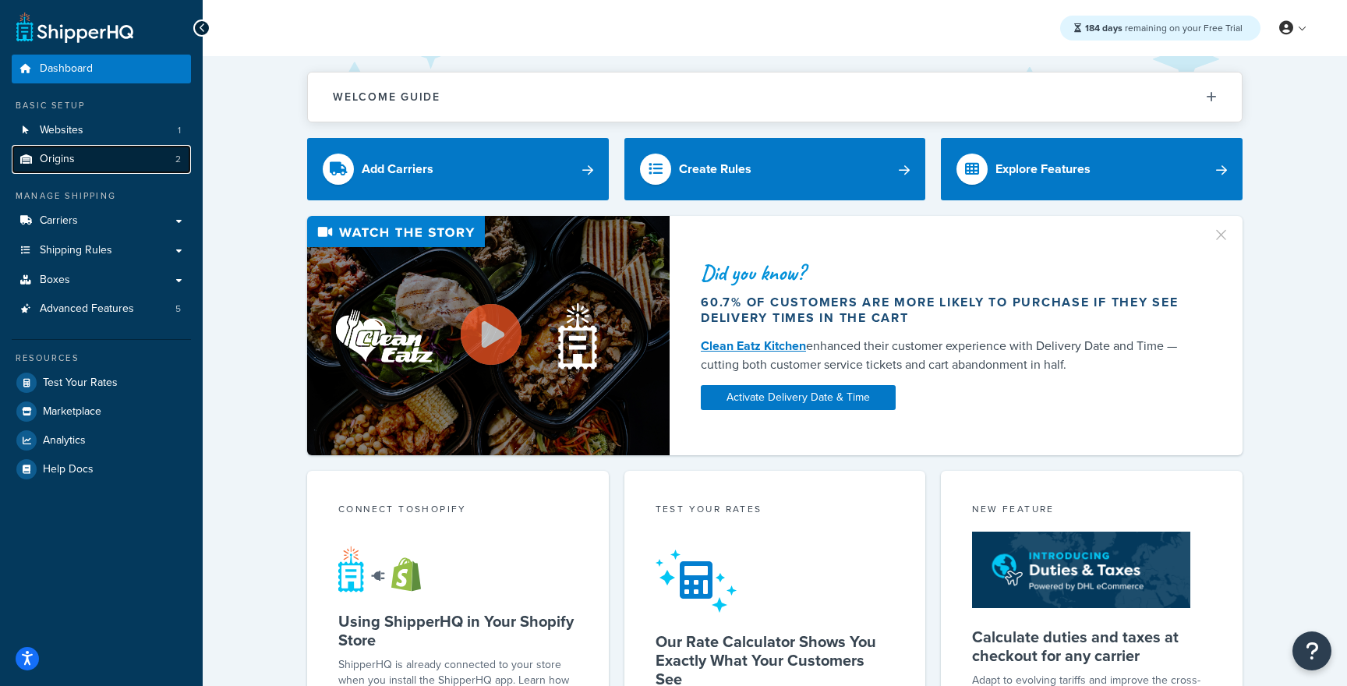
click at [69, 169] on link "Origins 2" at bounding box center [101, 159] width 179 height 29
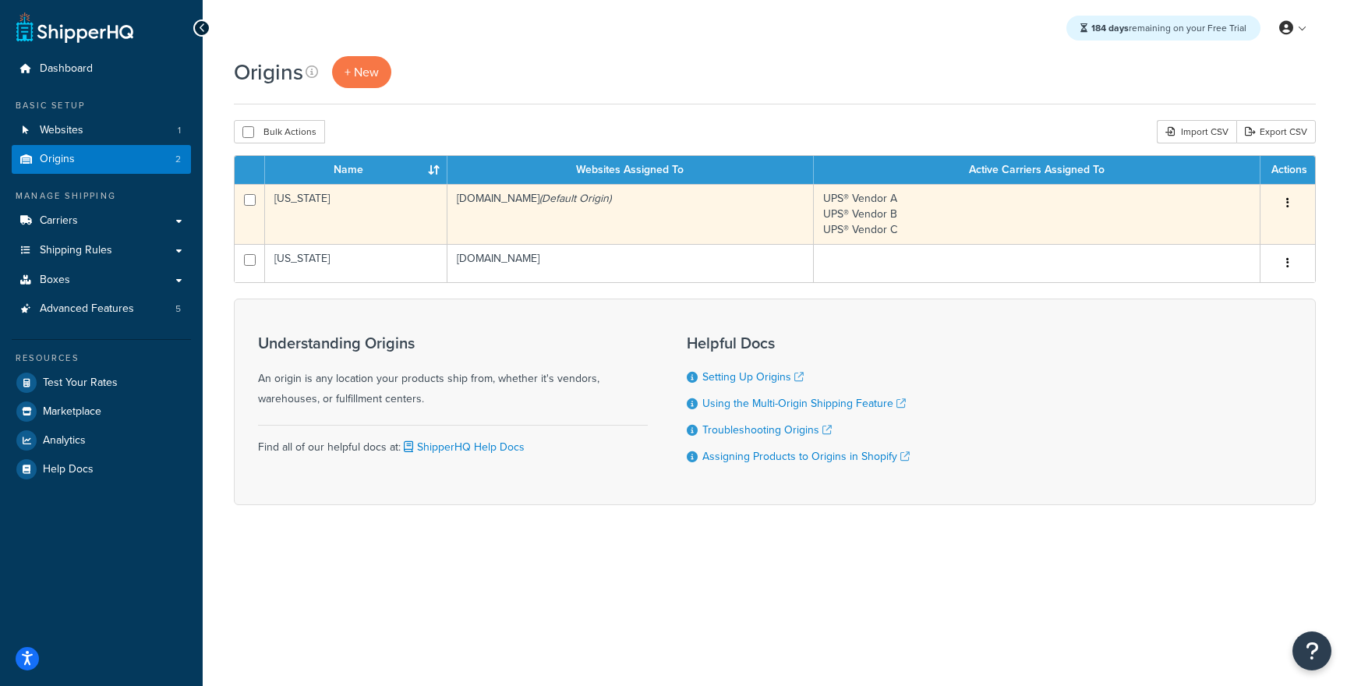
click at [412, 225] on td "[US_STATE]" at bounding box center [356, 214] width 182 height 60
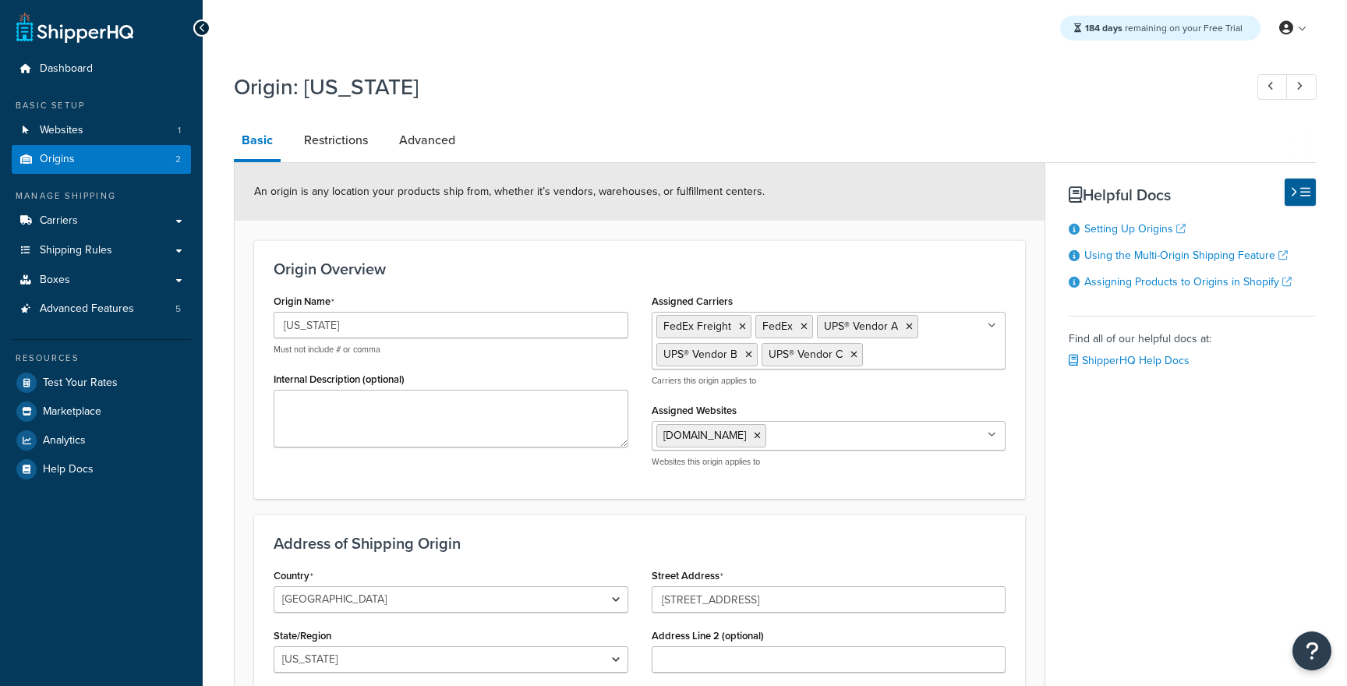
select select "40"
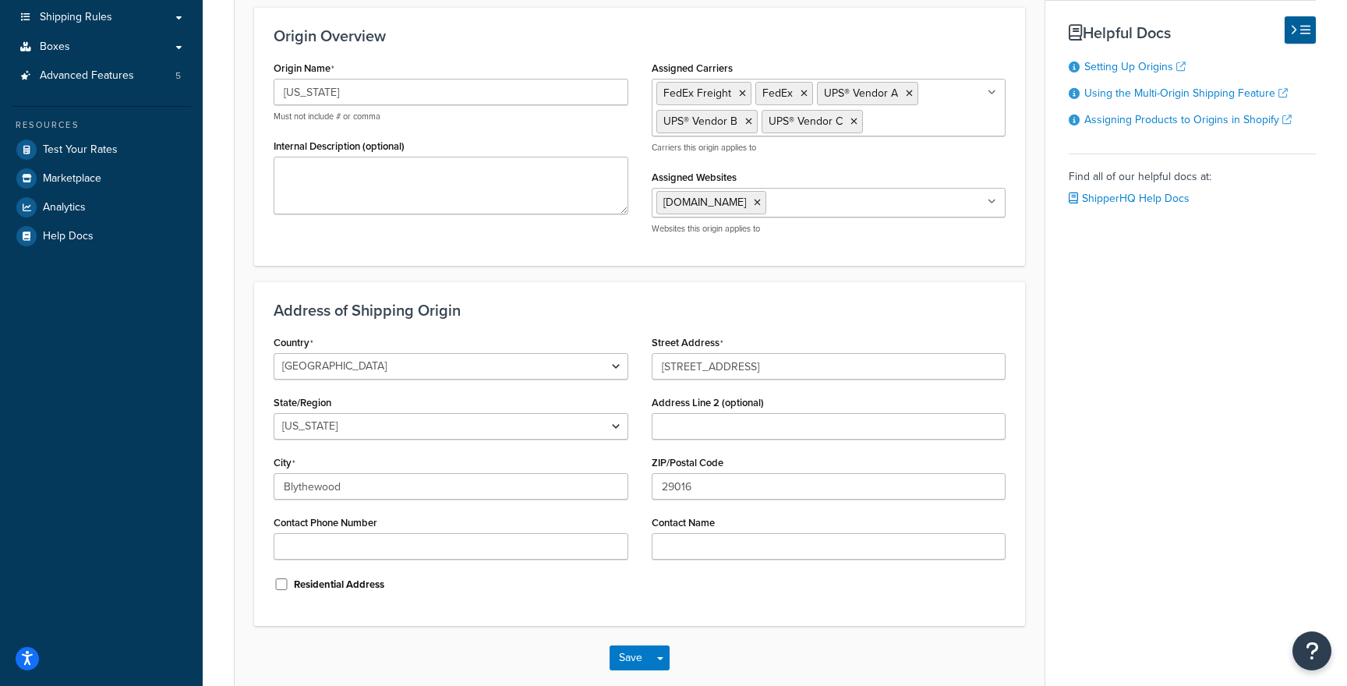
scroll to position [316, 0]
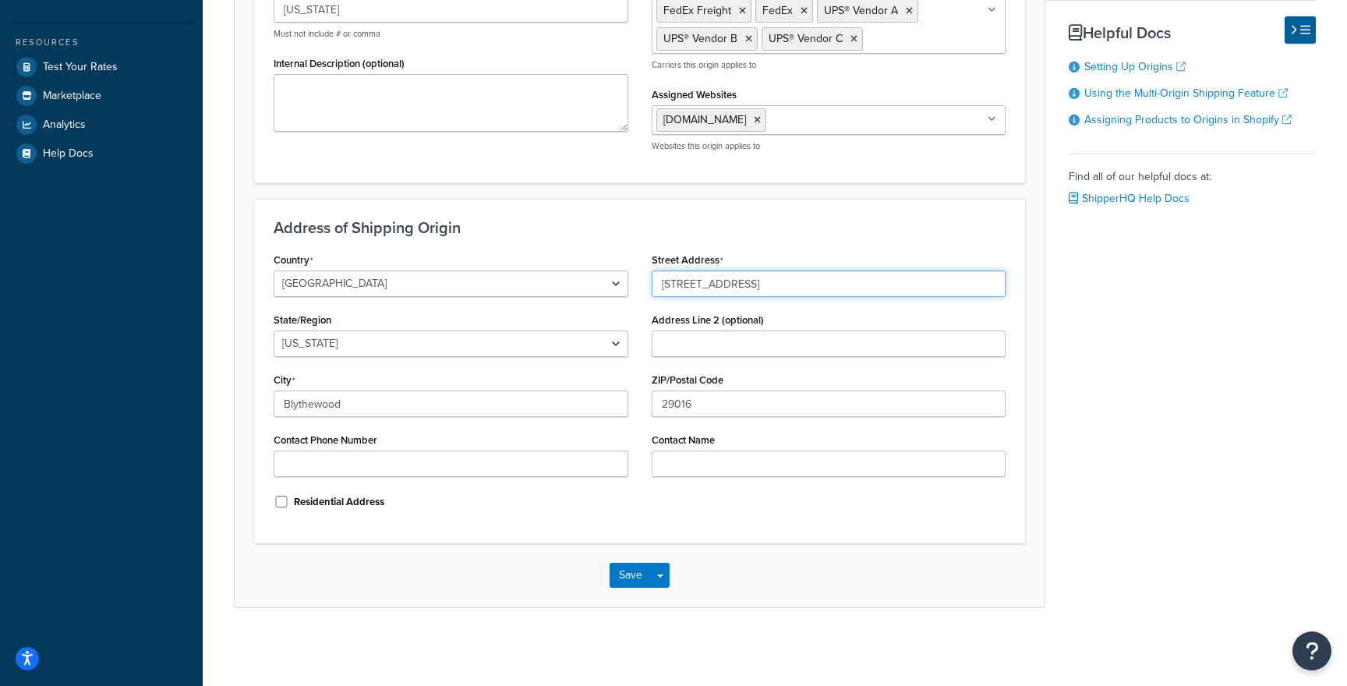
click at [829, 282] on input "[STREET_ADDRESS]" at bounding box center [829, 283] width 355 height 27
paste input "[STREET_ADDRESS]"
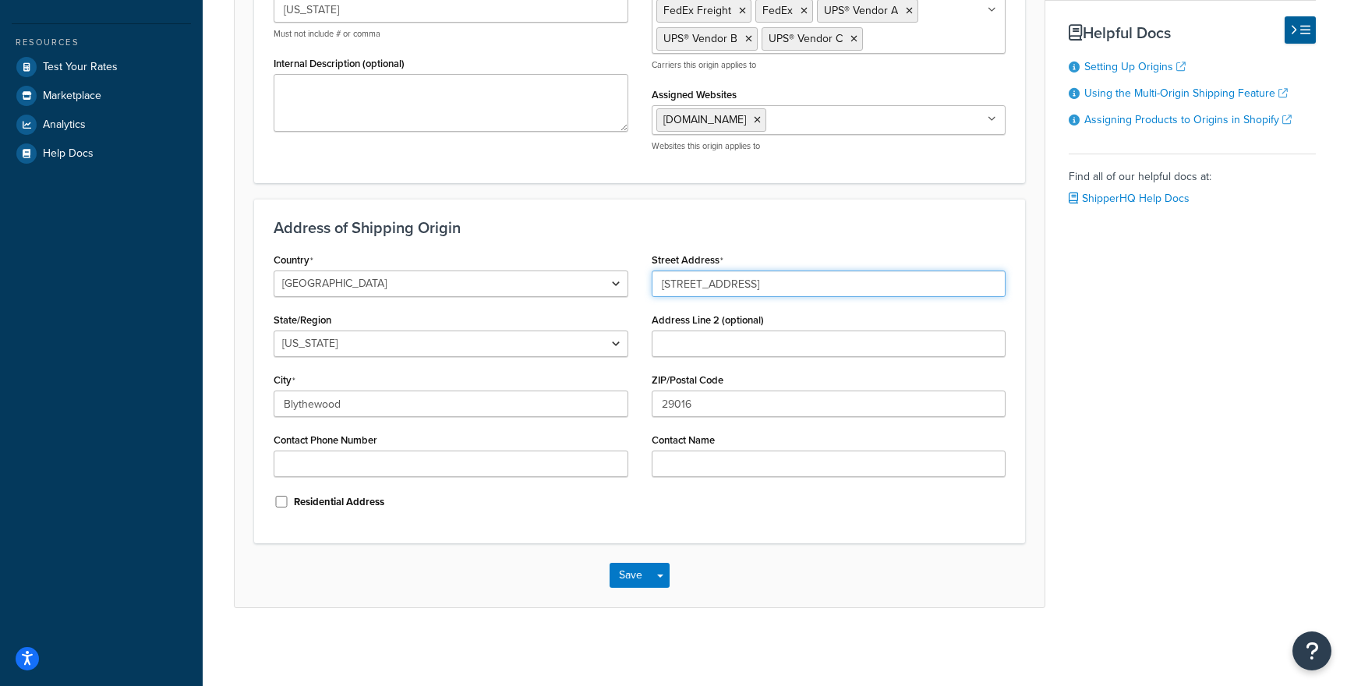
type input "[STREET_ADDRESS]"
click at [705, 406] on input "29016" at bounding box center [829, 404] width 355 height 27
paste input "67480"
type input "67480"
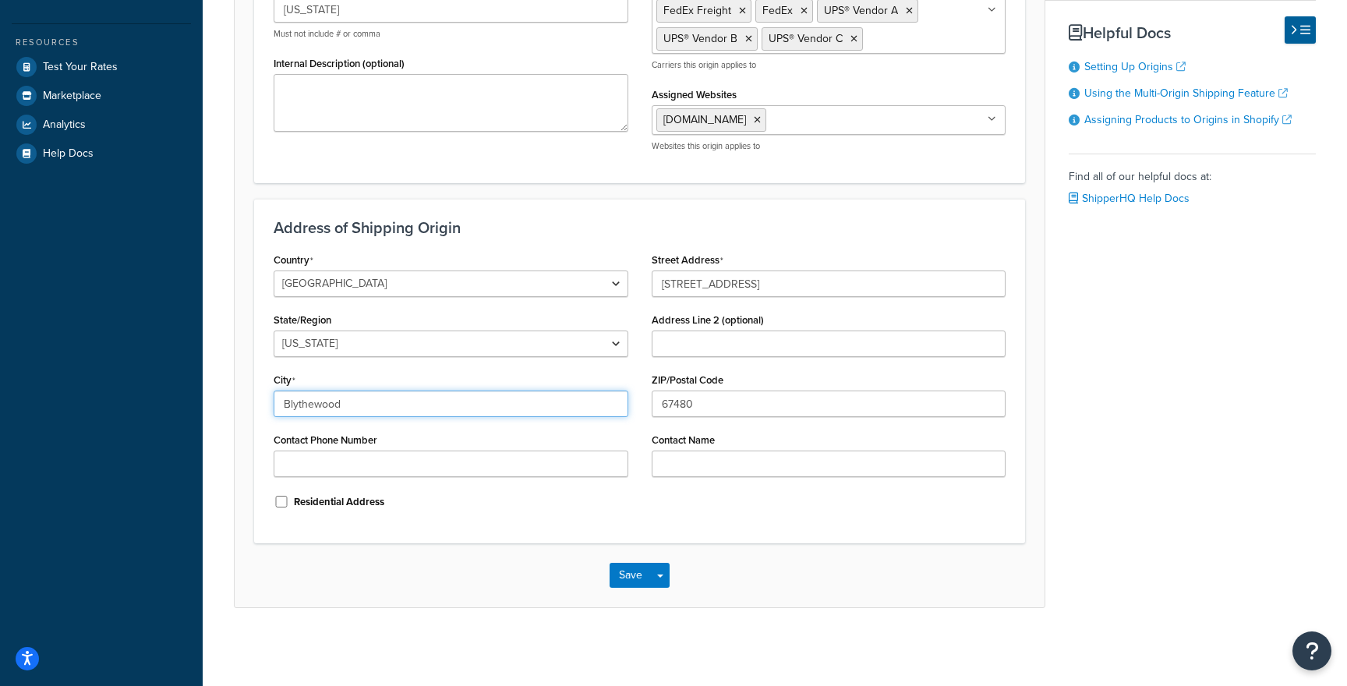
click at [351, 391] on input "Blythewood" at bounding box center [451, 404] width 355 height 27
paste input "[PERSON_NAME]"
type input "[PERSON_NAME]"
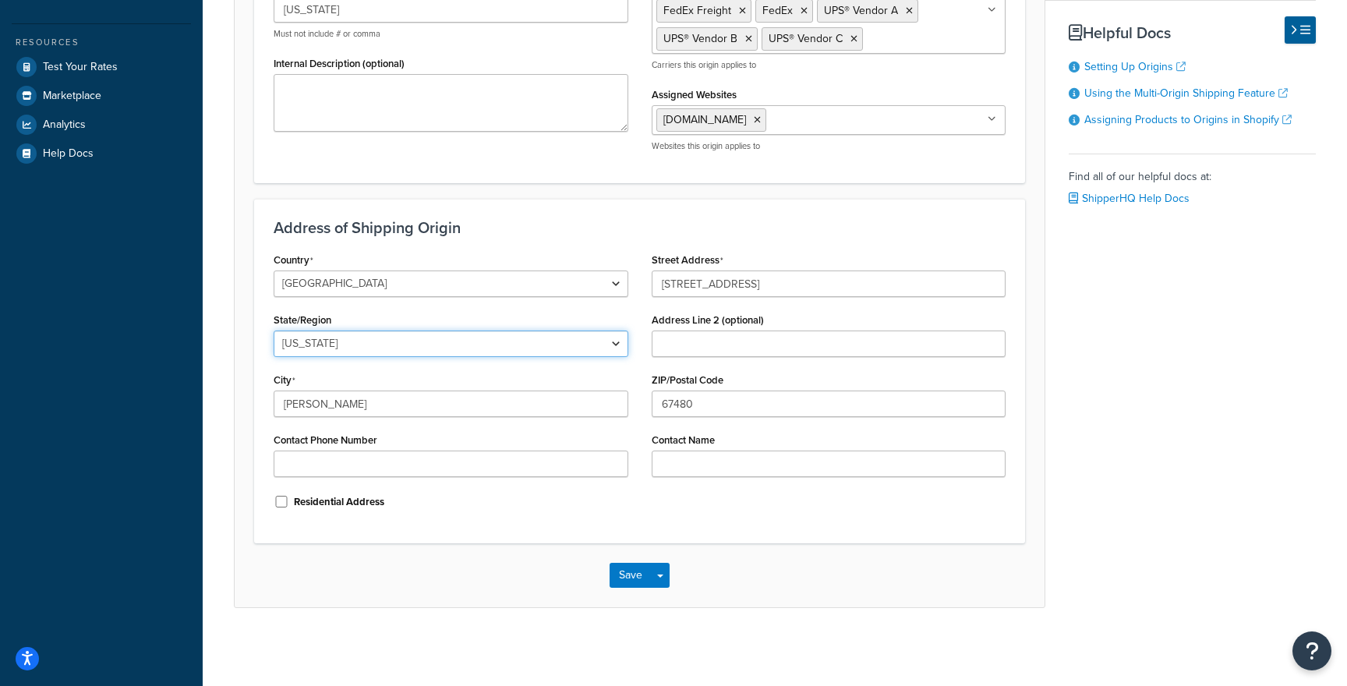
click at [384, 344] on select "[US_STATE] [US_STATE] [US_STATE] [US_STATE] [US_STATE] Armed Forces Americas Ar…" at bounding box center [451, 344] width 355 height 27
select select "16"
click at [274, 331] on select "[US_STATE] [US_STATE] [US_STATE] [US_STATE] [US_STATE] Armed Forces Americas Ar…" at bounding box center [451, 344] width 355 height 27
click at [254, 384] on div "Address of Shipping Origin Country [GEOGRAPHIC_DATA] [GEOGRAPHIC_DATA] [GEOGRAP…" at bounding box center [639, 371] width 771 height 345
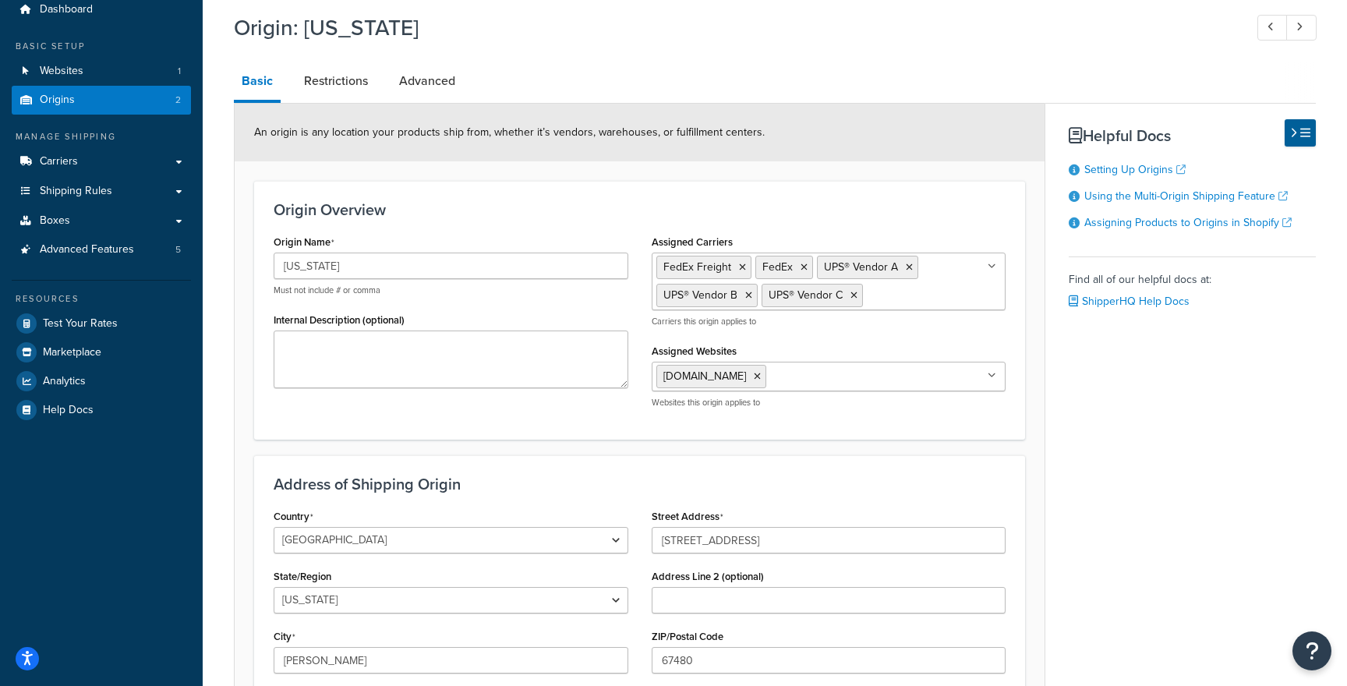
scroll to position [48, 0]
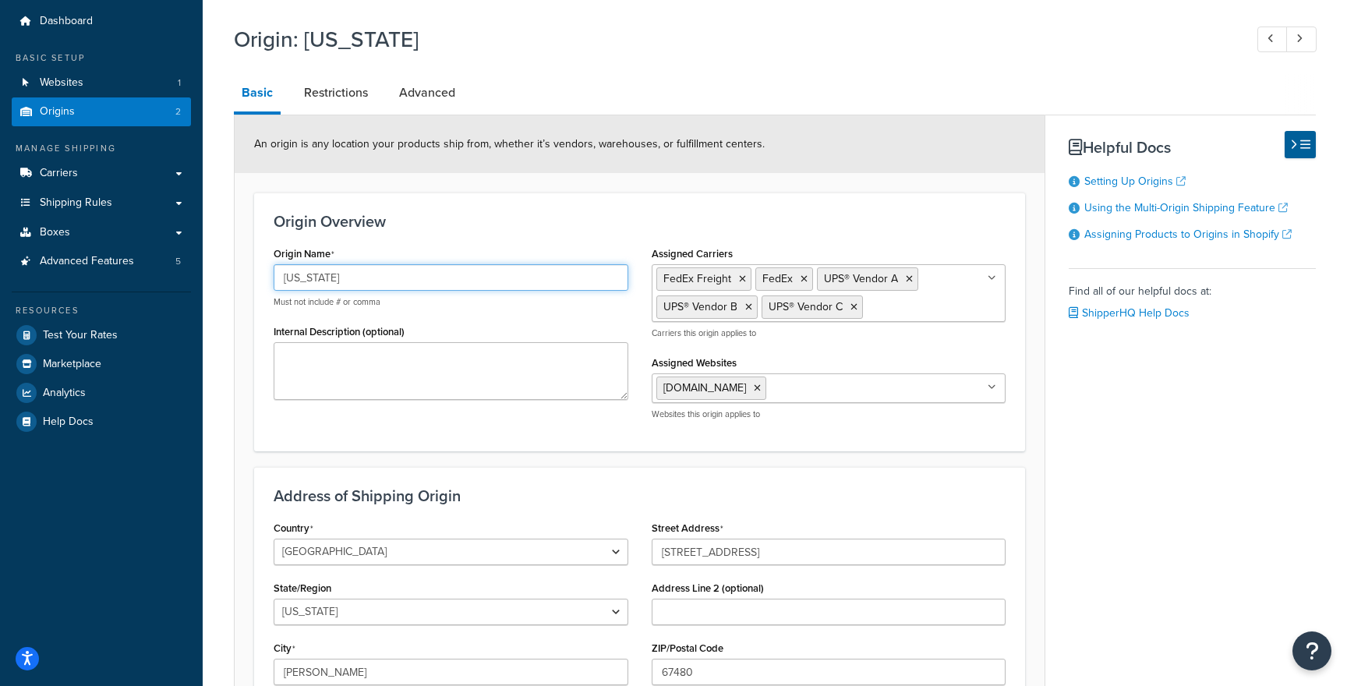
click at [409, 271] on input "[US_STATE]" at bounding box center [451, 277] width 355 height 27
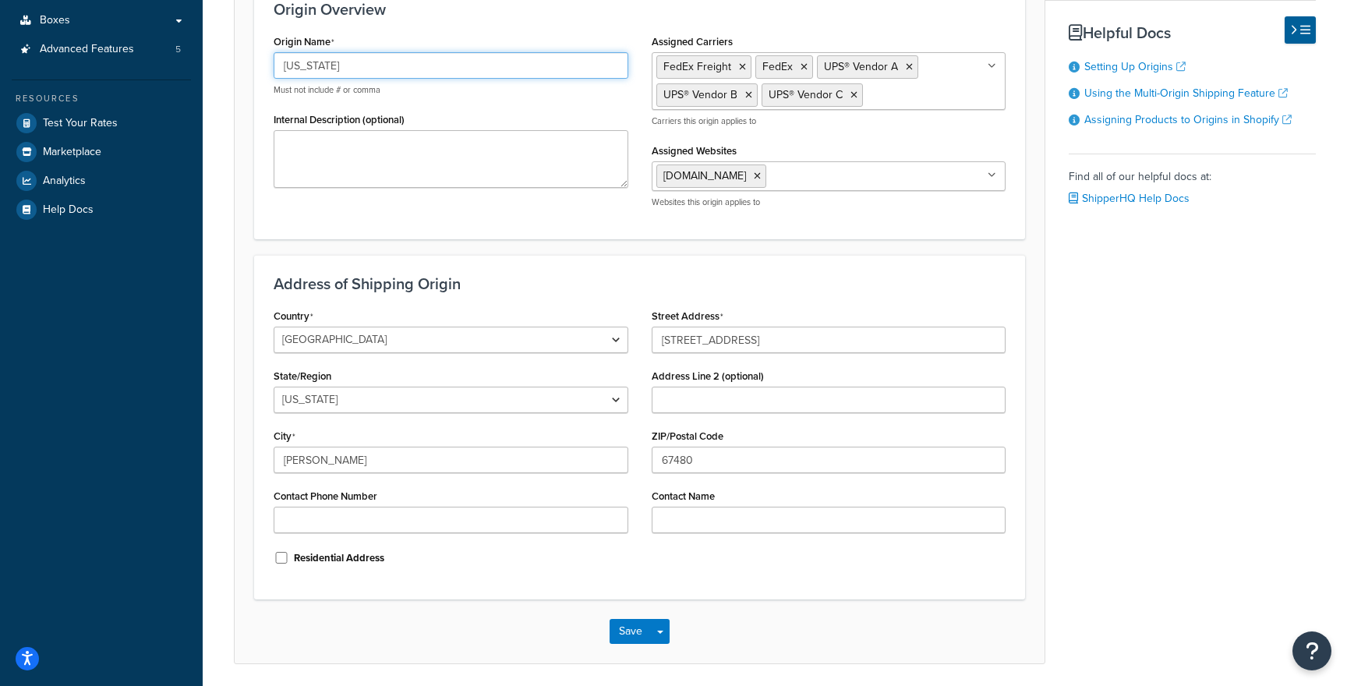
scroll to position [264, 0]
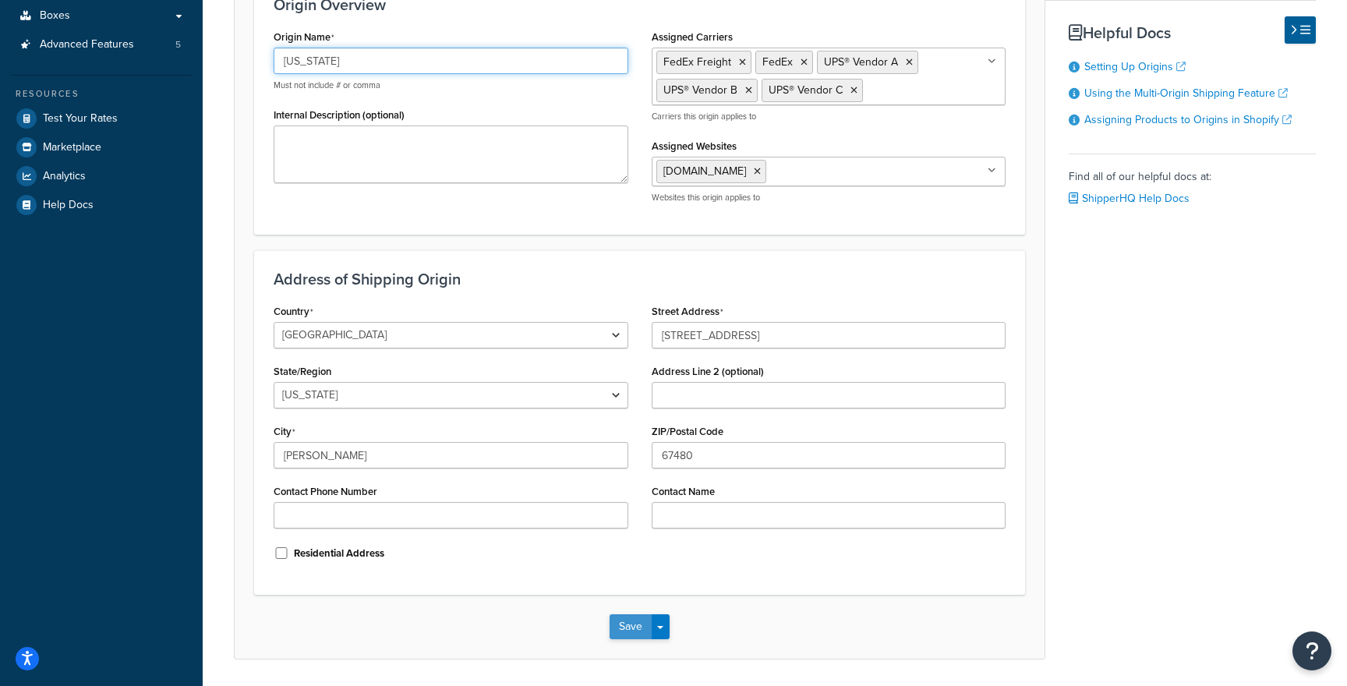
type input "[US_STATE]"
click at [620, 626] on button "Save" at bounding box center [631, 626] width 42 height 25
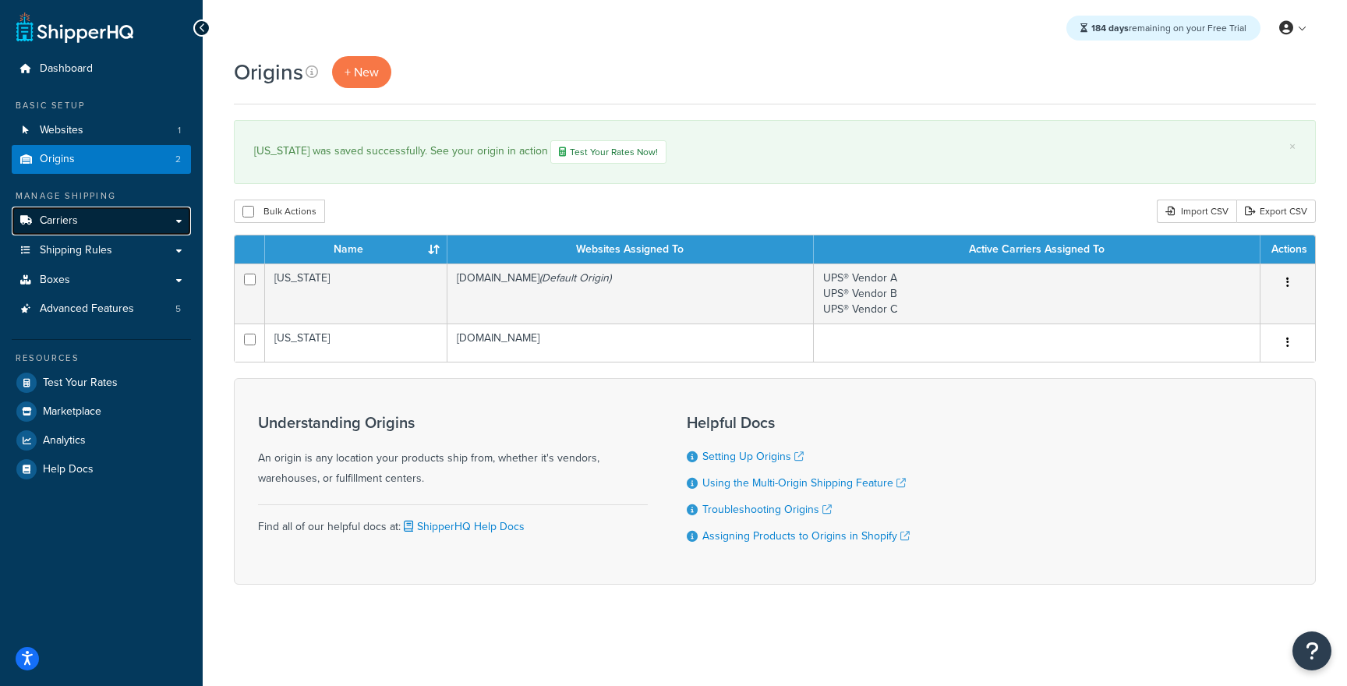
click at [115, 228] on link "Carriers" at bounding box center [101, 221] width 179 height 29
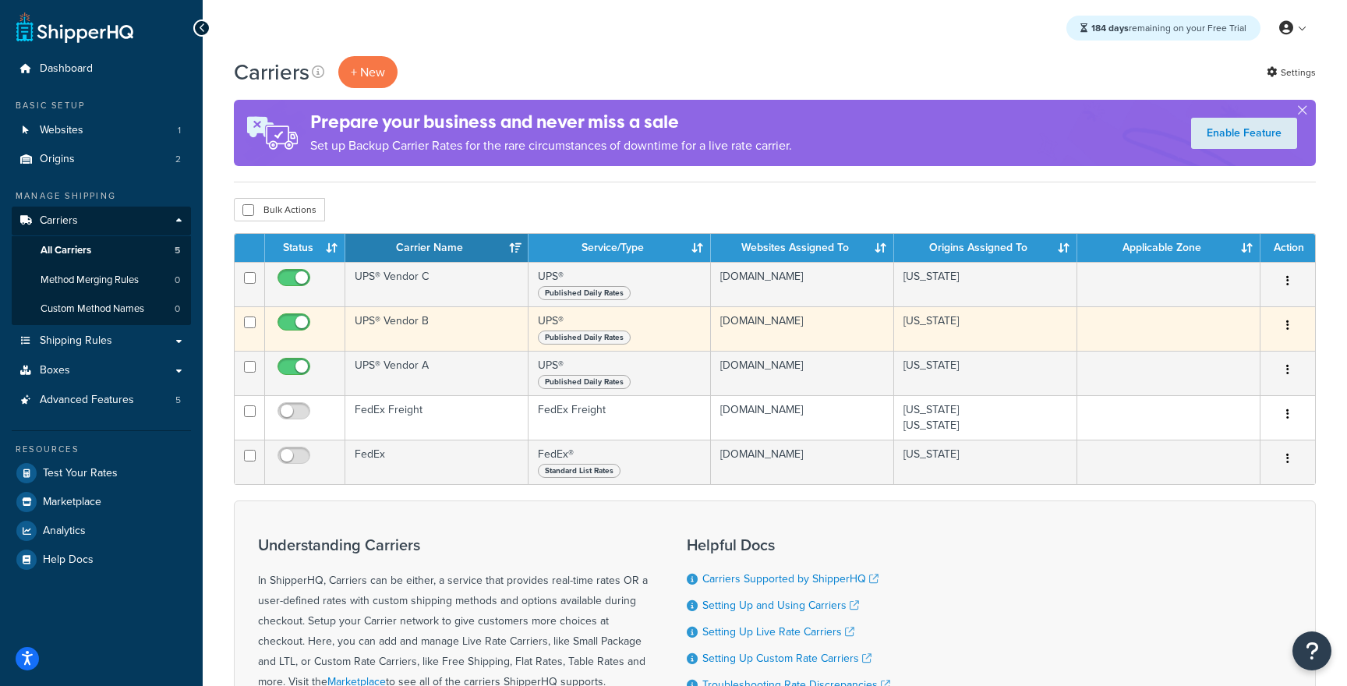
click at [302, 320] on input "checkbox" at bounding box center [295, 325] width 43 height 19
checkbox input "false"
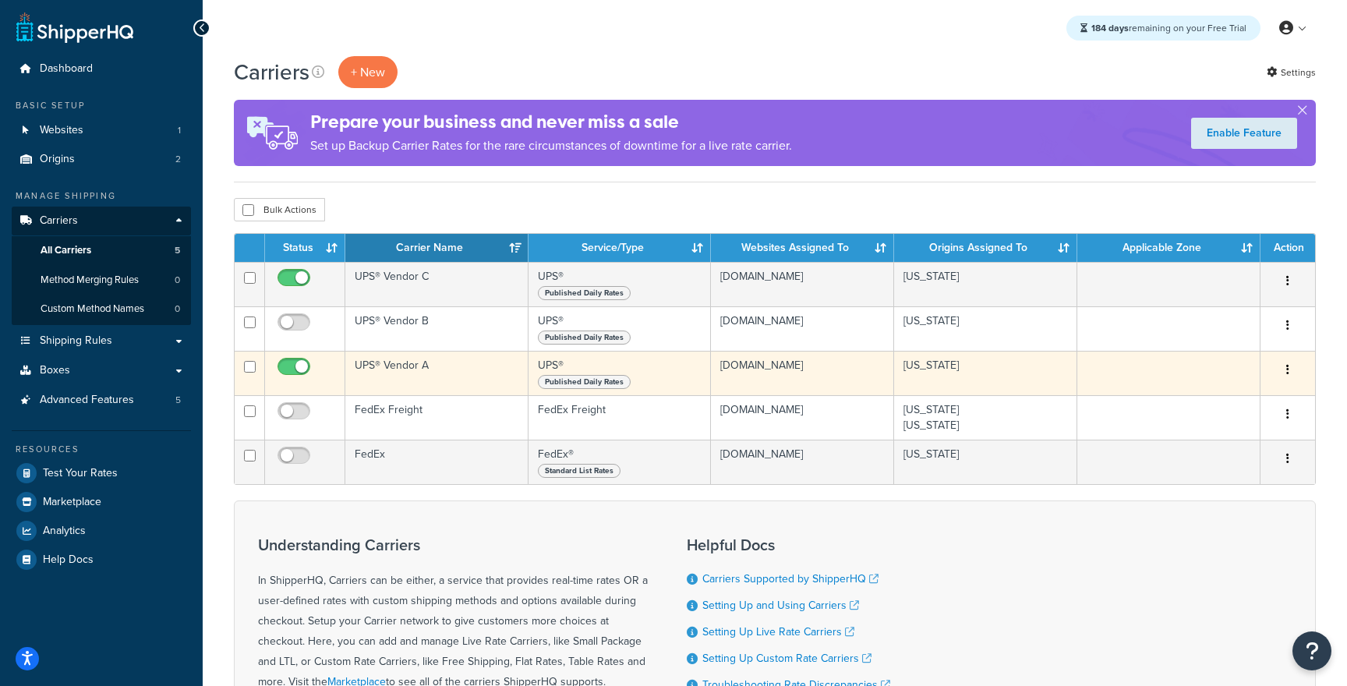
click at [300, 367] on input "checkbox" at bounding box center [295, 370] width 43 height 19
checkbox input "false"
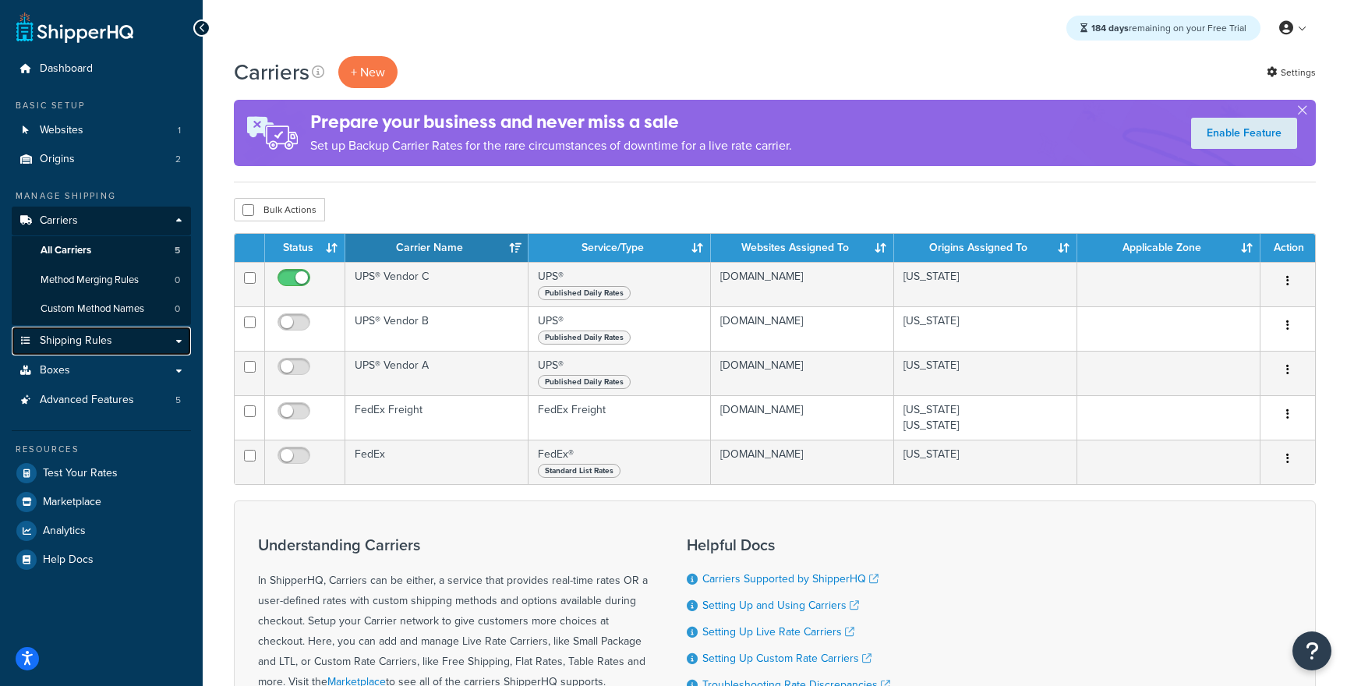
click at [128, 348] on link "Shipping Rules" at bounding box center [101, 341] width 179 height 29
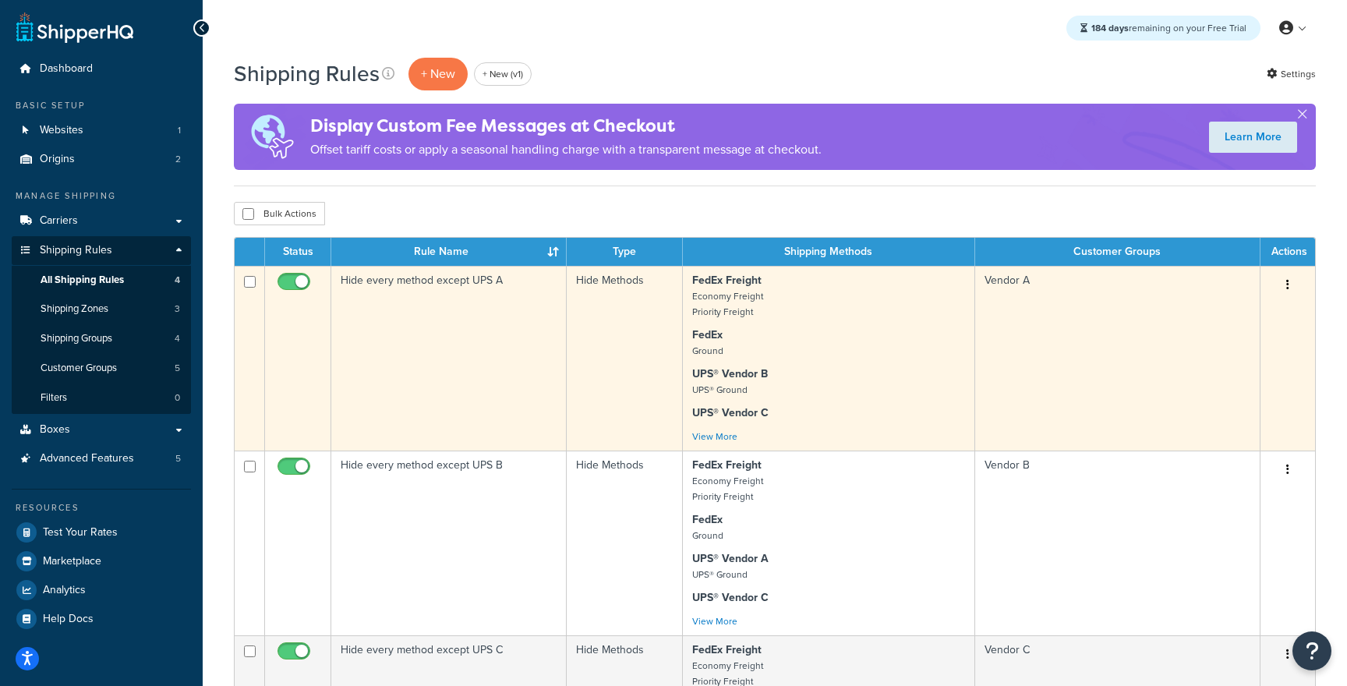
click at [288, 285] on input "checkbox" at bounding box center [295, 285] width 43 height 19
checkbox input "false"
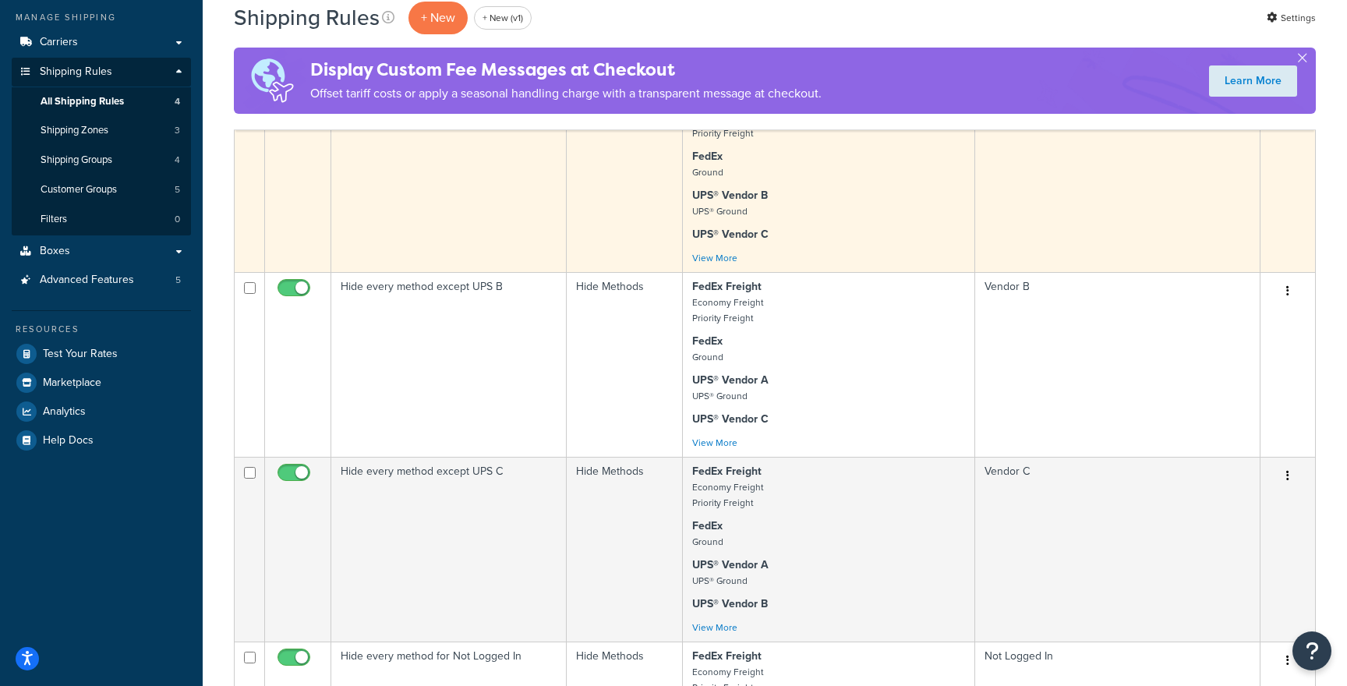
scroll to position [214, 0]
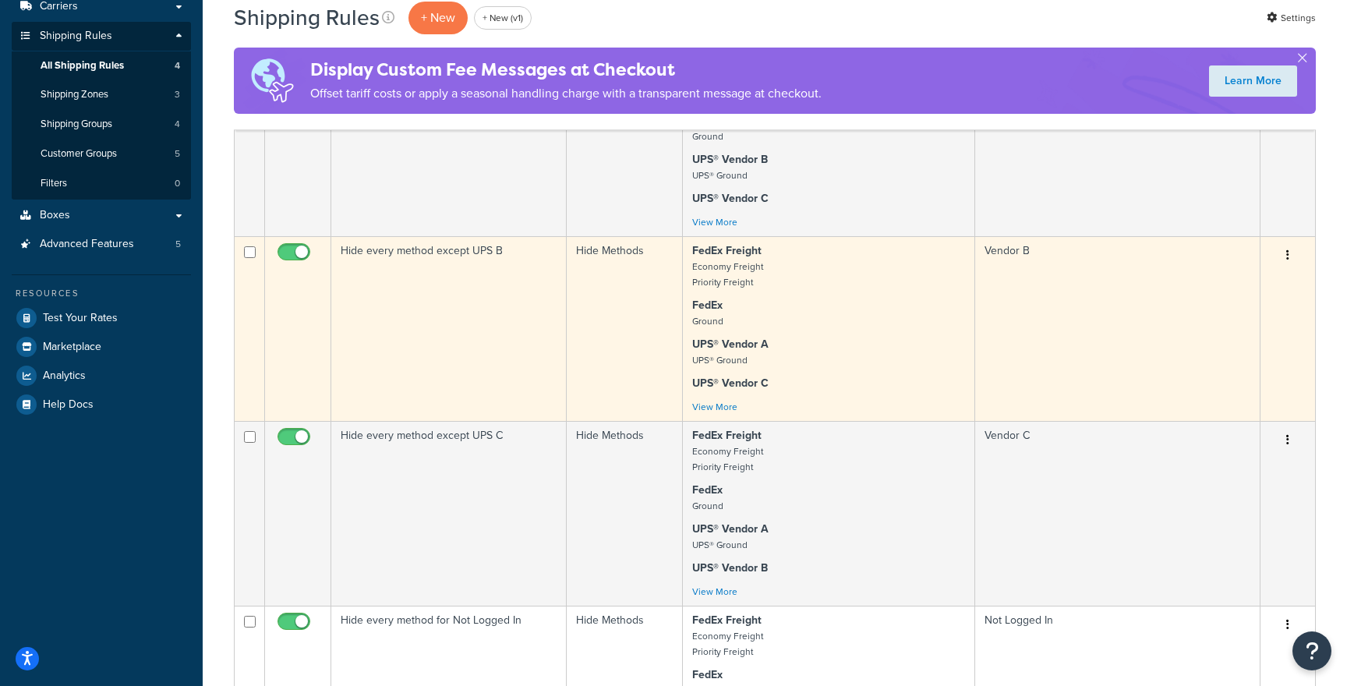
click at [301, 261] on input "checkbox" at bounding box center [295, 255] width 43 height 19
checkbox input "false"
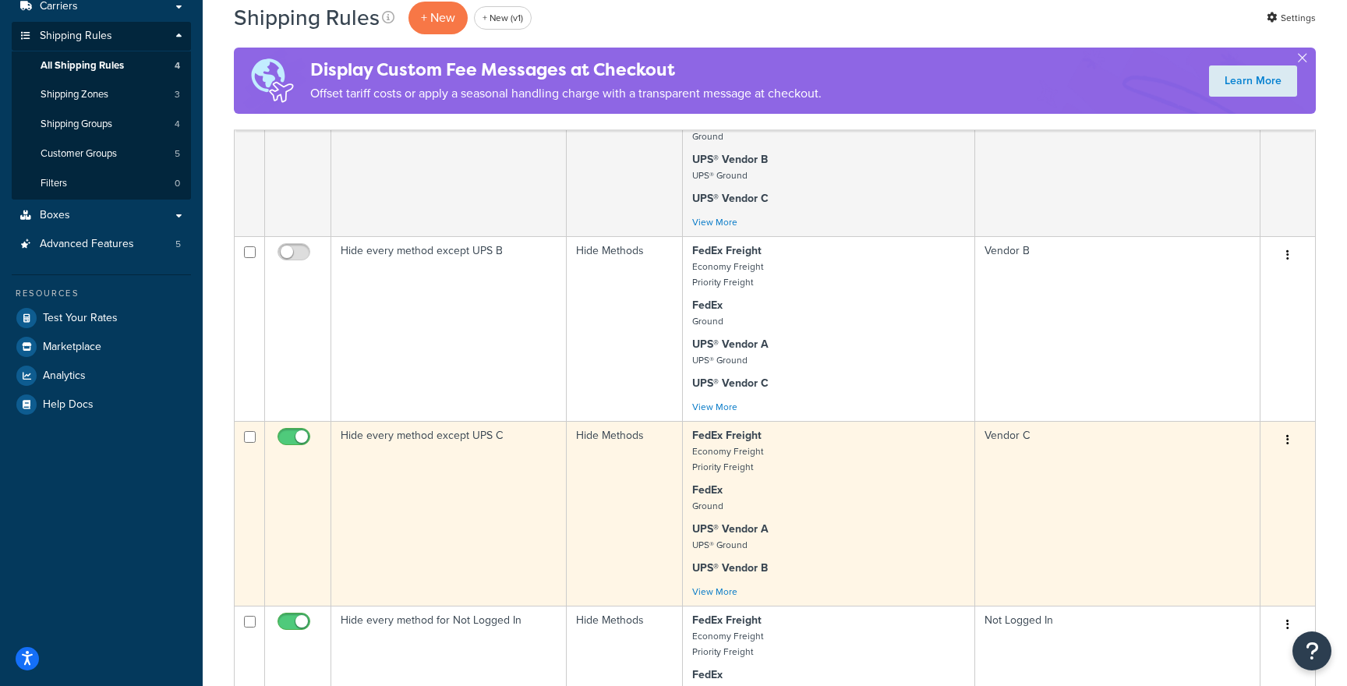
click at [297, 442] on input "checkbox" at bounding box center [295, 440] width 43 height 19
checkbox input "false"
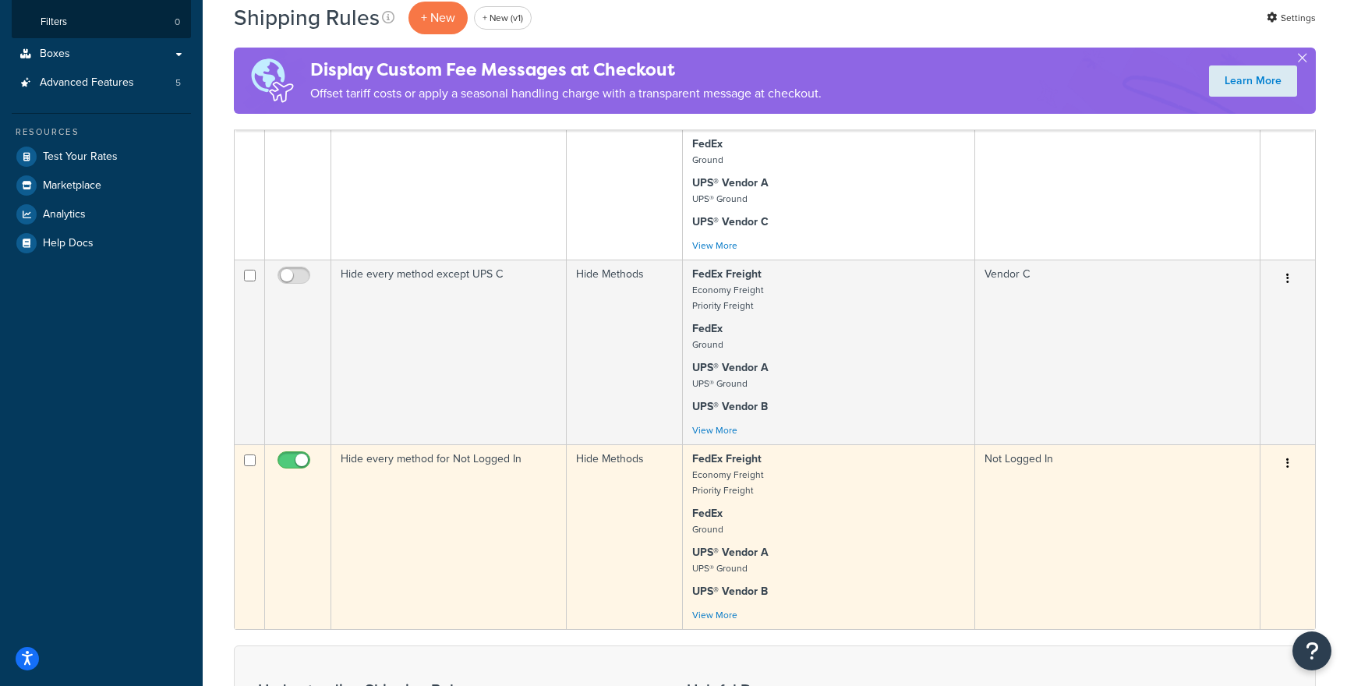
click at [293, 468] on input "checkbox" at bounding box center [295, 463] width 43 height 19
checkbox input "false"
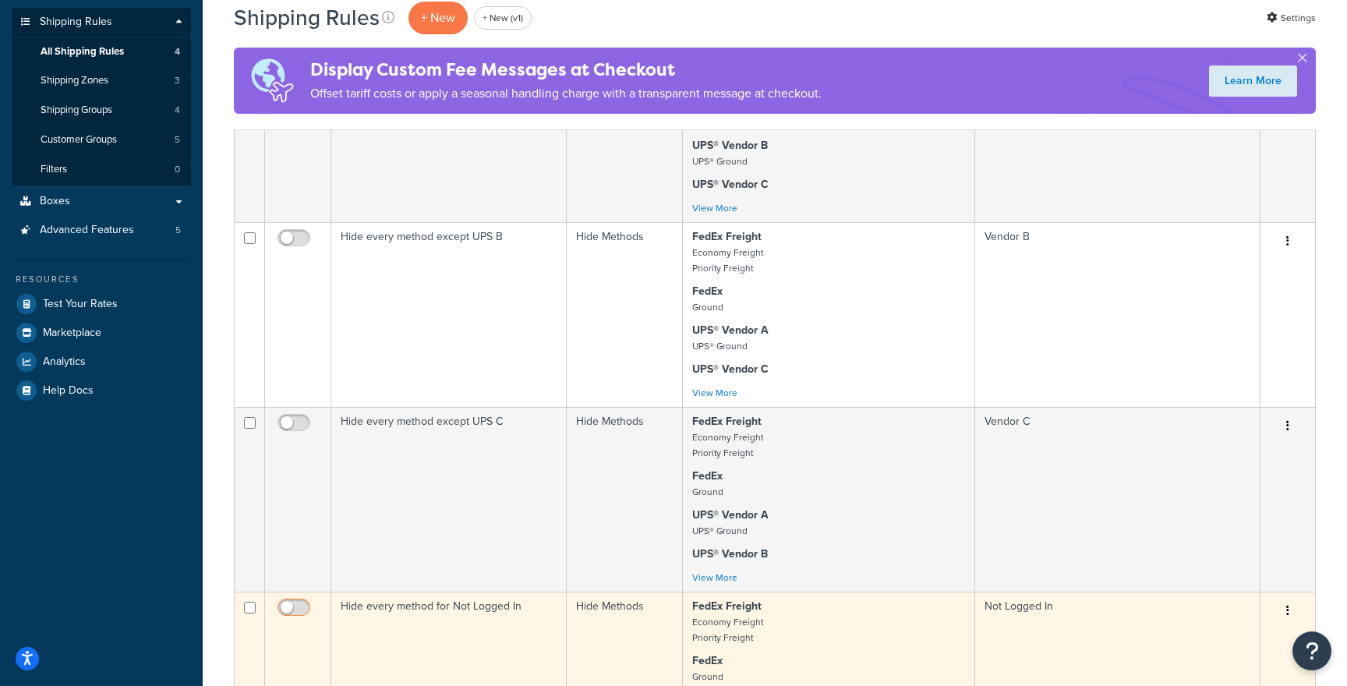
scroll to position [0, 0]
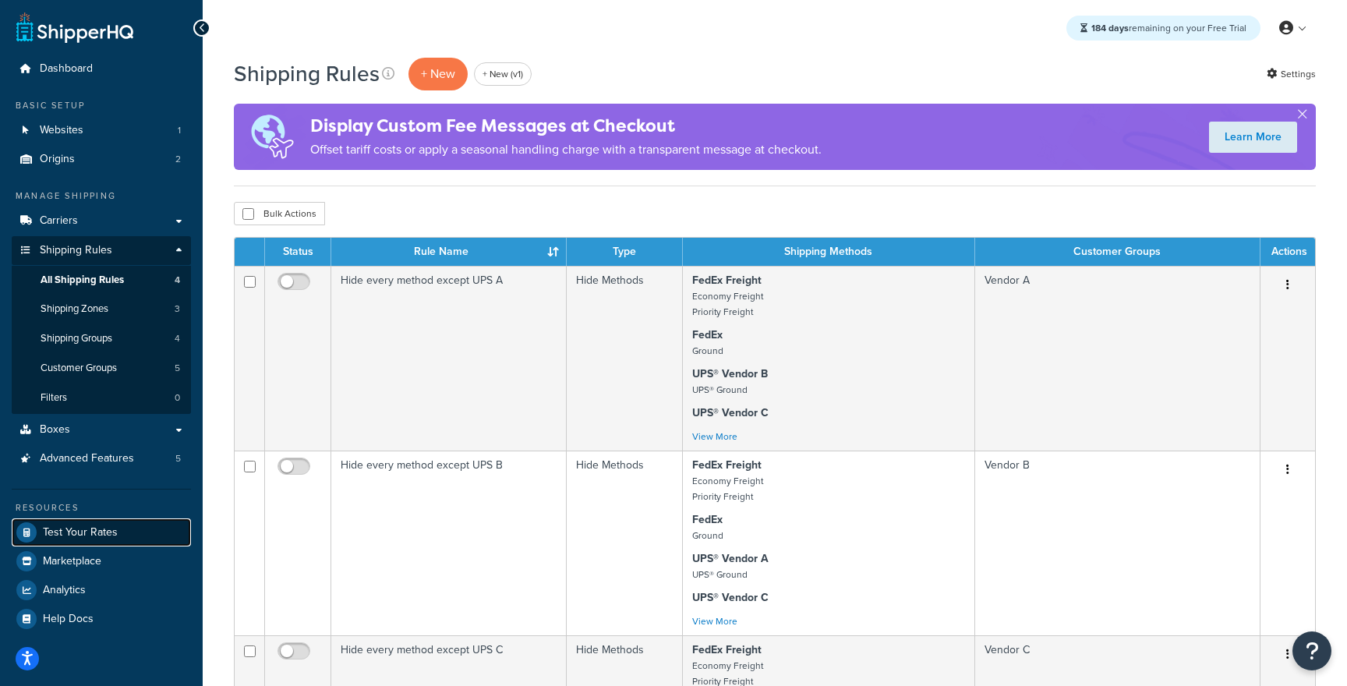
click at [99, 526] on span "Test Your Rates" at bounding box center [80, 532] width 75 height 13
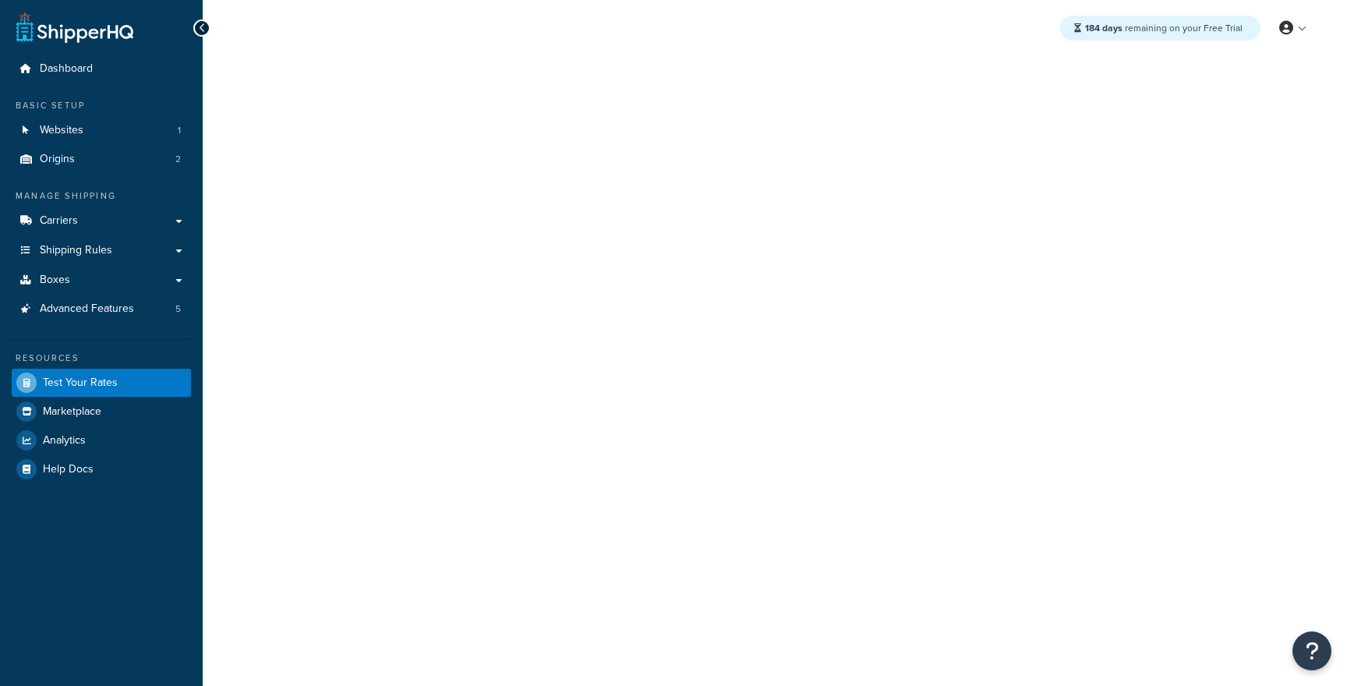
select select "[GEOGRAPHIC_DATA]"
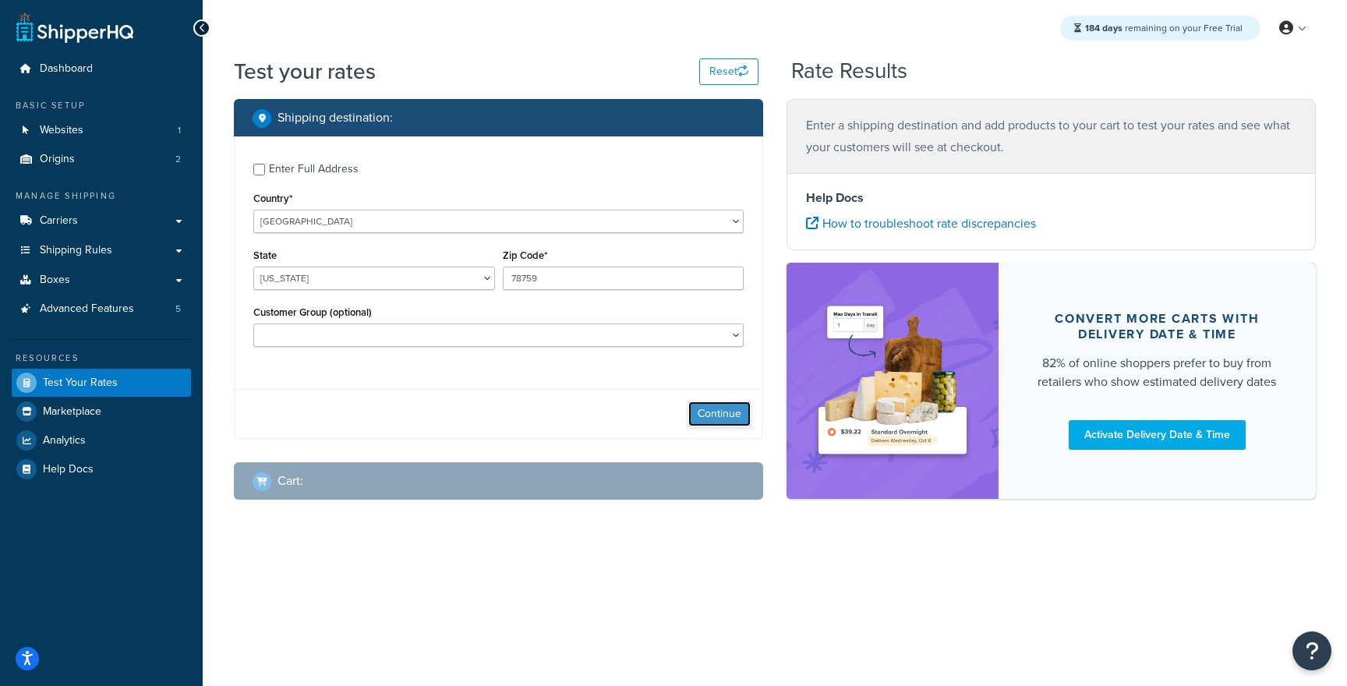
click at [739, 418] on button "Continue" at bounding box center [719, 413] width 62 height 25
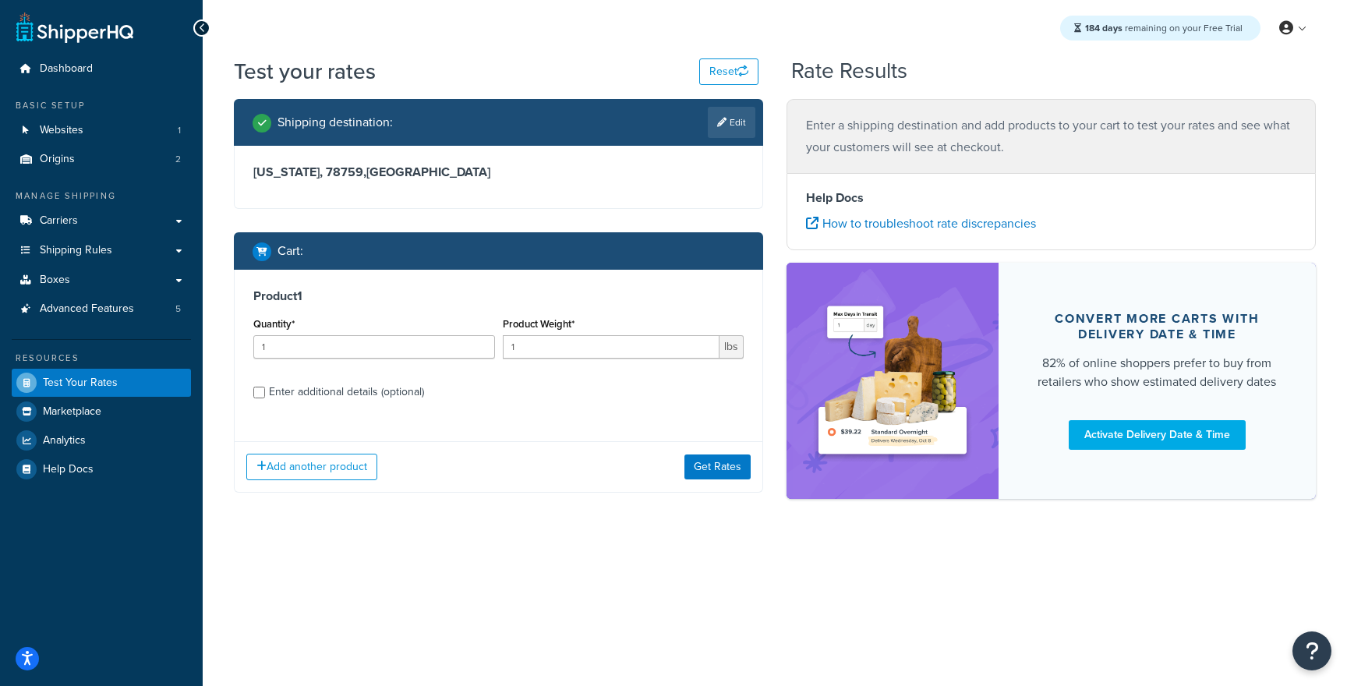
click at [352, 361] on div "Quantity* 1" at bounding box center [373, 341] width 249 height 57
click at [693, 468] on button "Get Rates" at bounding box center [717, 466] width 66 height 25
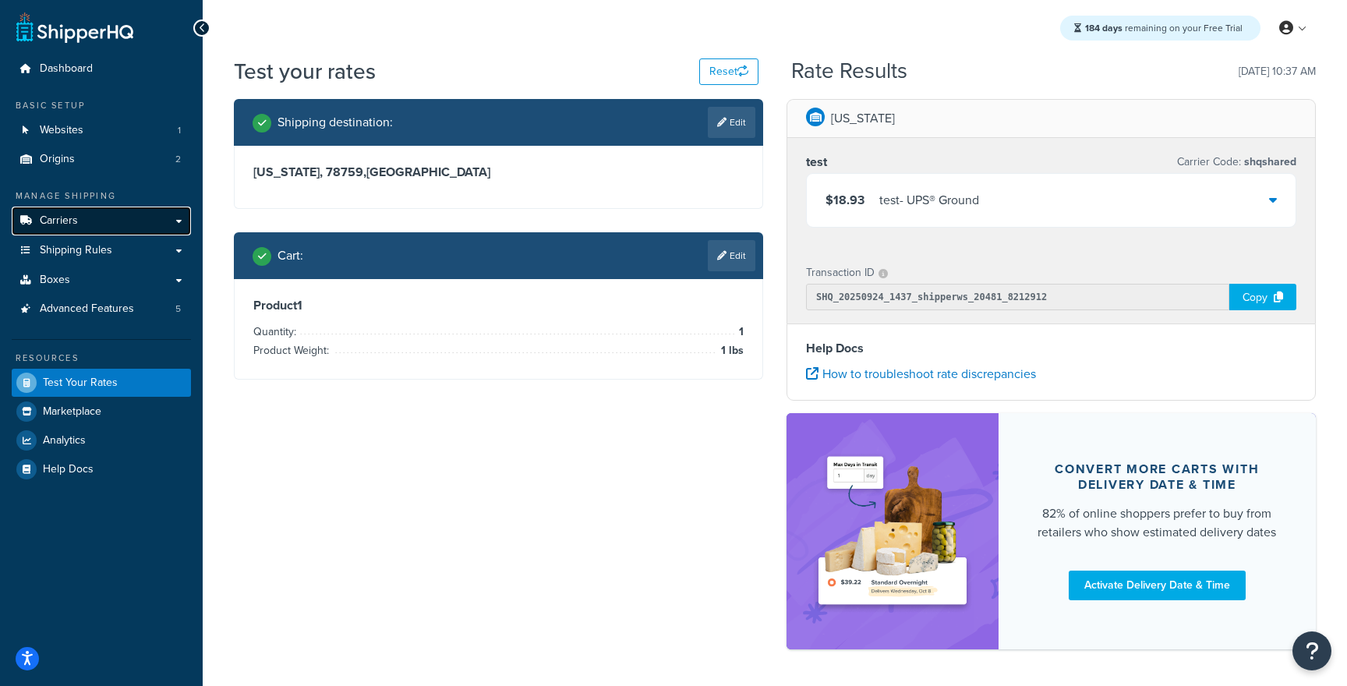
click at [110, 219] on link "Carriers" at bounding box center [101, 221] width 179 height 29
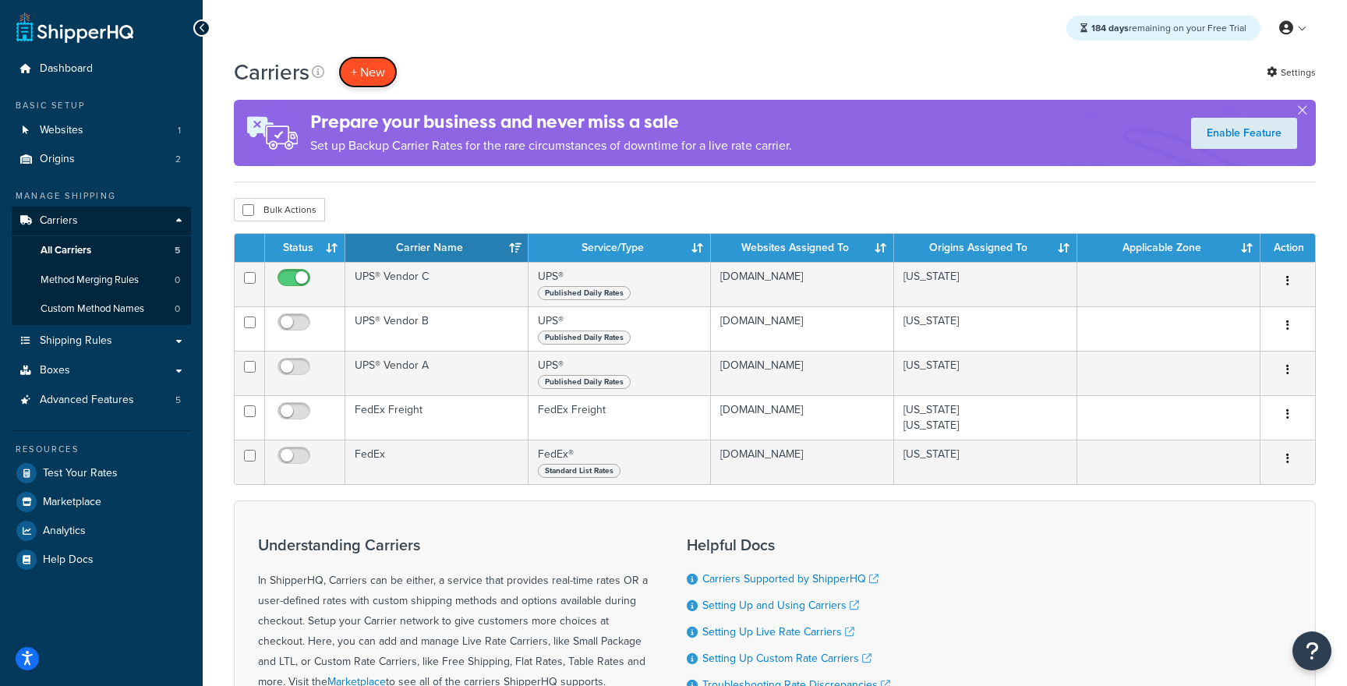
click at [371, 69] on button "+ New" at bounding box center [367, 72] width 59 height 32
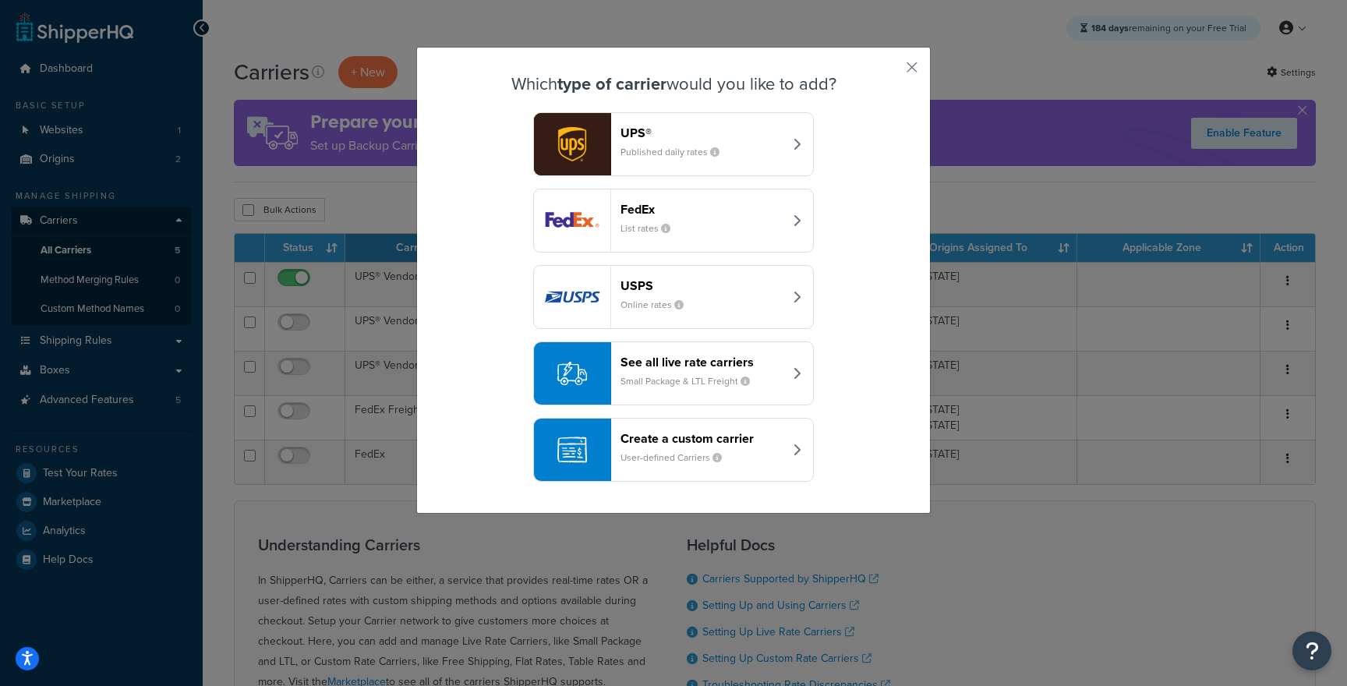
click at [685, 401] on button "See all live rate carriers Small Package & LTL Freight" at bounding box center [673, 373] width 281 height 64
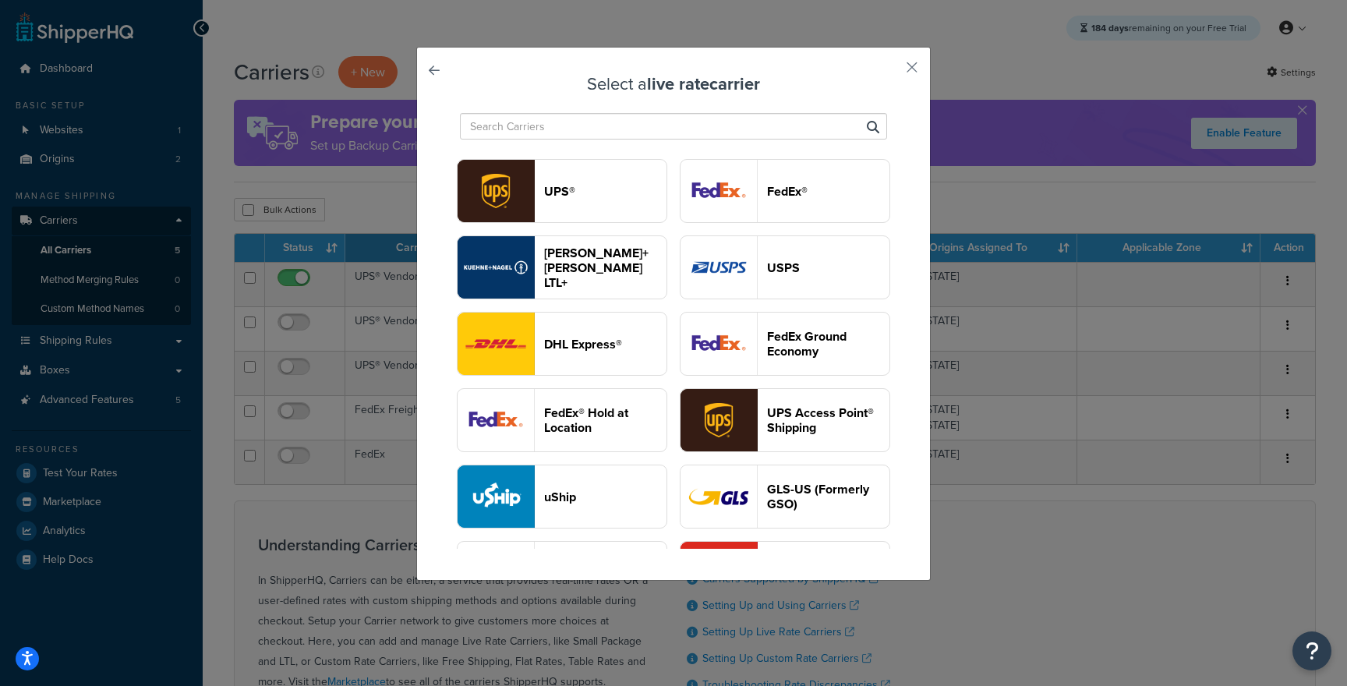
click at [624, 127] on input "text" at bounding box center [673, 126] width 427 height 27
click at [610, 352] on header "DHL Express®" at bounding box center [605, 344] width 122 height 15
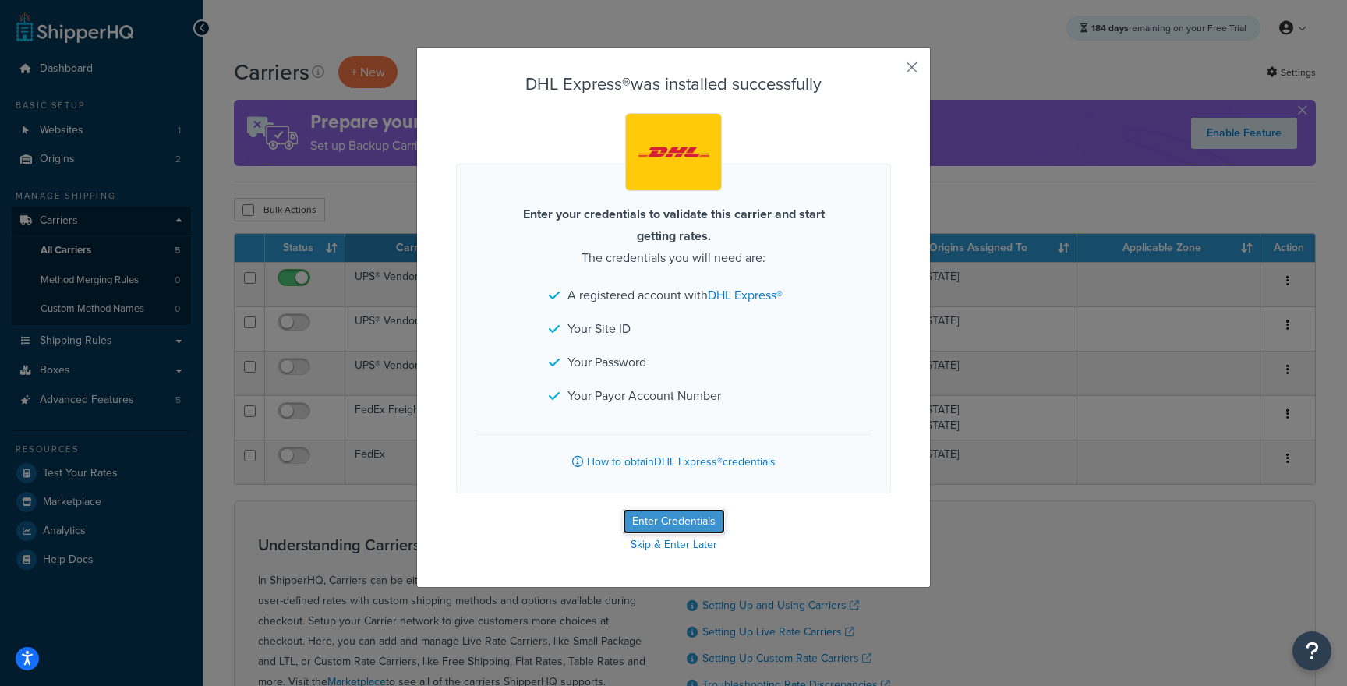
click at [650, 517] on button "Enter Credentials" at bounding box center [674, 521] width 102 height 25
select select "US"
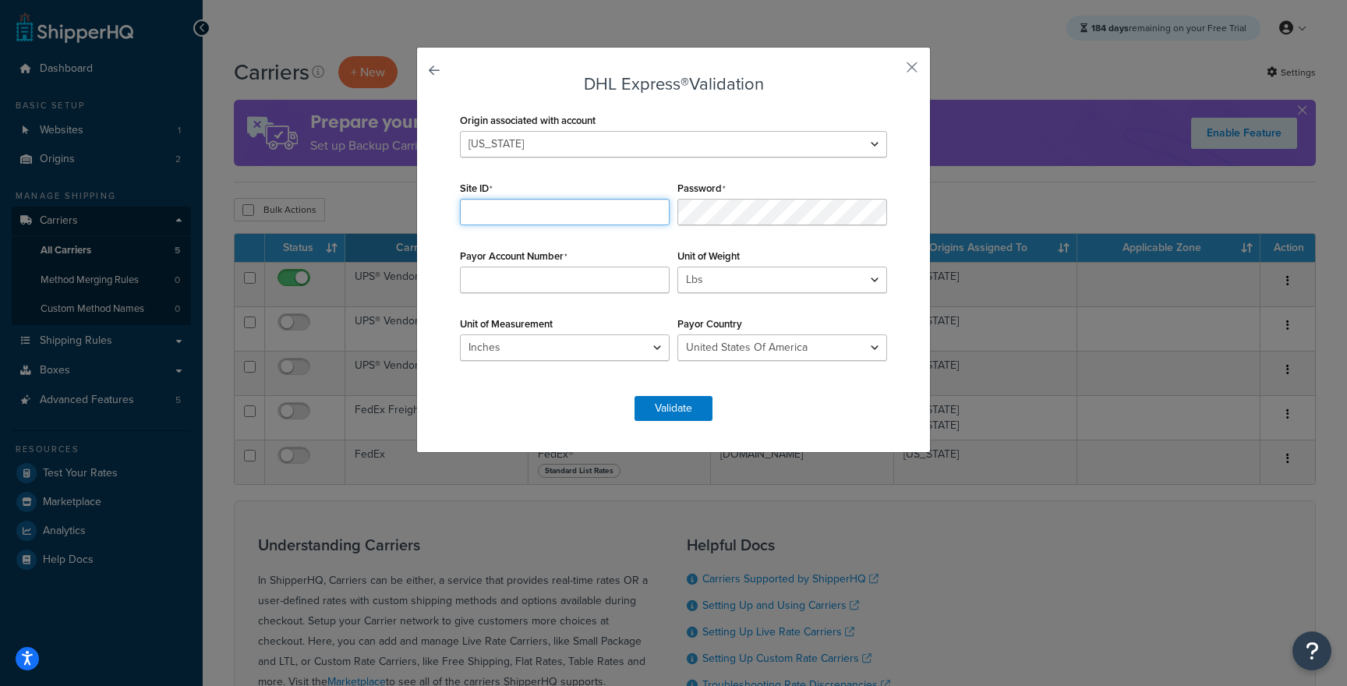
click at [589, 203] on input "Site ID" at bounding box center [565, 212] width 210 height 27
click at [576, 289] on input "Payor Account Number" at bounding box center [565, 280] width 210 height 27
paste input "Z$0sO!3fR@6bK#2e"
type input "Z$0sO!3fR@6bK#2e"
click at [741, 198] on div "Password" at bounding box center [782, 201] width 217 height 48
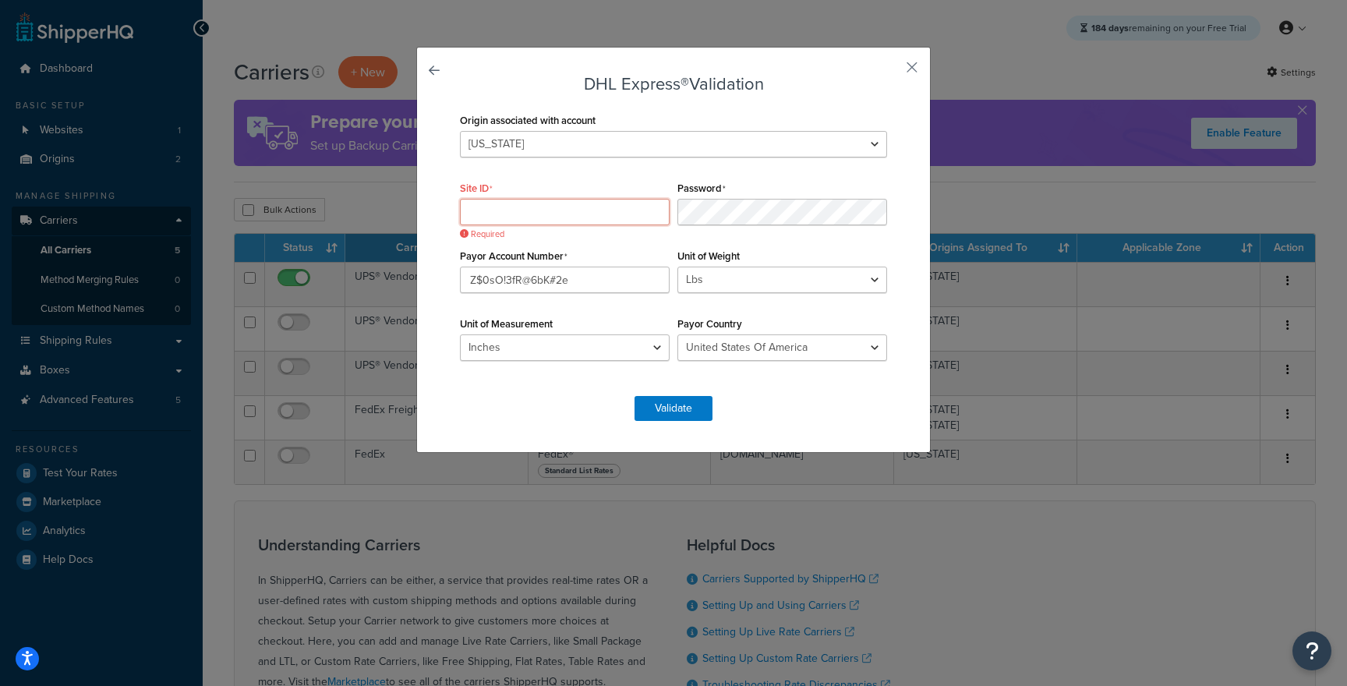
click at [543, 220] on input "Site ID" at bounding box center [565, 212] width 210 height 27
paste input "apW9nC8iR4dQ0m"
type input "apW9nC8iR4dQ0m"
click at [610, 278] on input "Z$0sO!3fR@6bK#2e" at bounding box center [565, 280] width 210 height 27
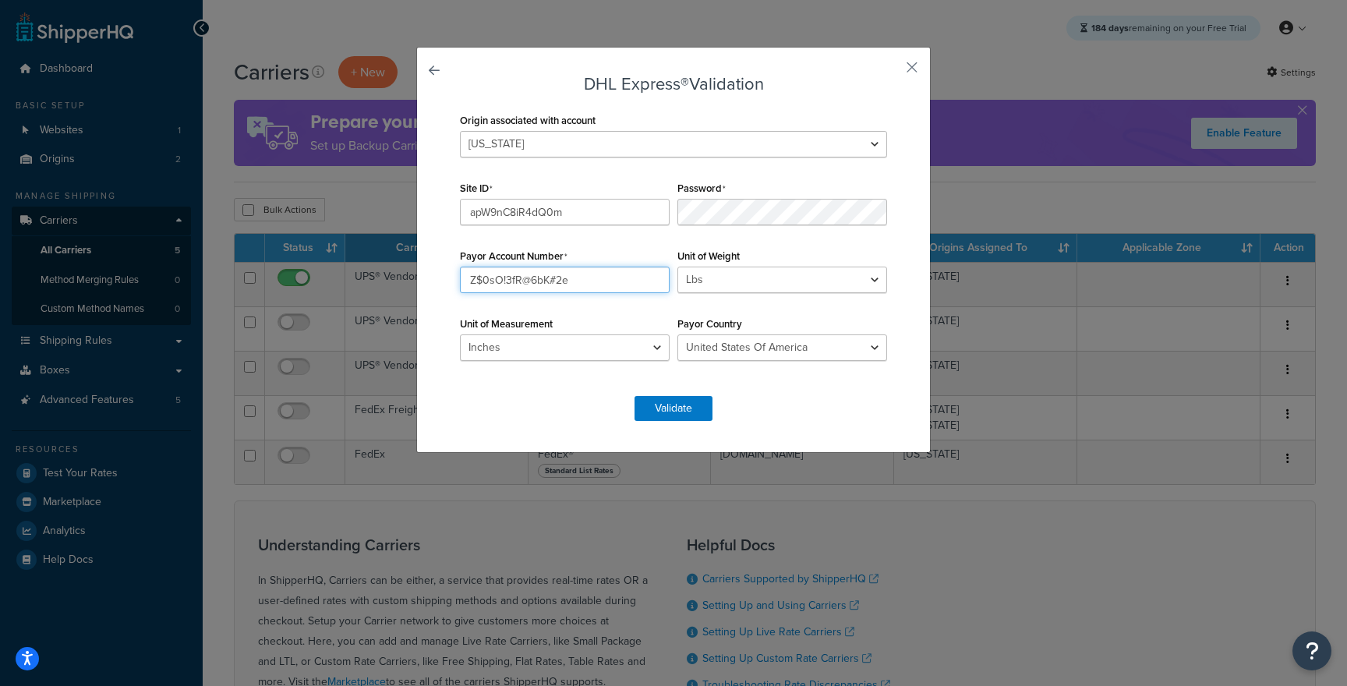
click at [610, 278] on input "Z$0sO!3fR@6bK#2e" at bounding box center [565, 280] width 210 height 27
paste input "913457876"
type input "913457876"
click at [659, 419] on button "Validate" at bounding box center [674, 408] width 78 height 25
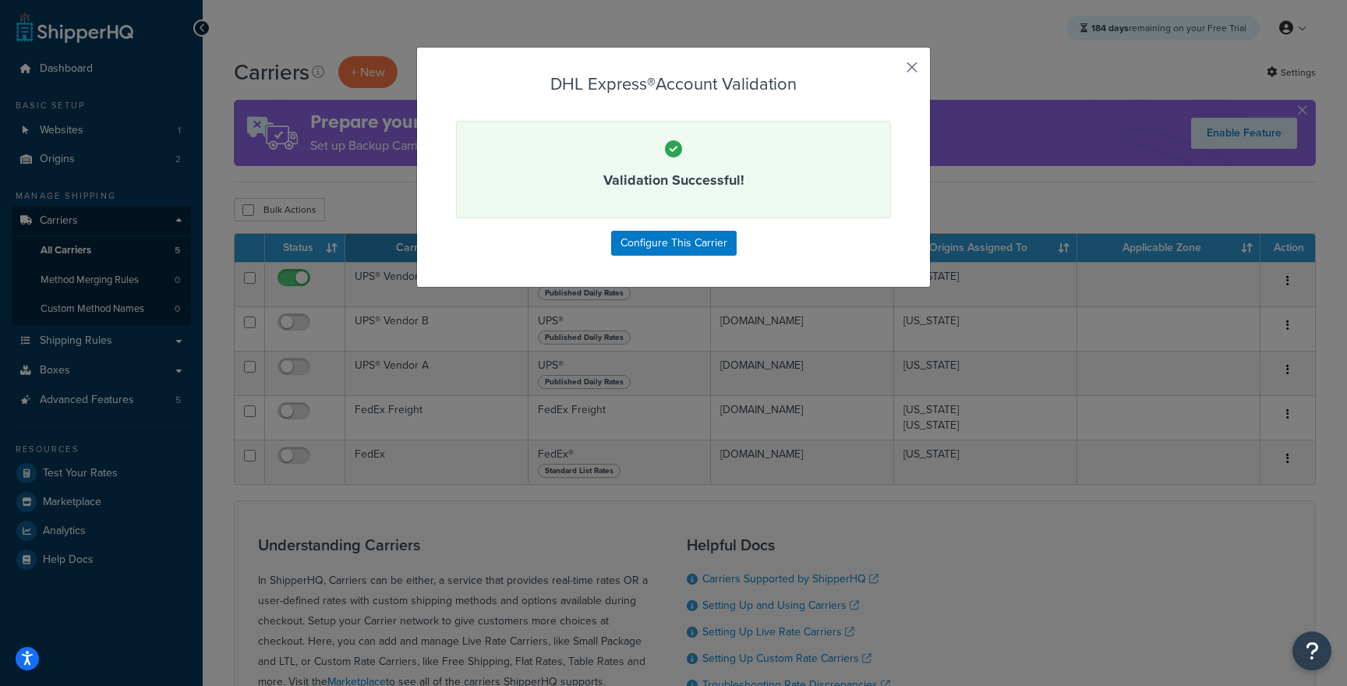
click at [891, 71] on button "button" at bounding box center [889, 73] width 4 height 4
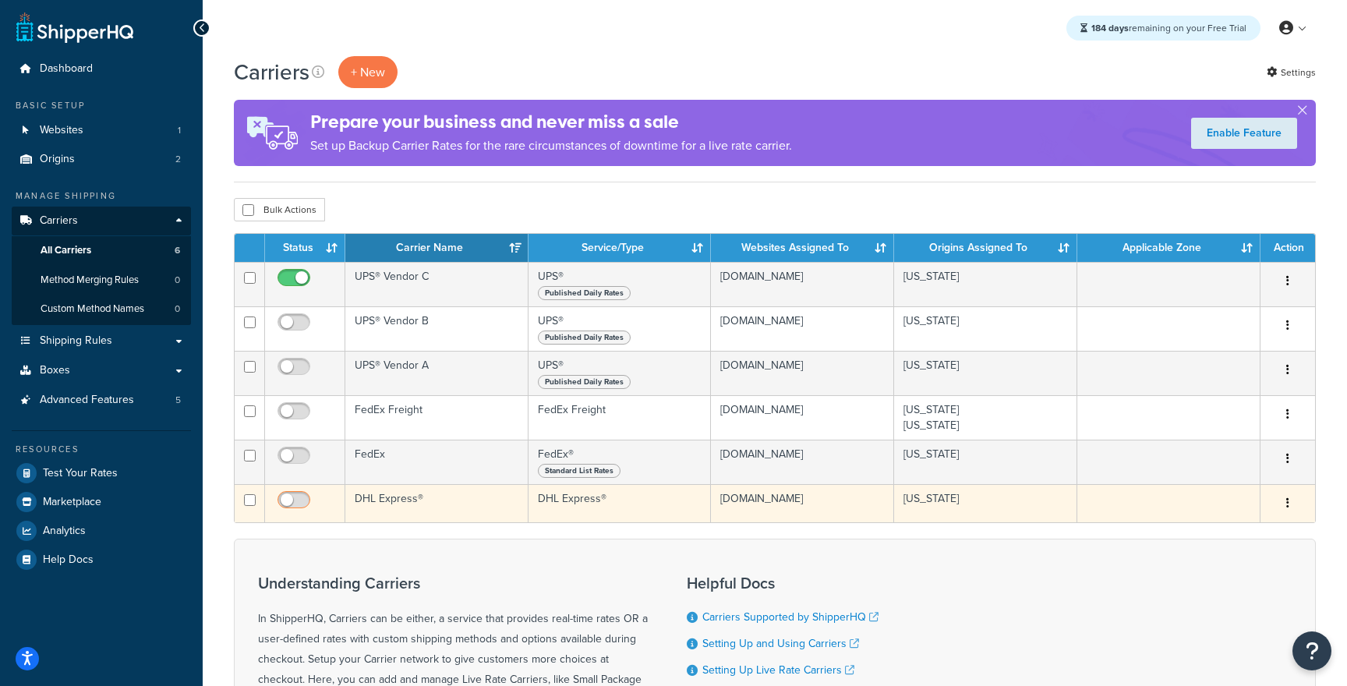
click at [302, 503] on input "checkbox" at bounding box center [295, 503] width 43 height 19
checkbox input "true"
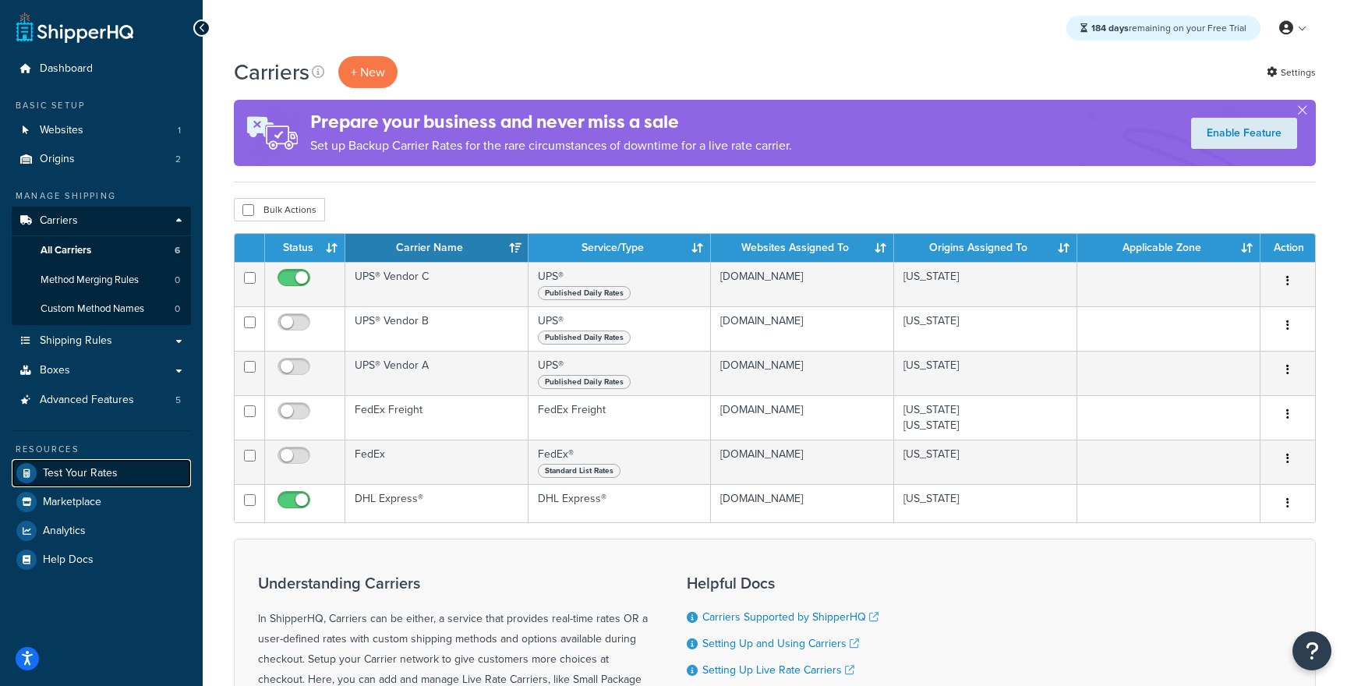
click at [65, 472] on span "Test Your Rates" at bounding box center [80, 473] width 75 height 13
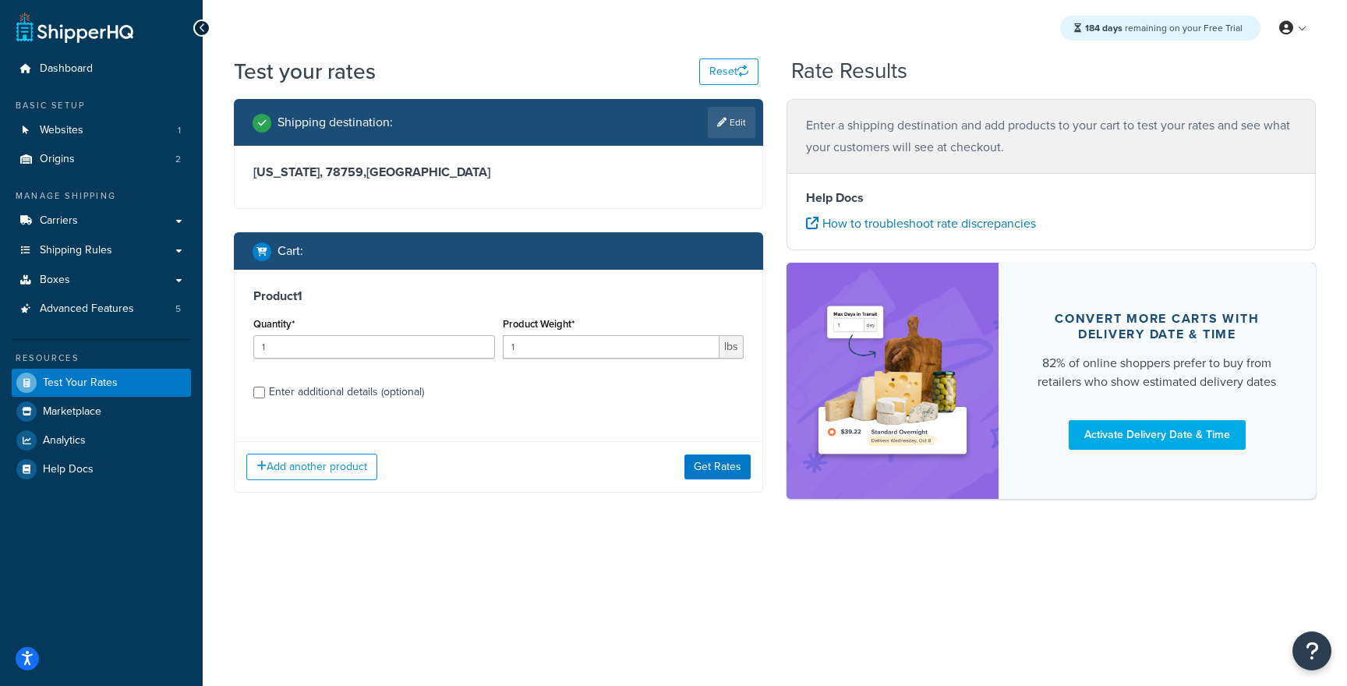
click at [372, 398] on div "Enter additional details (optional)" at bounding box center [346, 392] width 155 height 22
click at [265, 398] on input "Enter additional details (optional)" at bounding box center [259, 393] width 12 height 12
checkbox input "true"
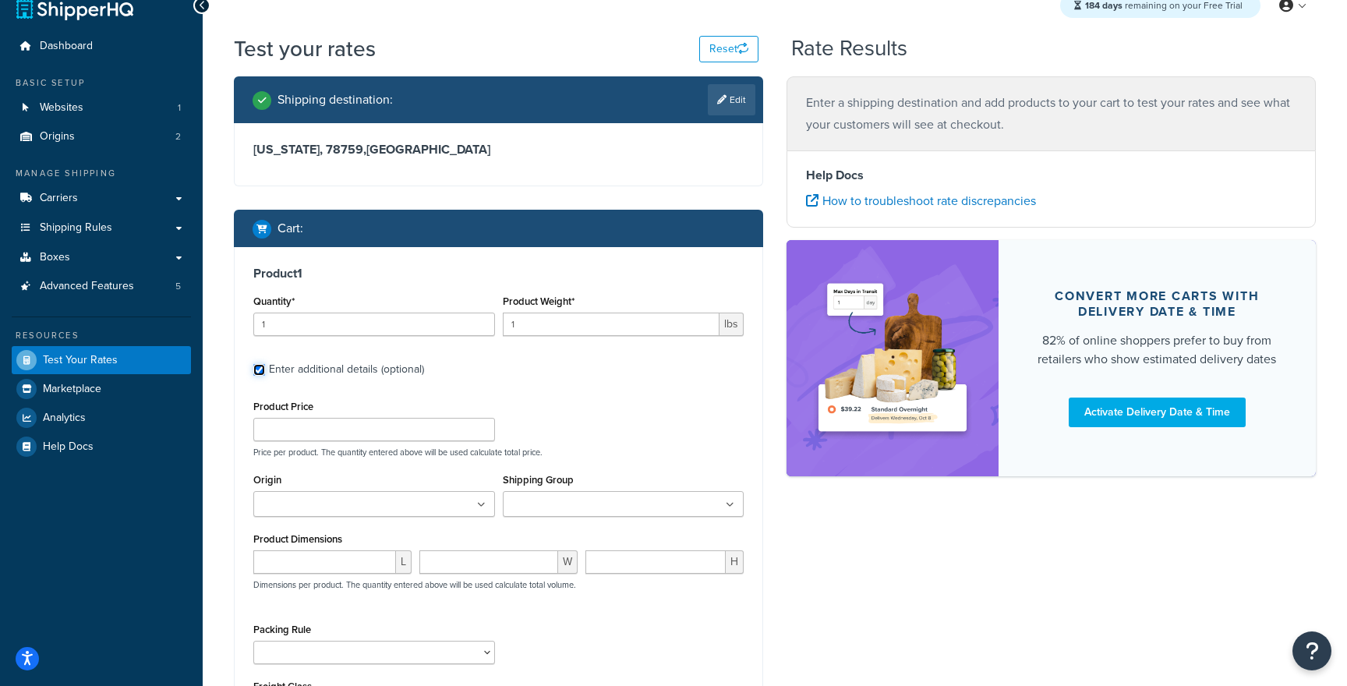
scroll to position [15, 0]
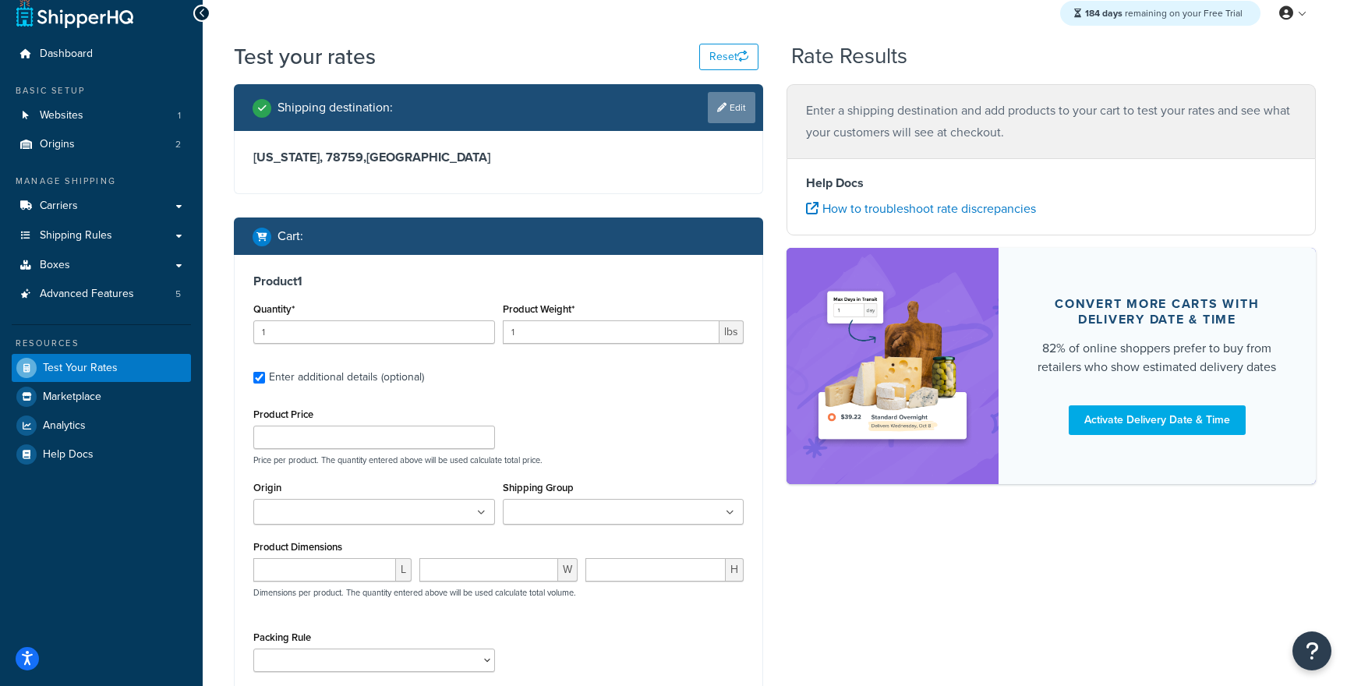
click at [716, 118] on link "Edit" at bounding box center [732, 107] width 48 height 31
select select "TX"
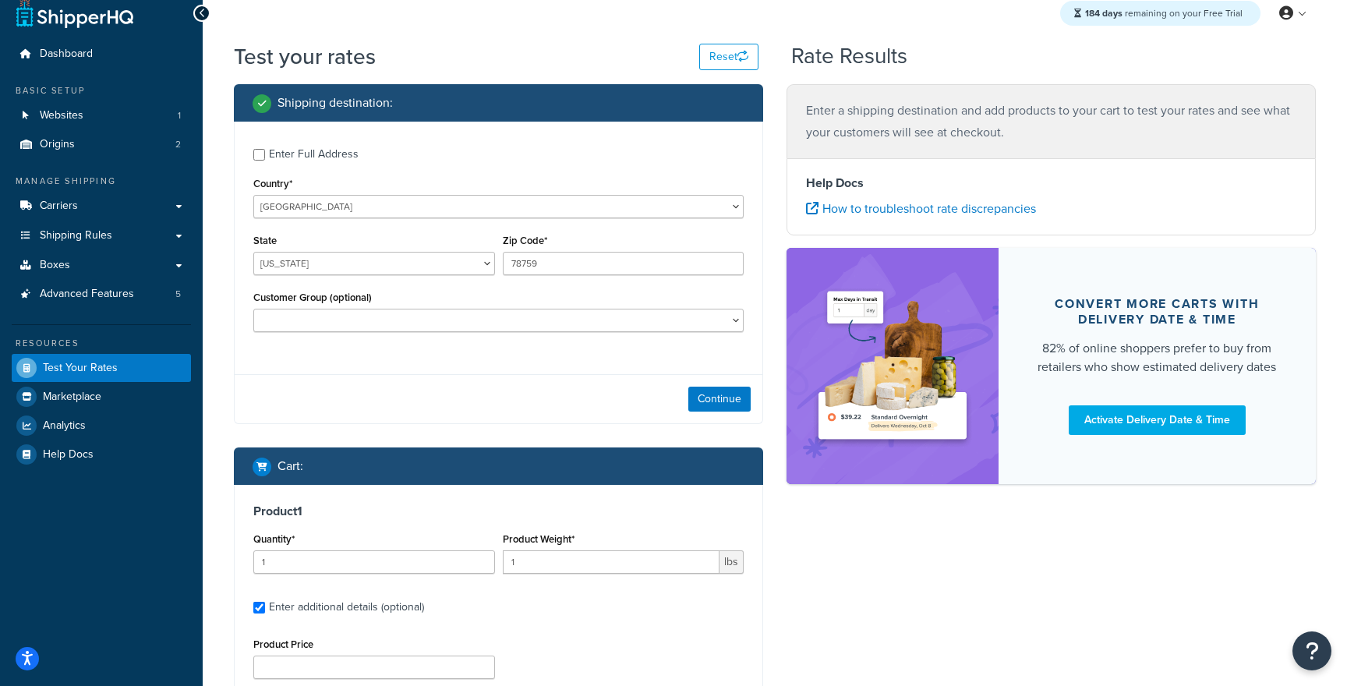
click at [324, 162] on div "Enter Full Address" at bounding box center [314, 154] width 90 height 22
click at [265, 161] on input "Enter Full Address" at bounding box center [259, 155] width 12 height 12
checkbox input "true"
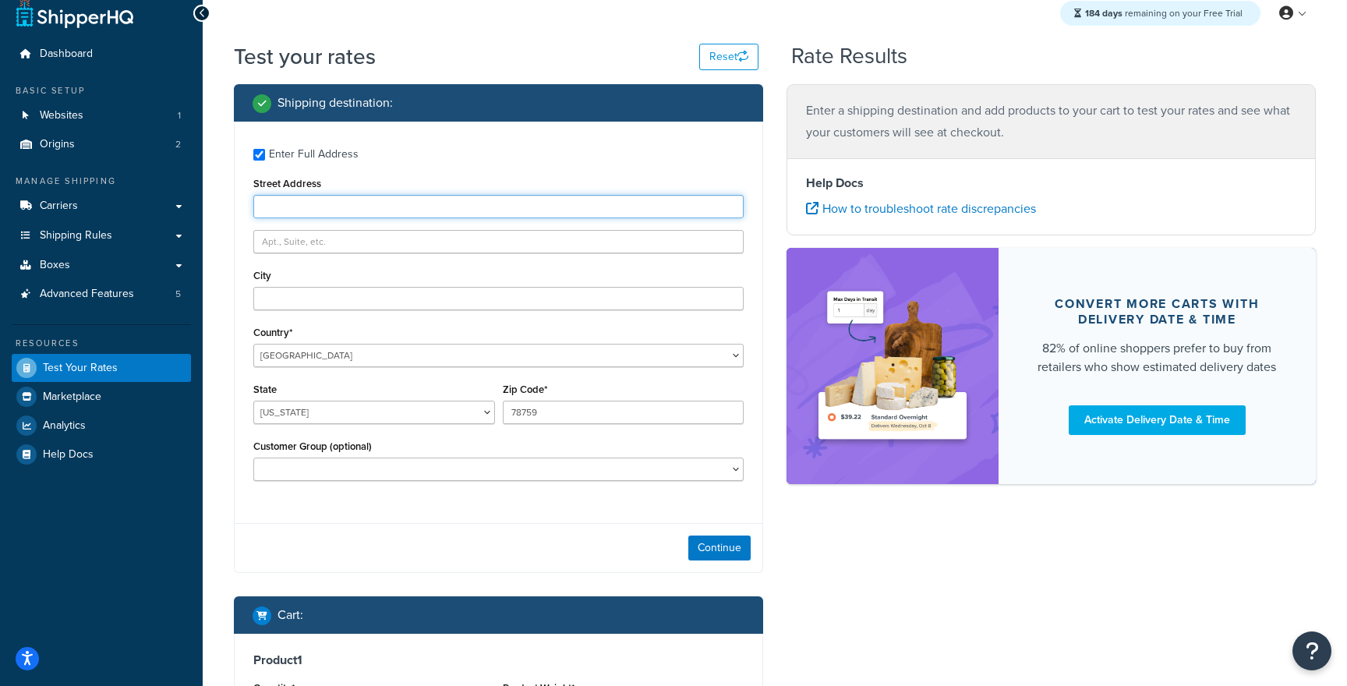
click at [367, 213] on input "Street Address" at bounding box center [498, 206] width 490 height 23
paste input "Markville Shopping Centre"
type input "Markville Shopping Centre"
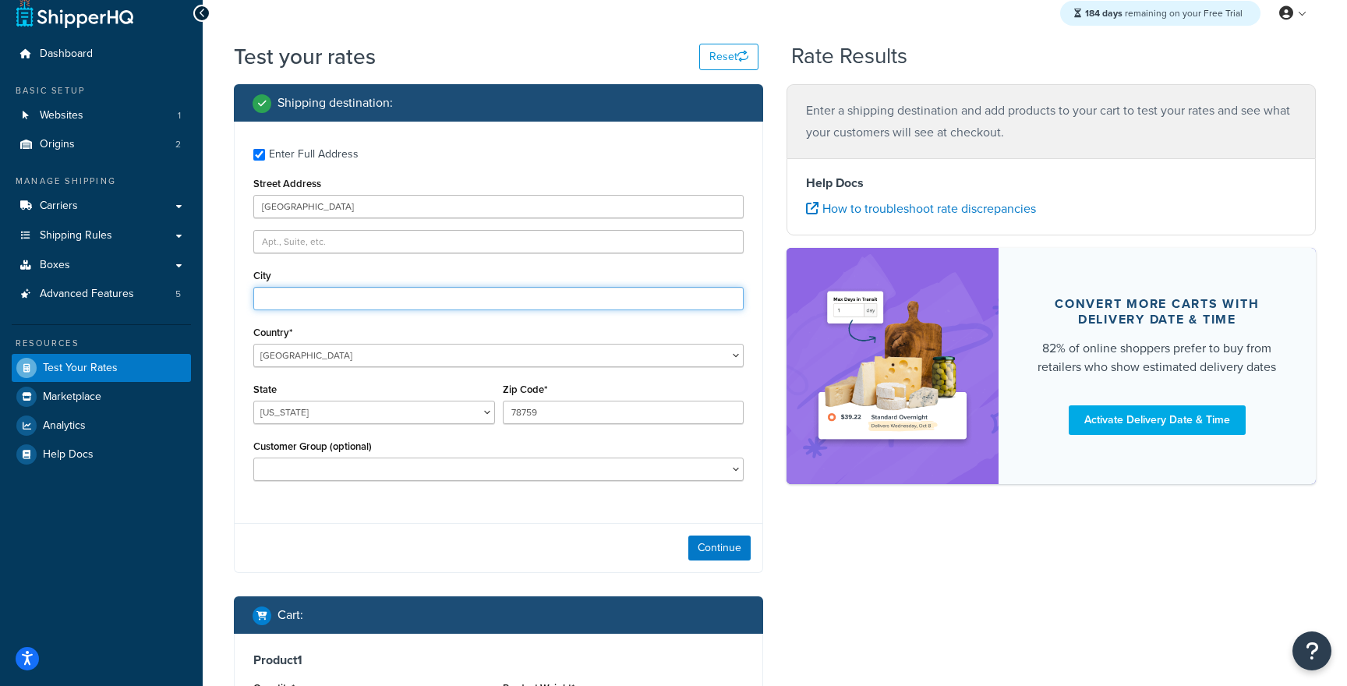
click at [333, 306] on input "City" at bounding box center [498, 298] width 490 height 23
paste input "Scarborough"
type input "Scarborough"
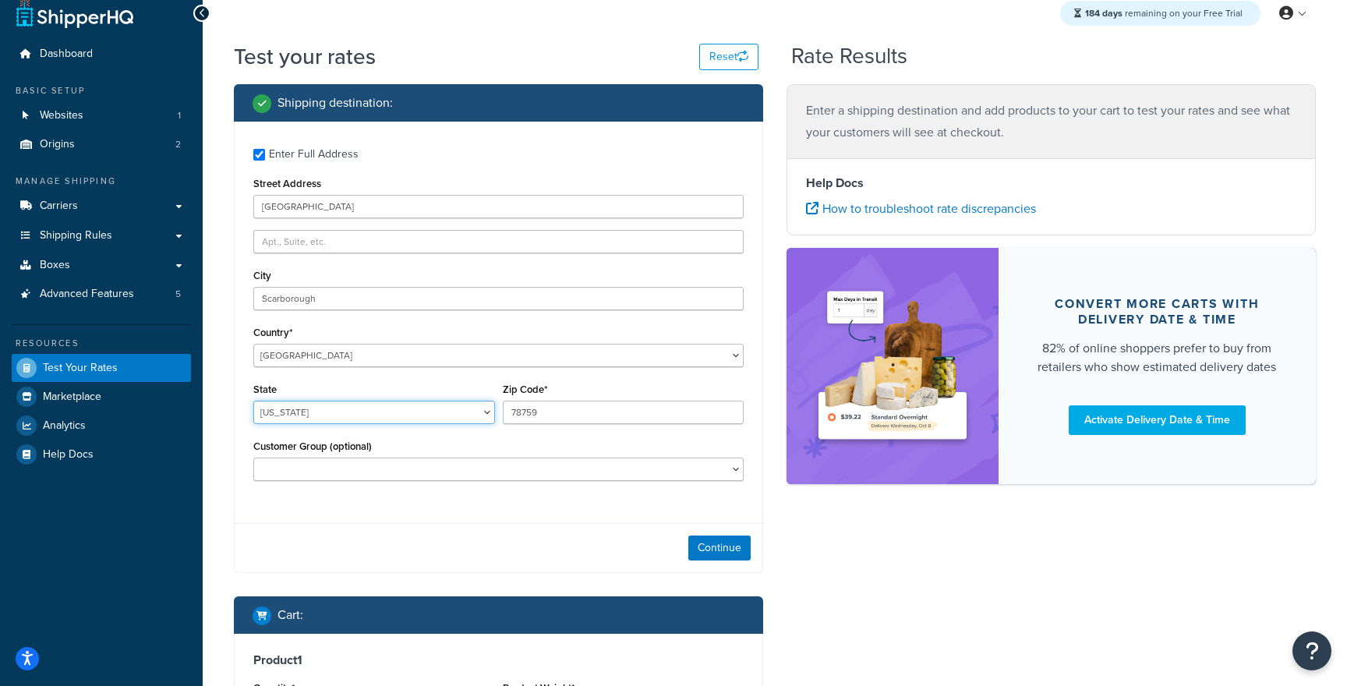
click at [313, 401] on select "Alabama Alaska American Samoa Arizona Arkansas Armed Forces Americas Armed Forc…" at bounding box center [374, 412] width 242 height 23
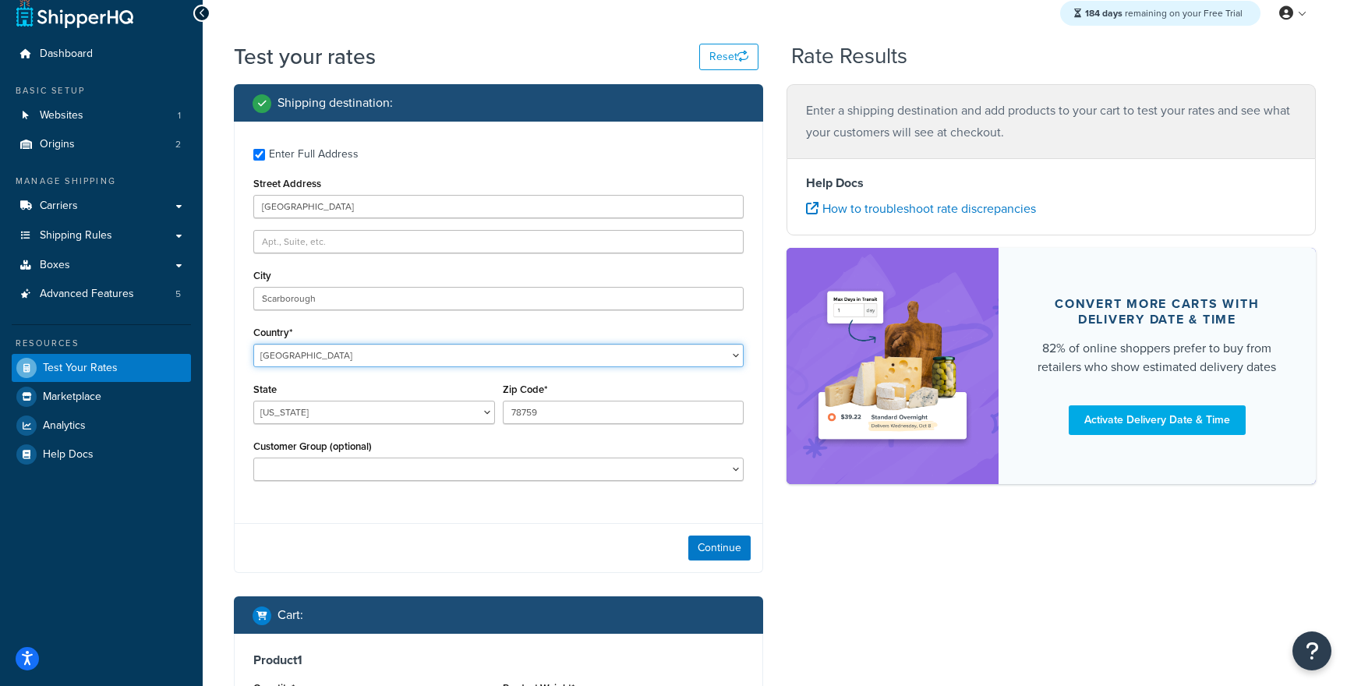
click at [328, 355] on select "United States United Kingdom Afghanistan Åland Islands Albania Algeria American…" at bounding box center [498, 355] width 490 height 23
select select "KH"
select select "CA"
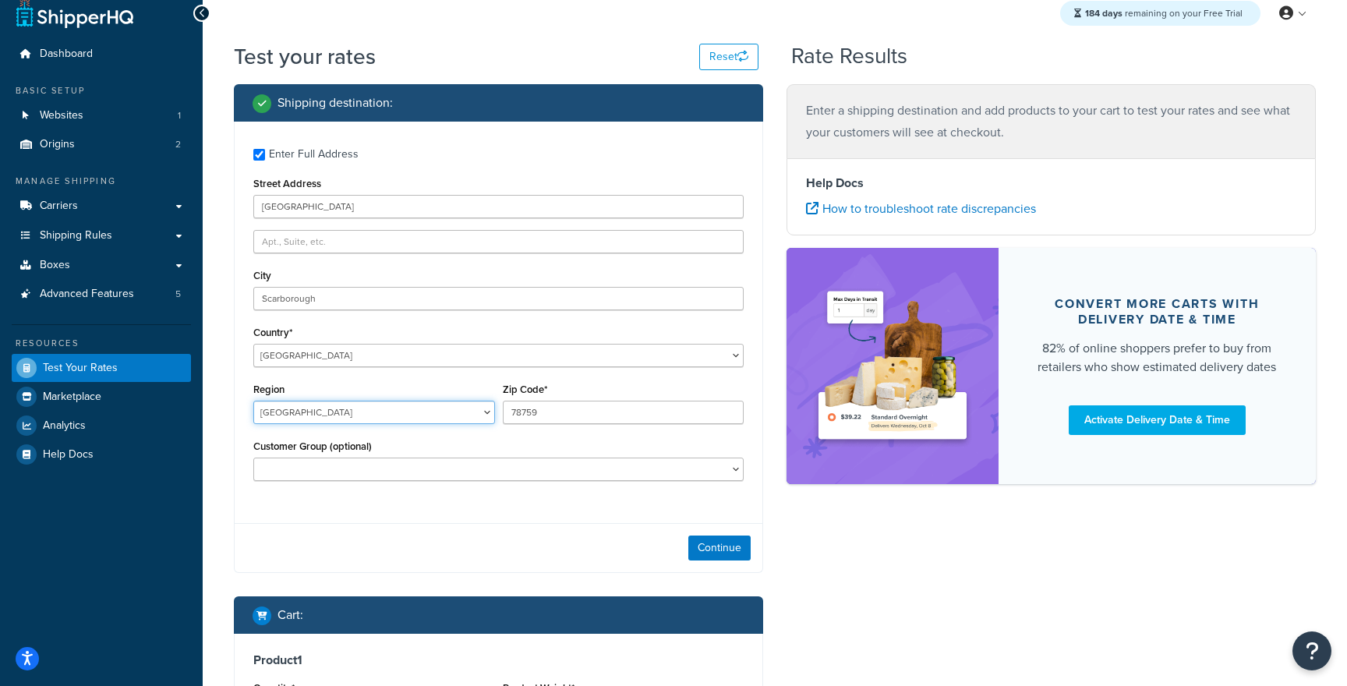
click at [375, 412] on select "Alberta British Columbia Manitoba New Brunswick Newfoundland and Labrador North…" at bounding box center [374, 412] width 242 height 23
click at [353, 410] on select "Alberta British Columbia Manitoba New Brunswick Newfoundland and Labrador North…" at bounding box center [374, 412] width 242 height 23
click at [385, 402] on select "Alberta British Columbia Manitoba New Brunswick Newfoundland and Labrador North…" at bounding box center [374, 412] width 242 height 23
select select "ON"
click at [253, 401] on select "Alberta British Columbia Manitoba New Brunswick Newfoundland and Labrador North…" at bounding box center [374, 412] width 242 height 23
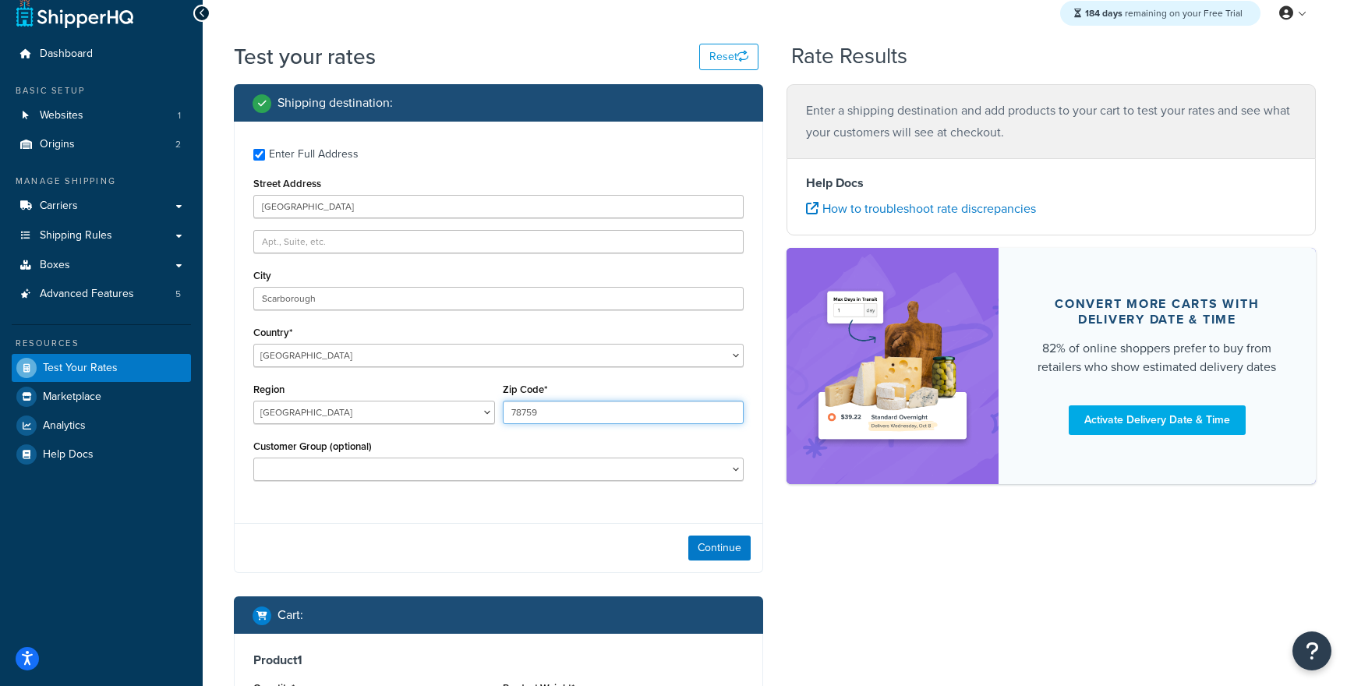
click at [596, 415] on input "78759" at bounding box center [624, 412] width 242 height 23
paste input "M1H 1A1"
type input "M1H 1A1"
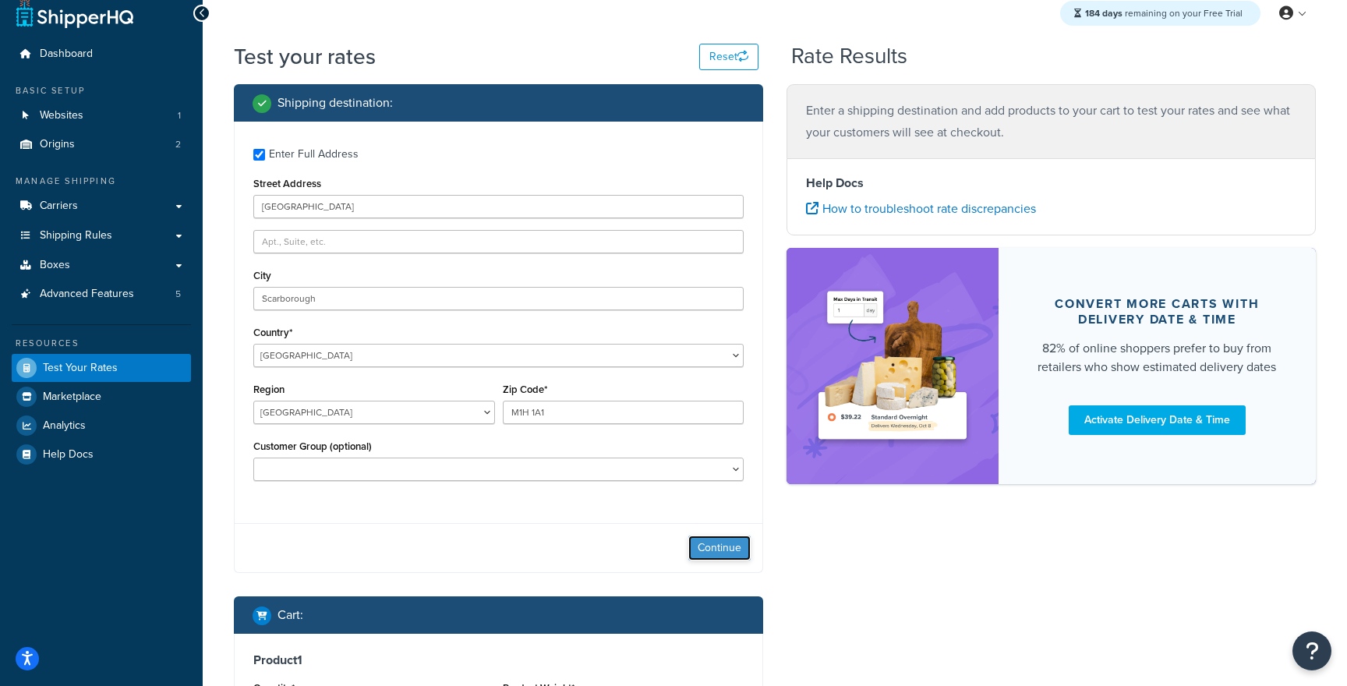
click at [729, 554] on button "Continue" at bounding box center [719, 548] width 62 height 25
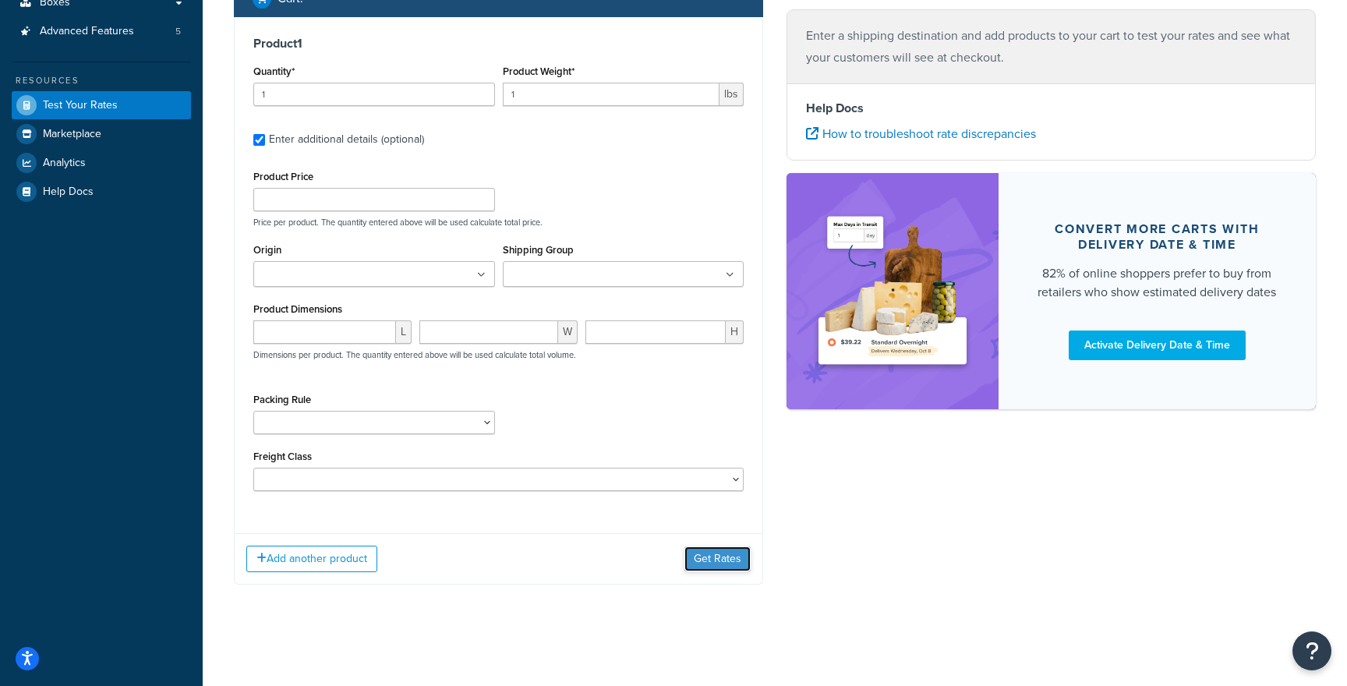
click at [719, 555] on button "Get Rates" at bounding box center [717, 558] width 66 height 25
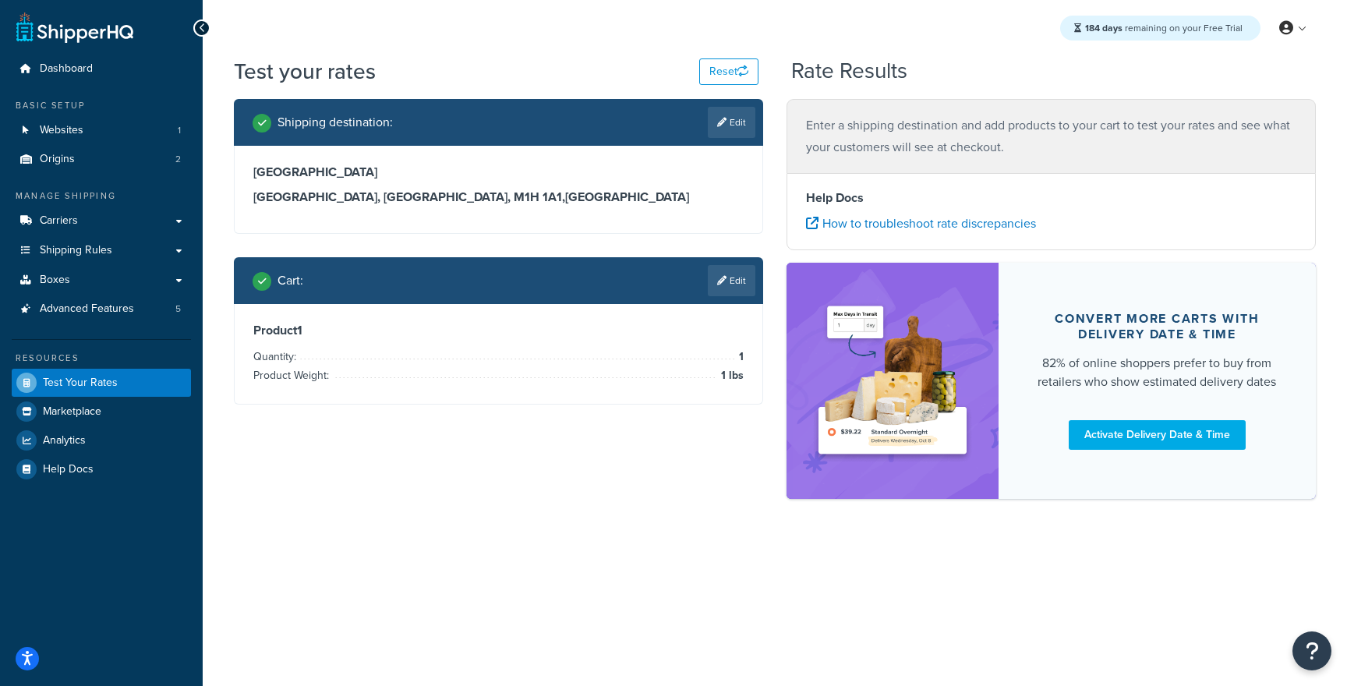
scroll to position [0, 0]
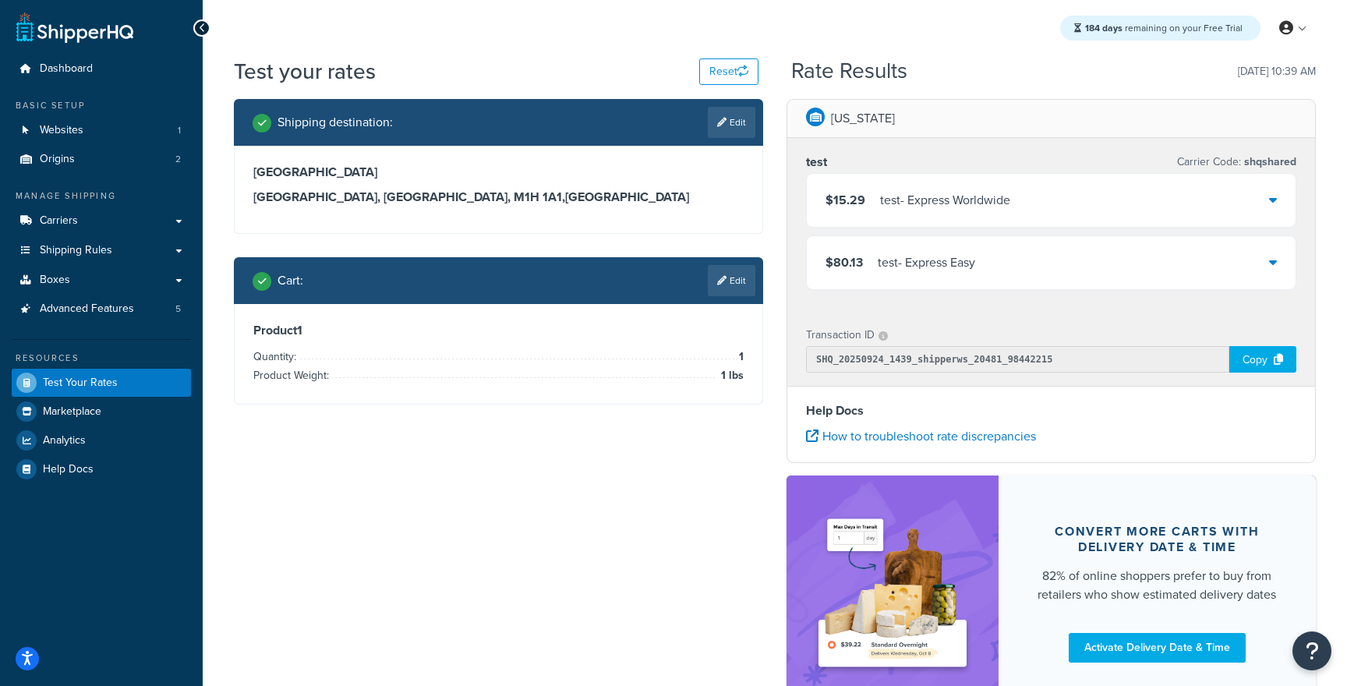
click at [1009, 266] on div "$80.13 test - Express Easy" at bounding box center [1051, 262] width 489 height 53
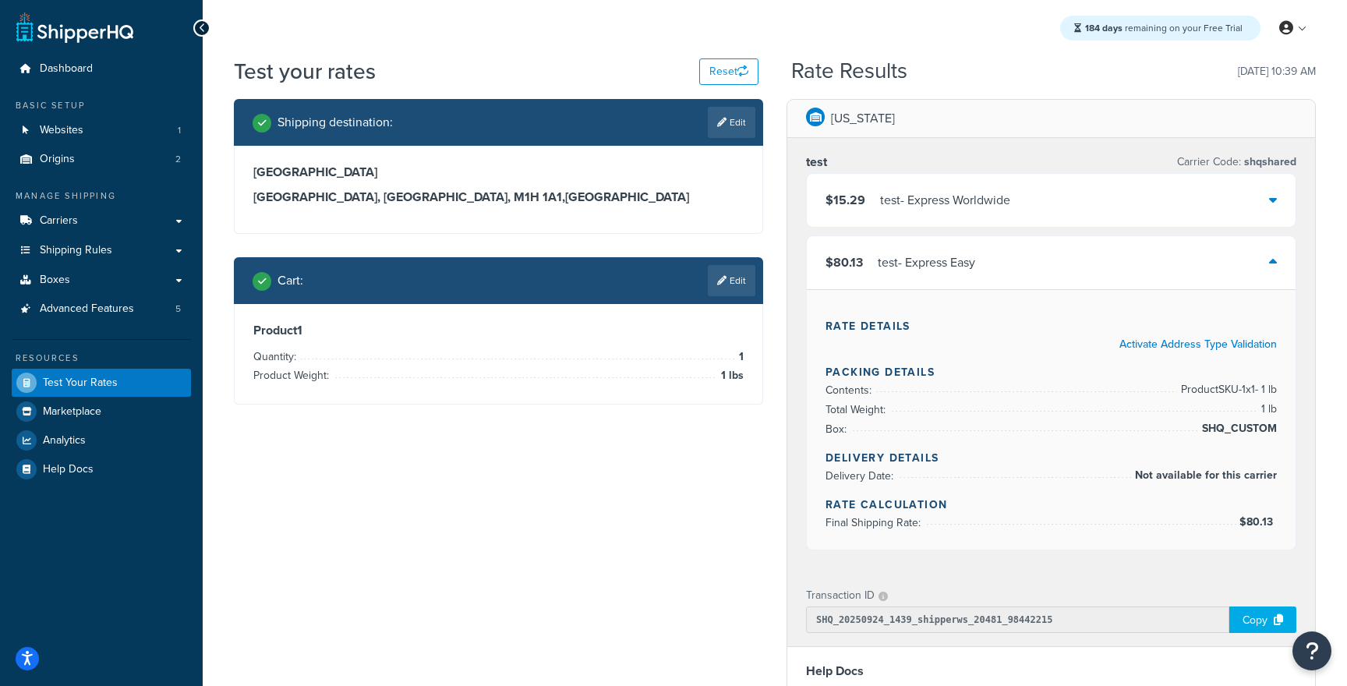
click at [1010, 196] on div "test - Express Worldwide" at bounding box center [945, 200] width 130 height 22
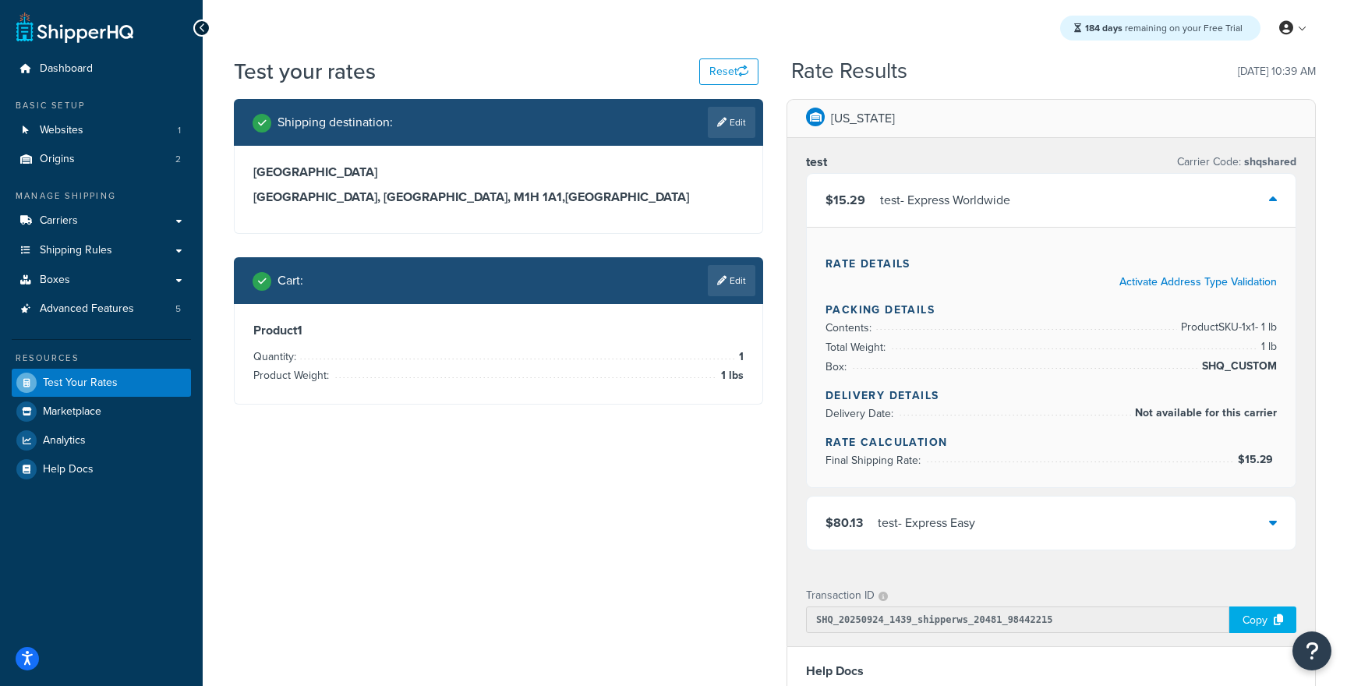
click at [1010, 196] on div "test - Express Worldwide" at bounding box center [945, 200] width 130 height 22
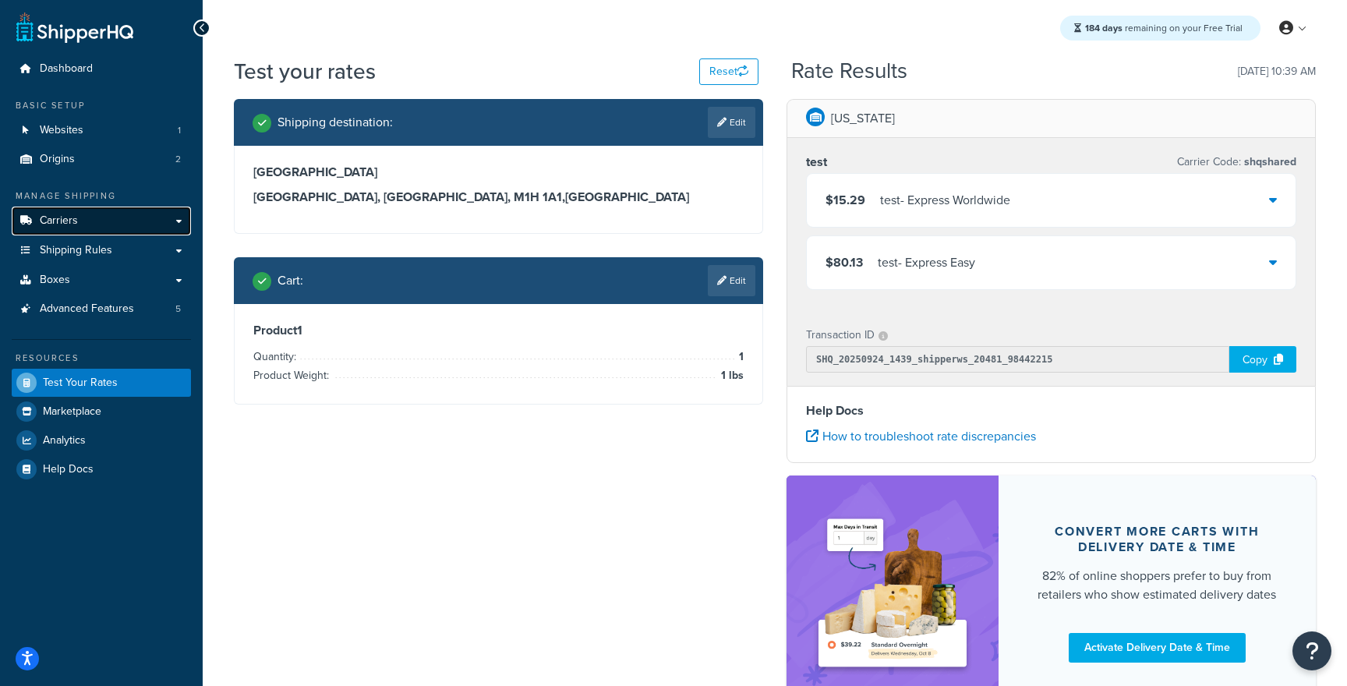
click at [85, 228] on link "Carriers" at bounding box center [101, 221] width 179 height 29
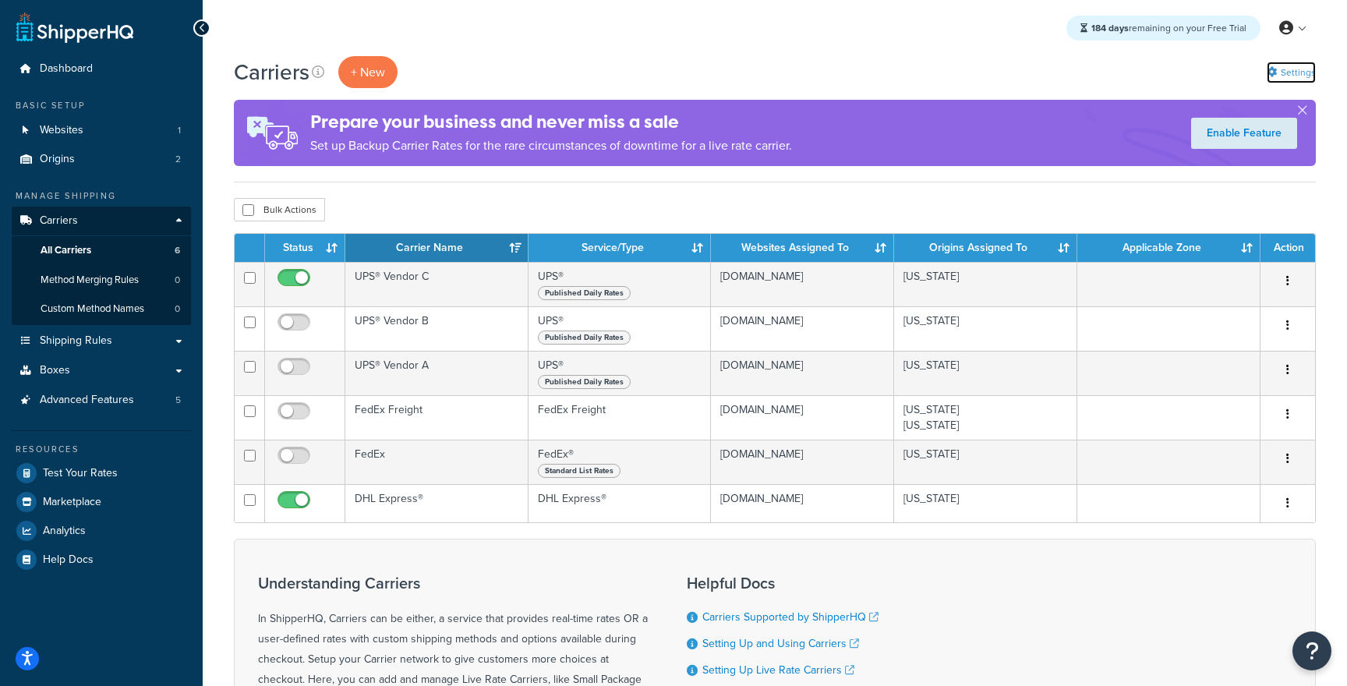
click at [1279, 64] on link "Settings" at bounding box center [1291, 73] width 49 height 22
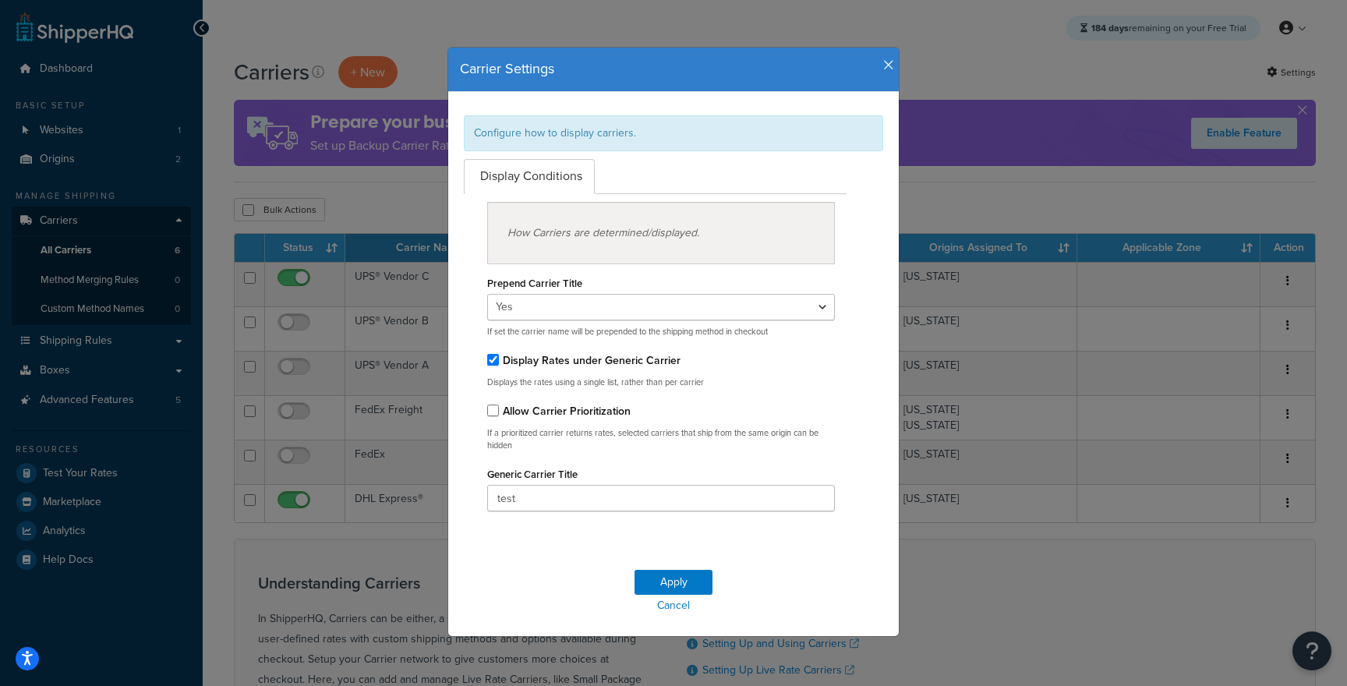
click at [659, 364] on label "Display Rates under Generic Carrier" at bounding box center [592, 360] width 178 height 16
click at [499, 364] on input "Display Rates under Generic Carrier" at bounding box center [493, 360] width 12 height 12
checkbox input "false"
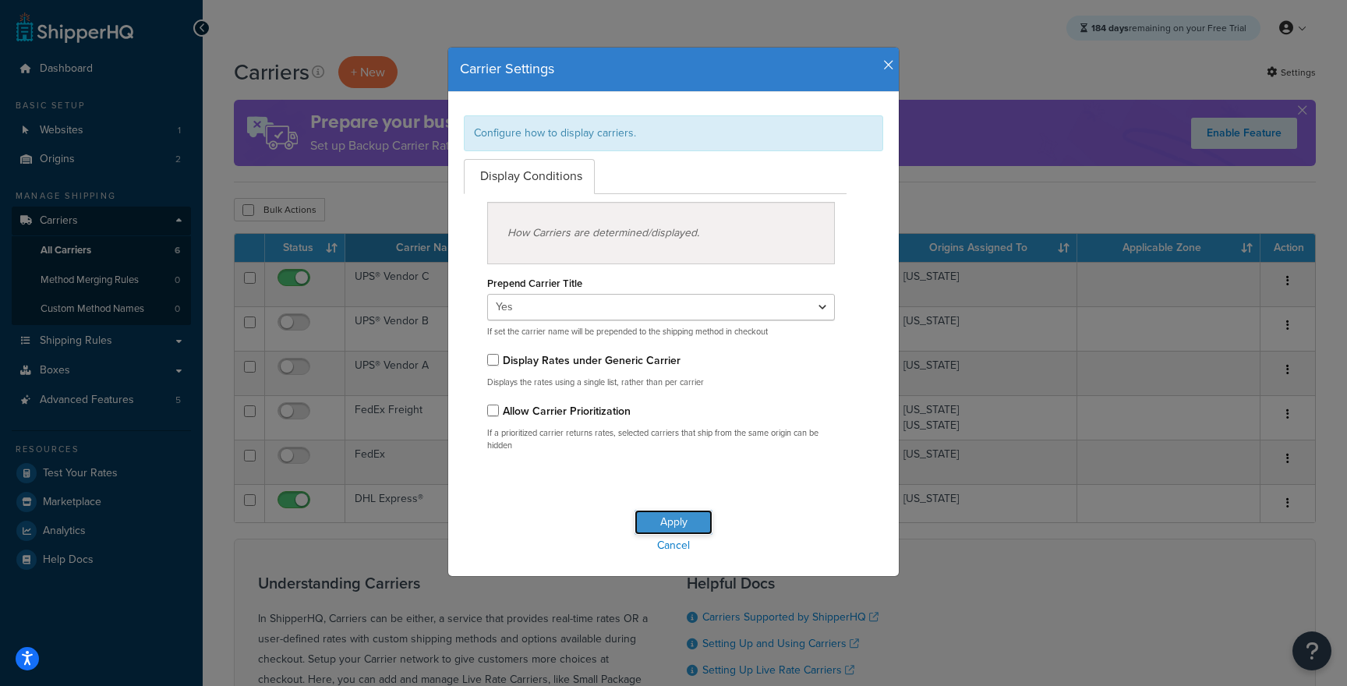
click at [649, 528] on button "Apply" at bounding box center [674, 522] width 78 height 25
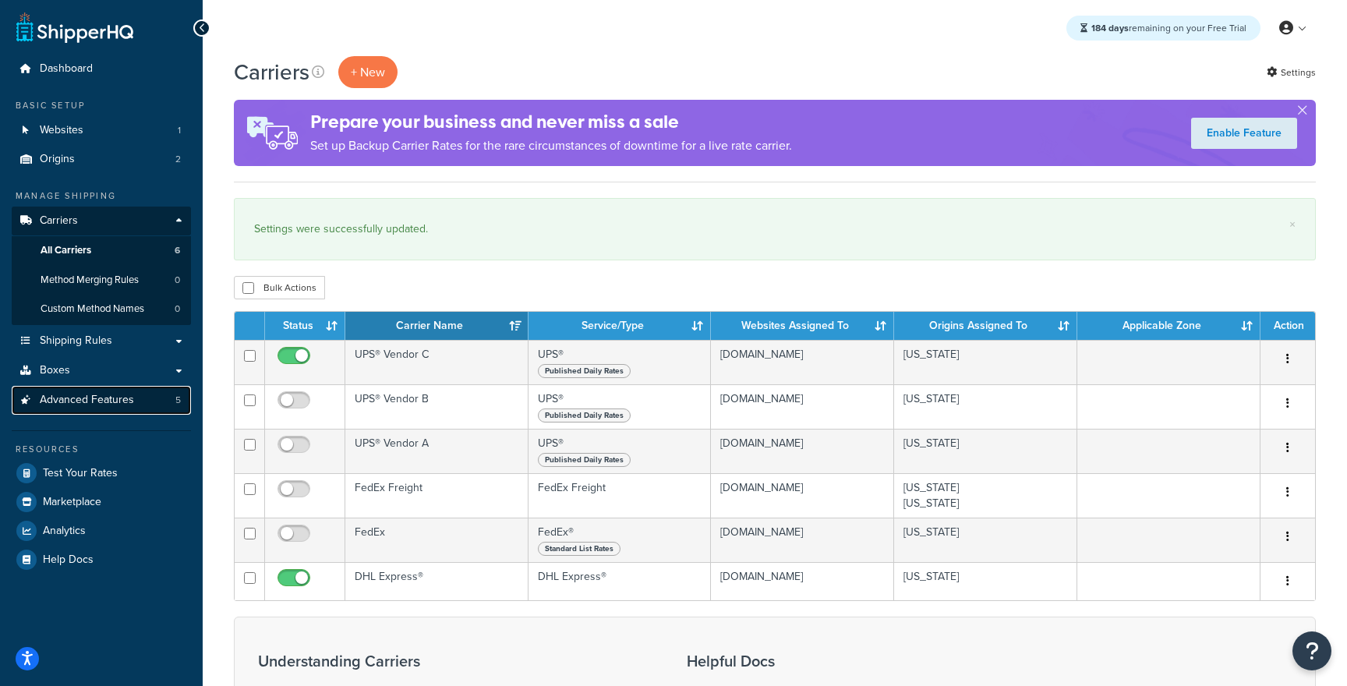
click at [164, 404] on link "Advanced Features 5" at bounding box center [101, 400] width 179 height 29
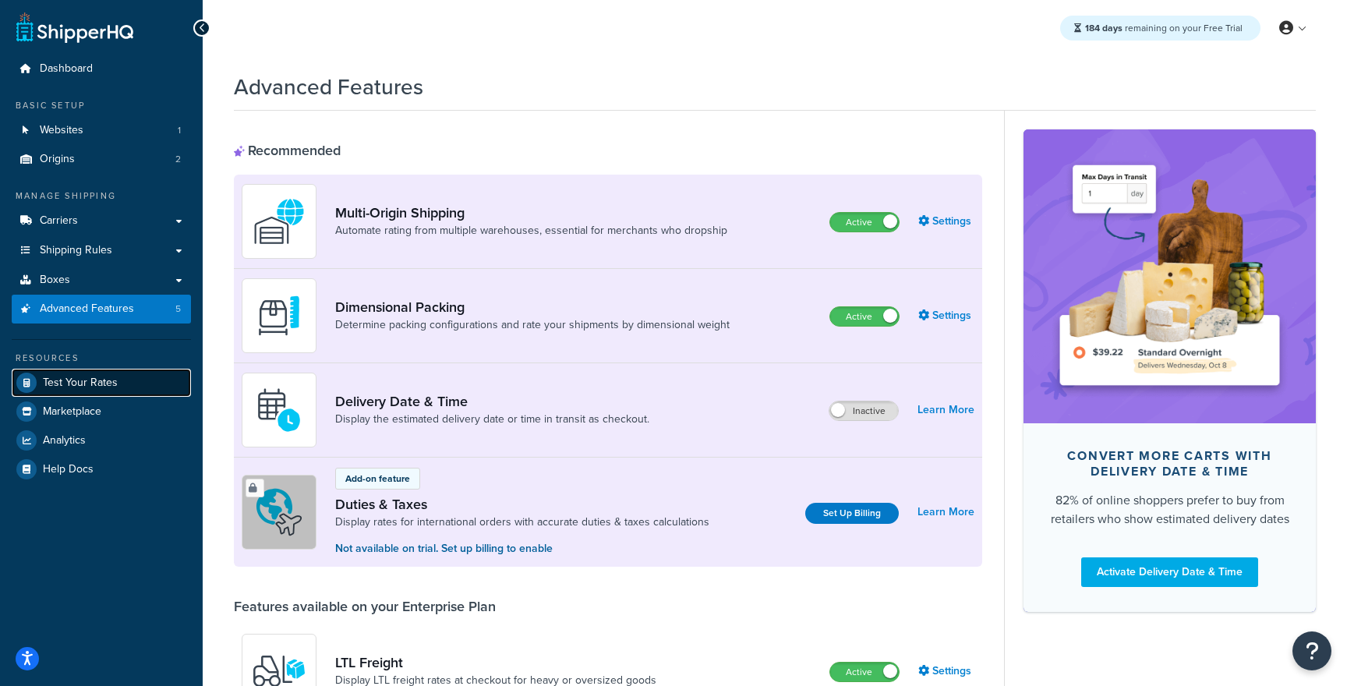
click at [79, 390] on link "Test Your Rates" at bounding box center [101, 383] width 179 height 28
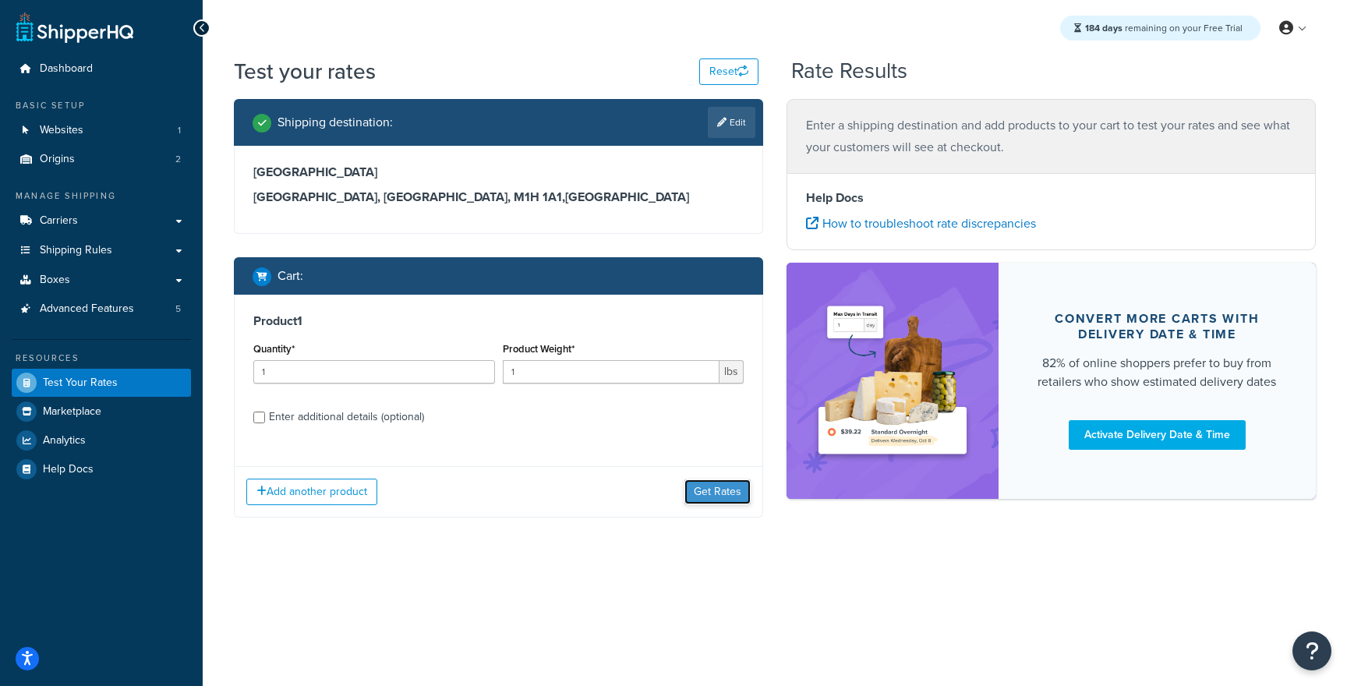
click at [733, 500] on button "Get Rates" at bounding box center [717, 491] width 66 height 25
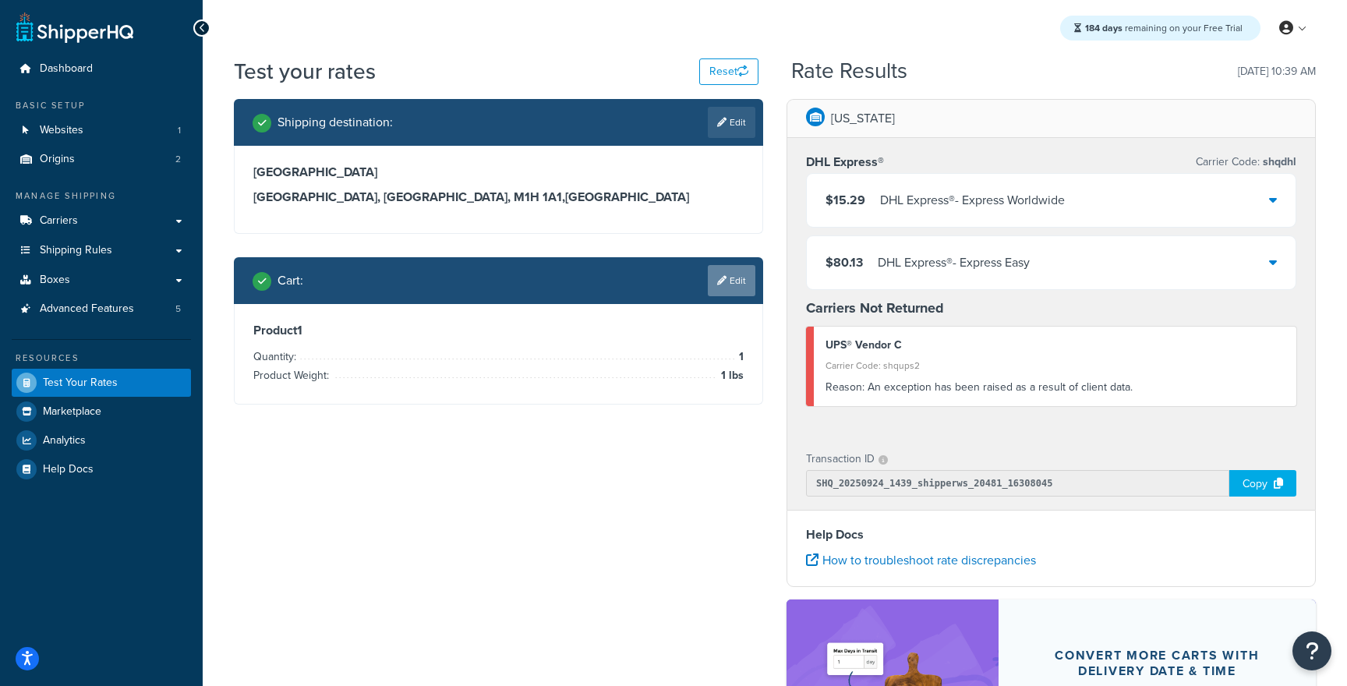
click at [751, 291] on link "Edit" at bounding box center [732, 280] width 48 height 31
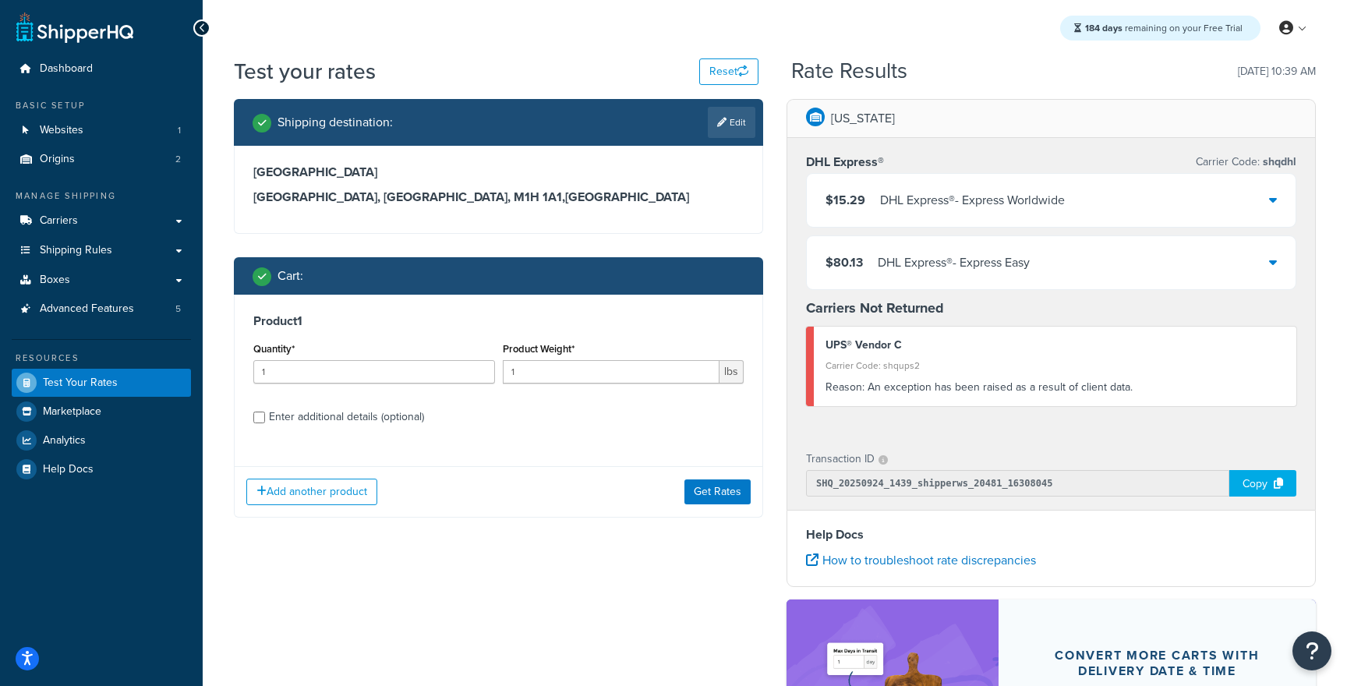
click at [1250, 471] on div "Copy" at bounding box center [1262, 483] width 67 height 27
click at [146, 228] on link "Carriers" at bounding box center [101, 221] width 179 height 29
click at [981, 483] on input "SHQ_20250924_1439_shipperws_20481_16308045" at bounding box center [1017, 483] width 423 height 27
drag, startPoint x: 981, startPoint y: 483, endPoint x: 933, endPoint y: 482, distance: 48.4
click at [933, 482] on input "SHQ_20250924_1439_shipperws_20481_16308045" at bounding box center [1017, 483] width 423 height 27
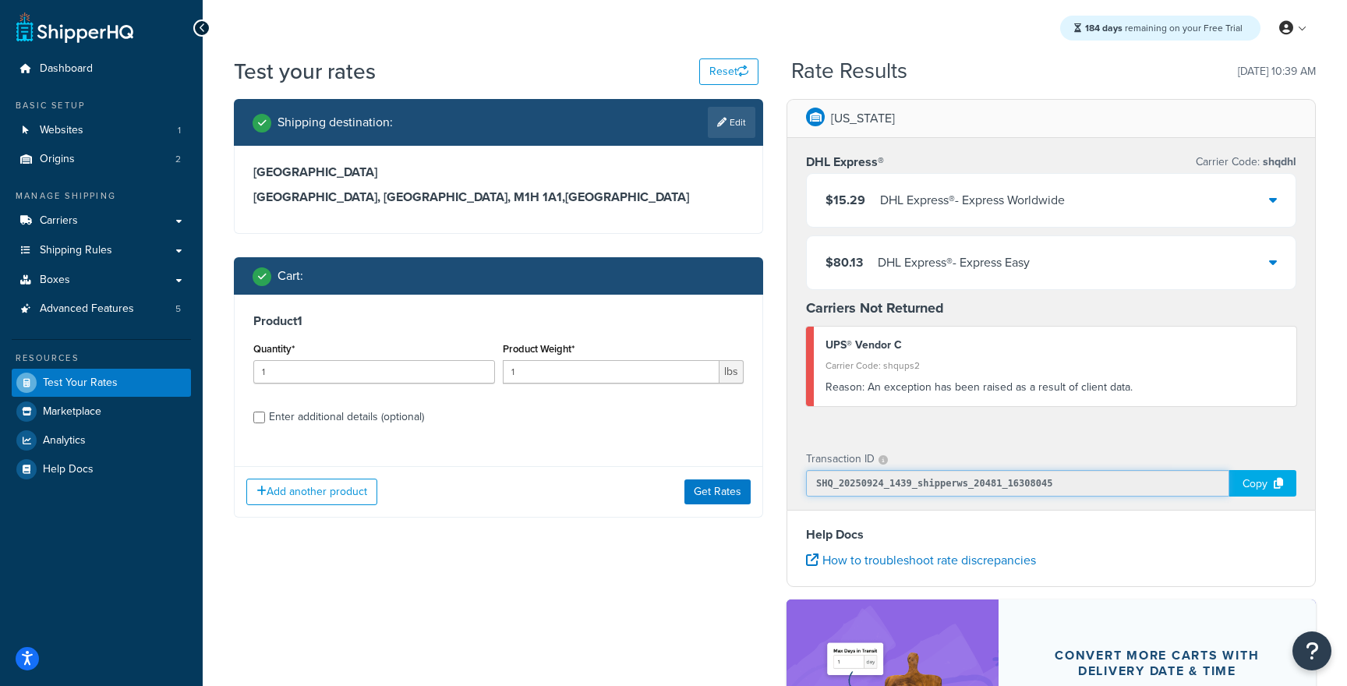
click at [933, 482] on input "SHQ_20250924_1439_shipperws_20481_16308045" at bounding box center [1017, 483] width 423 height 27
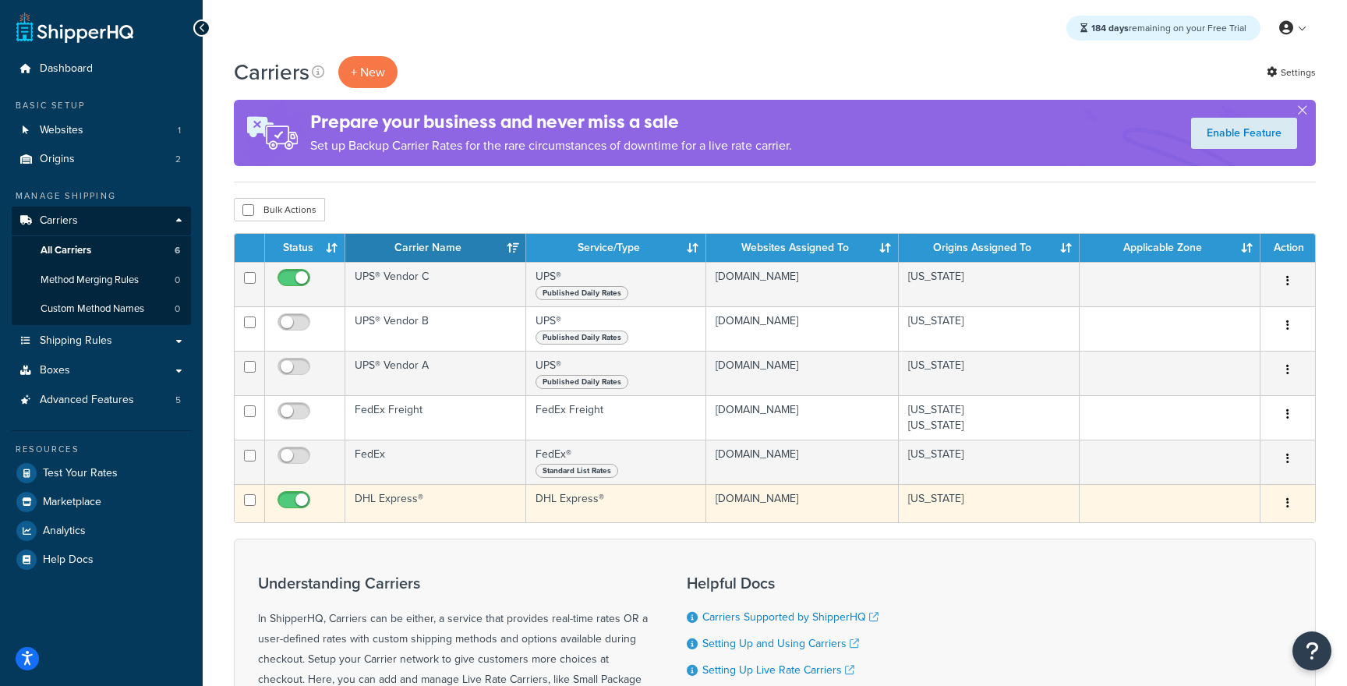
click at [491, 500] on td "DHL Express®" at bounding box center [435, 503] width 181 height 38
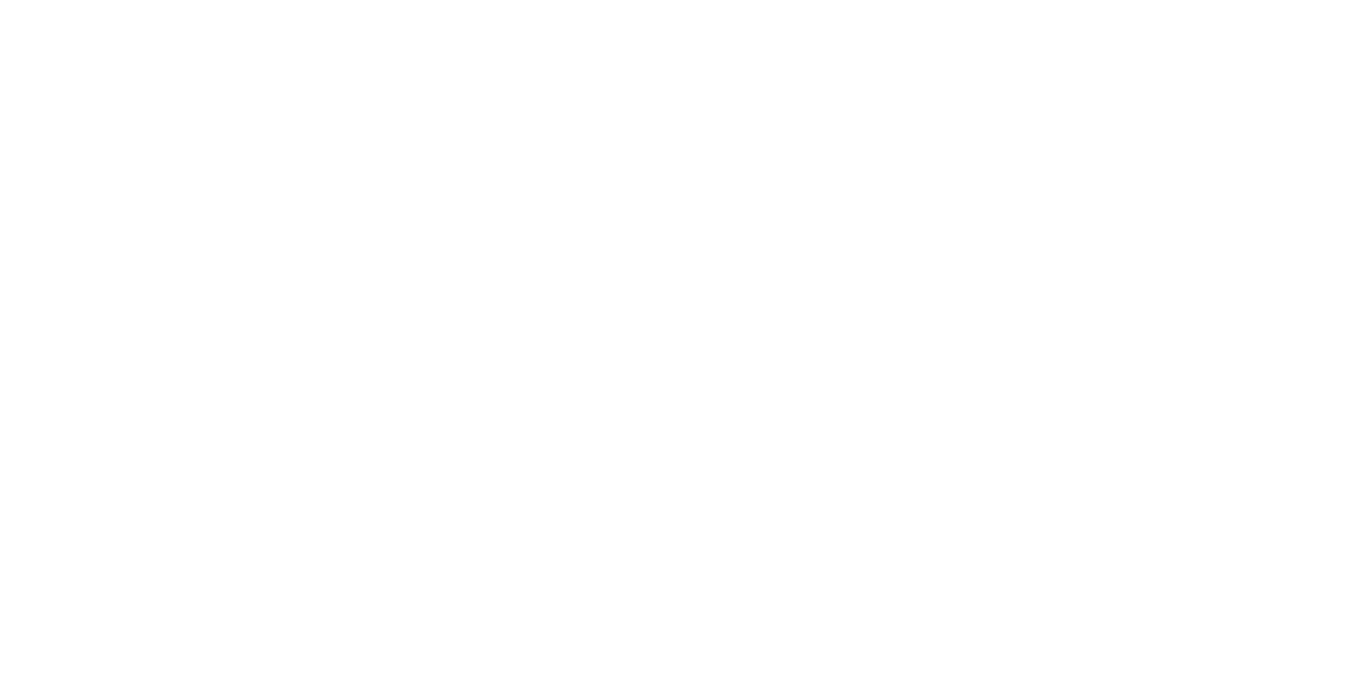
select select "dhl"
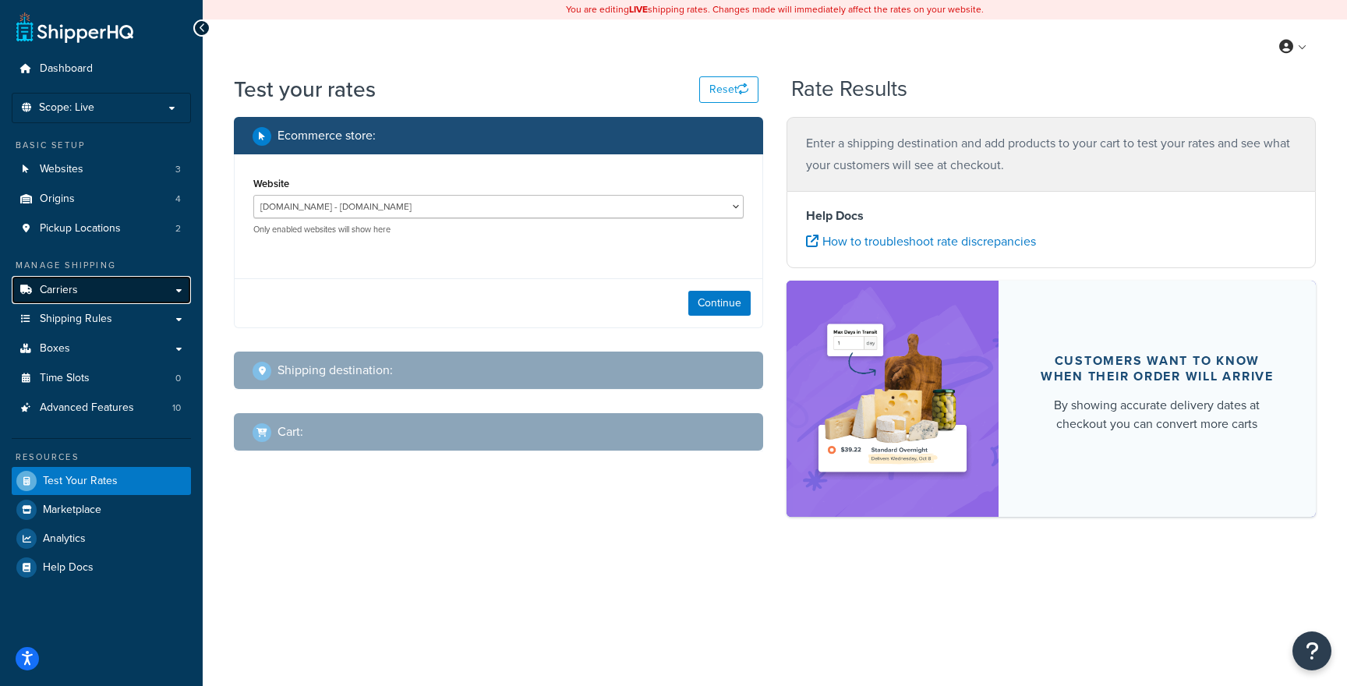
click at [119, 292] on link "Carriers" at bounding box center [101, 290] width 179 height 29
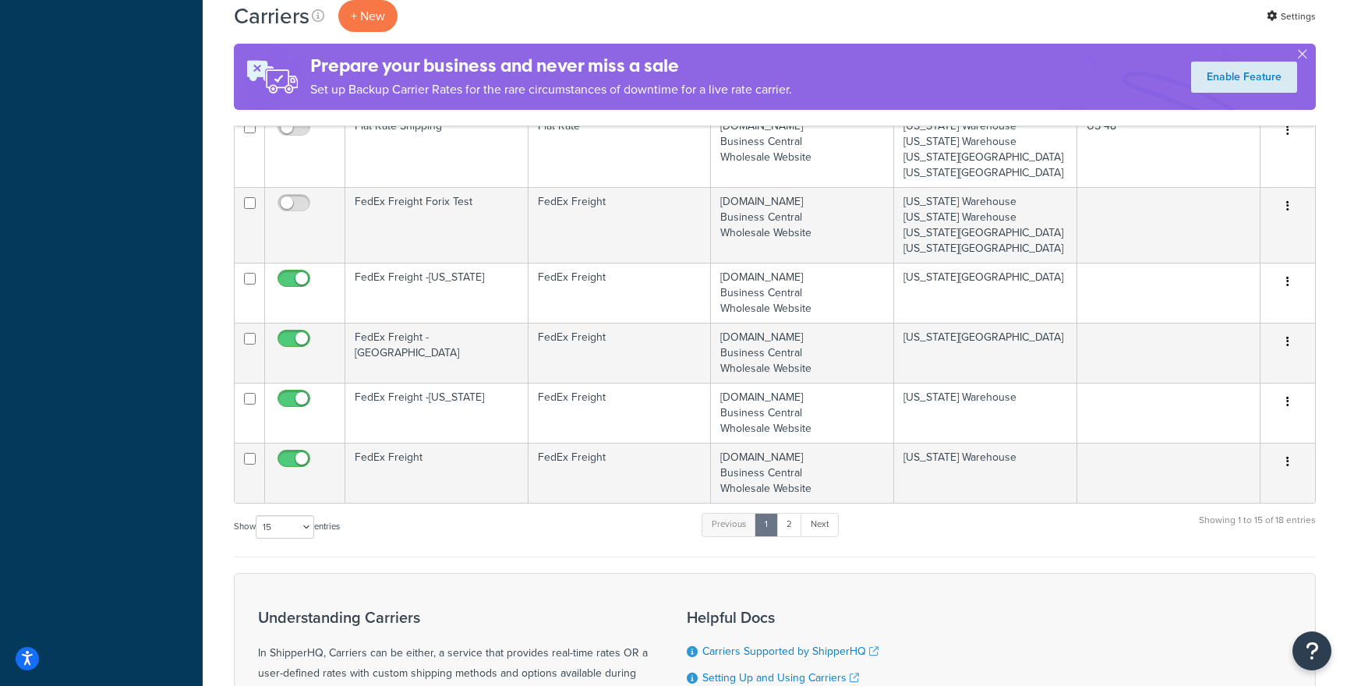
scroll to position [790, 0]
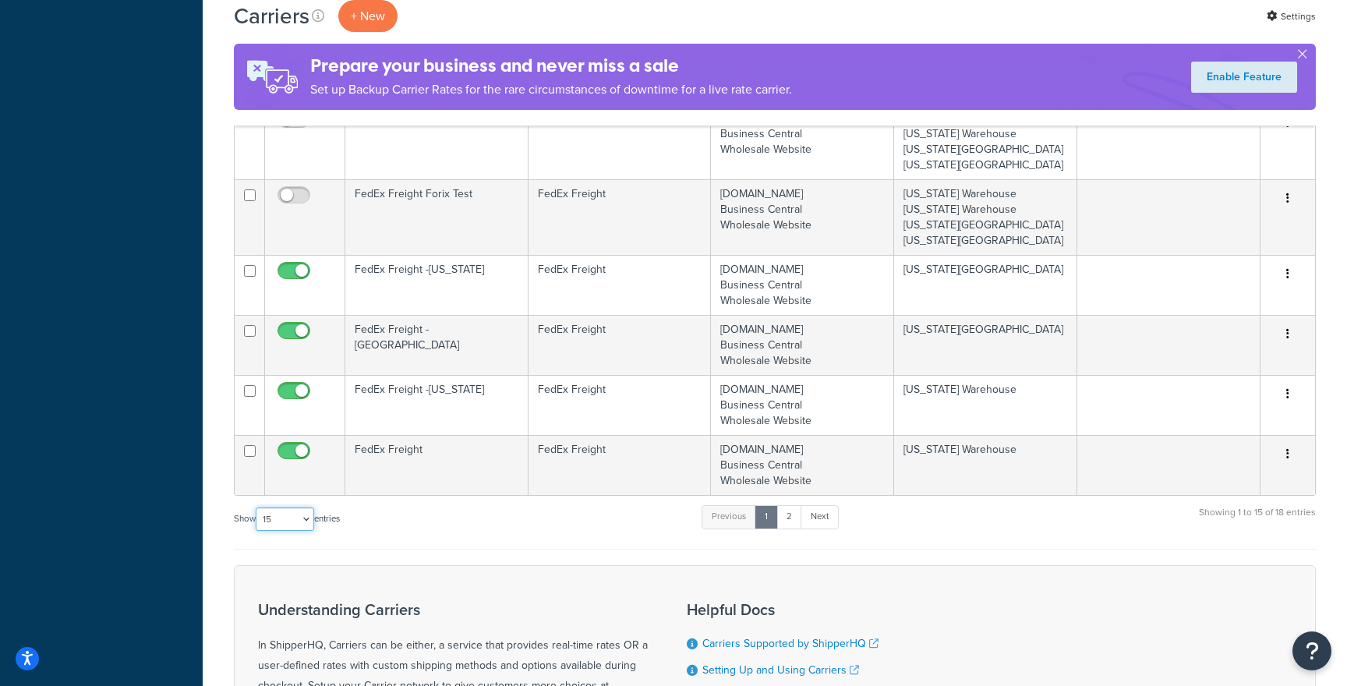
click at [283, 514] on select "10 15 25 50 100" at bounding box center [285, 518] width 58 height 23
select select "100"
click at [257, 531] on select "10 15 25 50 100" at bounding box center [285, 518] width 58 height 23
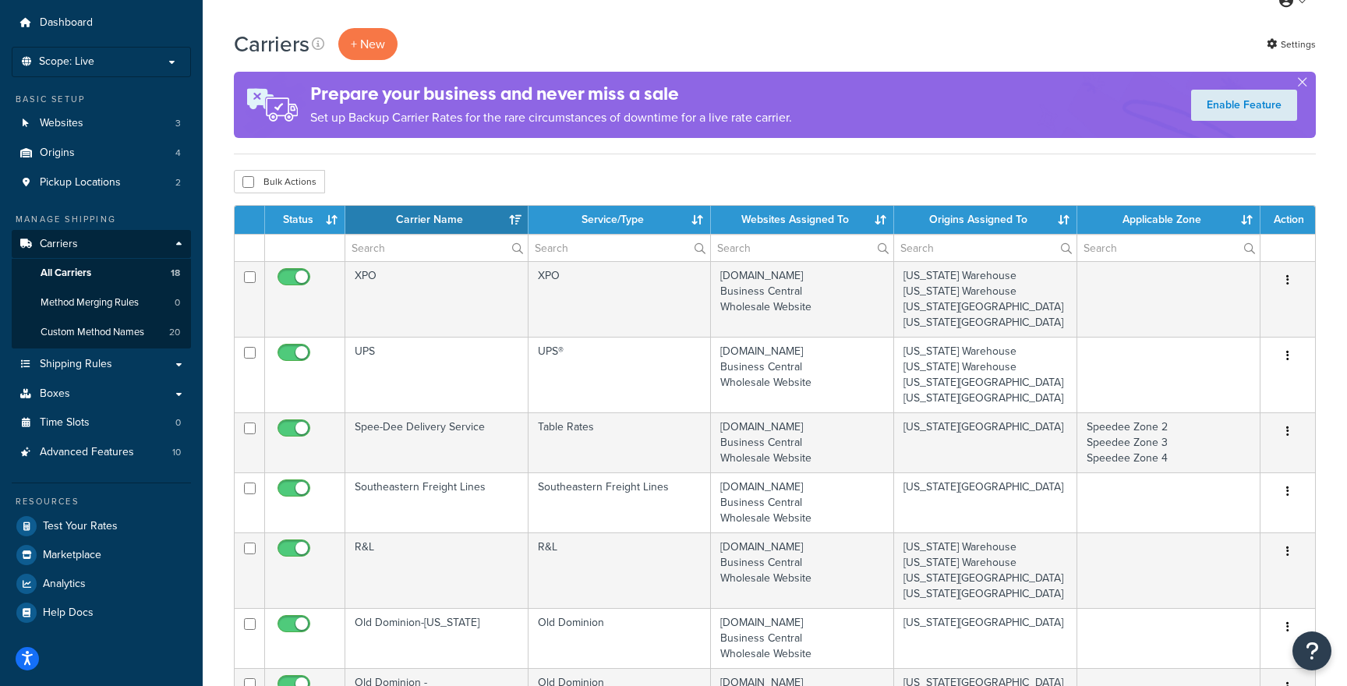
scroll to position [48, 0]
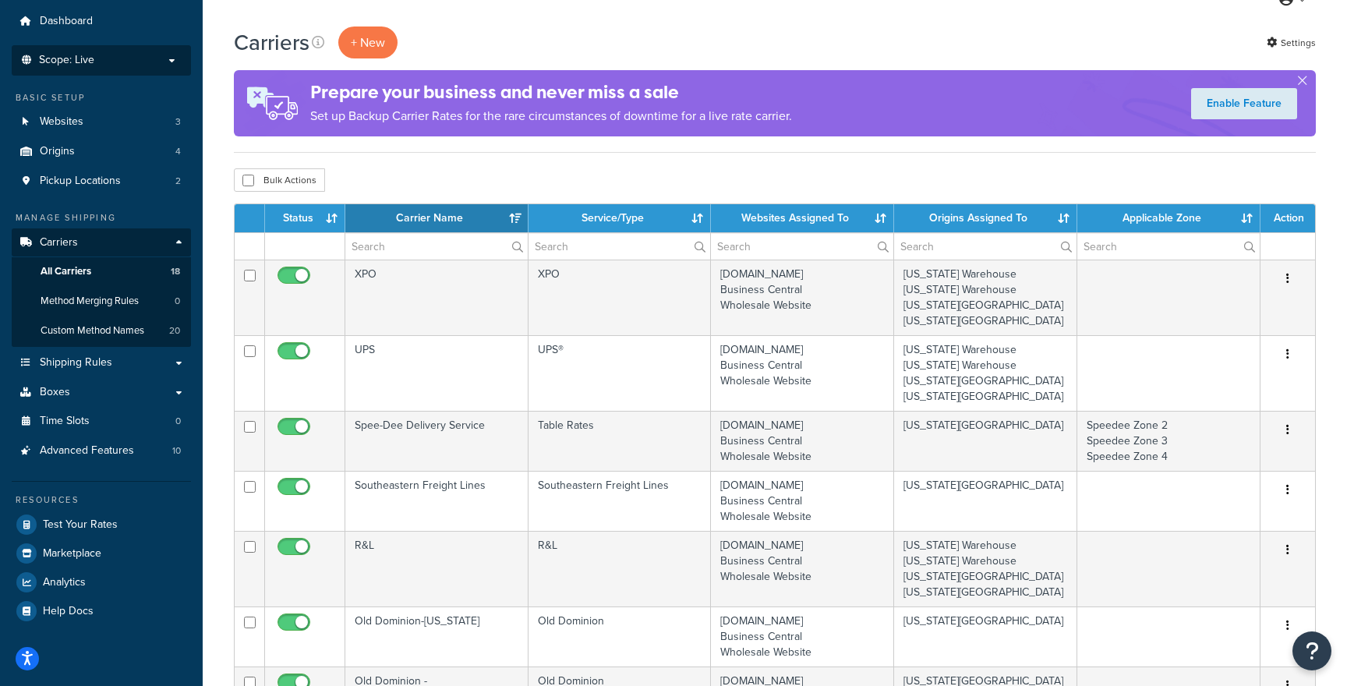
click at [122, 70] on li "Scope: Live Development Integration Test" at bounding box center [101, 60] width 179 height 30
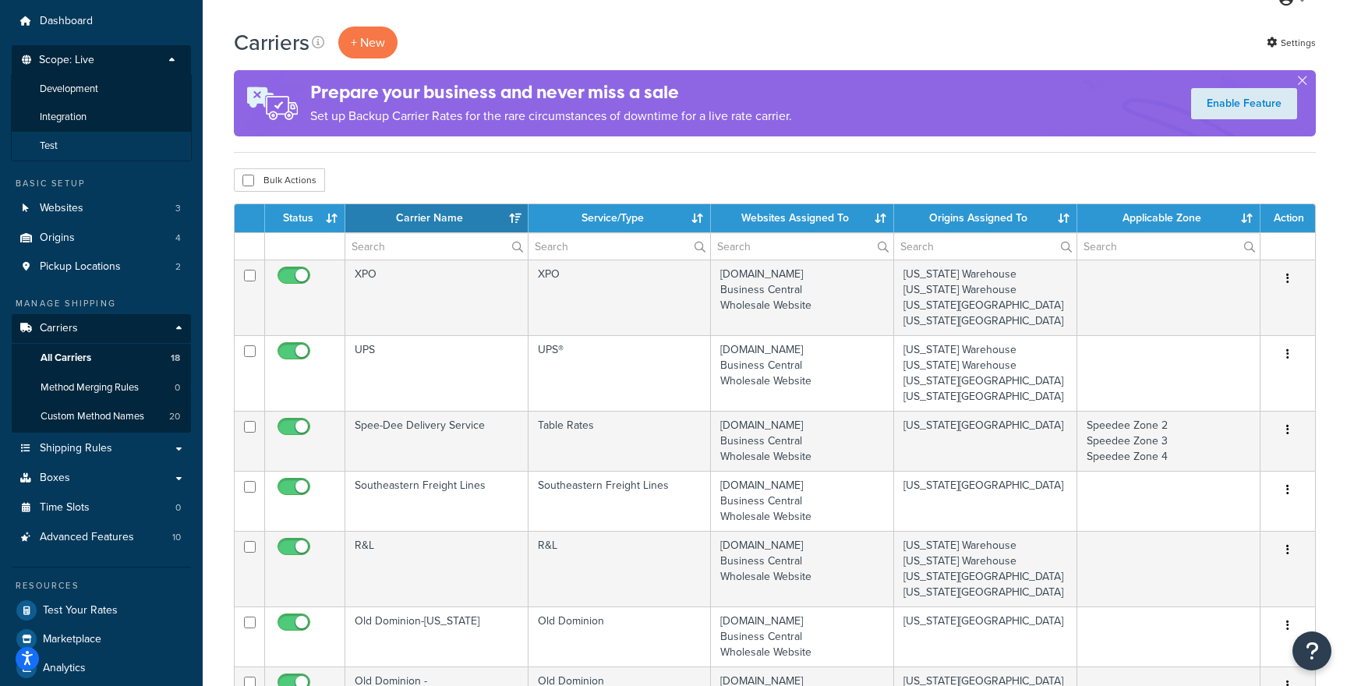
click at [132, 140] on li "Test" at bounding box center [101, 146] width 181 height 29
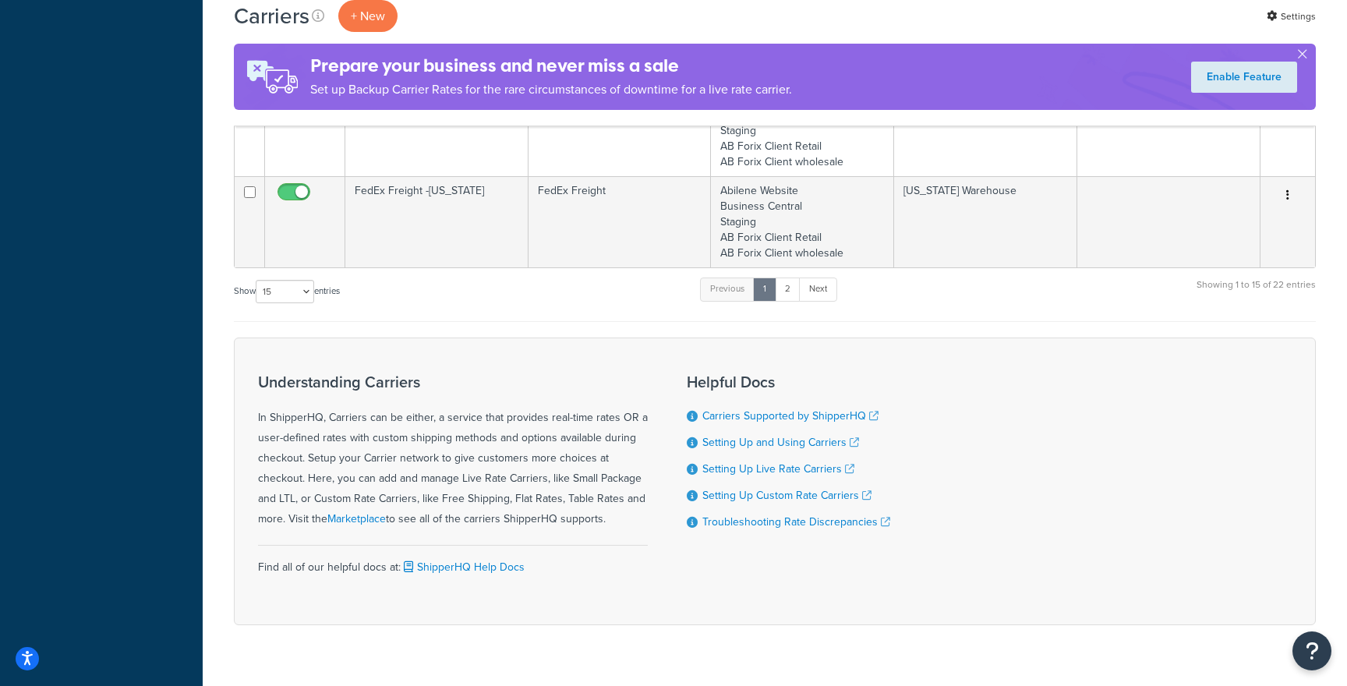
scroll to position [1412, 0]
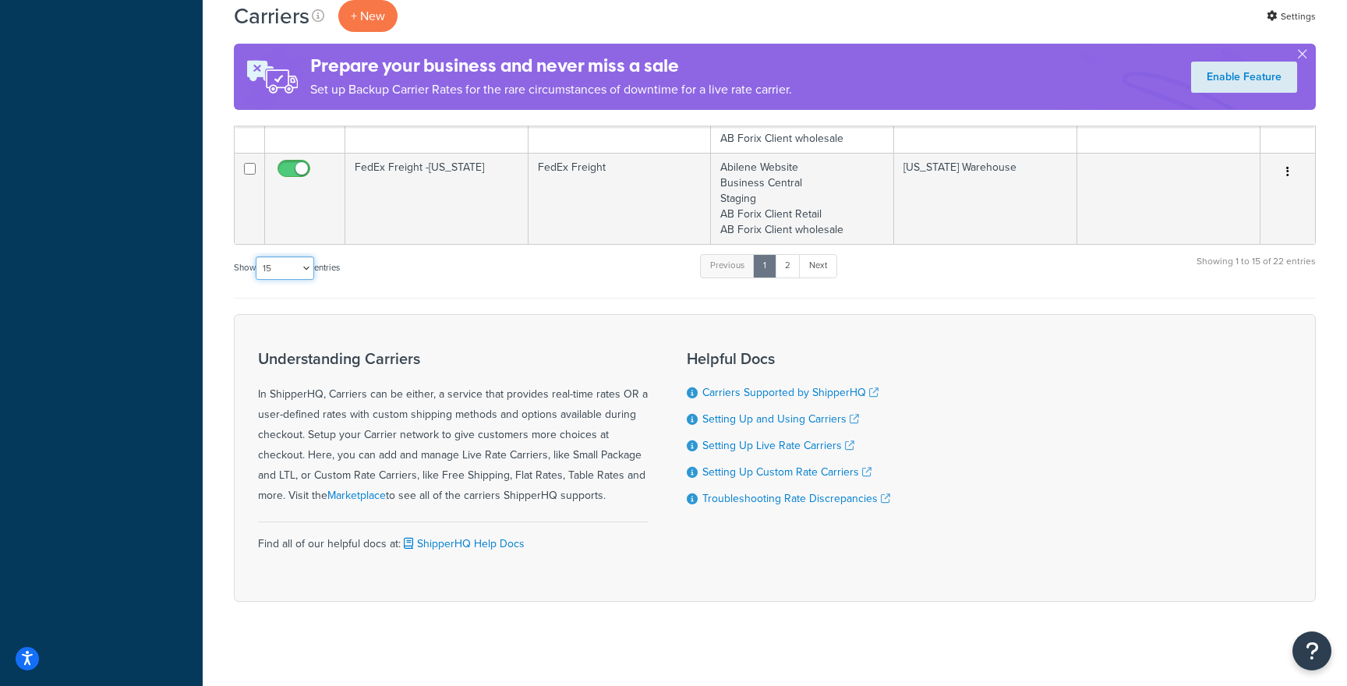
click at [304, 261] on select "10 15 25 50 100" at bounding box center [285, 267] width 58 height 23
select select "100"
click at [257, 280] on select "10 15 25 50 100" at bounding box center [285, 267] width 58 height 23
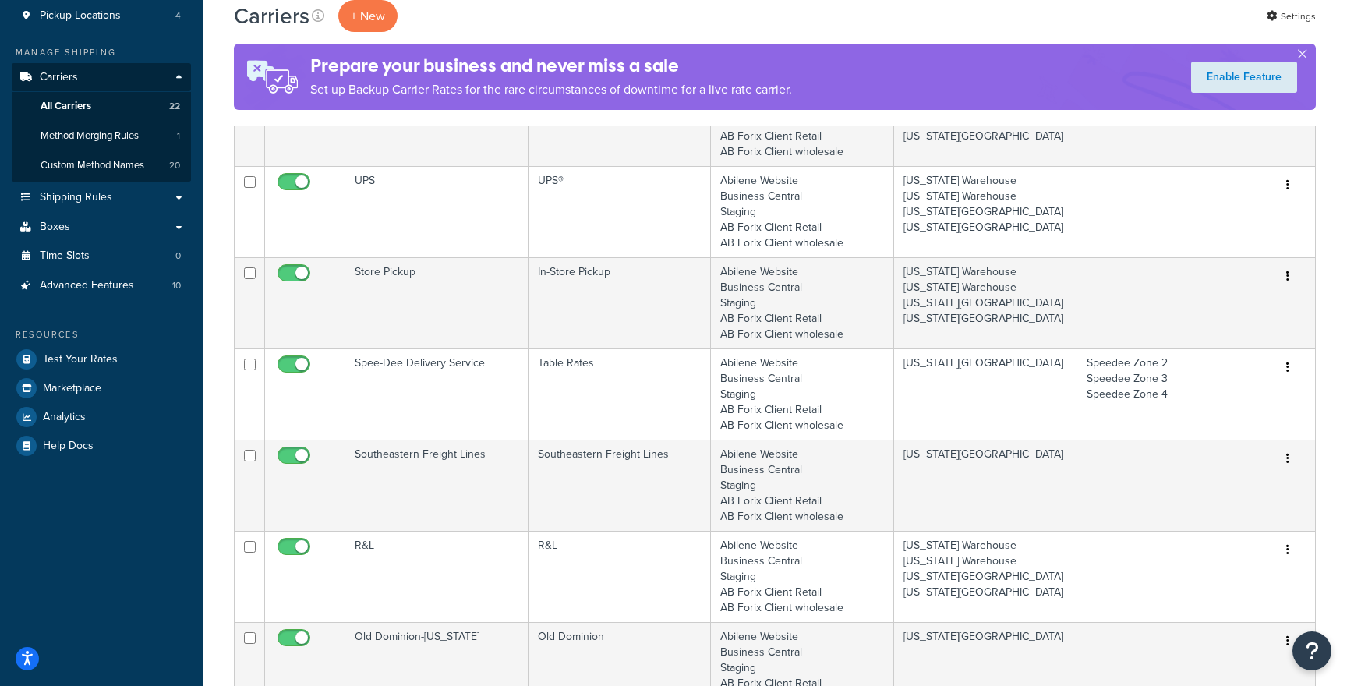
scroll to position [0, 0]
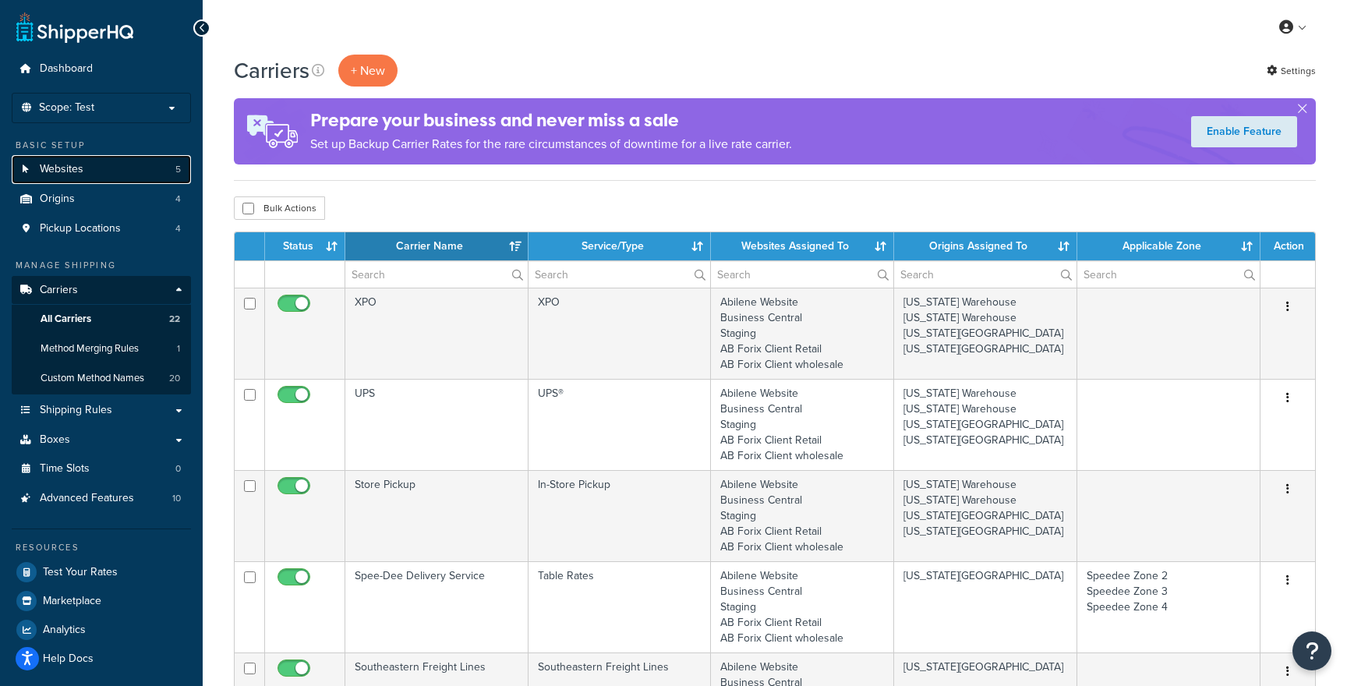
click at [154, 159] on link "Websites 5" at bounding box center [101, 169] width 179 height 29
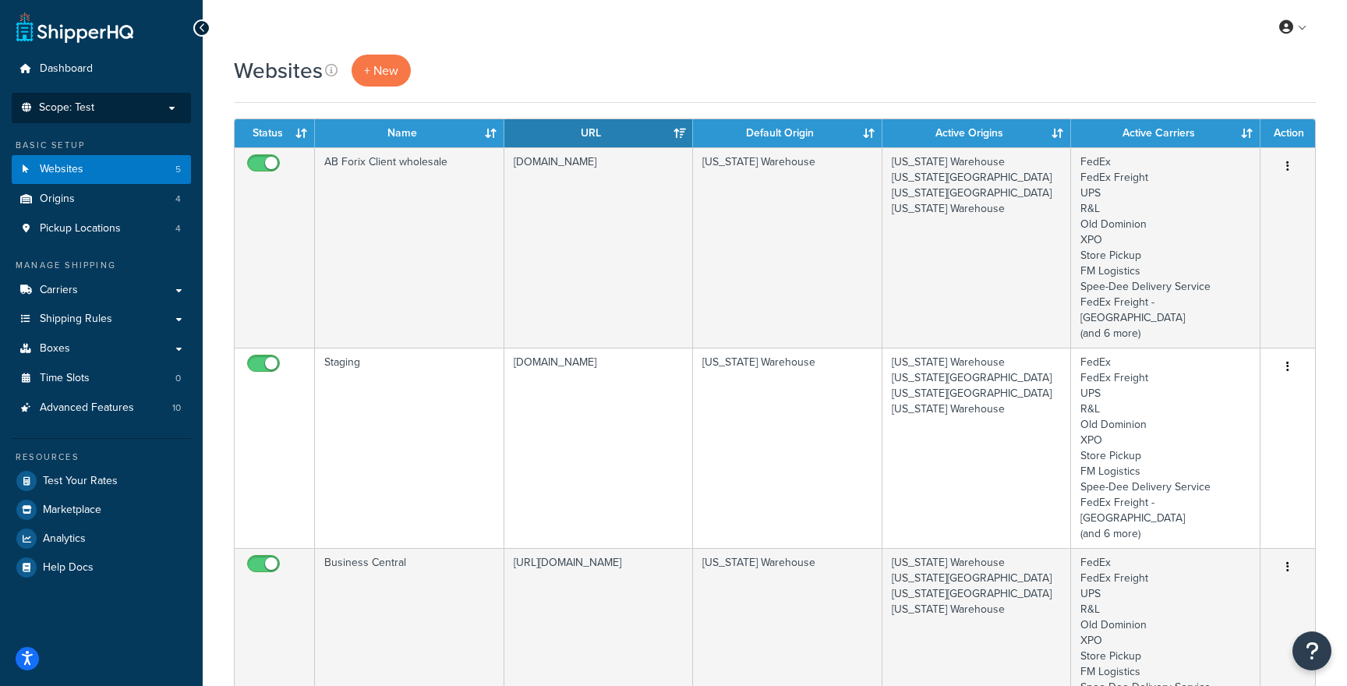
click at [164, 116] on li "Scope: Test Live Development Integration" at bounding box center [101, 108] width 179 height 30
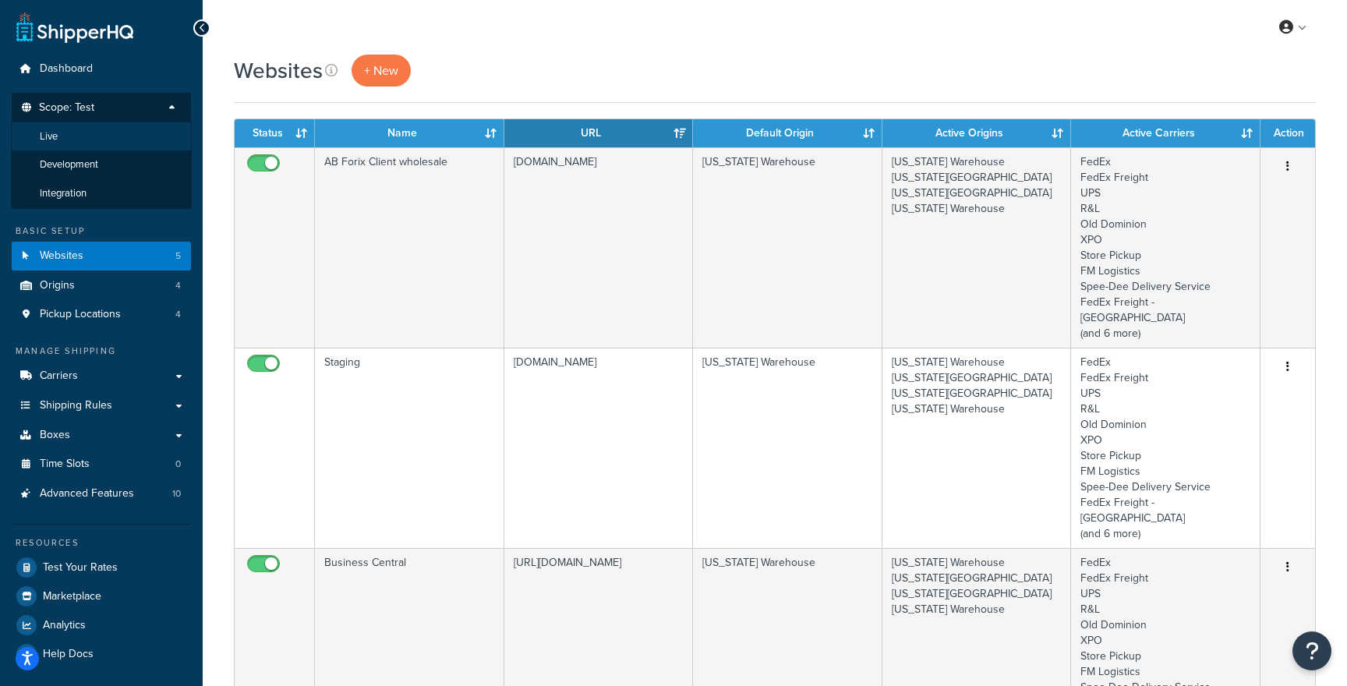
click at [132, 131] on li "Live" at bounding box center [101, 136] width 181 height 29
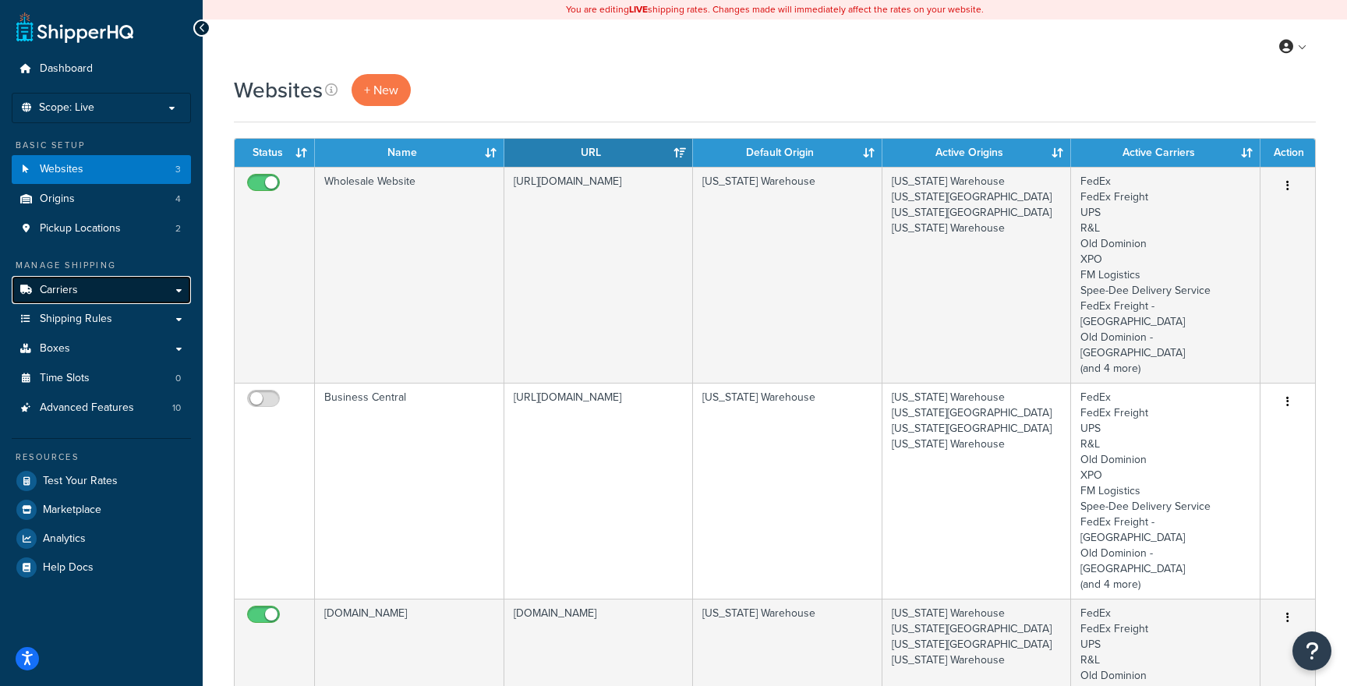
click at [120, 281] on link "Carriers" at bounding box center [101, 290] width 179 height 29
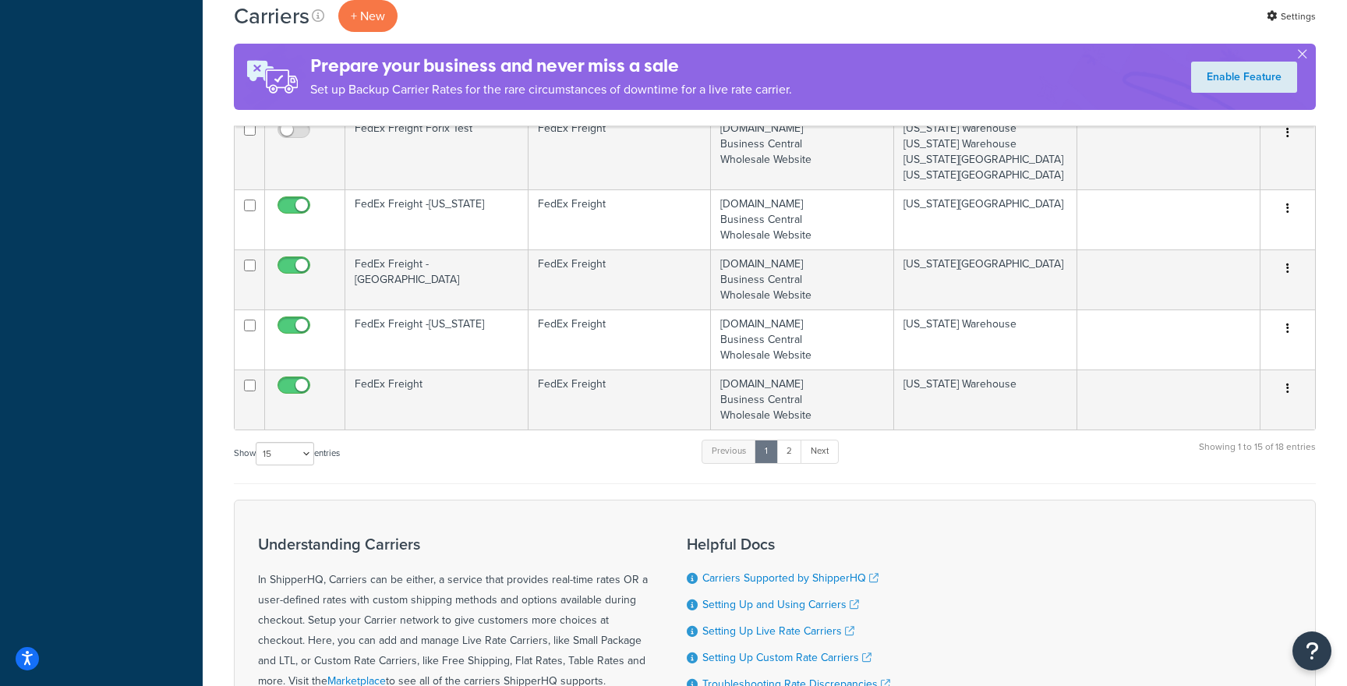
scroll to position [875, 0]
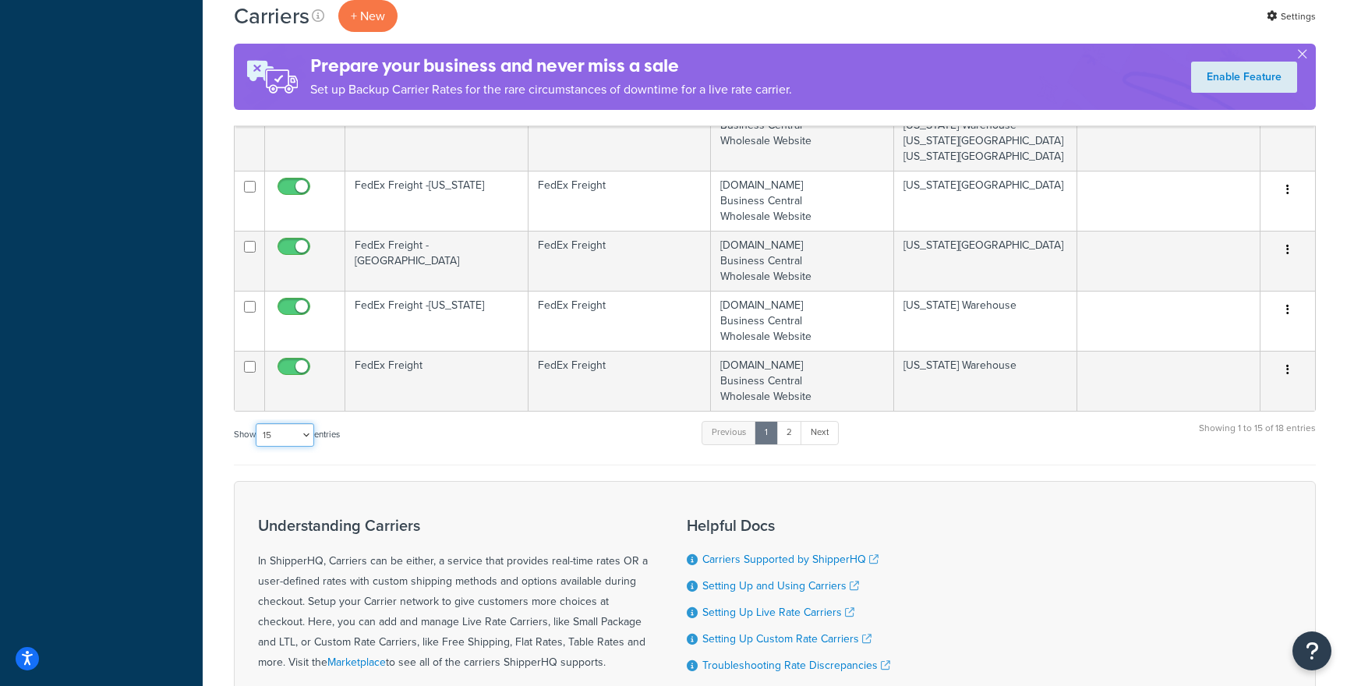
click at [311, 440] on select "10 15 25 50 100" at bounding box center [285, 434] width 58 height 23
select select "50"
click at [257, 447] on select "10 15 25 50 100" at bounding box center [285, 434] width 58 height 23
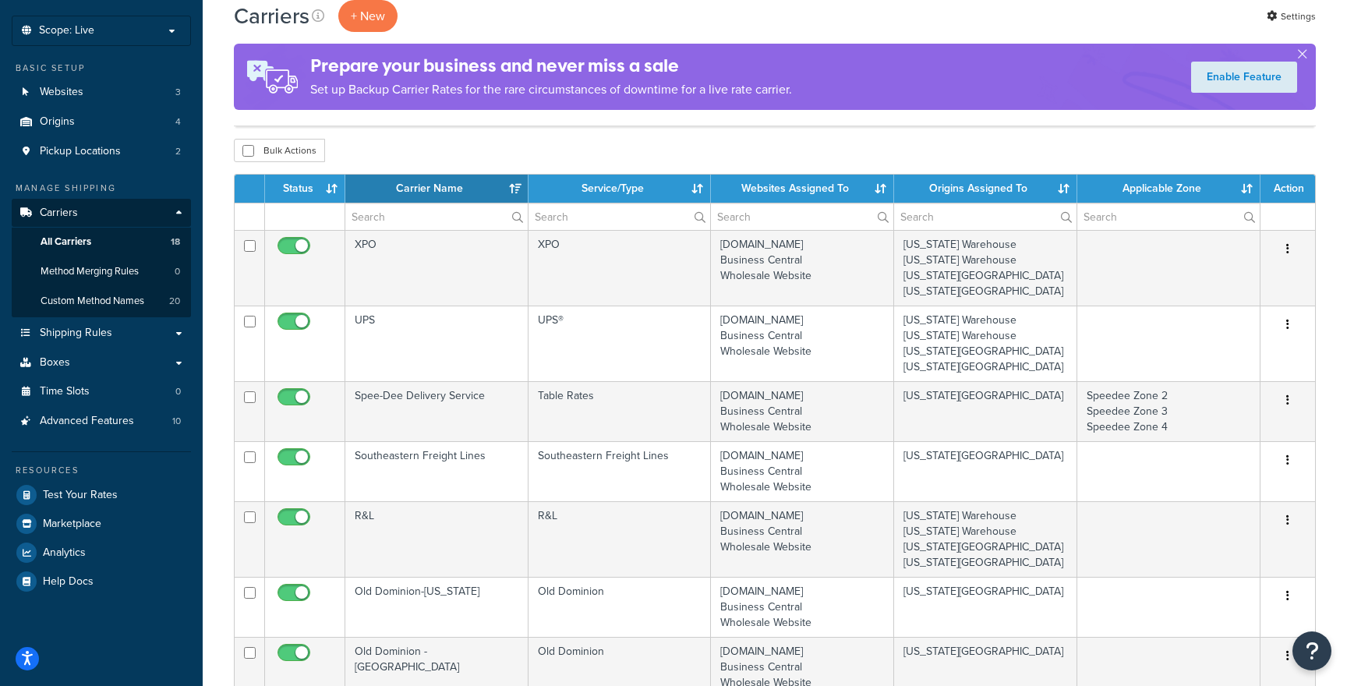
scroll to position [79, 0]
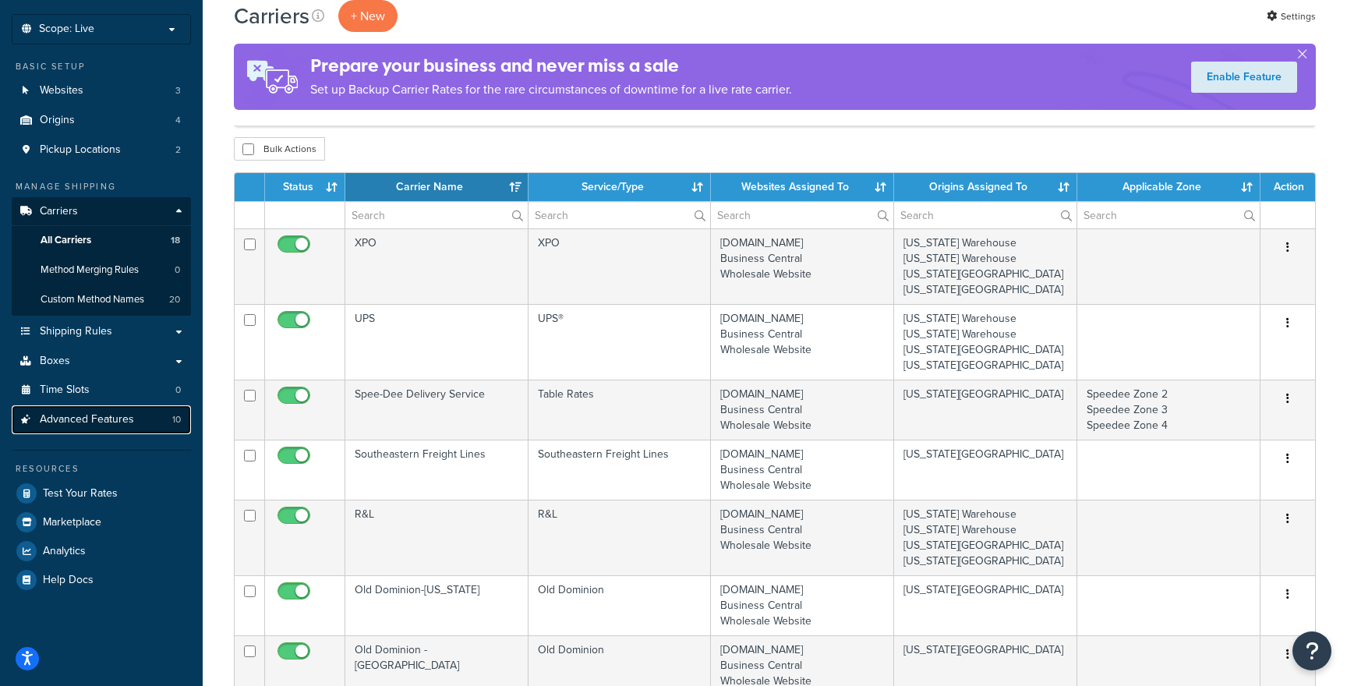
click at [107, 426] on span "Advanced Features" at bounding box center [87, 419] width 94 height 13
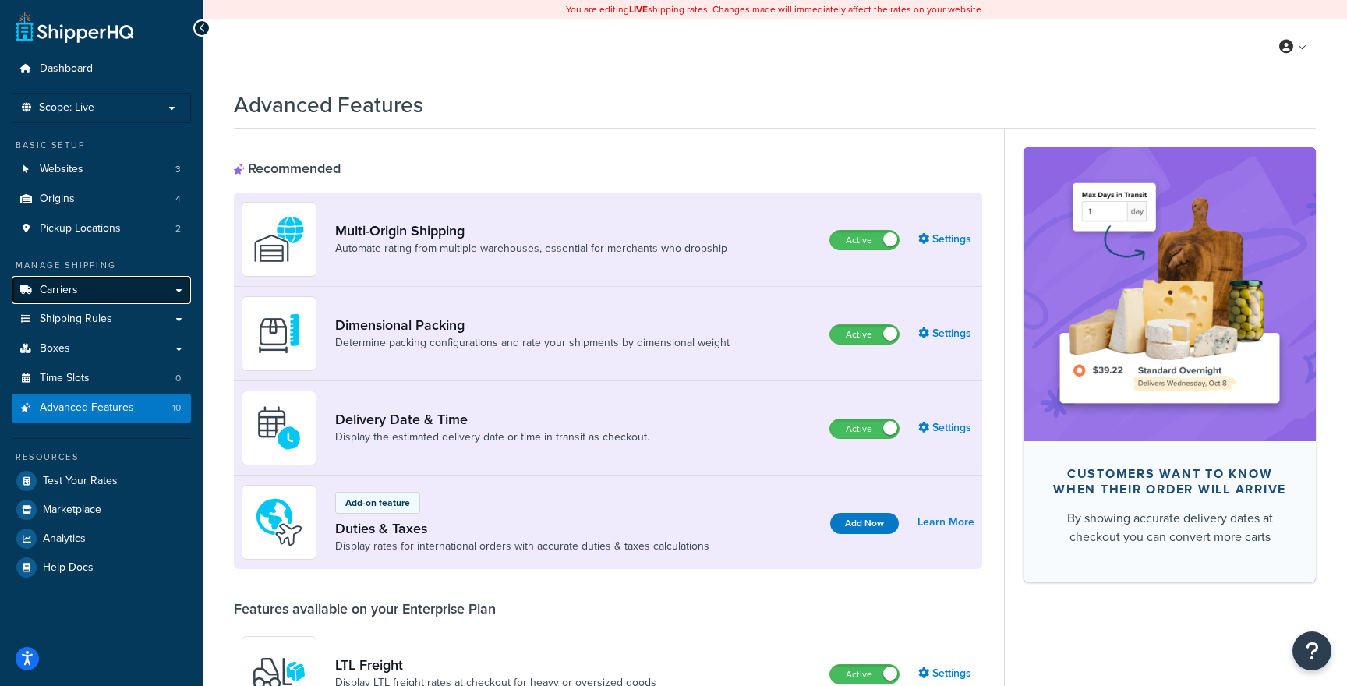
click at [83, 292] on link "Carriers" at bounding box center [101, 290] width 179 height 29
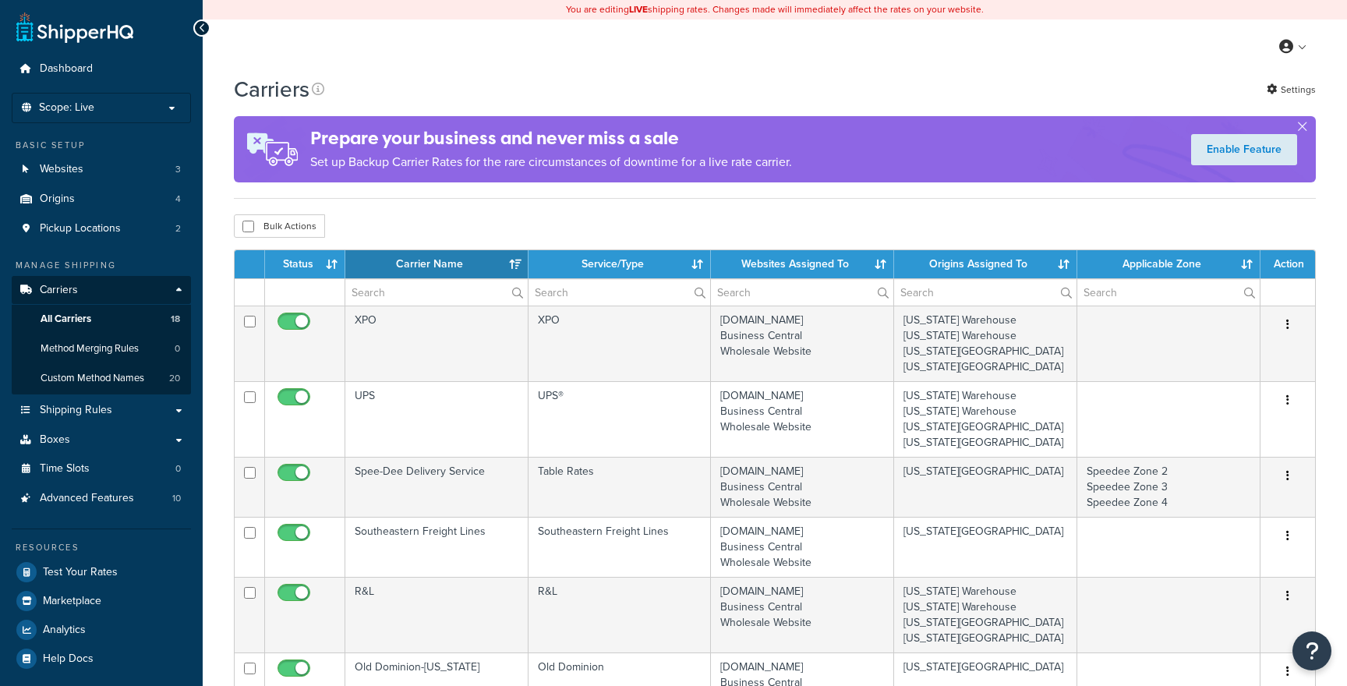
select select "15"
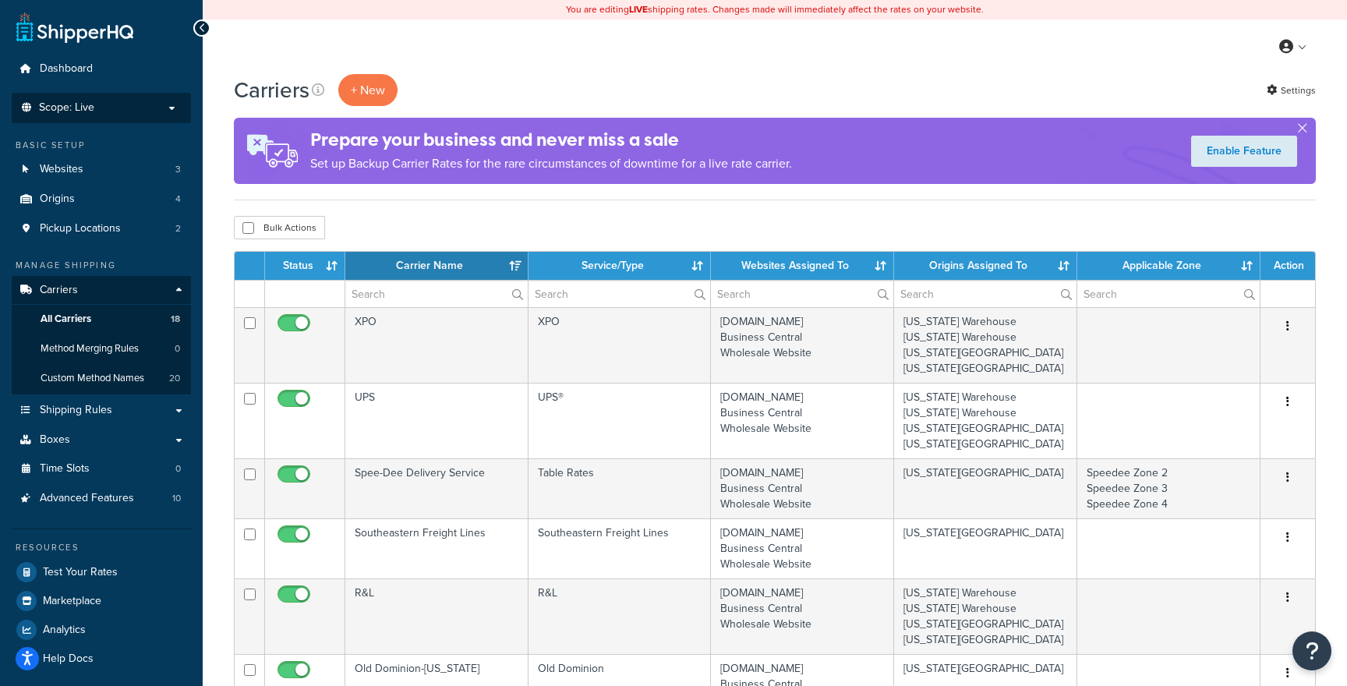
click at [62, 98] on li "Scope: Live Development Integration Test" at bounding box center [101, 108] width 179 height 30
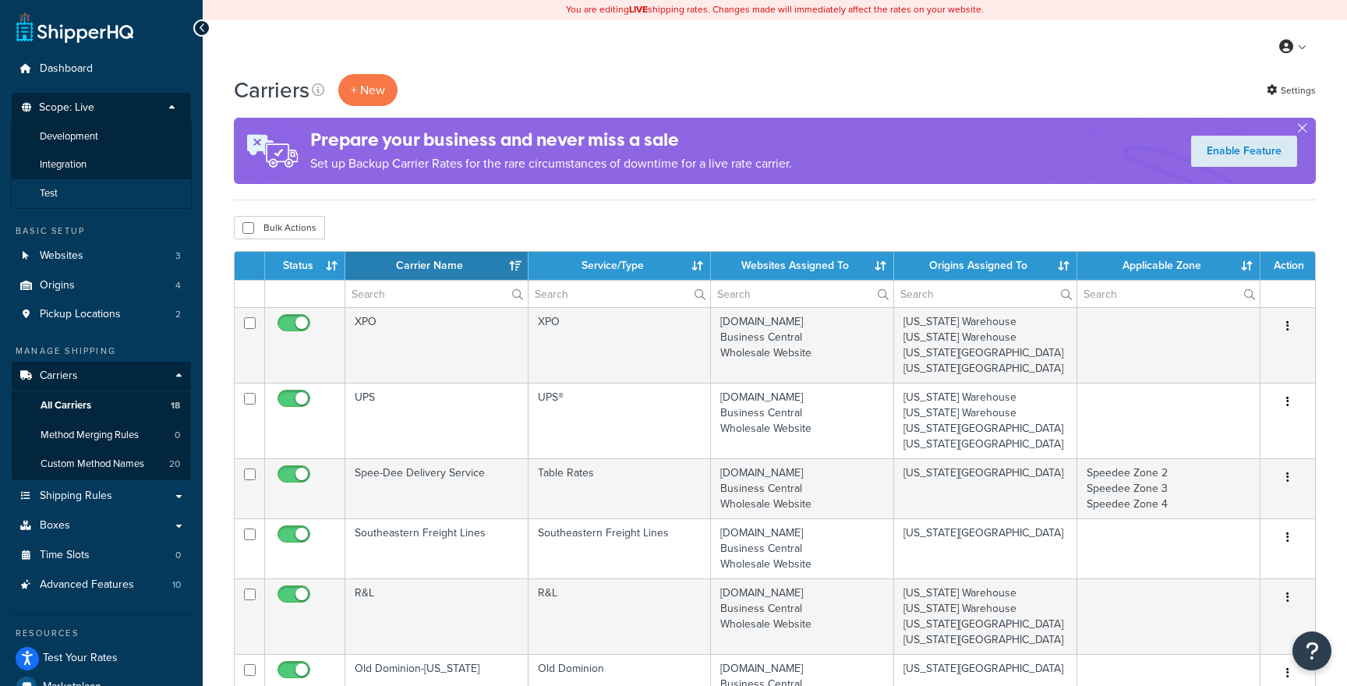
click at [114, 185] on li "Test" at bounding box center [101, 193] width 181 height 29
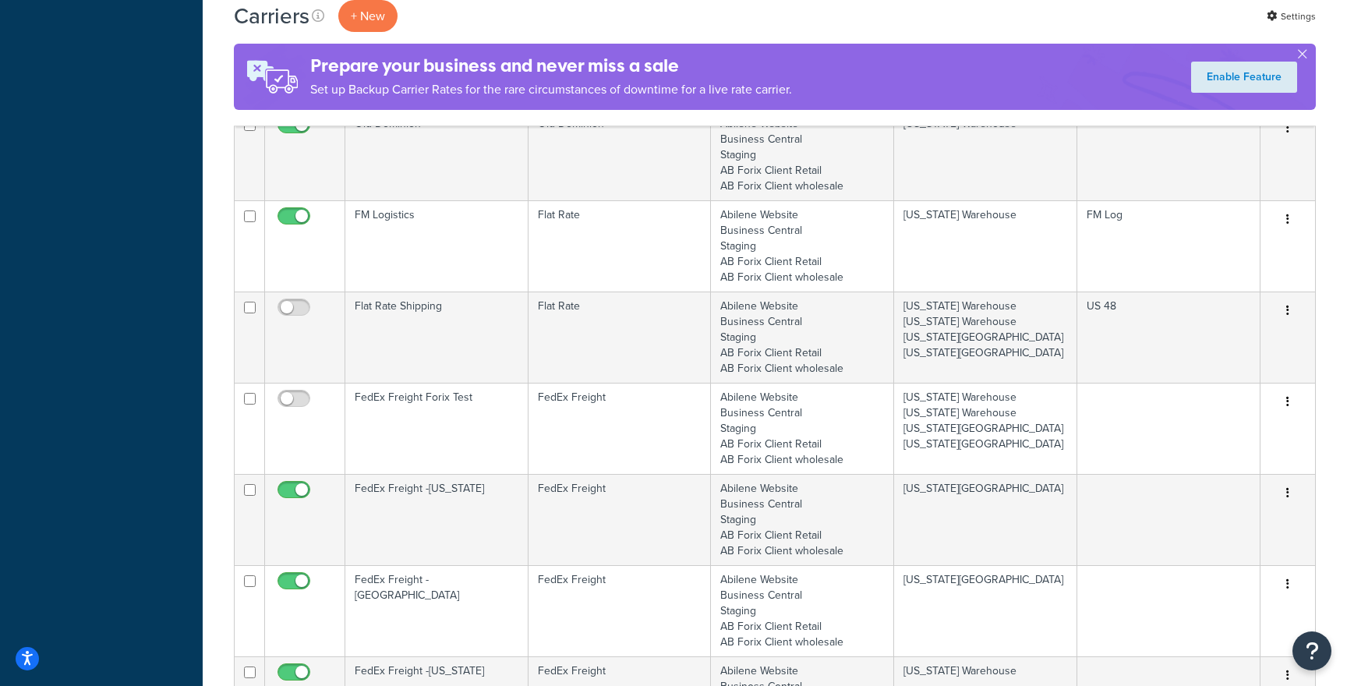
scroll to position [1420, 0]
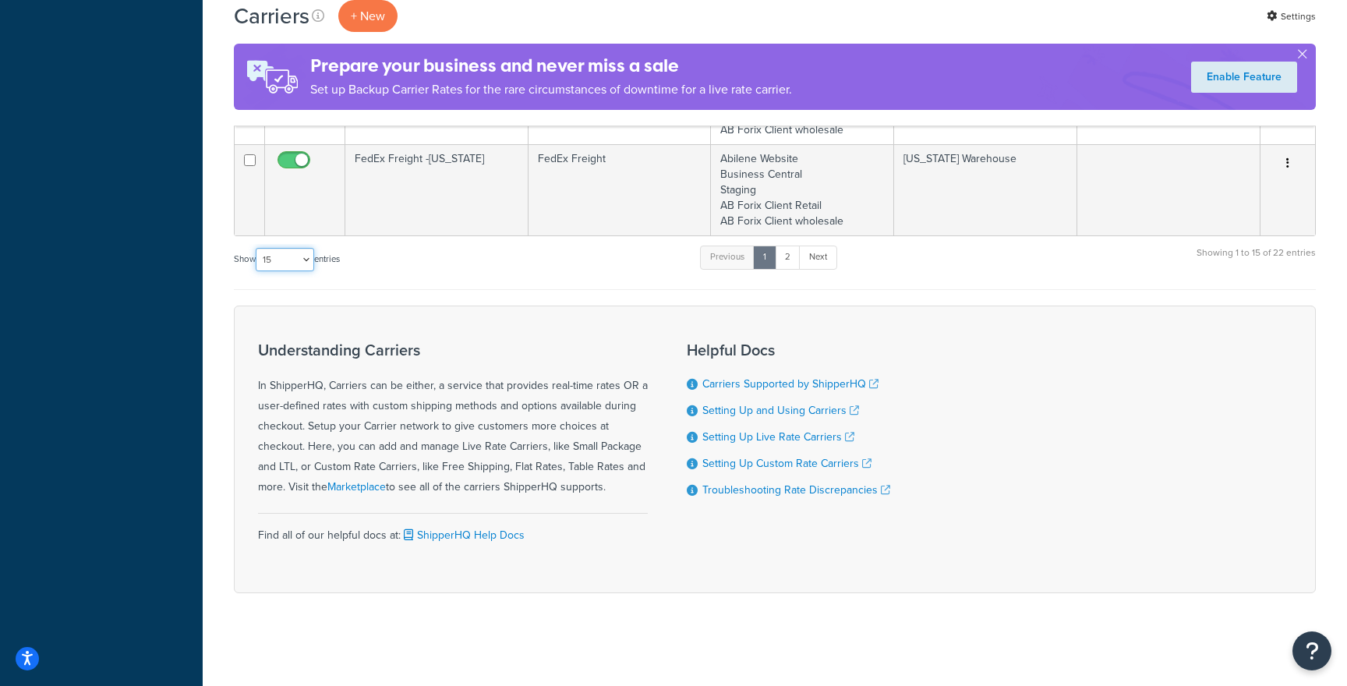
click at [285, 250] on select "10 15 25 50 100" at bounding box center [285, 259] width 58 height 23
select select "50"
click at [257, 271] on select "10 15 25 50 100" at bounding box center [285, 259] width 58 height 23
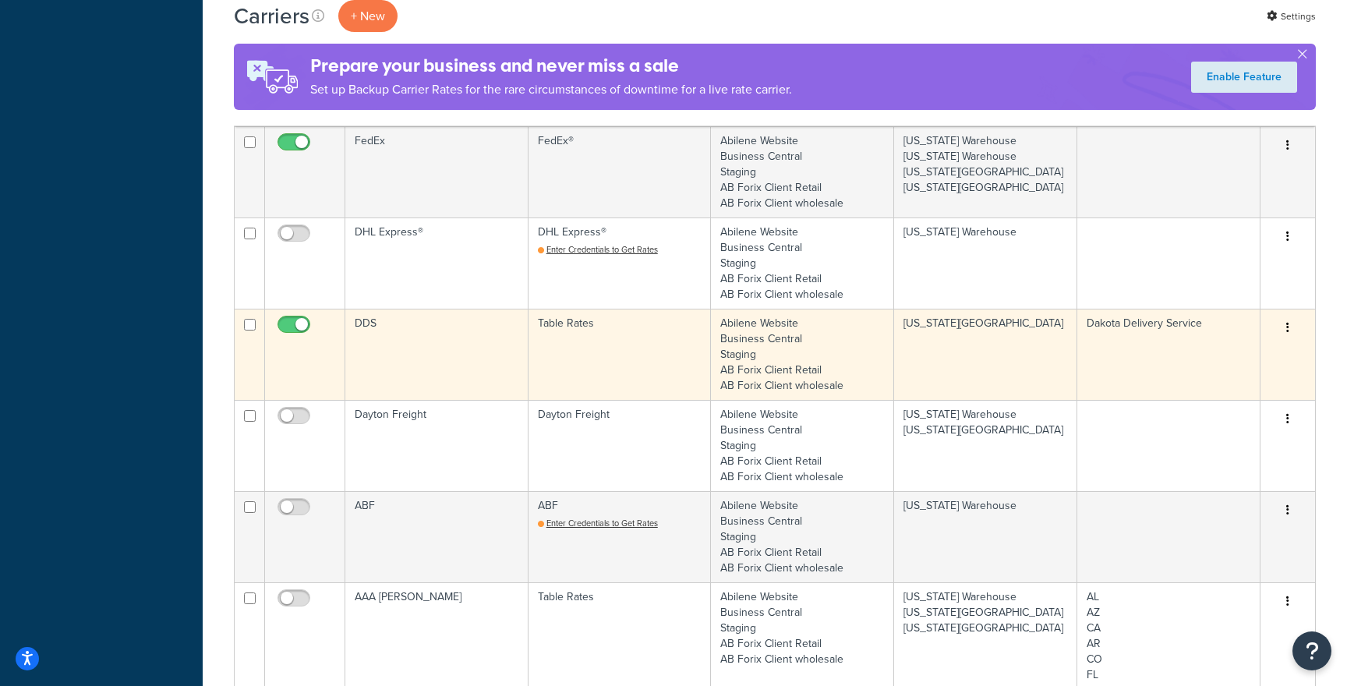
scroll to position [1625, 0]
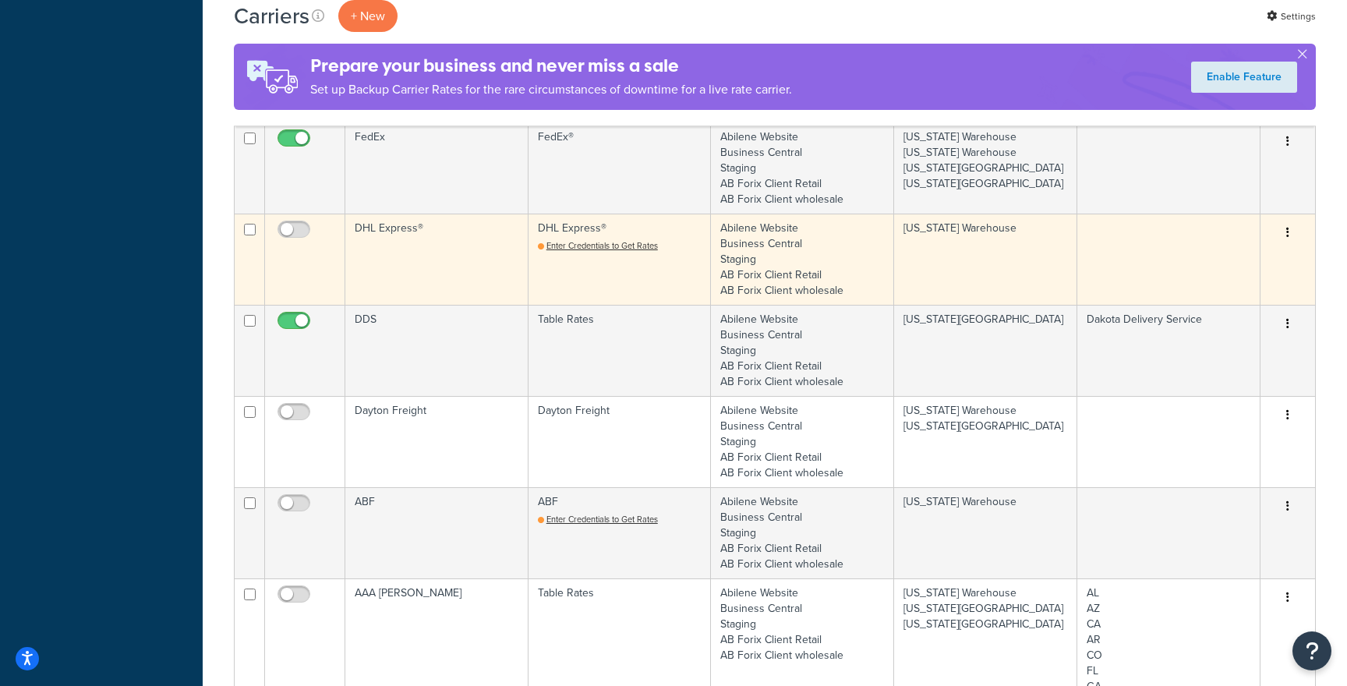
click at [467, 262] on td "DHL Express®" at bounding box center [436, 259] width 183 height 91
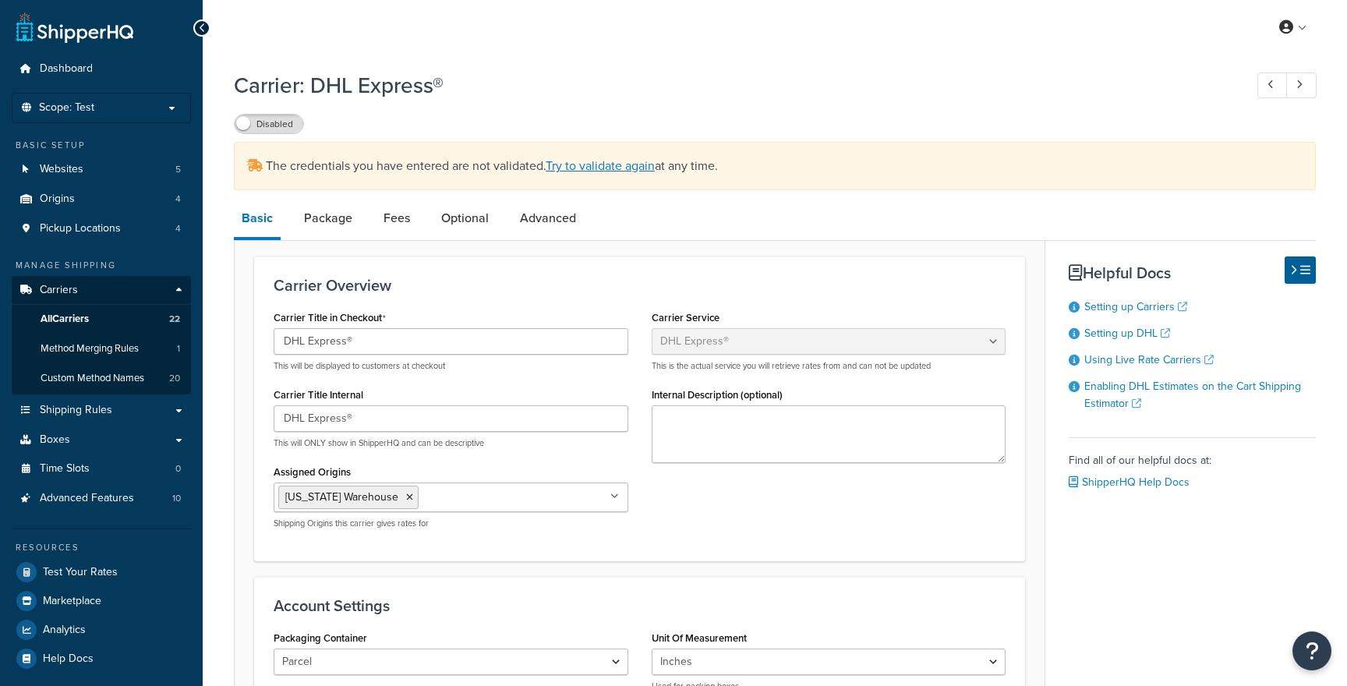
select select "dhl"
click at [628, 173] on link "Try to validate again" at bounding box center [600, 166] width 109 height 18
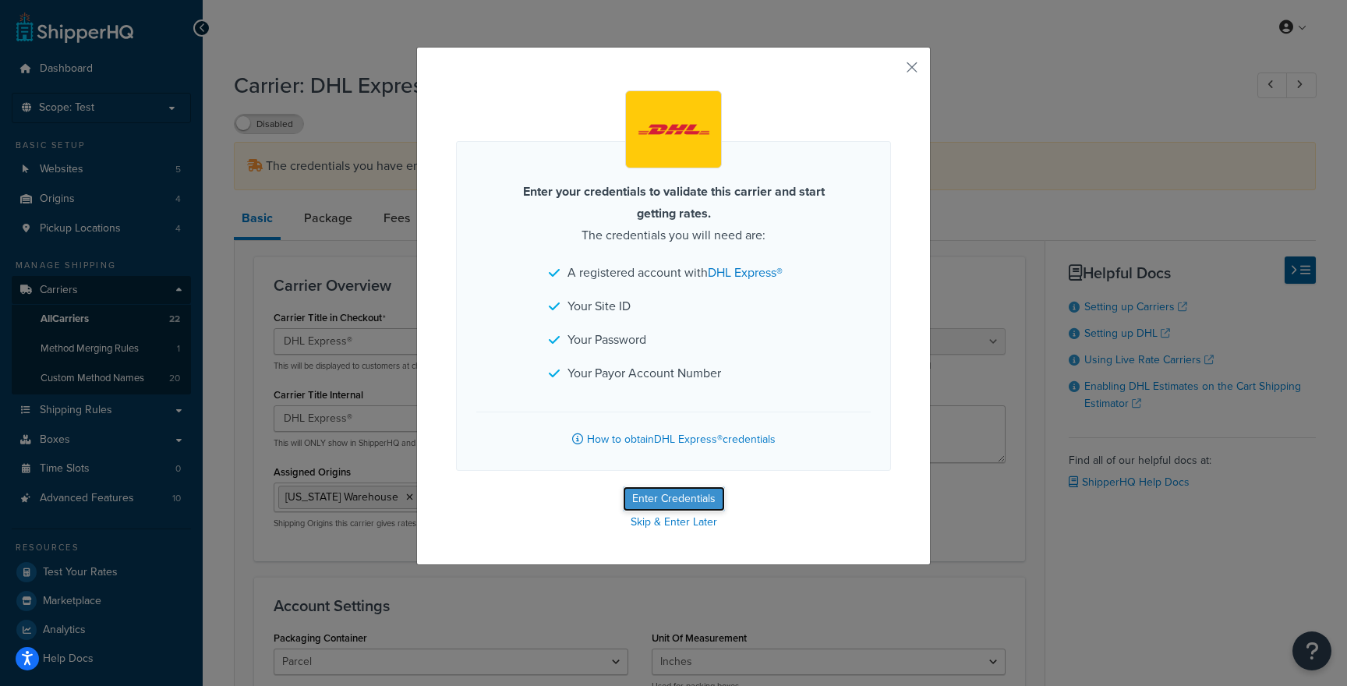
click at [659, 490] on button "Enter Credentials" at bounding box center [674, 498] width 102 height 25
select select "US"
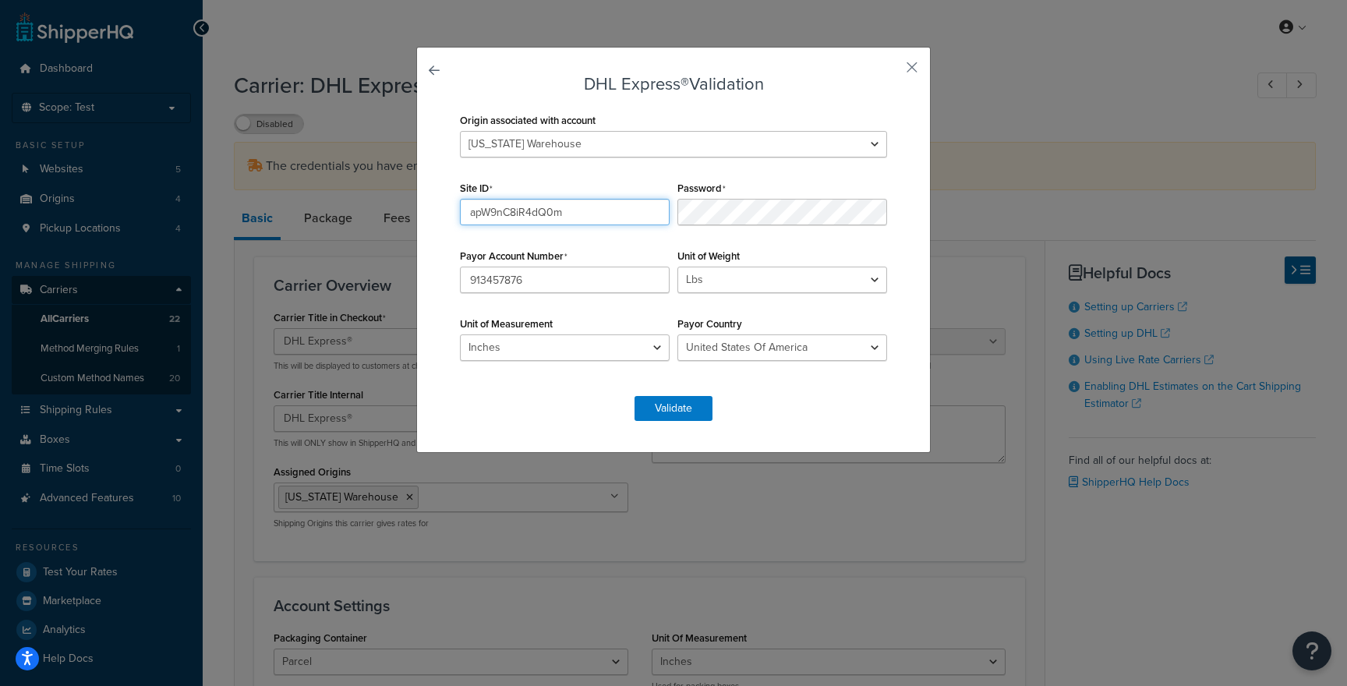
click at [621, 222] on input "apW9nC8iR4dQ0m" at bounding box center [565, 212] width 210 height 27
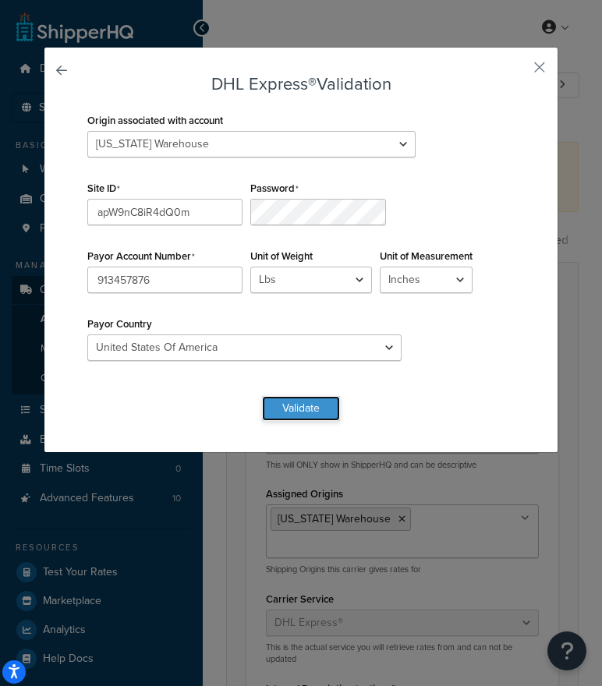
click at [290, 412] on button "Validate" at bounding box center [301, 408] width 78 height 25
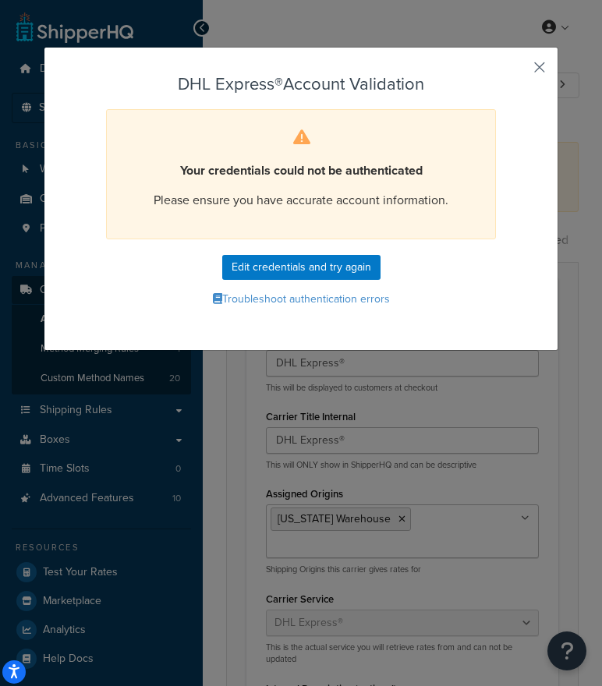
click at [518, 71] on button "button" at bounding box center [516, 73] width 4 height 4
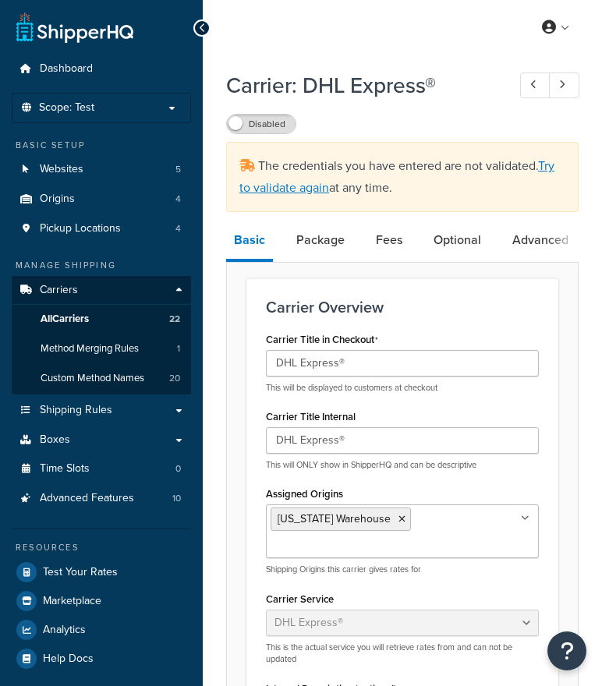
select select "dhl"
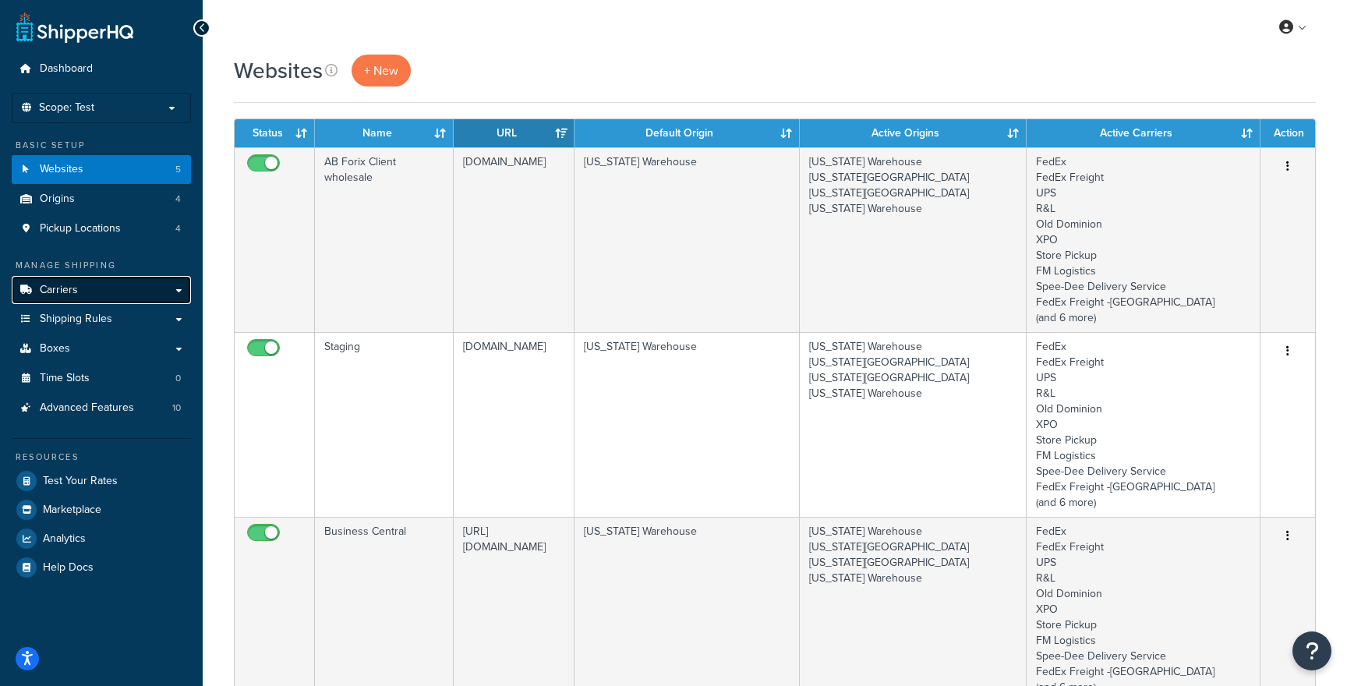
click at [122, 296] on link "Carriers" at bounding box center [101, 290] width 179 height 29
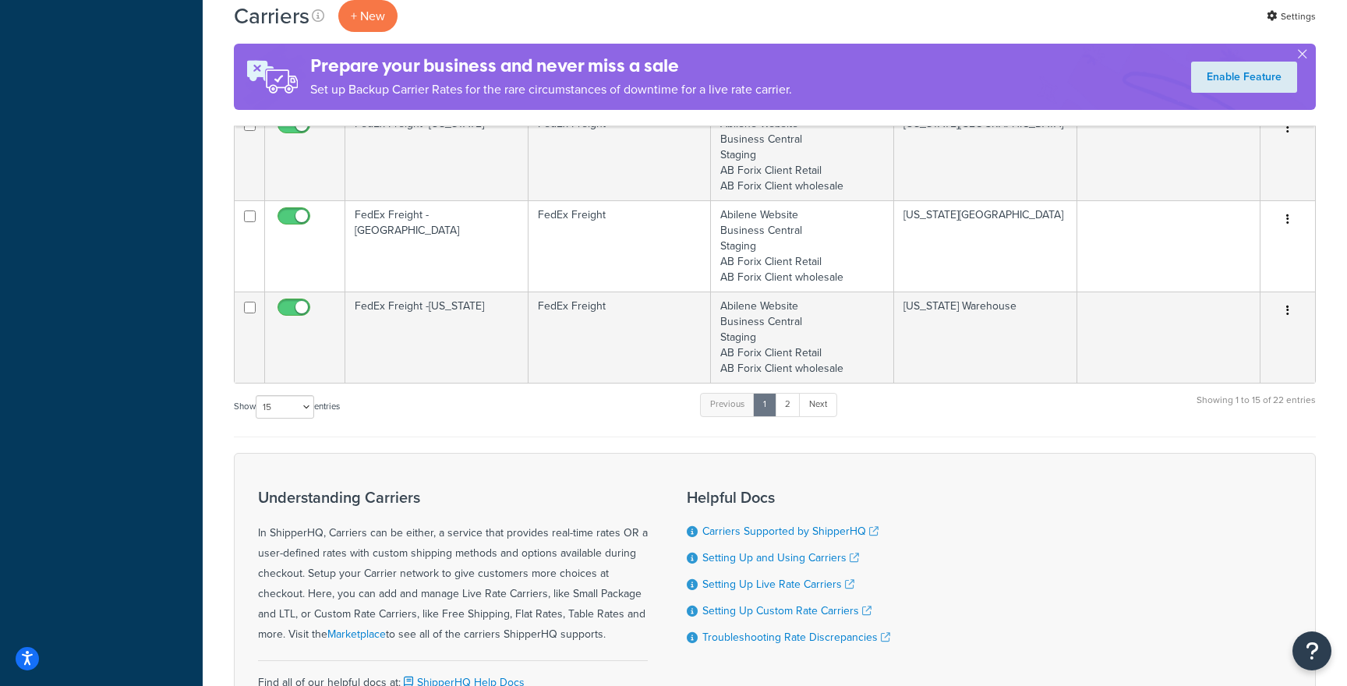
scroll to position [1261, 0]
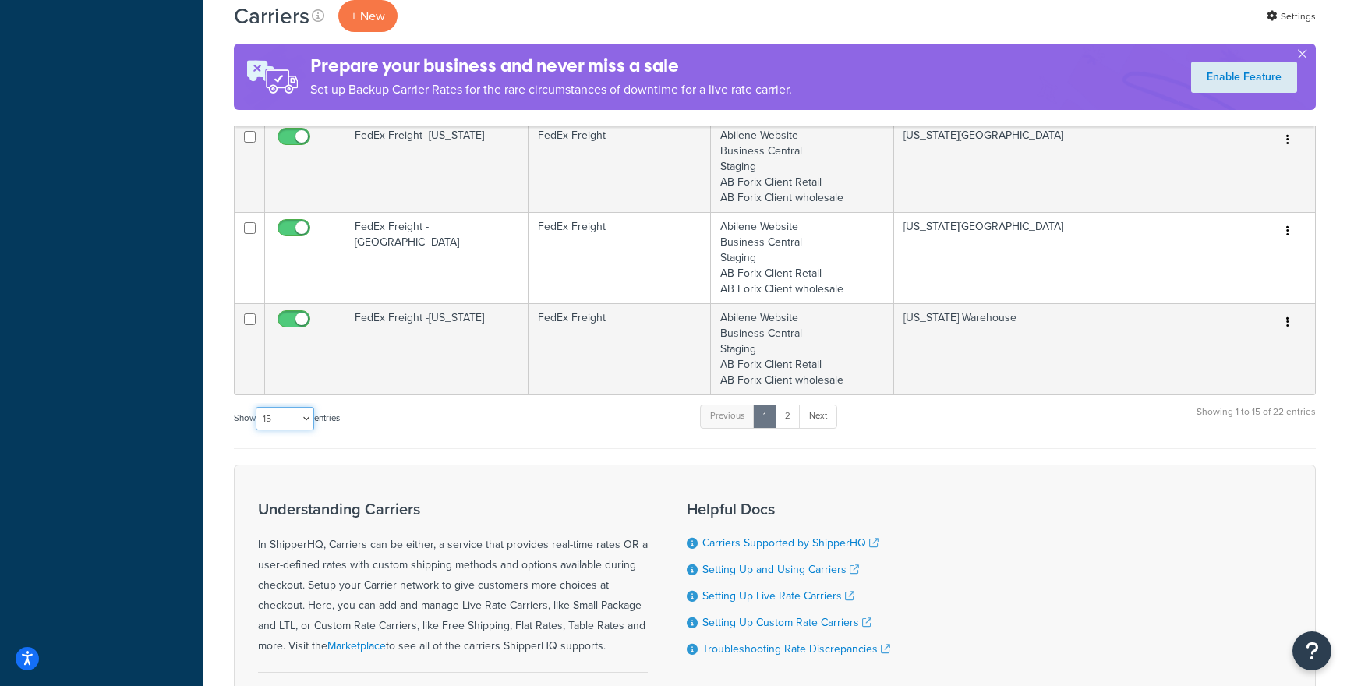
click at [288, 422] on select "10 15 25 50 100" at bounding box center [285, 418] width 58 height 23
select select "25"
click at [257, 430] on select "10 15 25 50 100" at bounding box center [285, 418] width 58 height 23
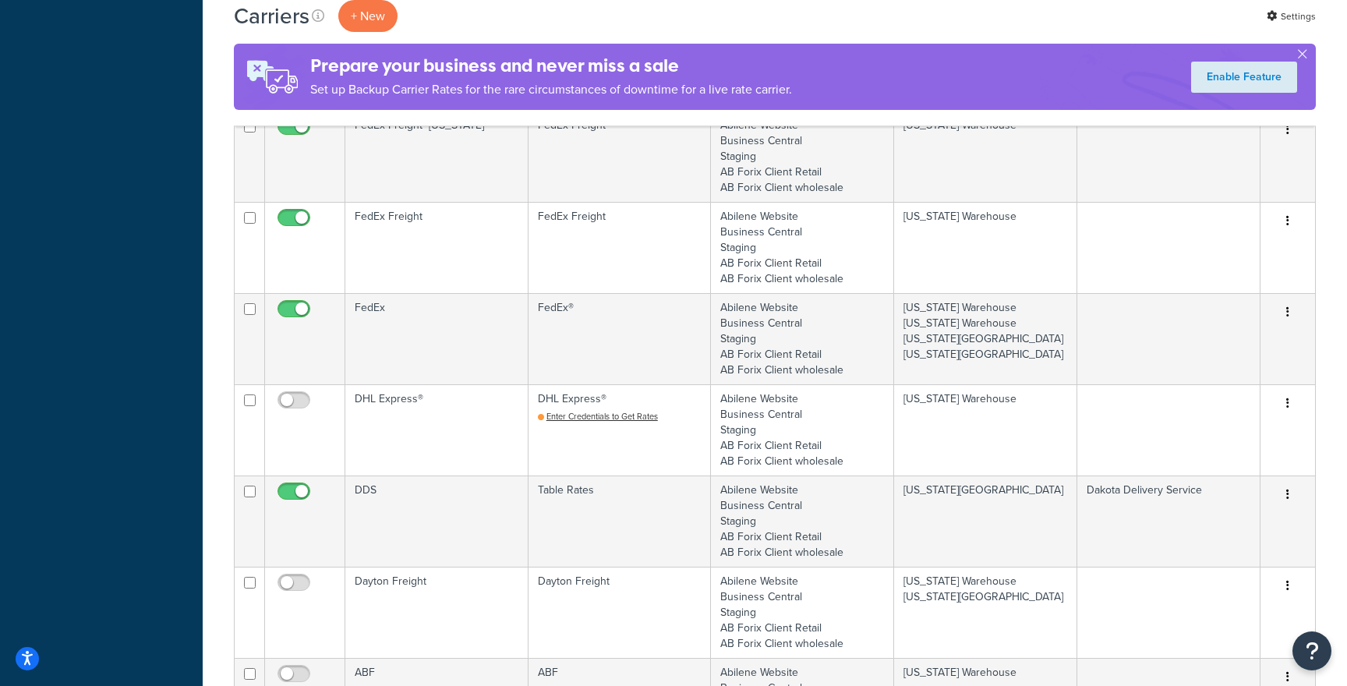
scroll to position [1514, 0]
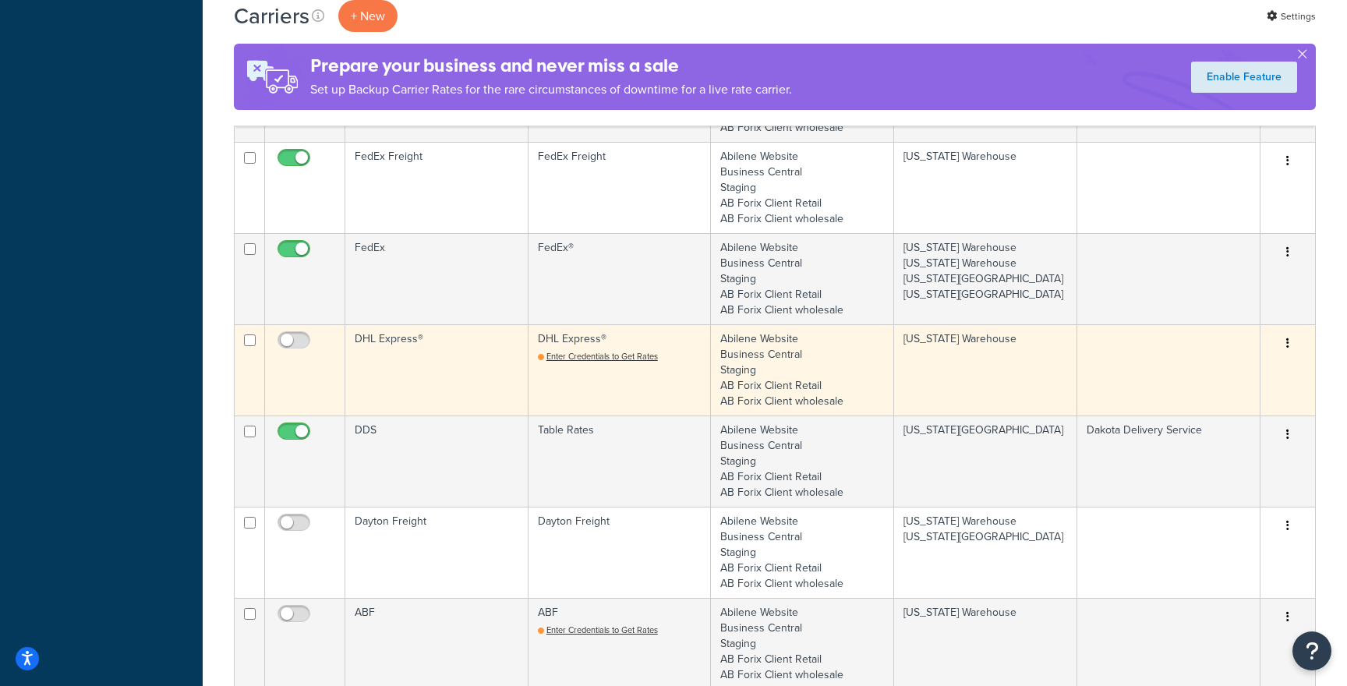
click at [495, 396] on td "DHL Express®" at bounding box center [436, 369] width 183 height 91
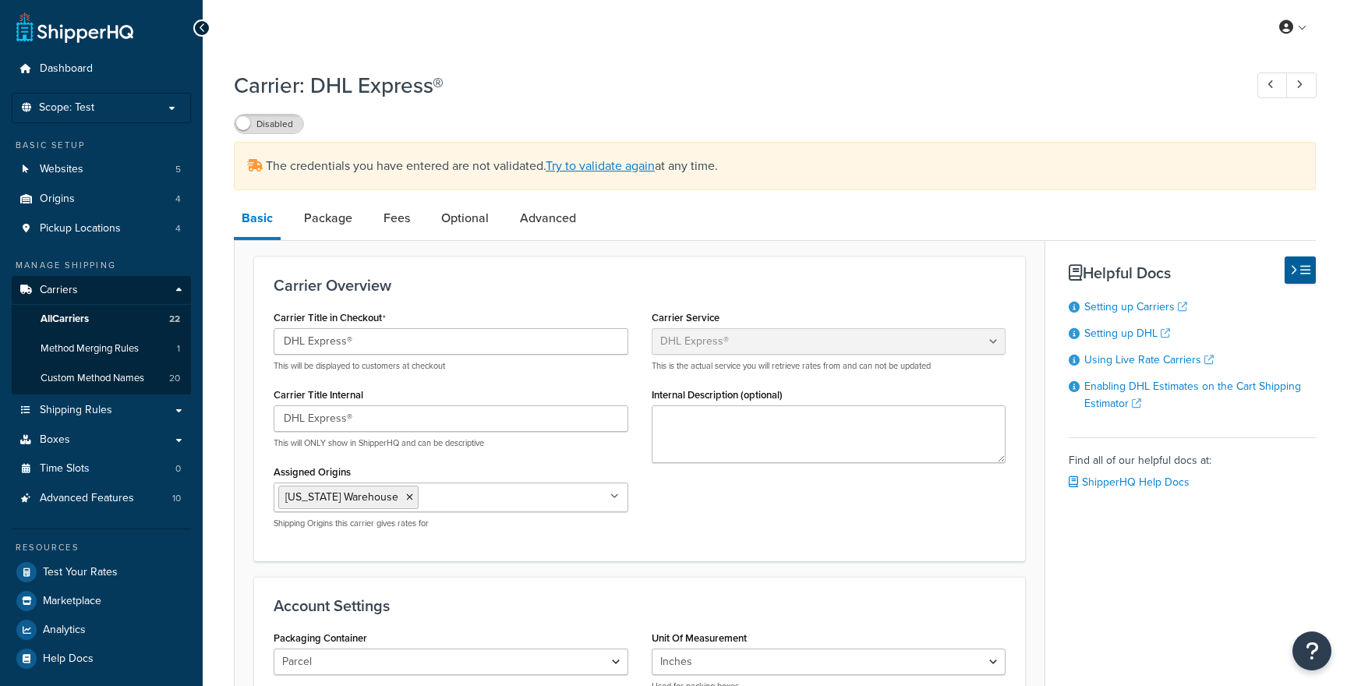
select select "dhl"
click at [567, 179] on div "The credentials you have entered are not validated. Try to validate again at an…" at bounding box center [775, 166] width 1082 height 48
click at [582, 173] on link "Try to validate again" at bounding box center [600, 166] width 109 height 18
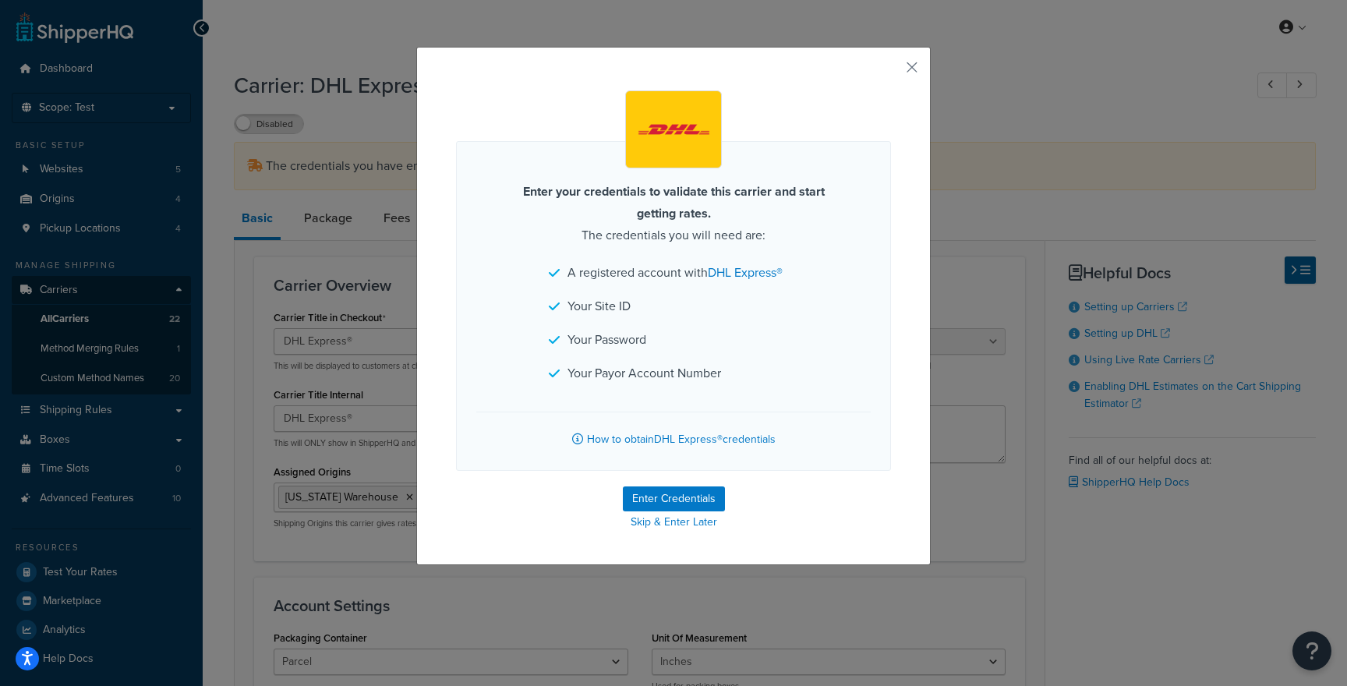
click at [650, 483] on form "Enter your credentials to validate this carrier and start getting rates. The cr…" at bounding box center [673, 311] width 435 height 443
click at [635, 495] on button "Enter Credentials" at bounding box center [674, 498] width 102 height 25
select select "US"
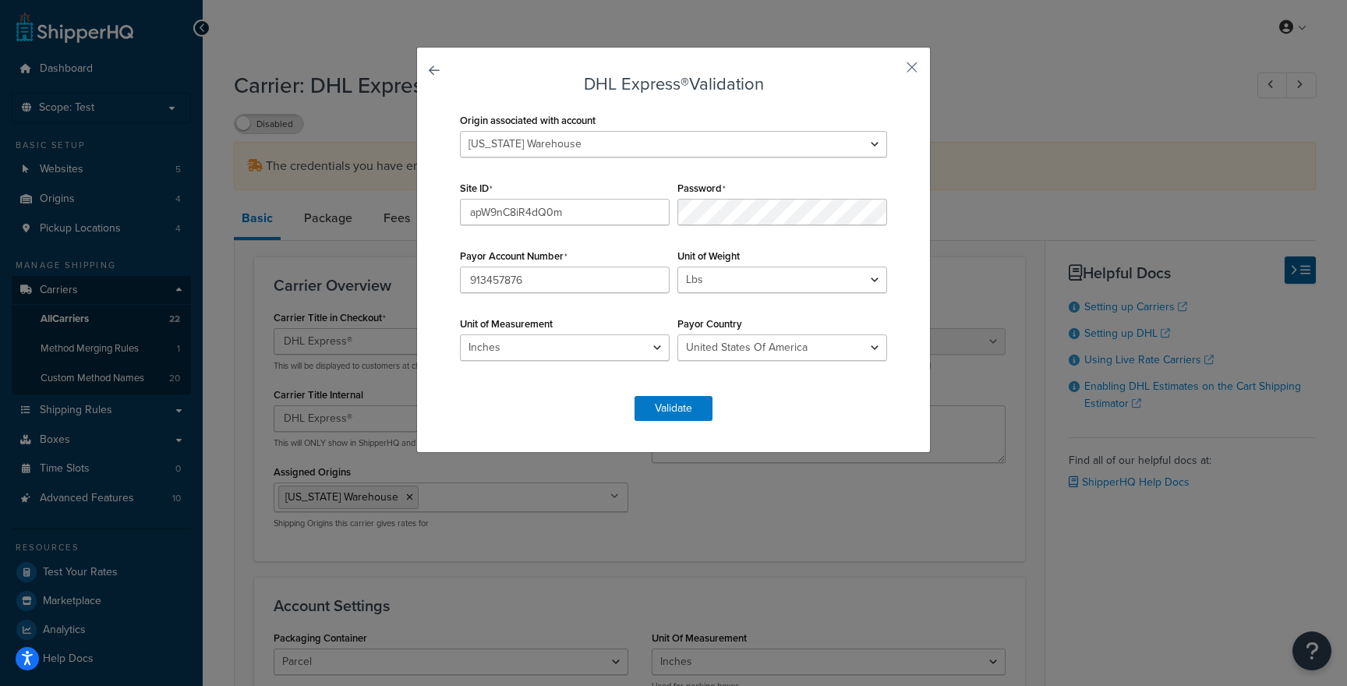
click at [761, 227] on div "Origin associated with account Kansas Warehouse Montana Warehouse South Carolin…" at bounding box center [673, 244] width 435 height 271
click at [1023, 282] on div "DHL Express® Validation Origin associated with account Kansas Warehouse Montana…" at bounding box center [673, 343] width 1347 height 686
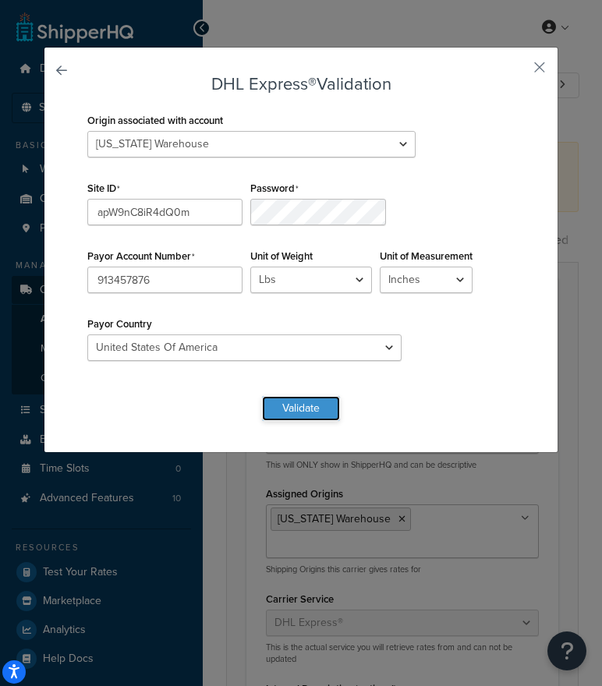
click at [272, 408] on button "Validate" at bounding box center [301, 408] width 78 height 25
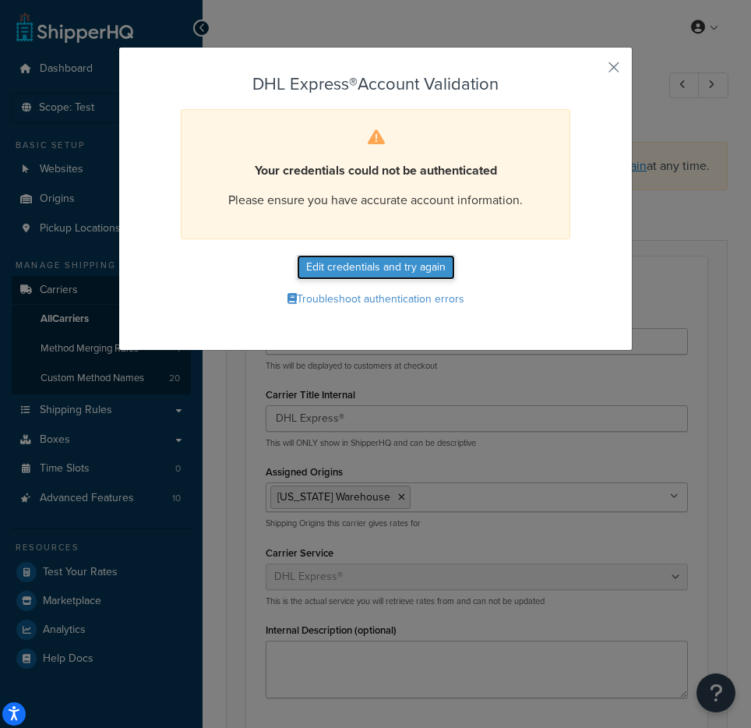
click at [357, 268] on button "Edit credentials and try again" at bounding box center [376, 267] width 158 height 25
select select "US"
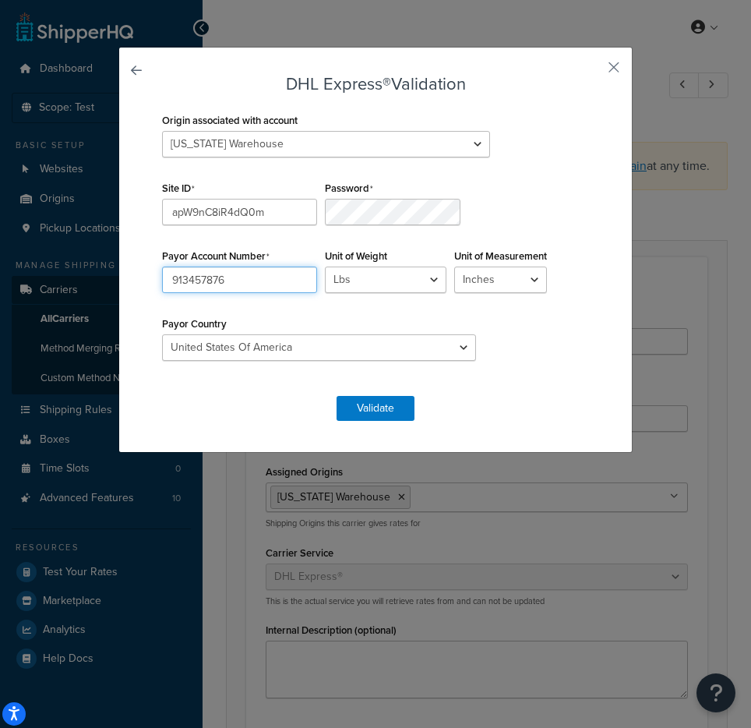
click at [317, 267] on input "913457876" at bounding box center [239, 280] width 155 height 27
paste input "Z$0sO!3fR@6bK#2e"
type input "Z$0sO!3fR@6bK#2e"
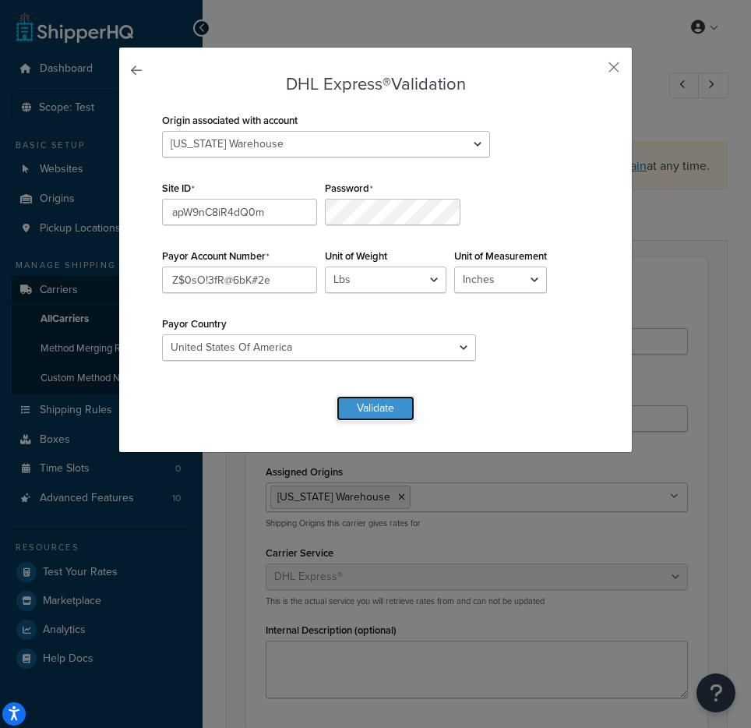
click at [377, 405] on button "Validate" at bounding box center [376, 408] width 78 height 25
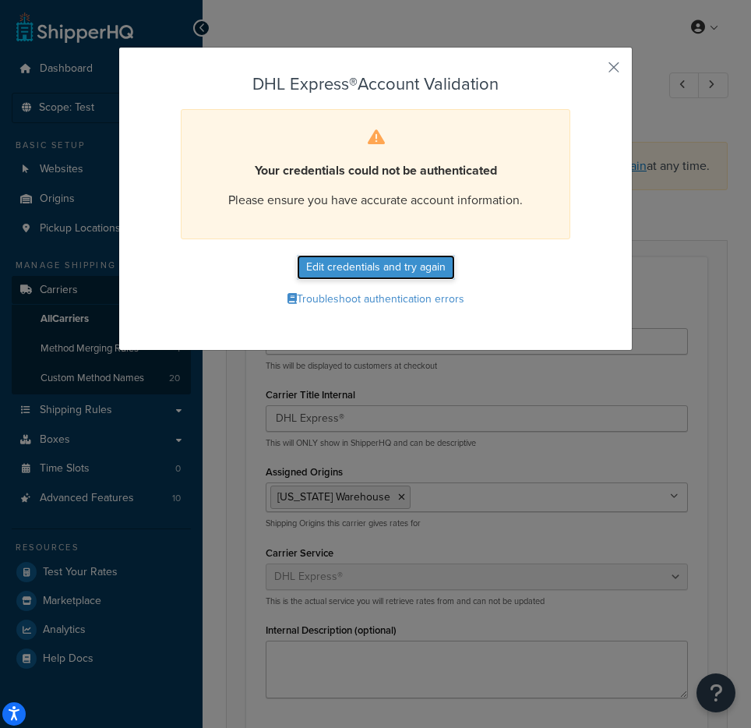
click at [392, 259] on button "Edit credentials and try again" at bounding box center [376, 267] width 158 height 25
select select "US"
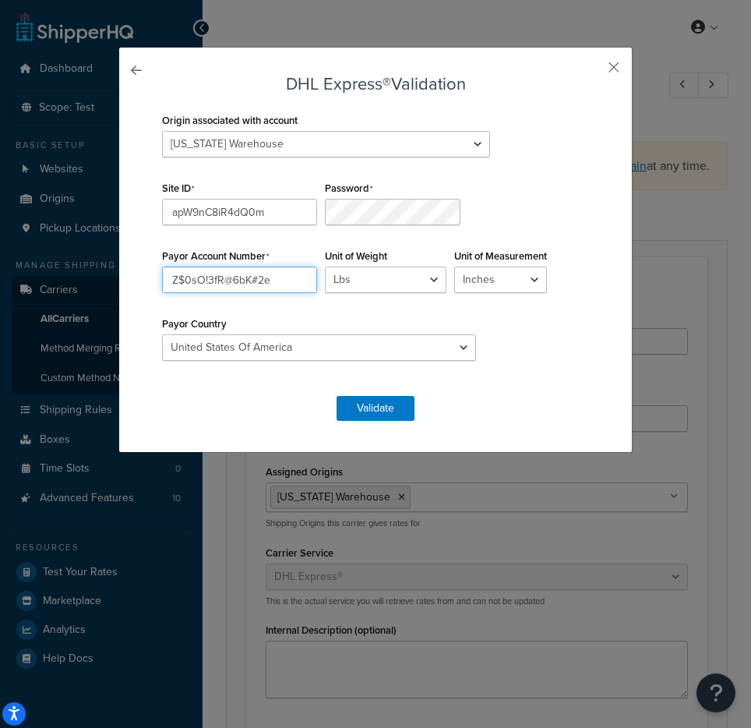
click at [317, 267] on input "Z$0sO!3fR@6bK#2e" at bounding box center [239, 280] width 155 height 27
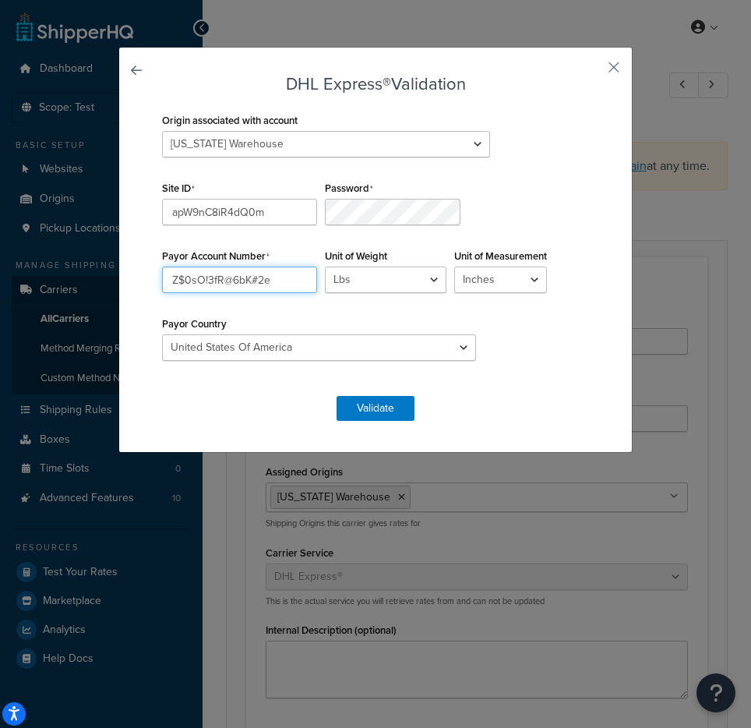
click at [317, 267] on input "Z$0sO!3fR@6bK#2e" at bounding box center [239, 280] width 155 height 27
paste input "913457876"
type input "913457876"
click at [346, 408] on button "Validate" at bounding box center [376, 408] width 78 height 25
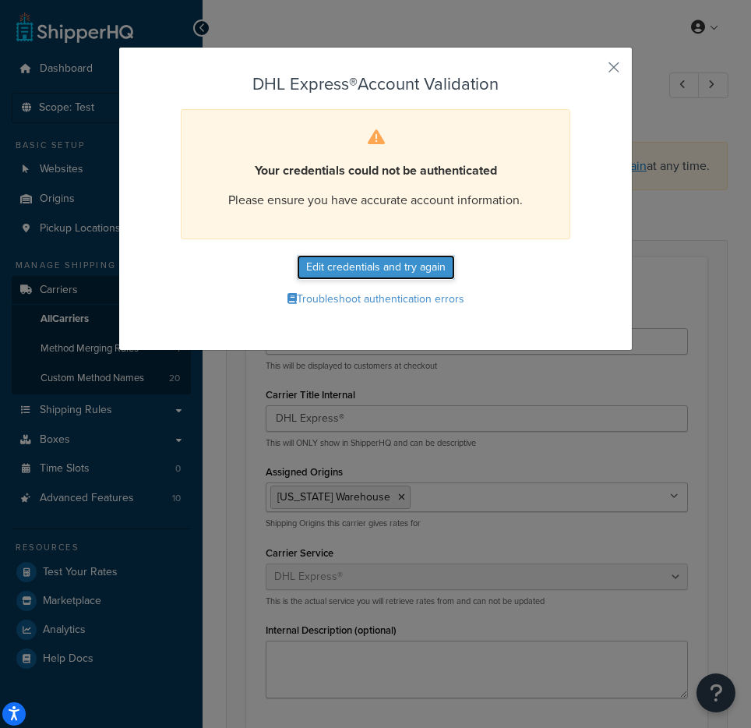
click at [366, 274] on button "Edit credentials and try again" at bounding box center [376, 267] width 158 height 25
select select "US"
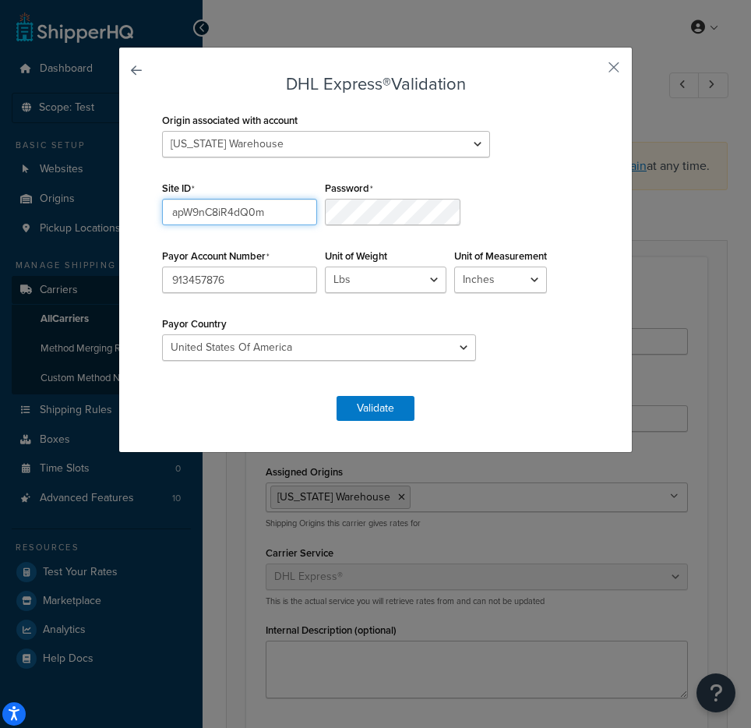
click at [232, 208] on input "apW9nC8iR4dQ0m" at bounding box center [239, 212] width 155 height 27
click at [317, 267] on input "913457876" at bounding box center [239, 280] width 155 height 27
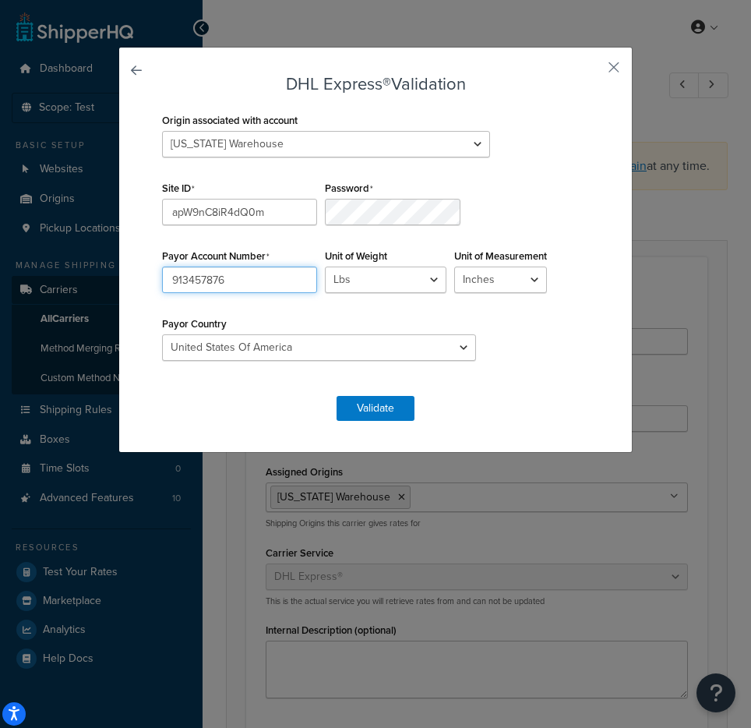
click at [317, 267] on input "913457876" at bounding box center [239, 280] width 155 height 27
click at [387, 408] on button "Validate" at bounding box center [376, 408] width 78 height 25
